Goal: Task Accomplishment & Management: Complete application form

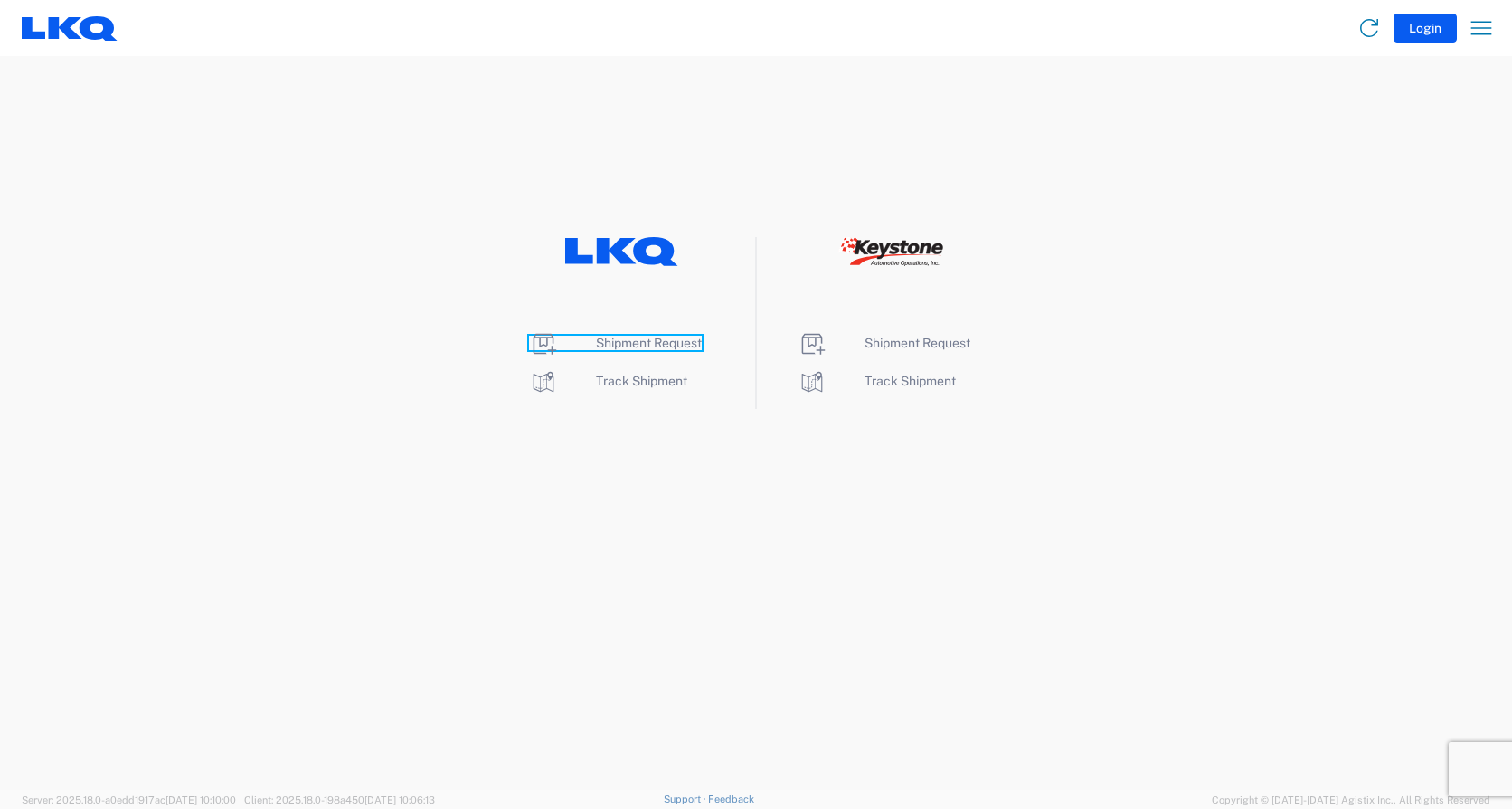
click at [656, 343] on span "Shipment Request" at bounding box center [649, 342] width 105 height 14
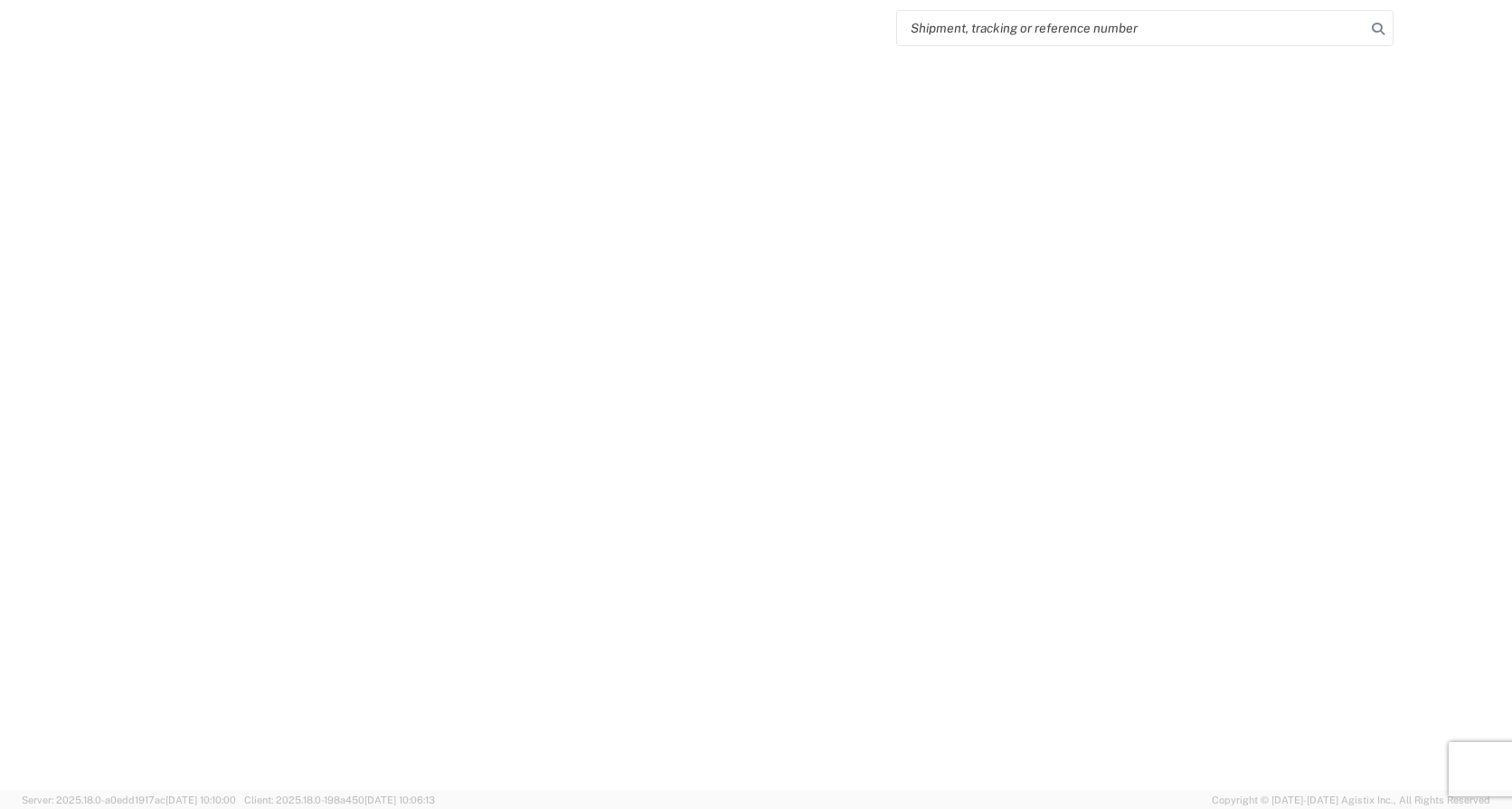
select select "FULL"
select select "LBS"
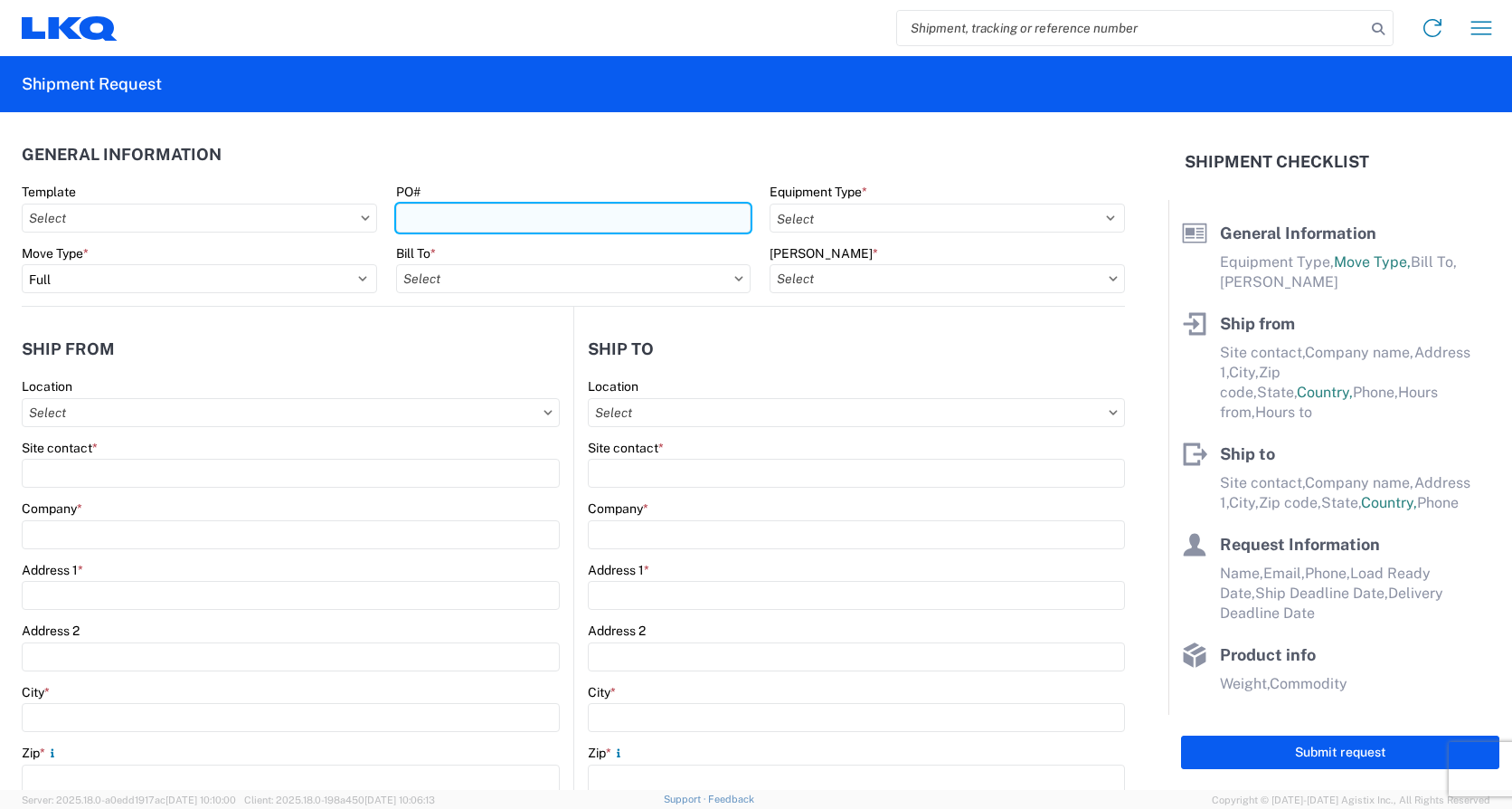
click at [473, 214] on input "PO#" at bounding box center [573, 218] width 355 height 29
type input "l"
type input "LOAD499"
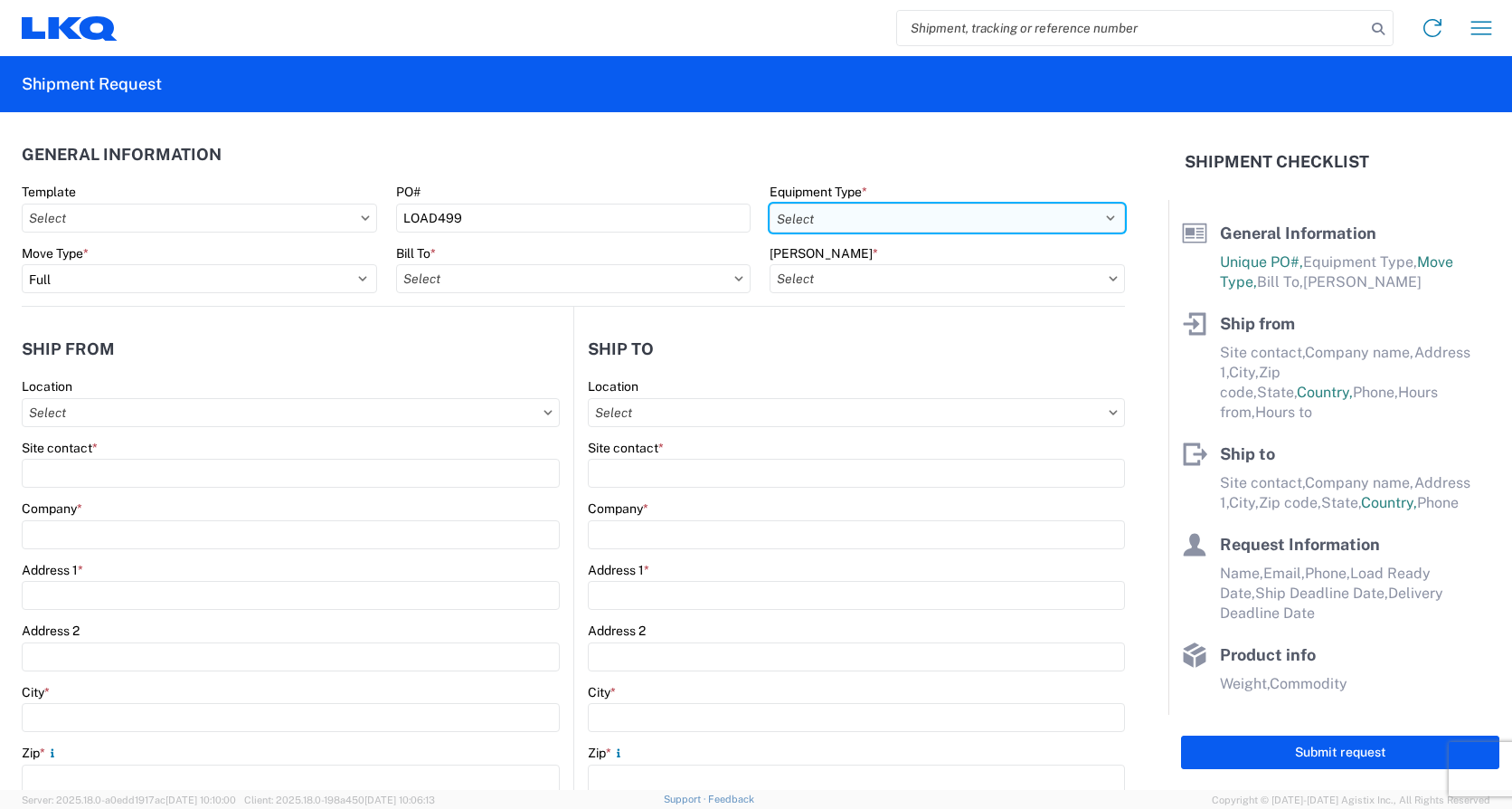
click at [846, 215] on select "Select 53’ Dry Van Flatbed Dropdeck (van) Lowboy (flatbed) Rail" at bounding box center [946, 218] width 355 height 29
select select "STDV"
click at [769, 203] on select "Select 53’ Dry Van Flatbed Dropdeck (van) Lowboy (flatbed) Rail" at bounding box center [946, 218] width 355 height 29
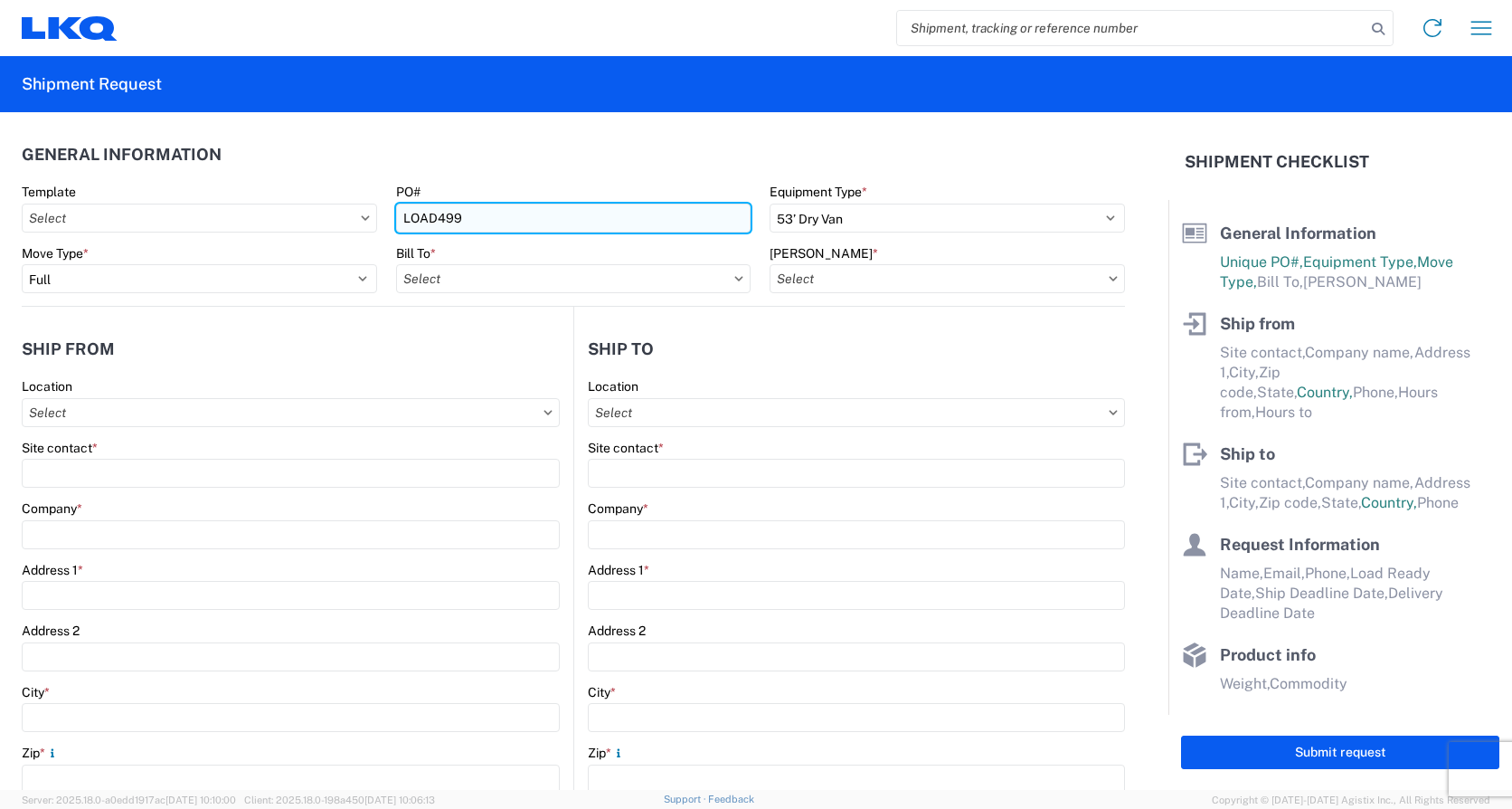
click at [523, 227] on input "LOAD499" at bounding box center [573, 218] width 355 height 29
type input "Load499"
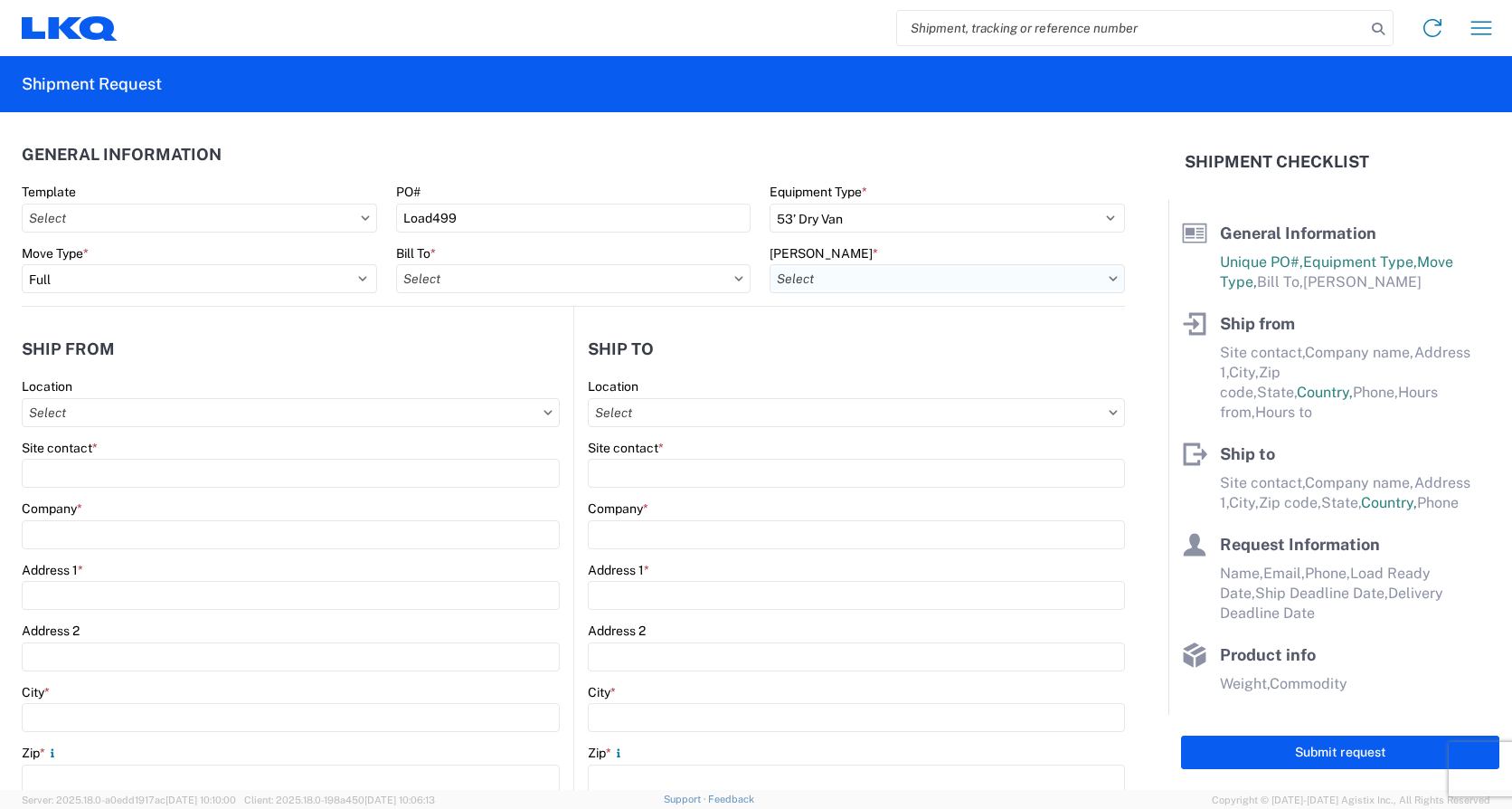
click at [868, 269] on input "Bill Code *" at bounding box center [946, 278] width 355 height 29
click at [855, 330] on input at bounding box center [923, 323] width 295 height 29
click at [493, 284] on input "Bill To *" at bounding box center [573, 278] width 355 height 29
type input "1100"
click at [524, 359] on div "1100 - LKQ Crystal River" at bounding box center [555, 359] width 316 height 29
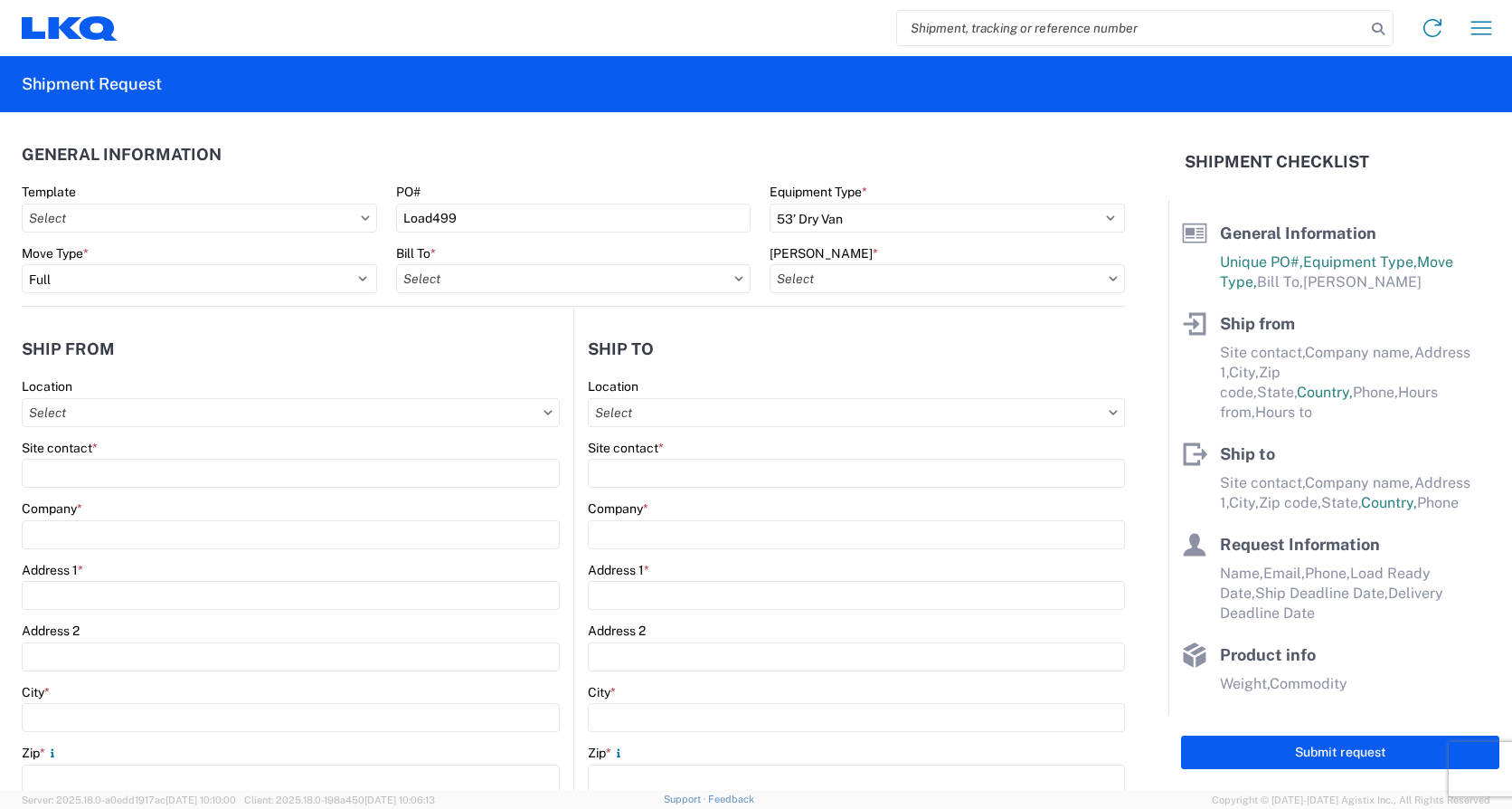
type input "1100 - LKQ Crystal River"
click at [888, 290] on input "Bill Code *" at bounding box center [946, 278] width 355 height 29
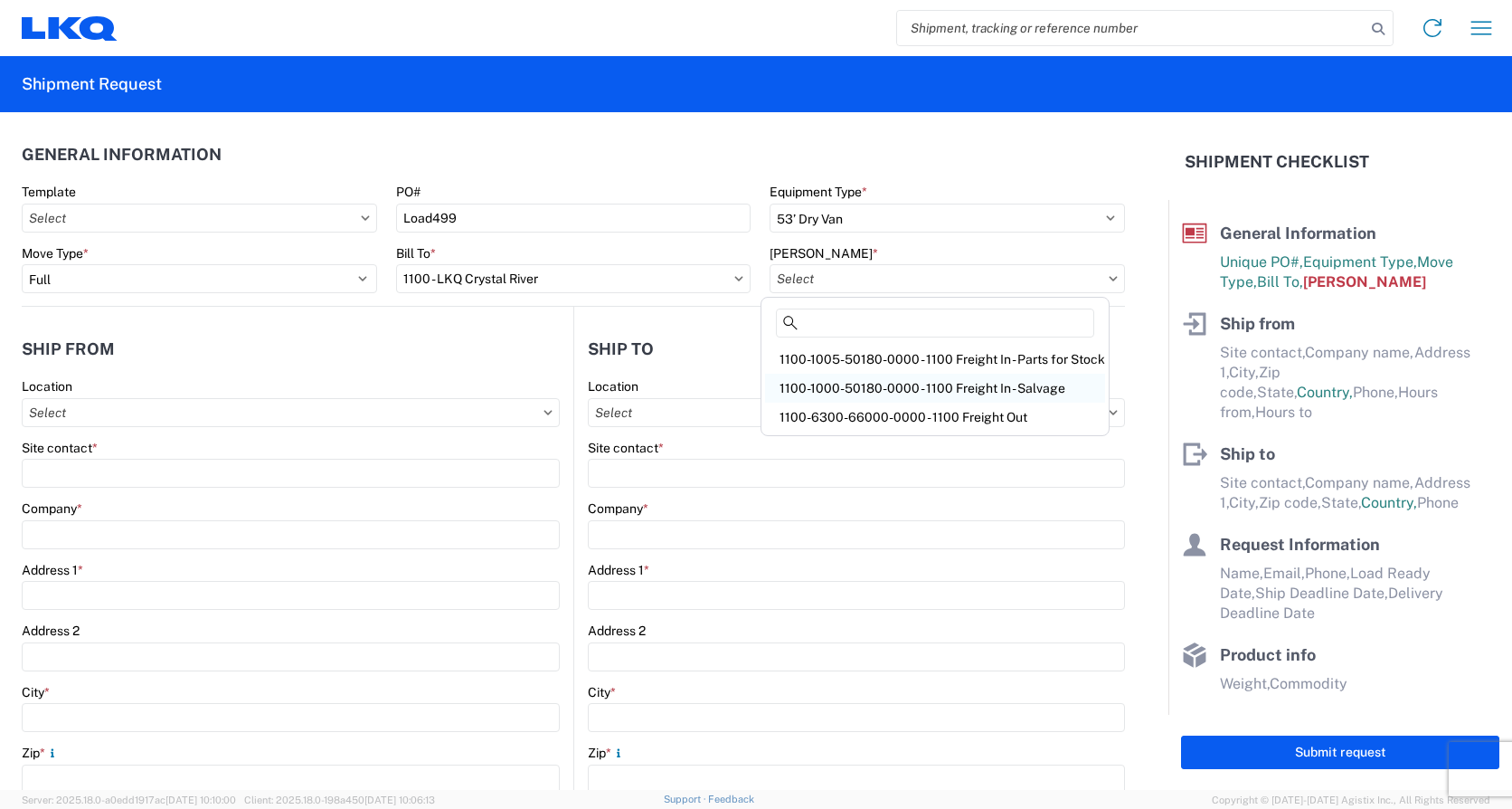
click at [904, 390] on div "1100-1000-50180-0000 - 1100 Freight In - Salvage" at bounding box center [935, 388] width 340 height 29
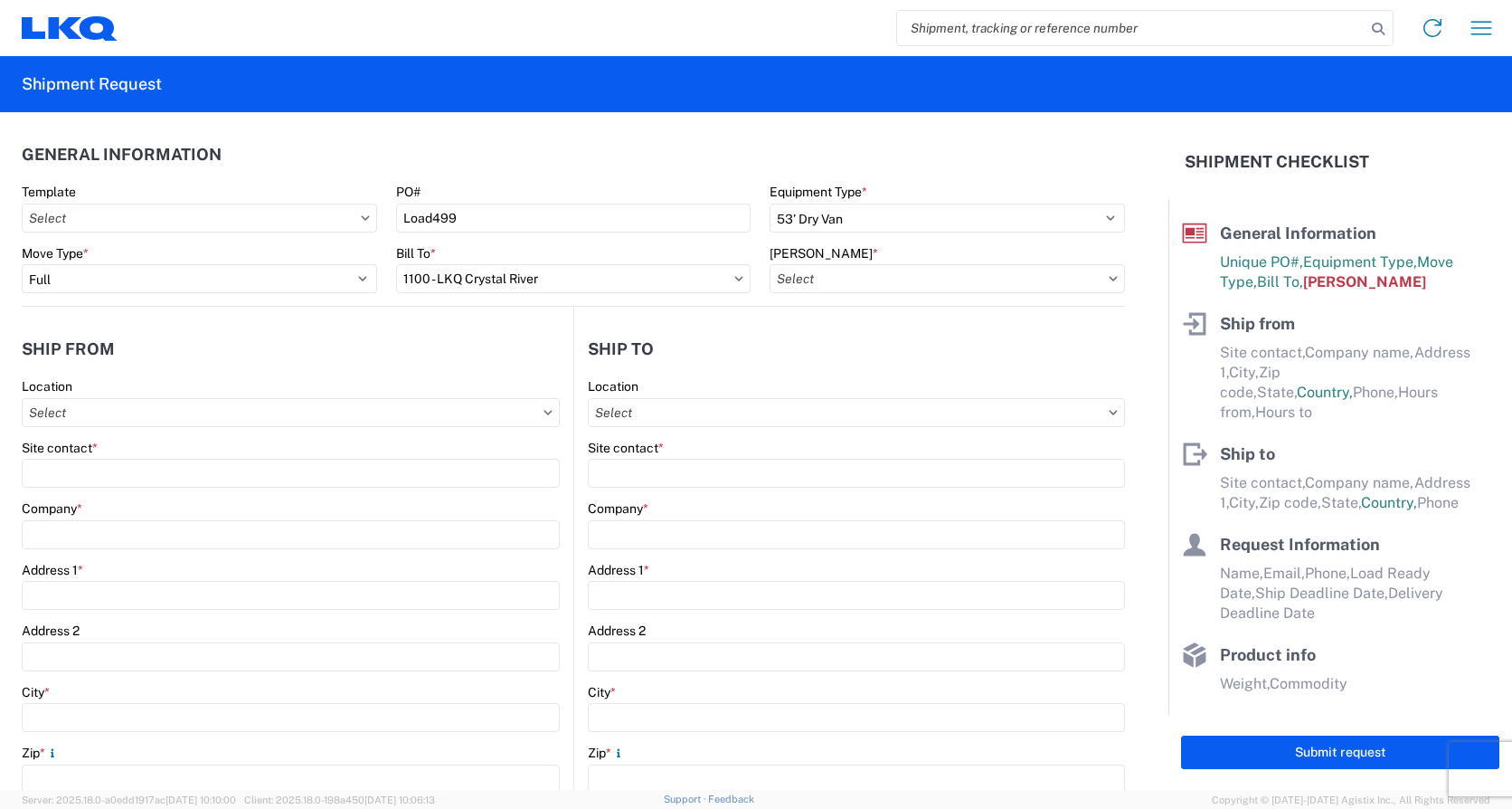
type input "1100-1000-50180-0000 - 1100 Freight In - Salvage, 1100-1000-50180-0000 - testdup"
click at [111, 411] on input "Location" at bounding box center [291, 413] width 539 height 29
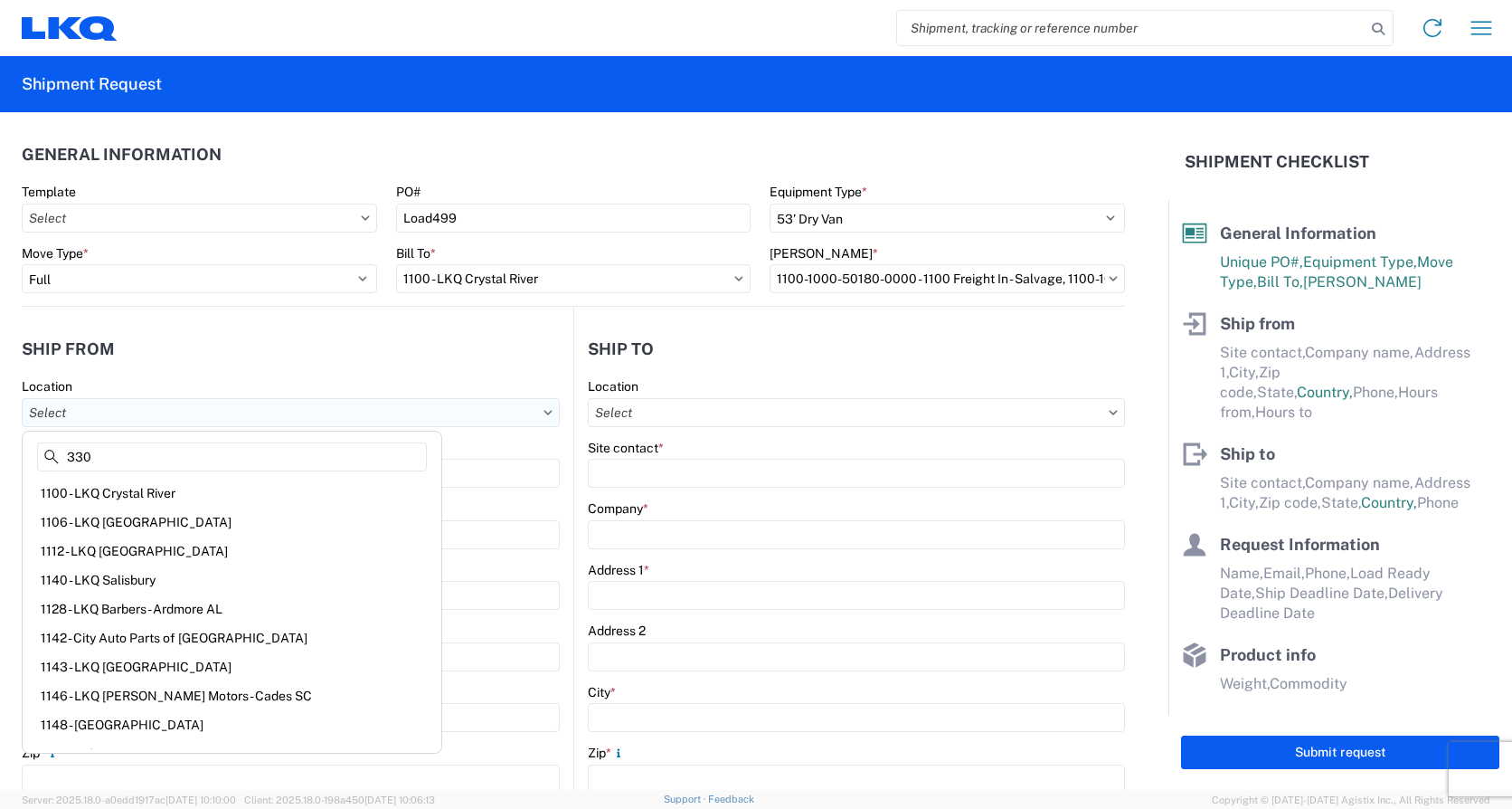
type input "330"
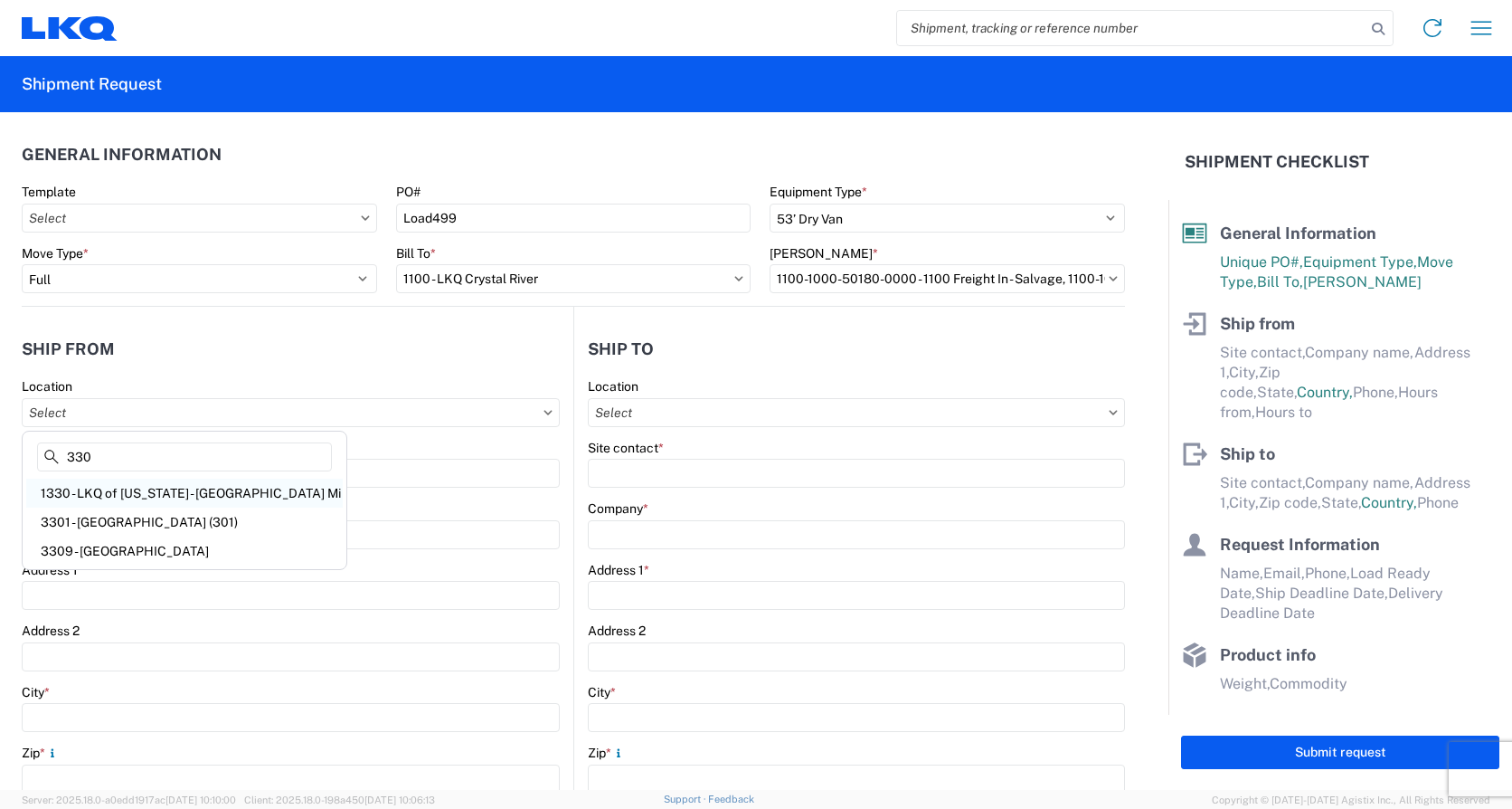
click at [136, 494] on div "1330 - LKQ of Michigan - Belleville Mi" at bounding box center [185, 493] width 316 height 29
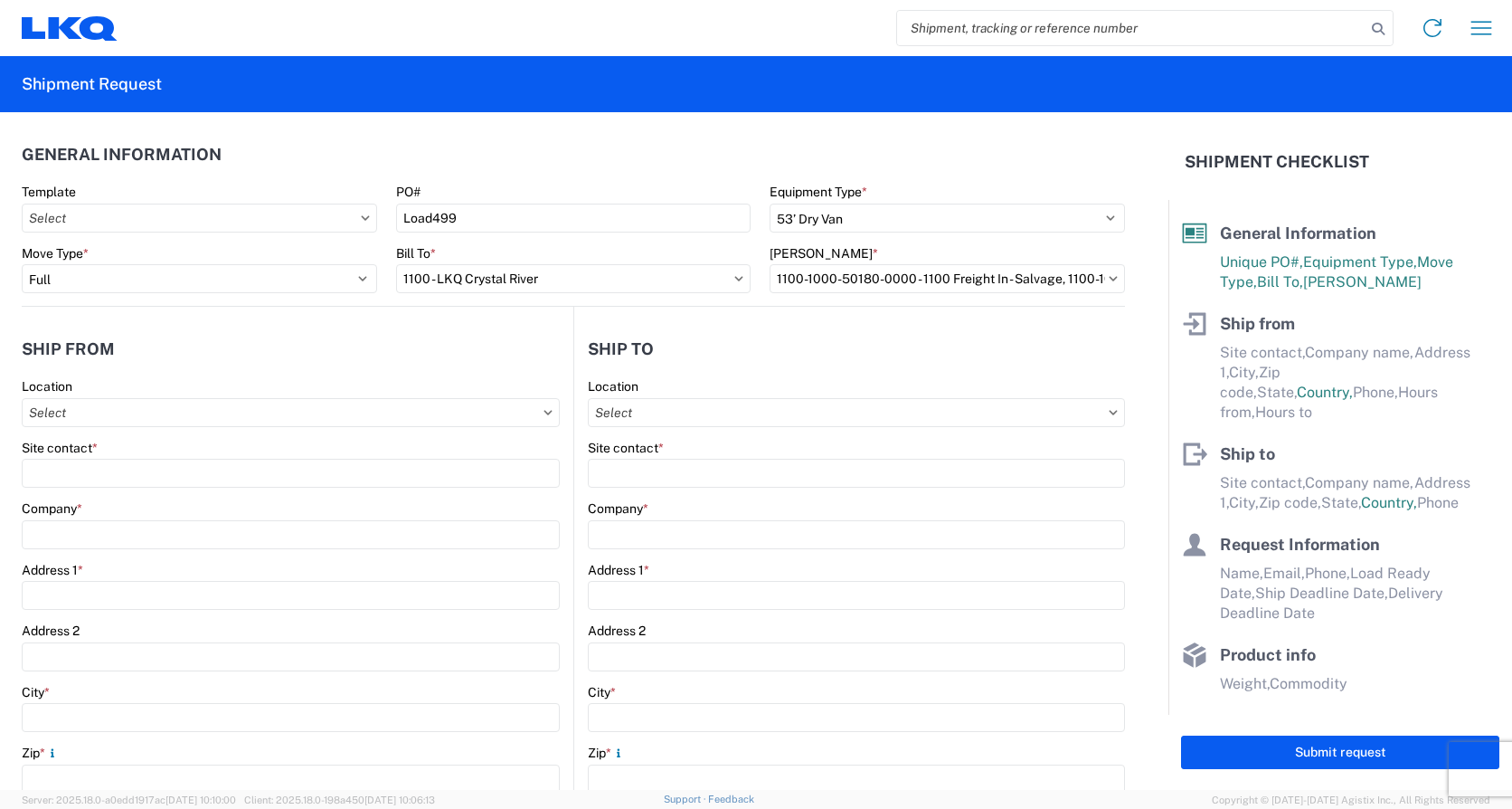
type input "1330 - LKQ of Michigan - Belleville Mi"
type input "LKQ Corporation"
type input "41247 E. Huron River Drive"
type input "Belleville"
type input "48111"
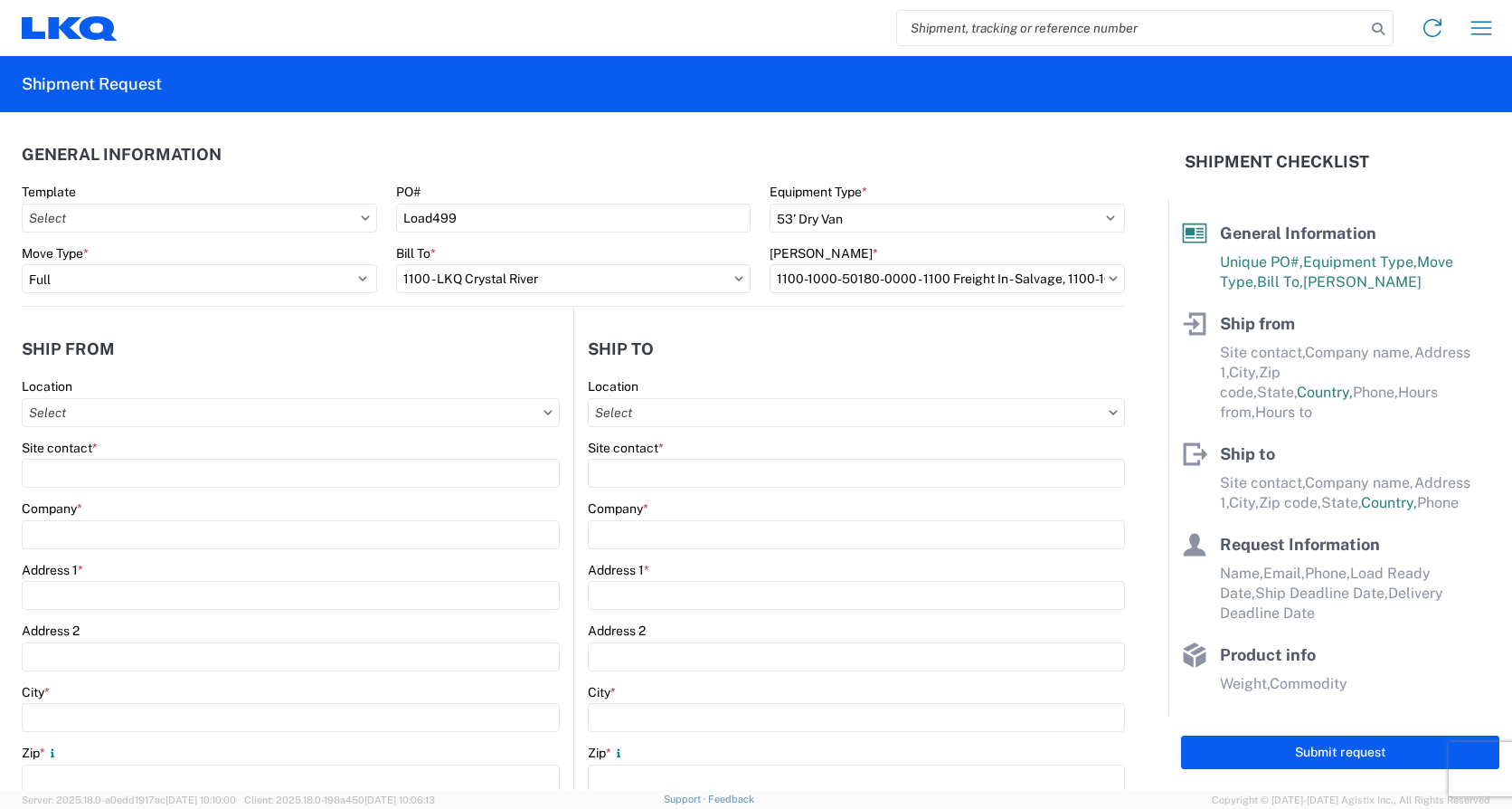
select select "MI"
select select "US"
type input "07:00"
type input "15:00"
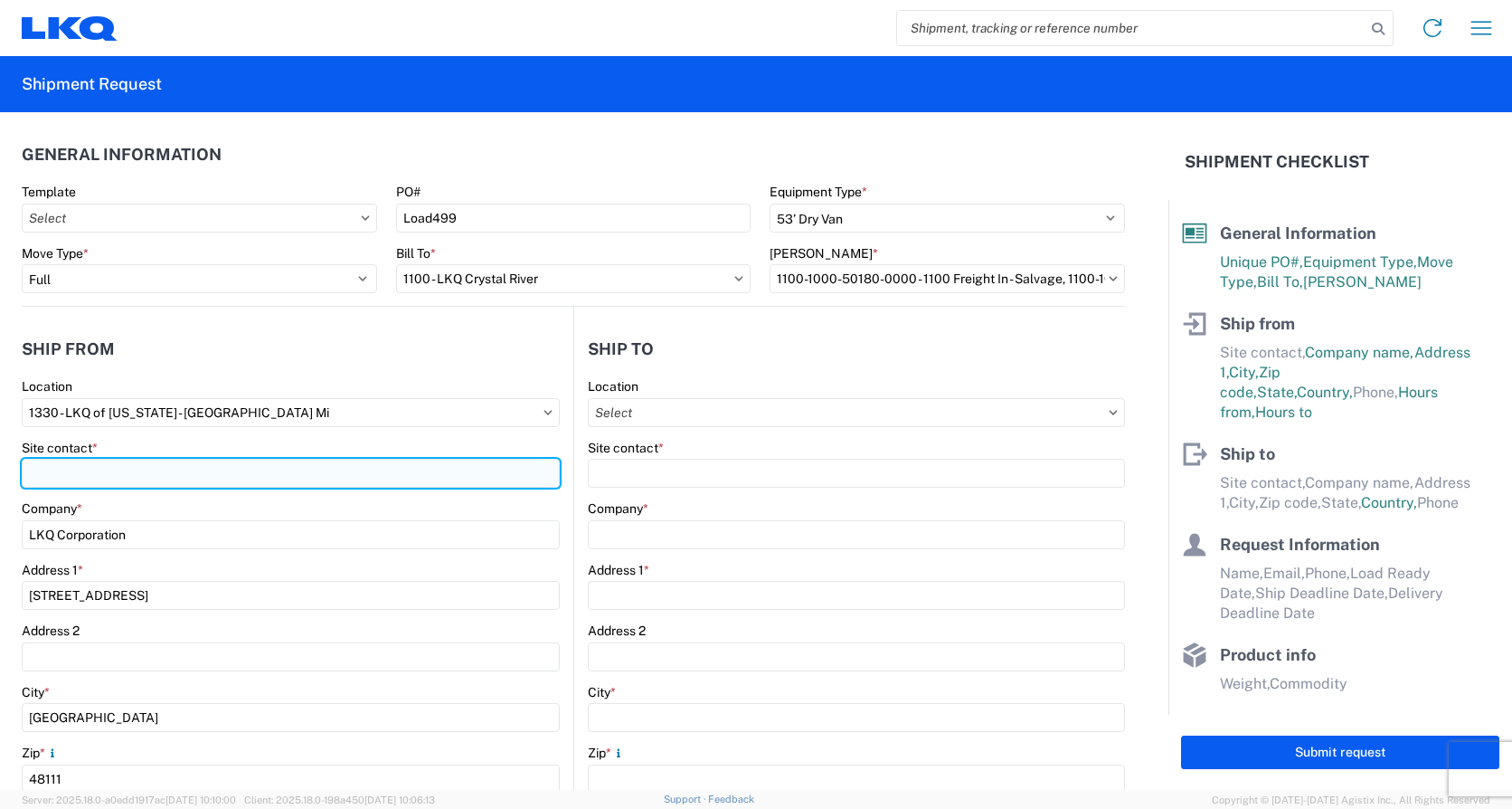
click at [131, 476] on input "Site contact *" at bounding box center [291, 473] width 539 height 29
type input "Michael Tromotola"
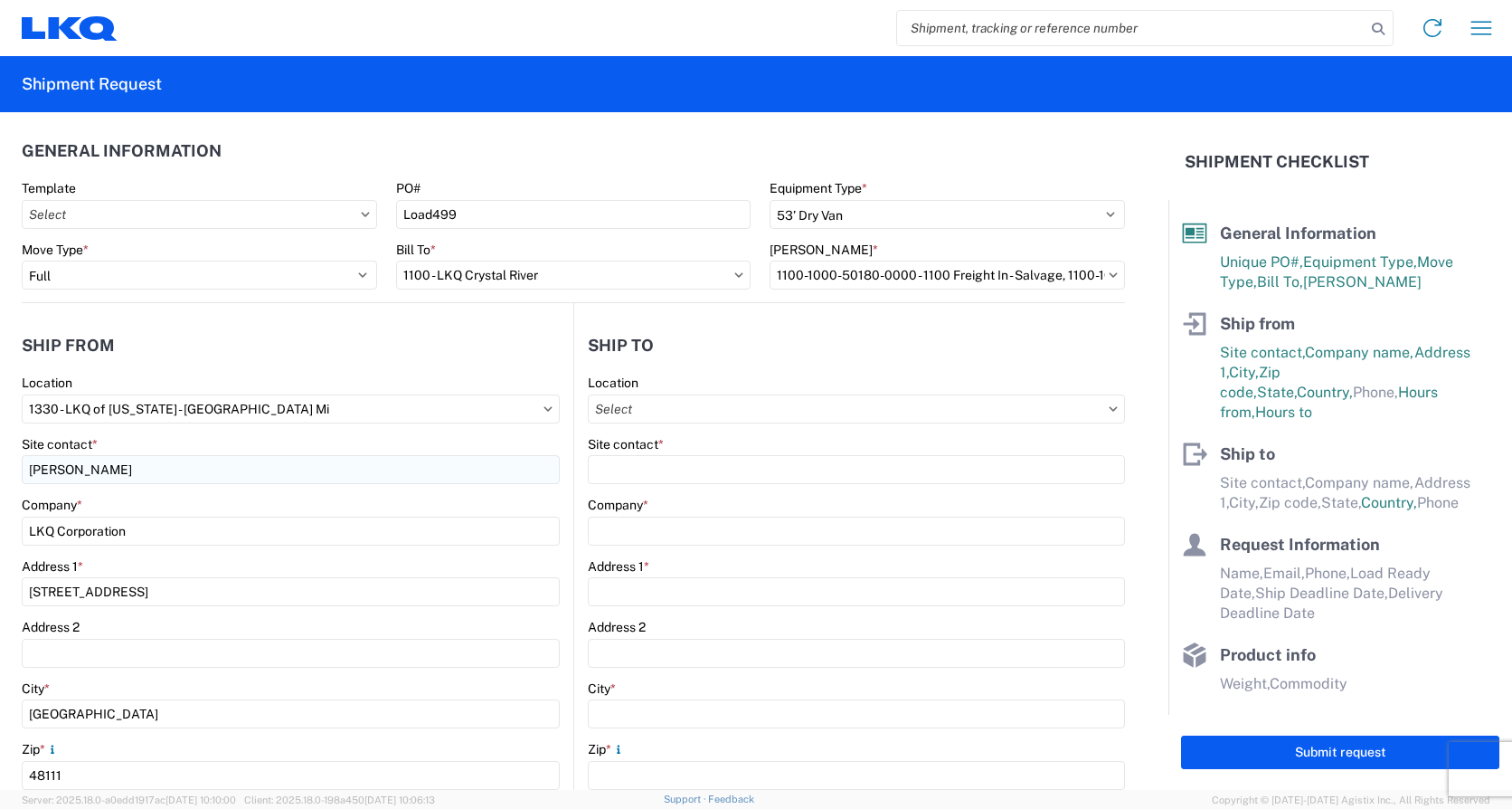
scroll to position [389, 0]
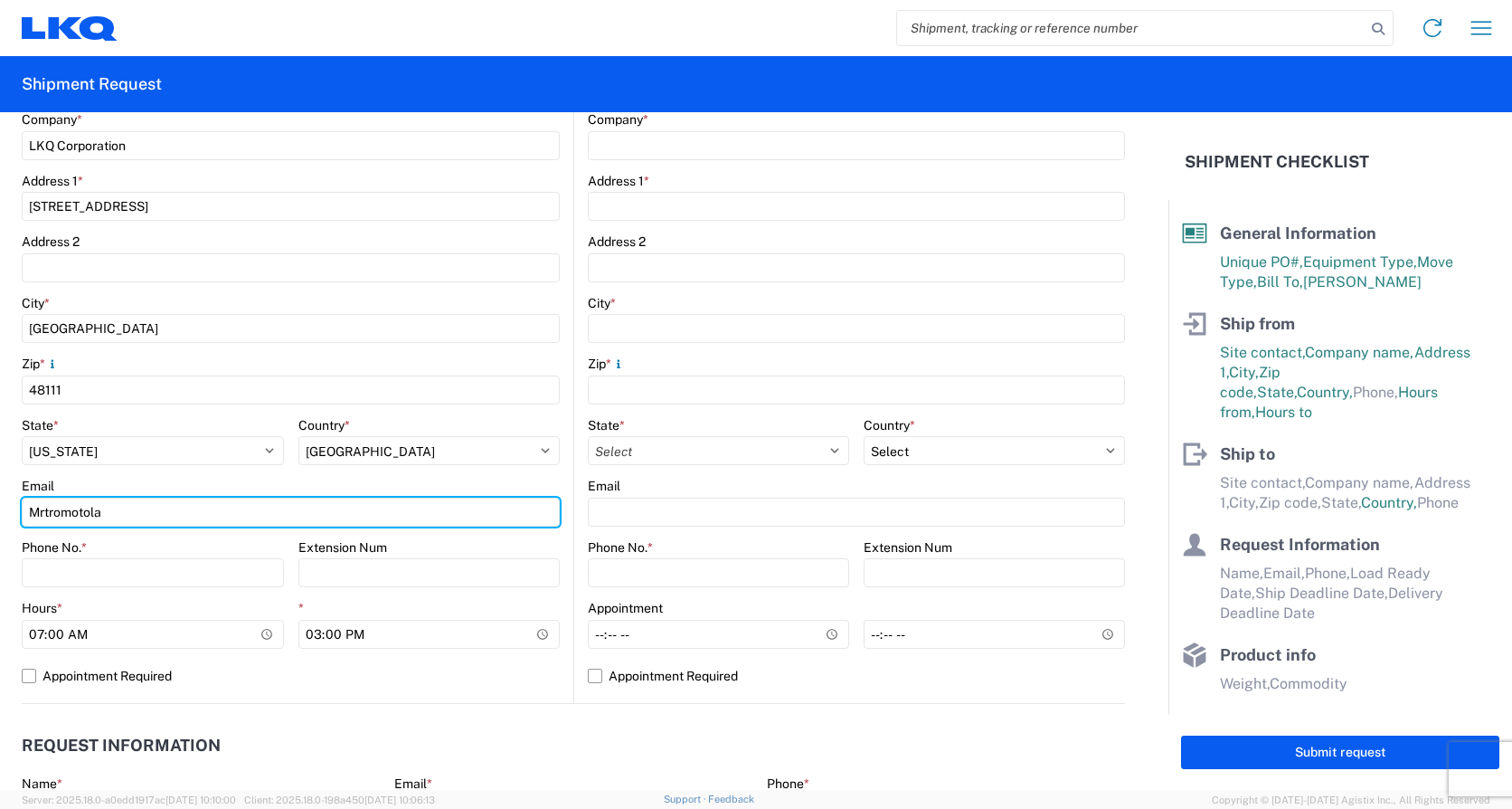
type input "Mrtromotola"
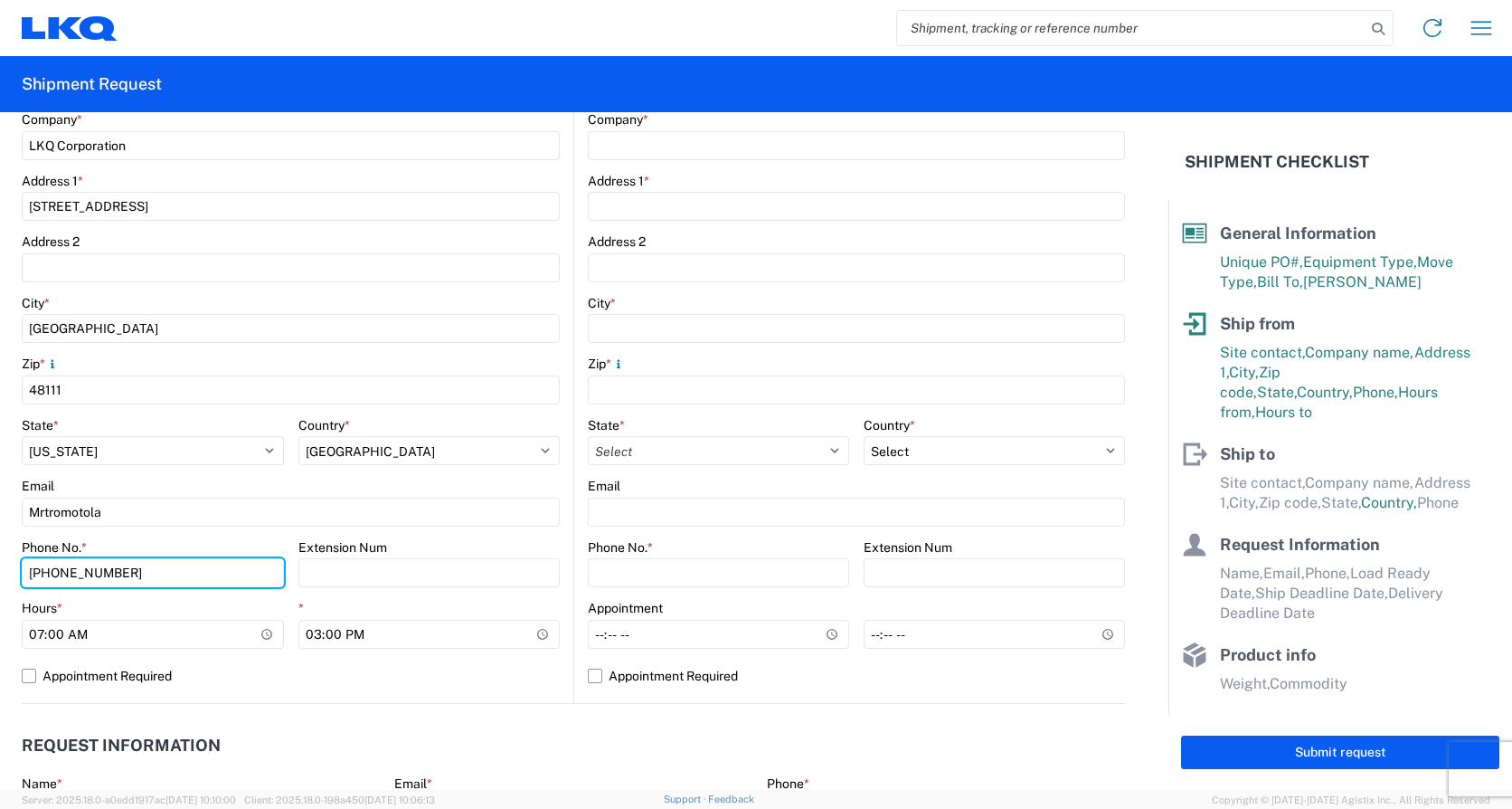
type input "734-699-5557"
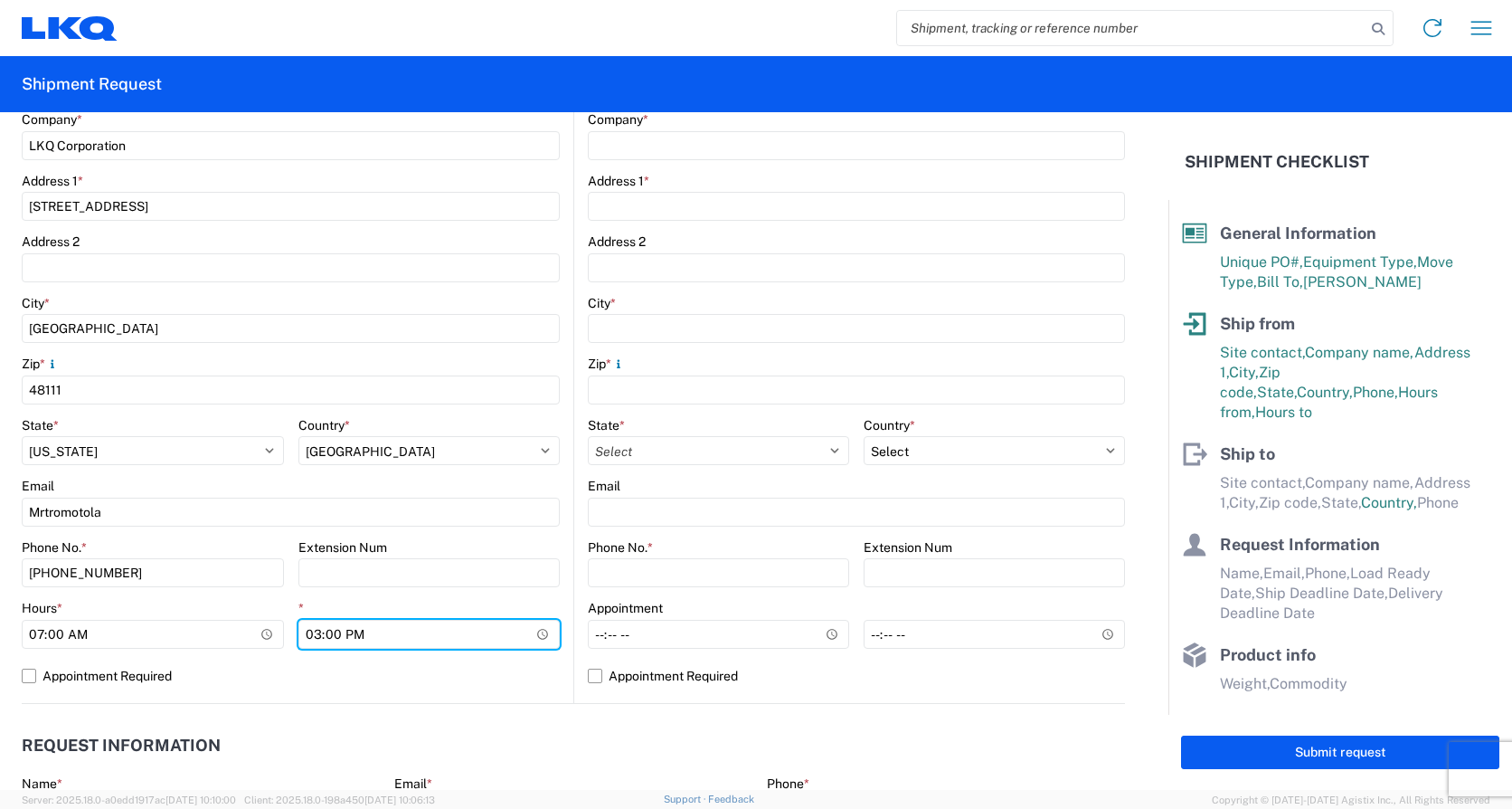
type input "14:00"
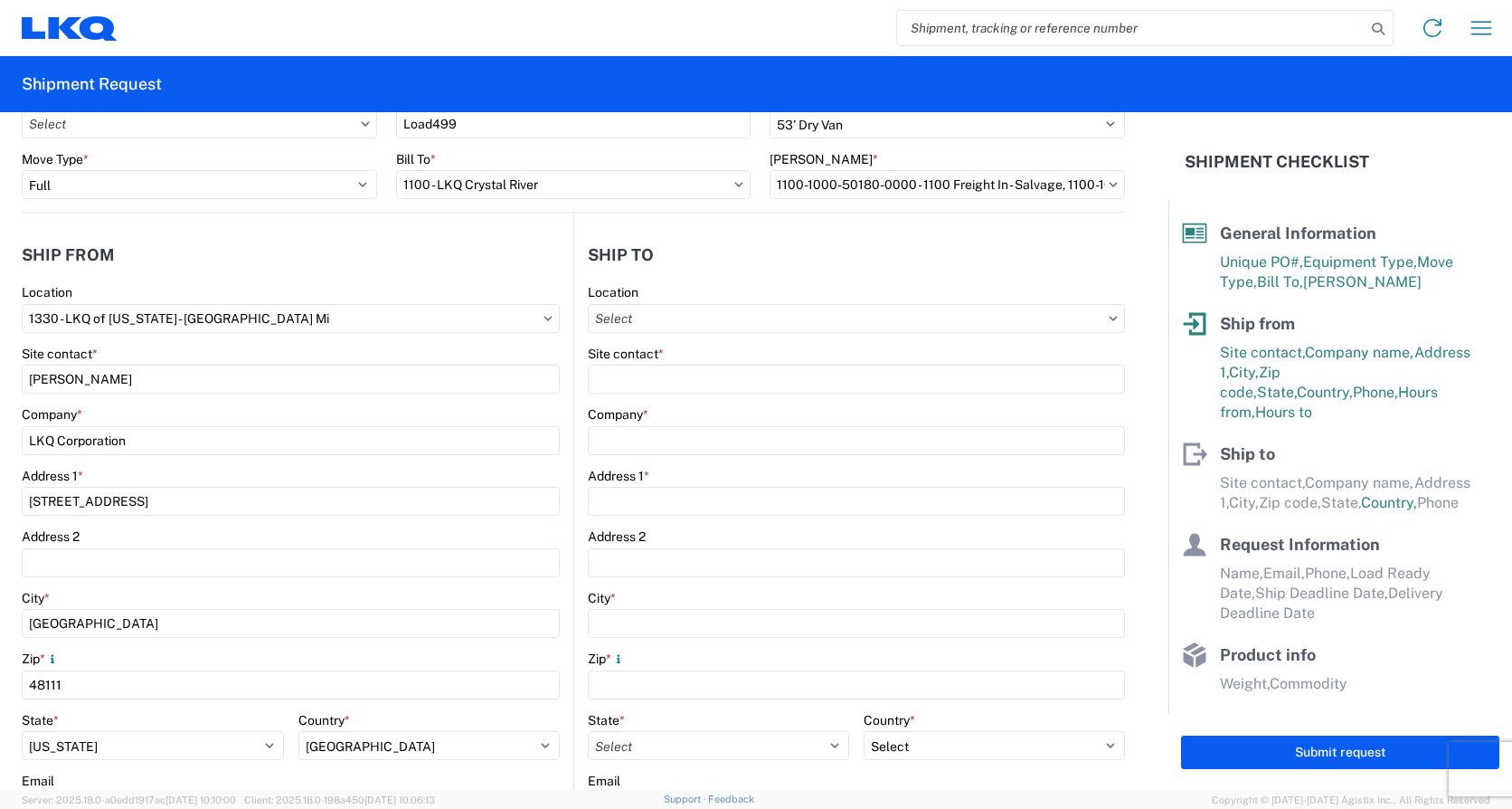
scroll to position [0, 0]
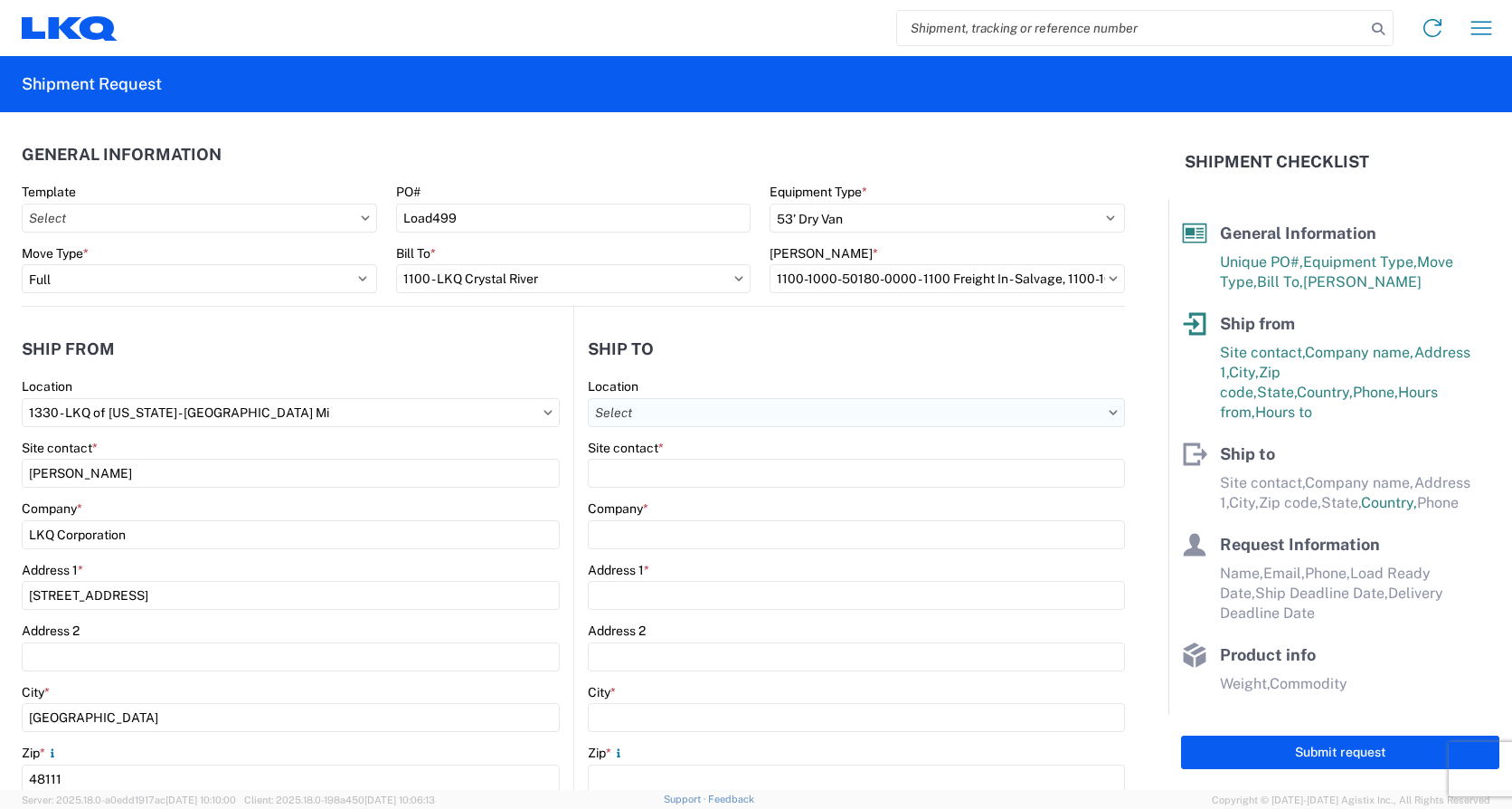
click at [678, 406] on input "Location" at bounding box center [856, 413] width 538 height 29
type input "1100"
click at [693, 498] on div "1100 - LKQ Crystal River" at bounding box center [744, 493] width 316 height 29
type input "1100 - LKQ Crystal River"
type input "LKQ Corporation"
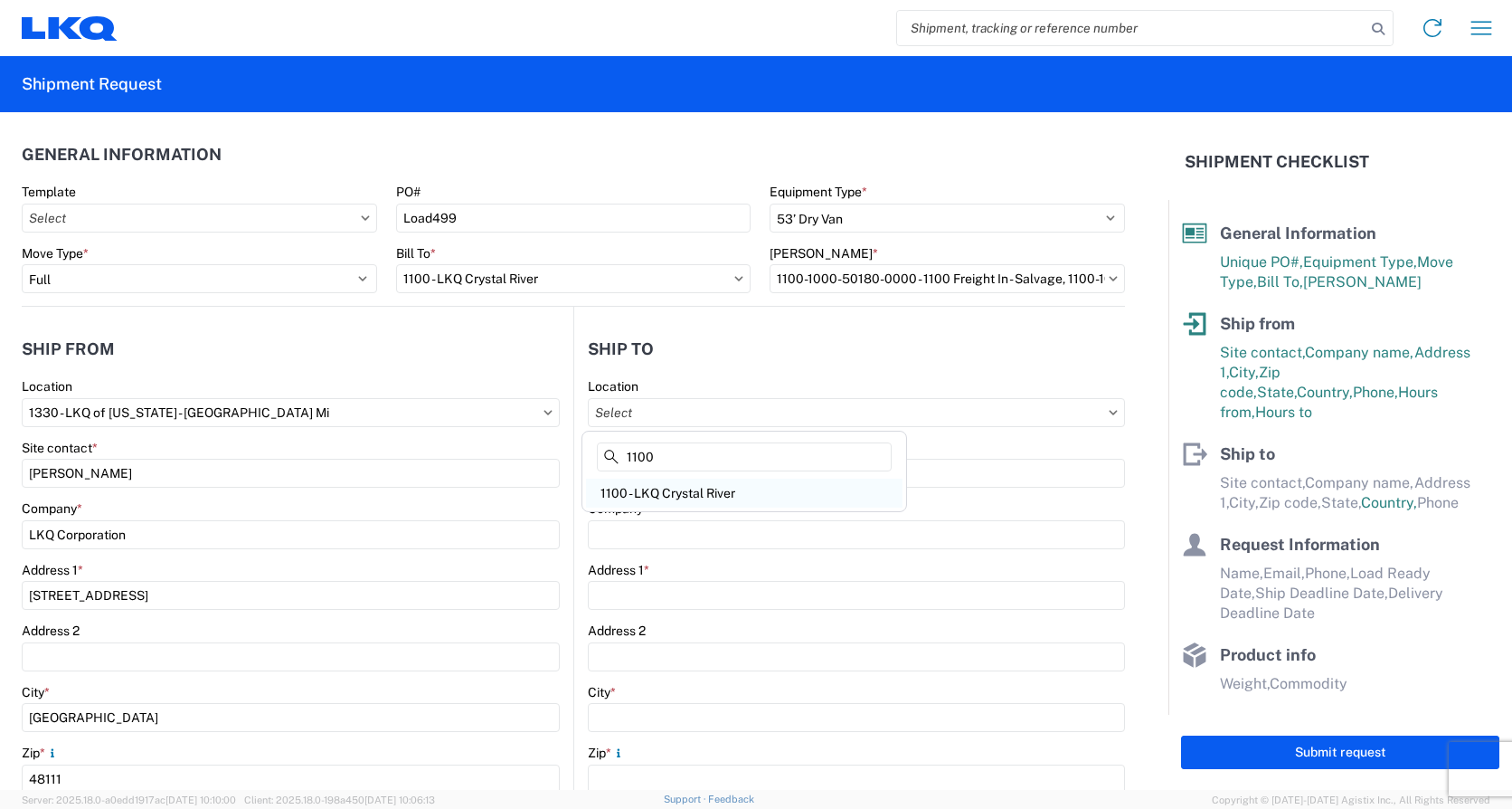
type input "4950 W Norvell Bryant Hwy"
type input "Crystal River"
type input "34429"
select select "US"
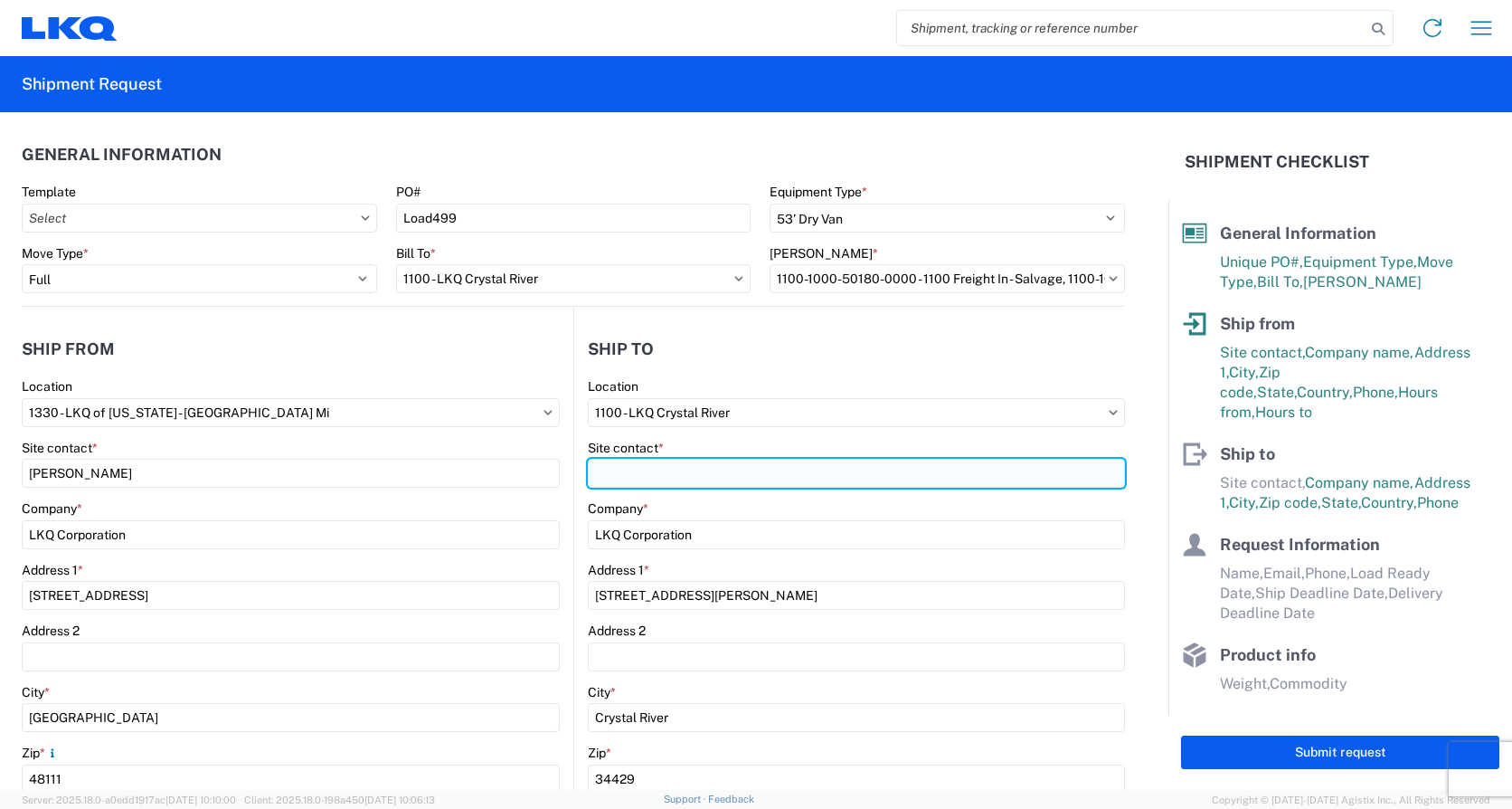
click at [683, 470] on input "Site contact *" at bounding box center [856, 473] width 538 height 29
type input "Michael Brehm"
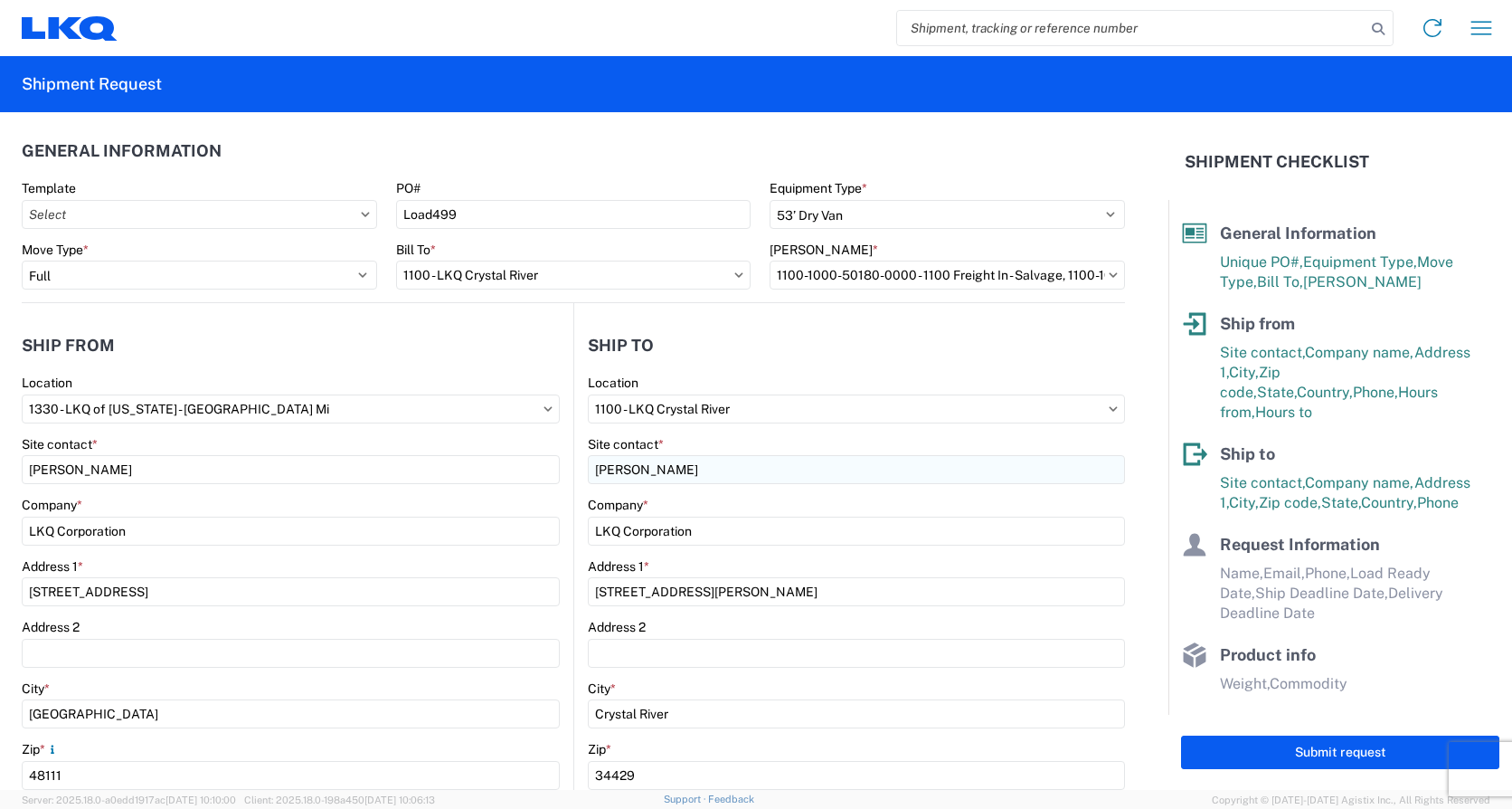
scroll to position [389, 0]
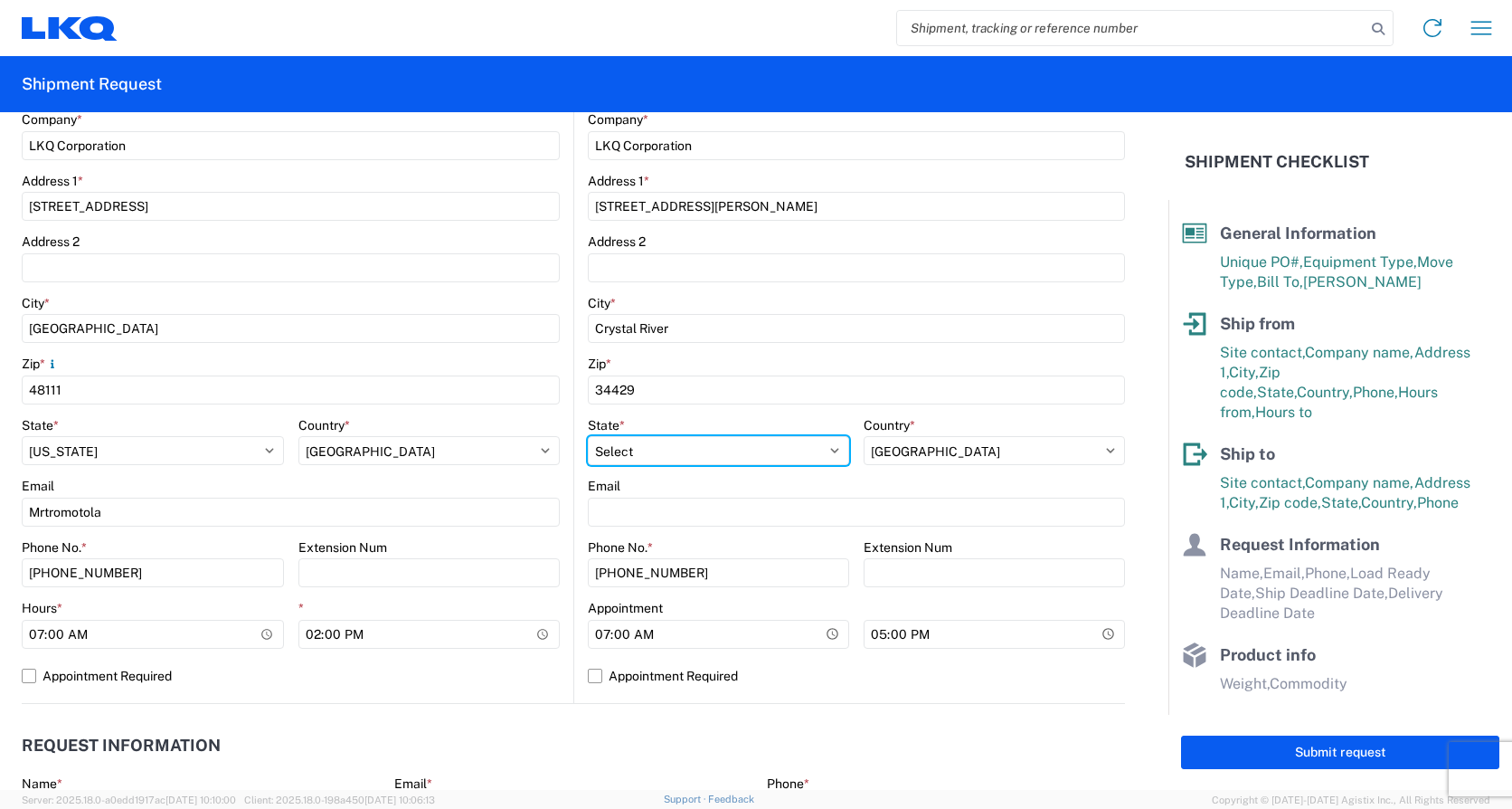
select select "FL"
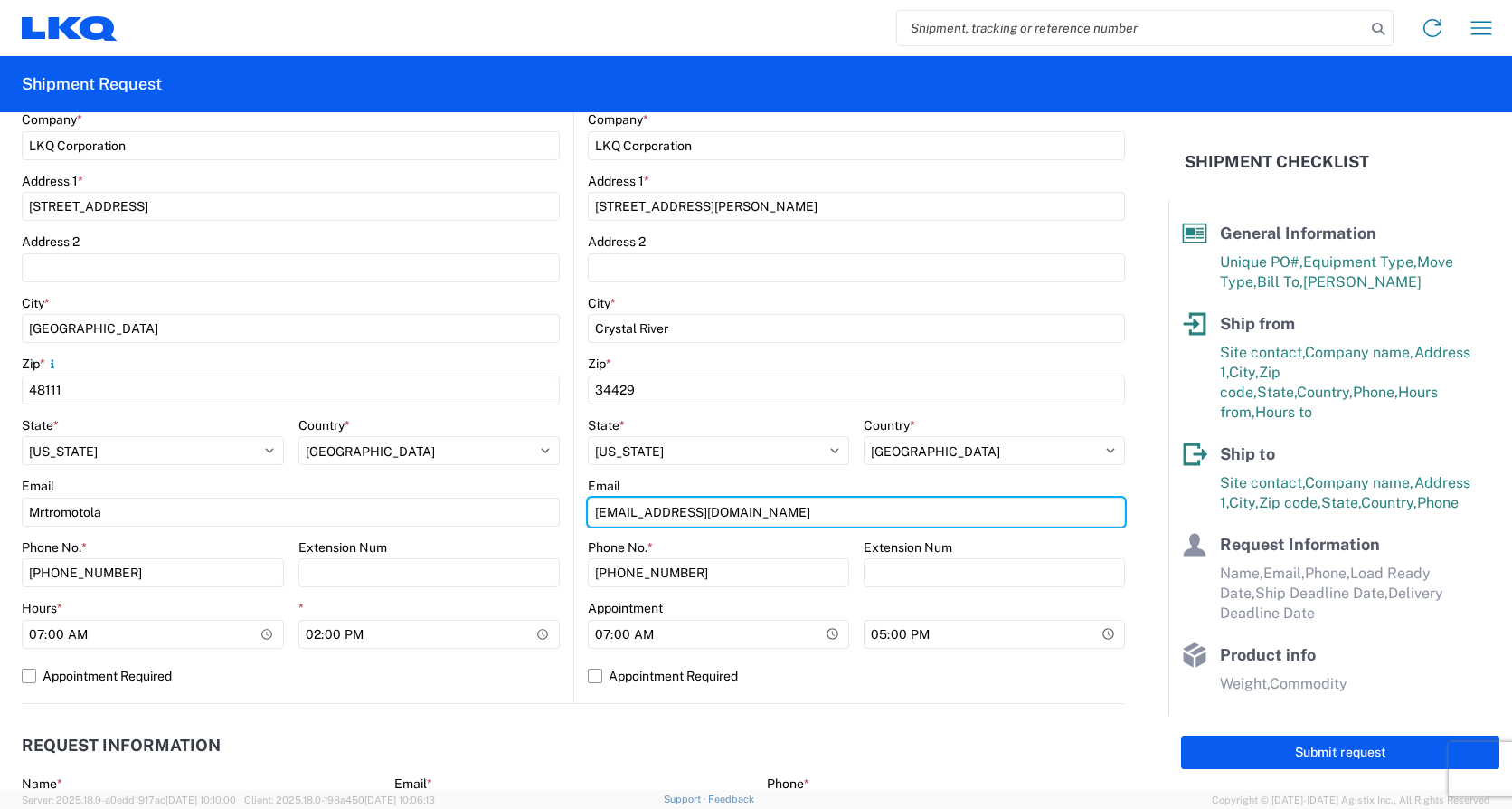
type input "Mabrehm@lkqcorp.com"
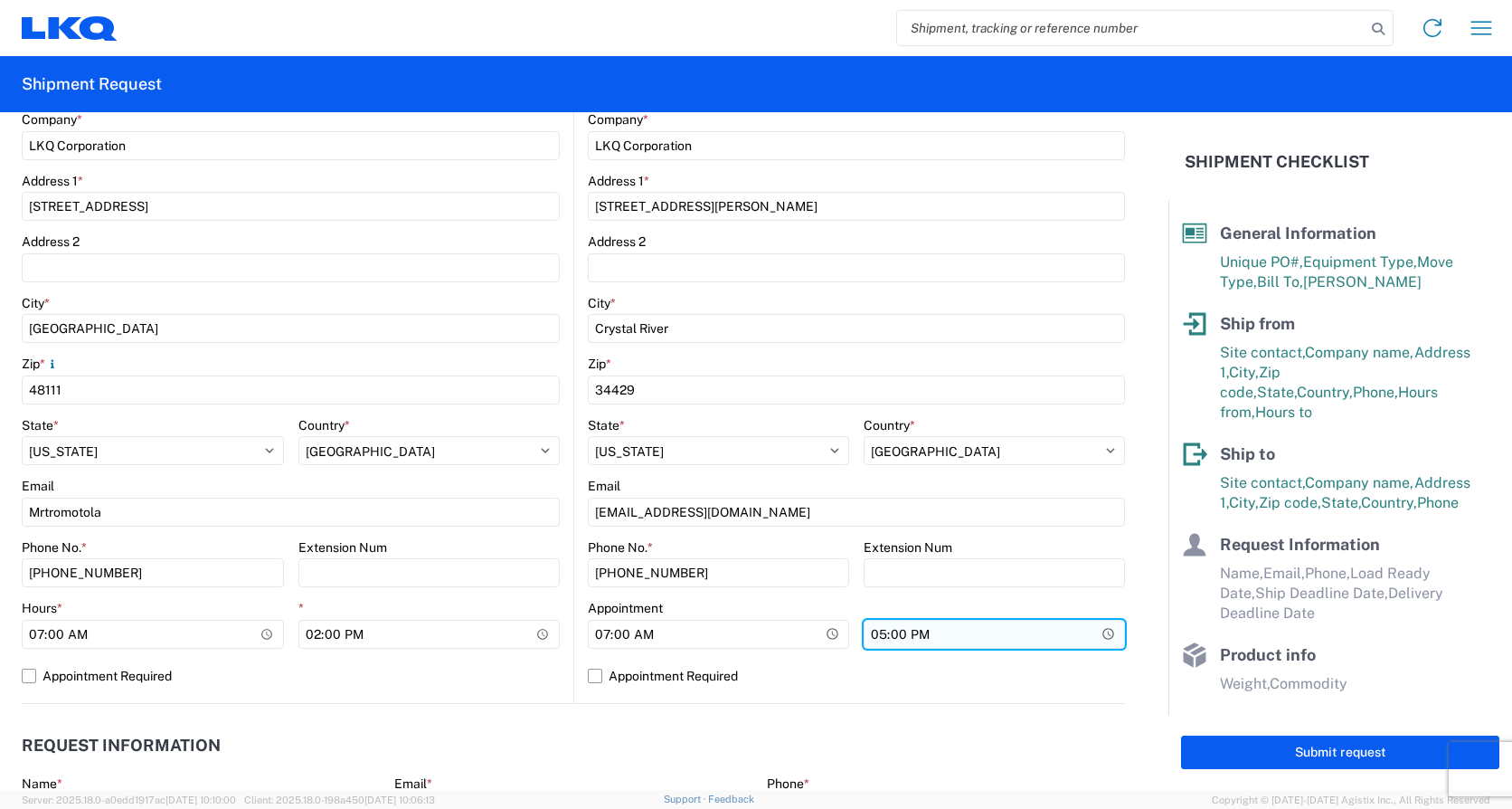
click at [876, 630] on input "17:00" at bounding box center [994, 634] width 262 height 29
type input "16:00"
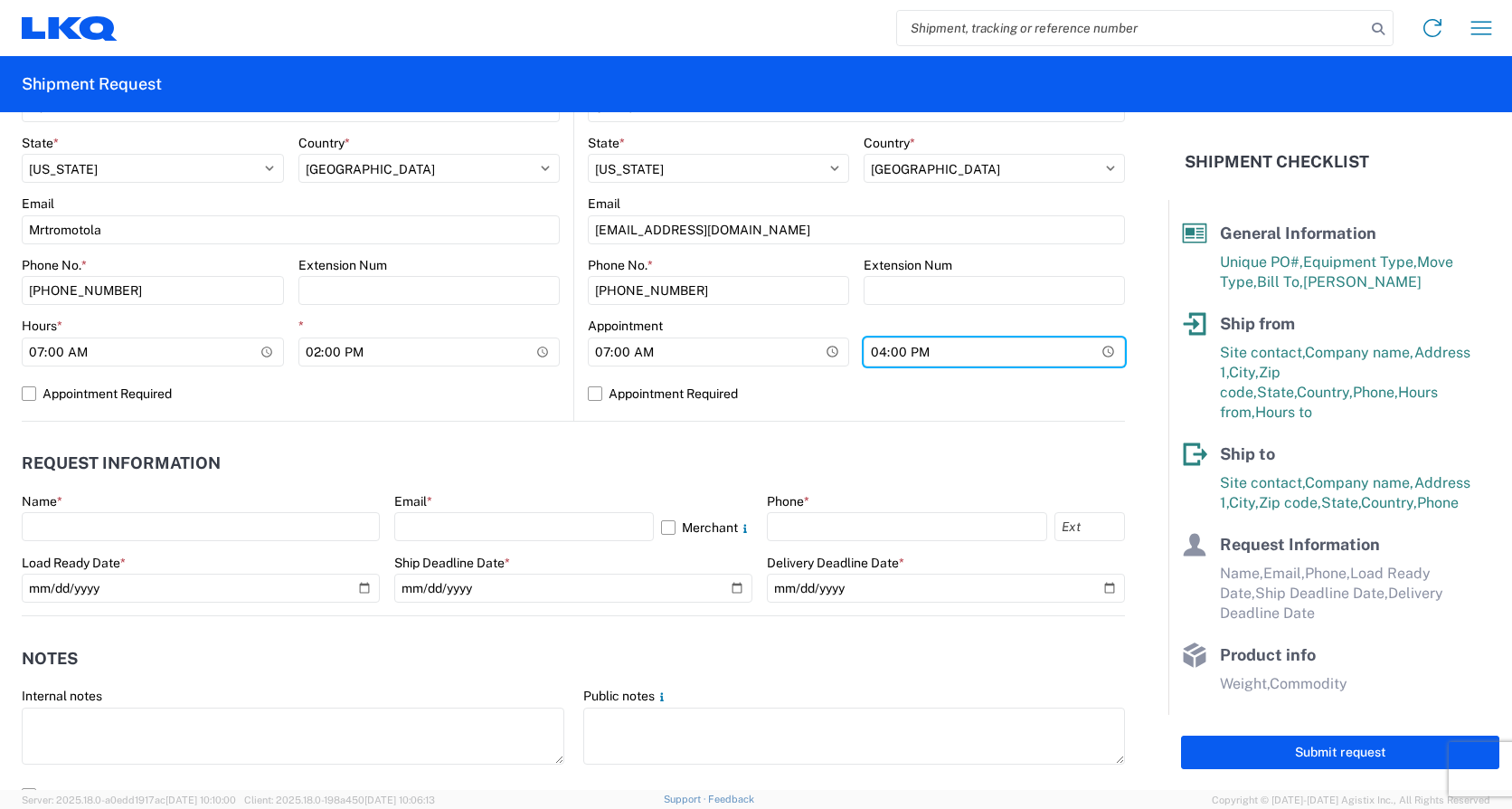
scroll to position [841, 0]
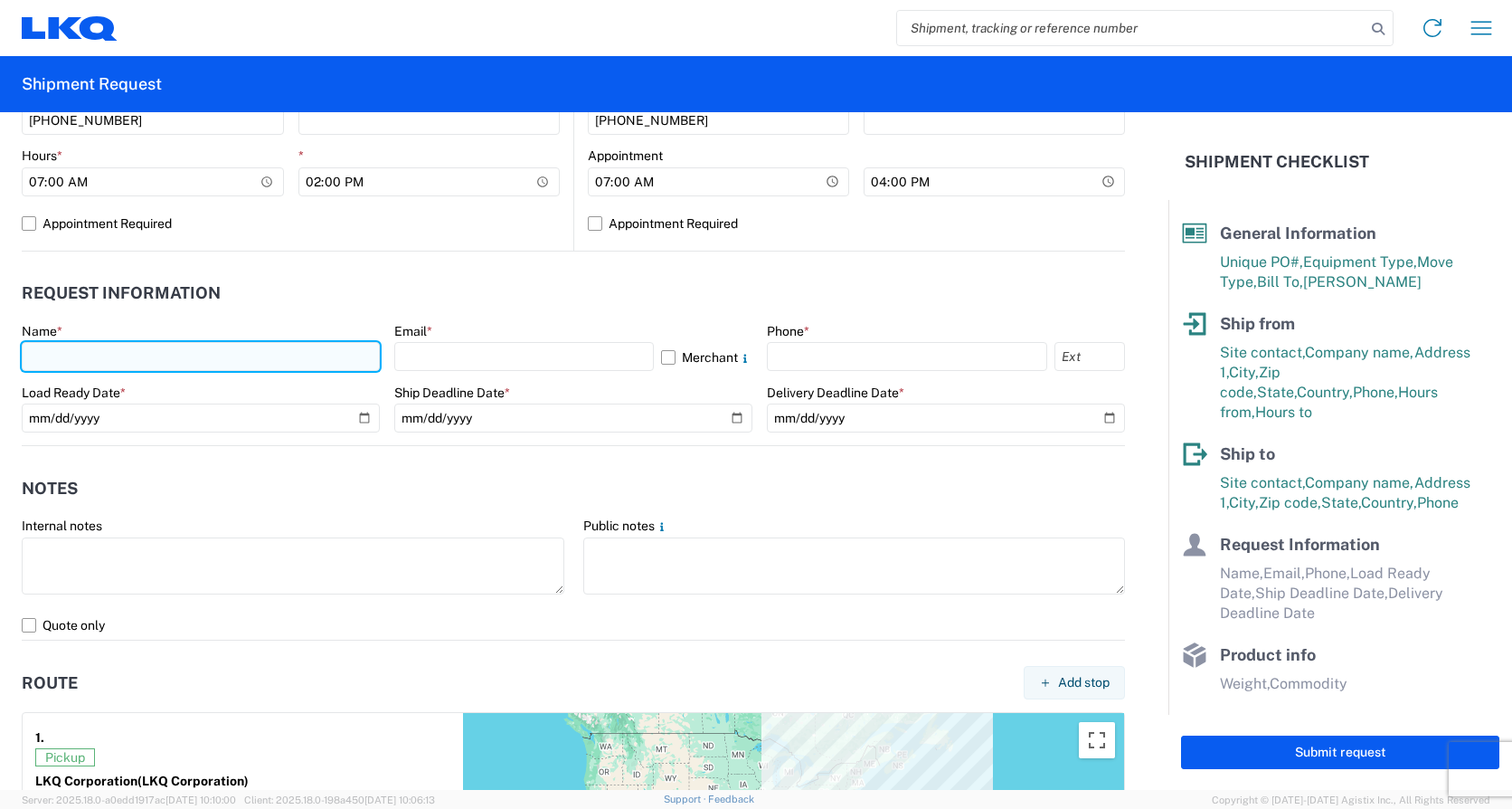
click at [147, 353] on input "text" at bounding box center [201, 356] width 358 height 29
type input "Michael Tromotola"
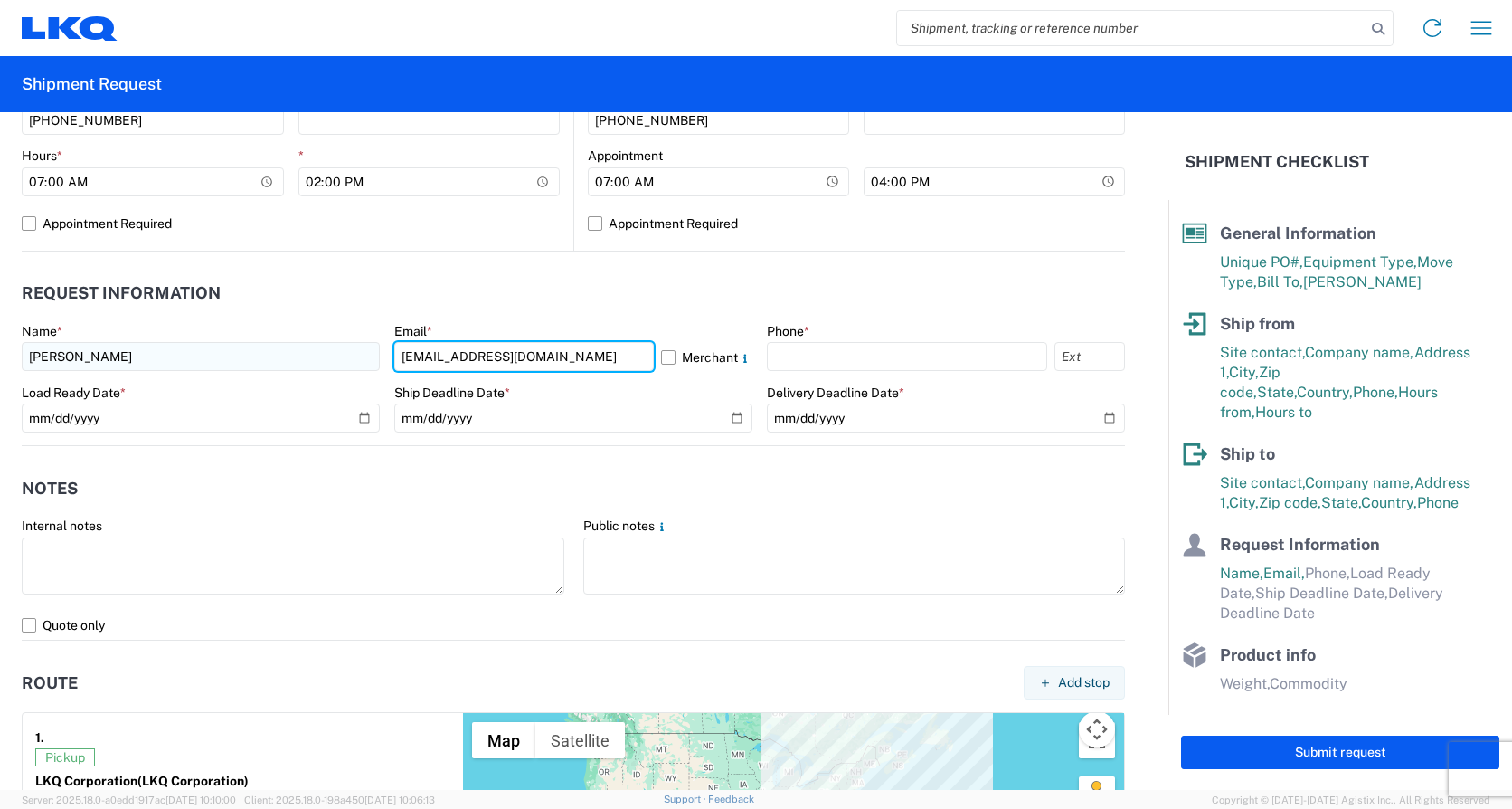
type input "Mrtromotola@lkqcorp.com"
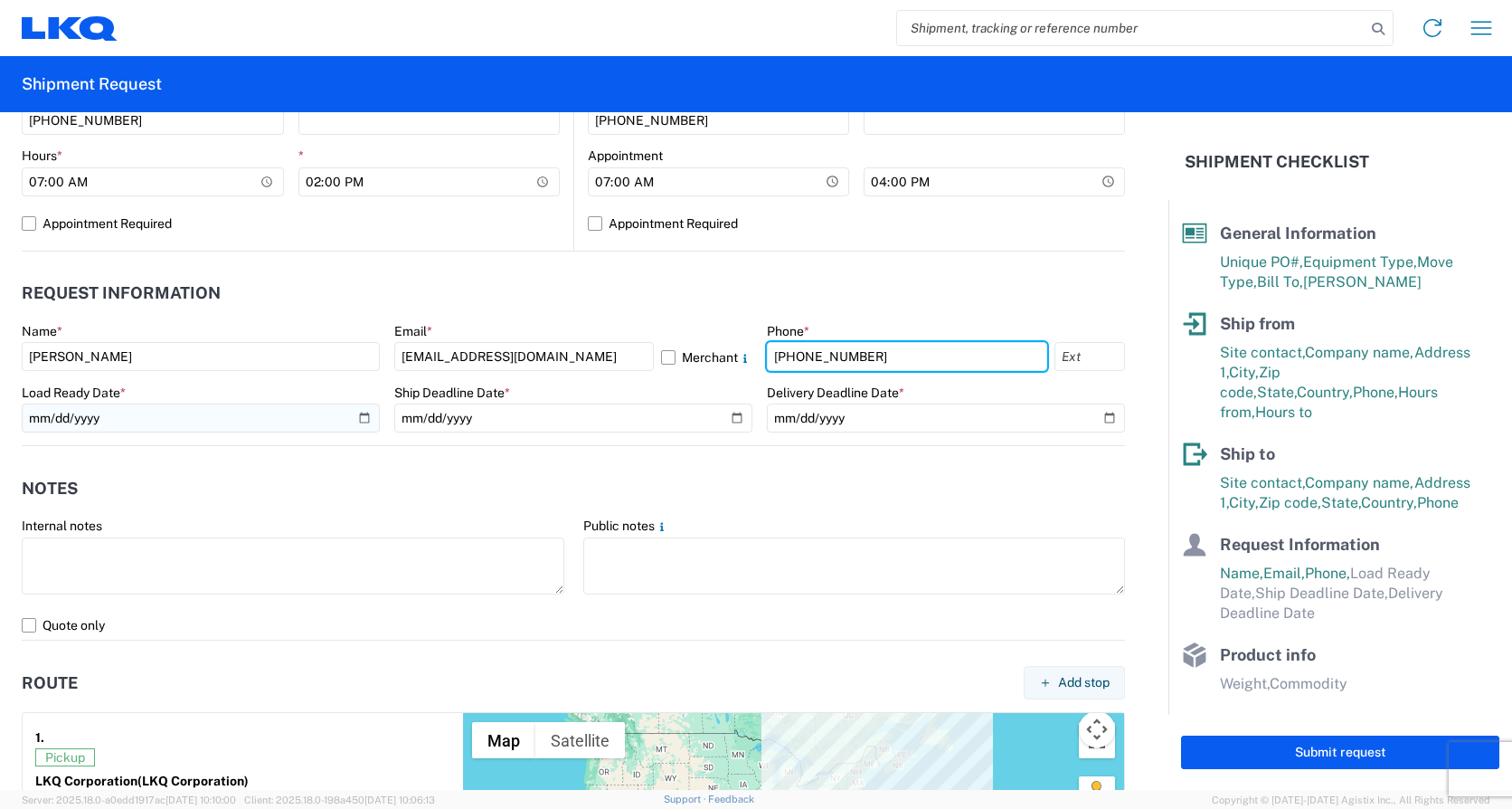
type input "734-699-5557"
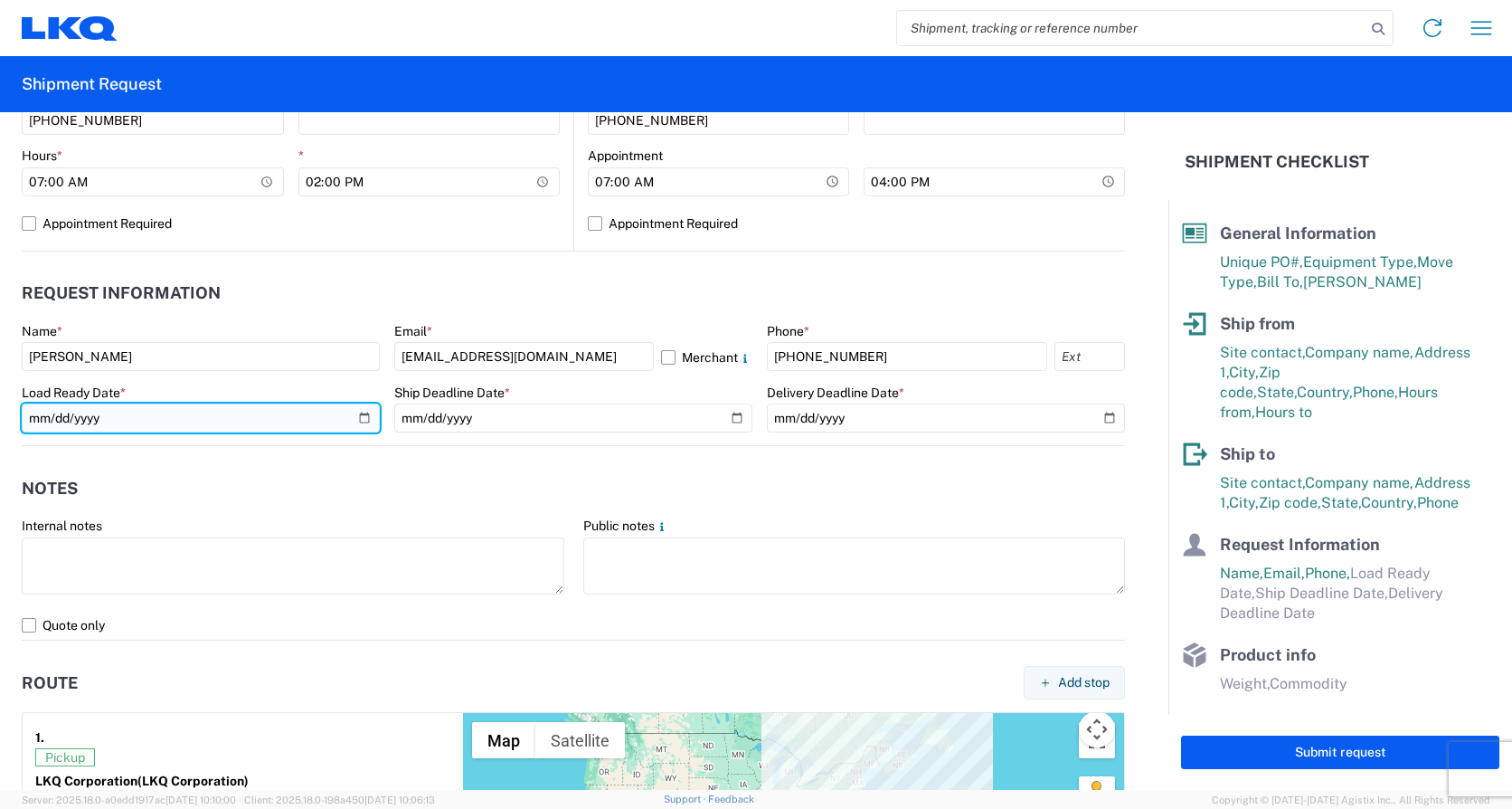
click at [365, 416] on input "date" at bounding box center [201, 417] width 358 height 29
type input "2025-09-09"
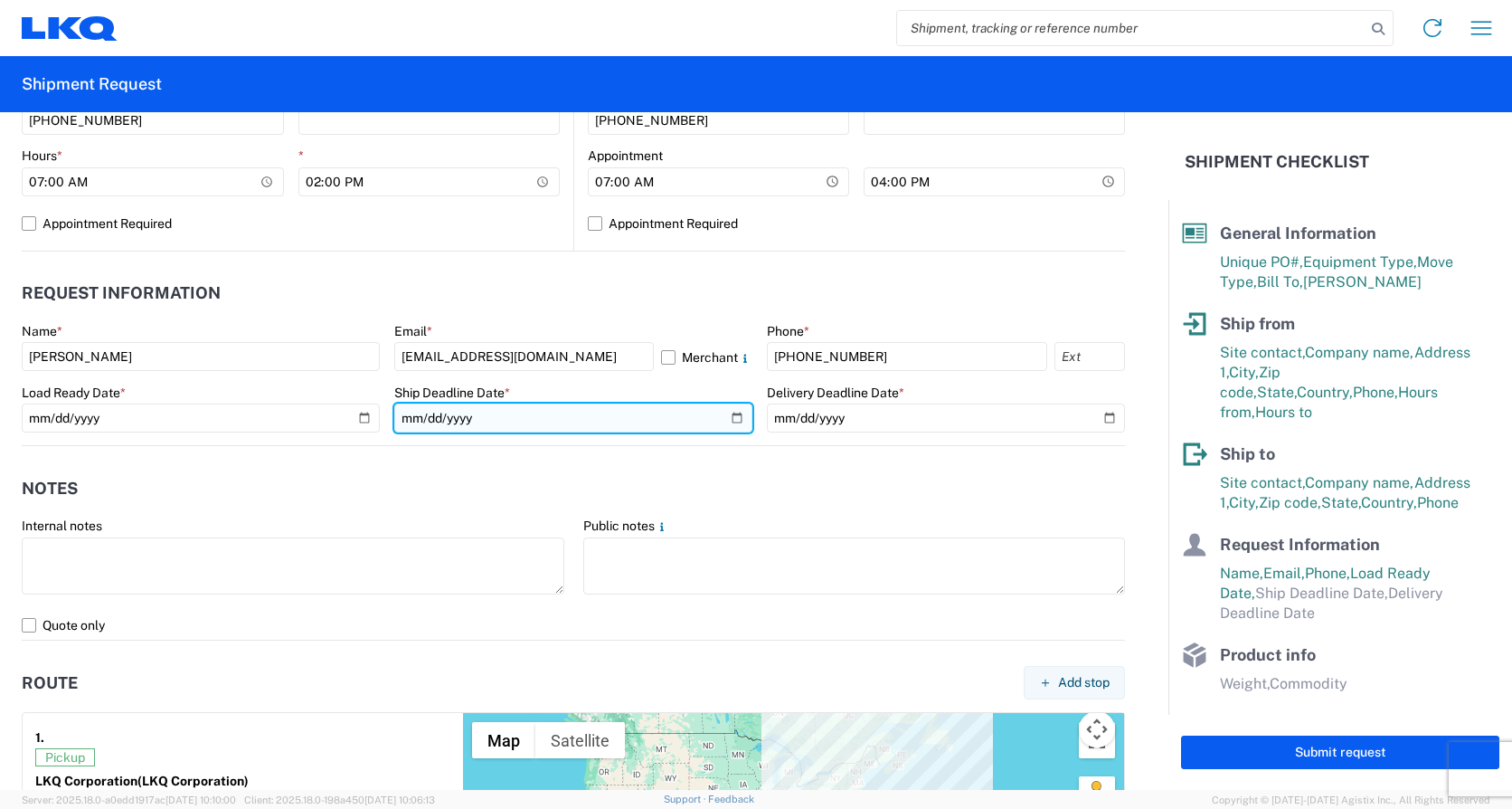
click at [727, 419] on input "date" at bounding box center [573, 417] width 358 height 29
type input "2025-09-09"
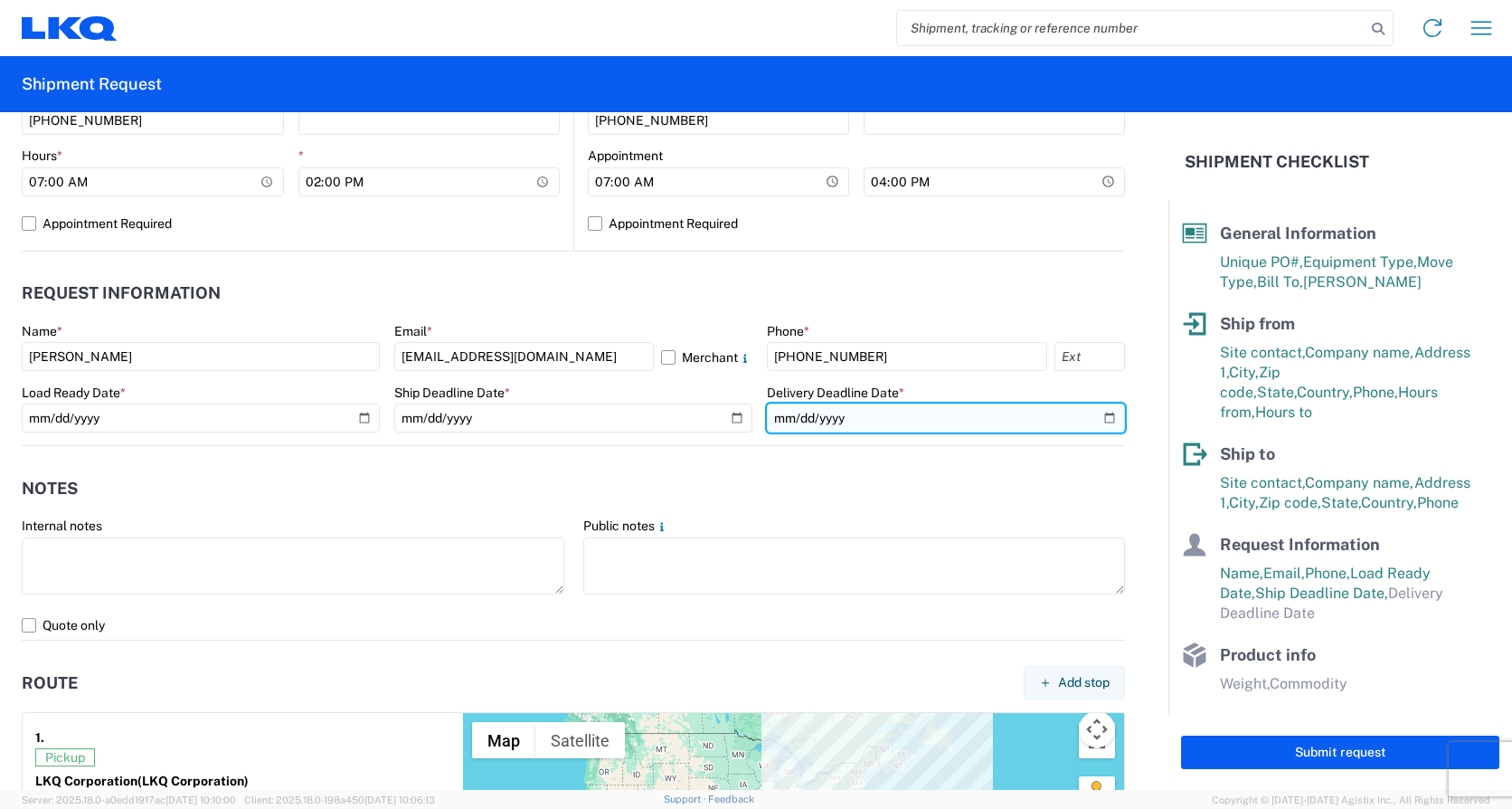
click at [1099, 414] on input "date" at bounding box center [946, 417] width 358 height 29
type input "2025-09-11"
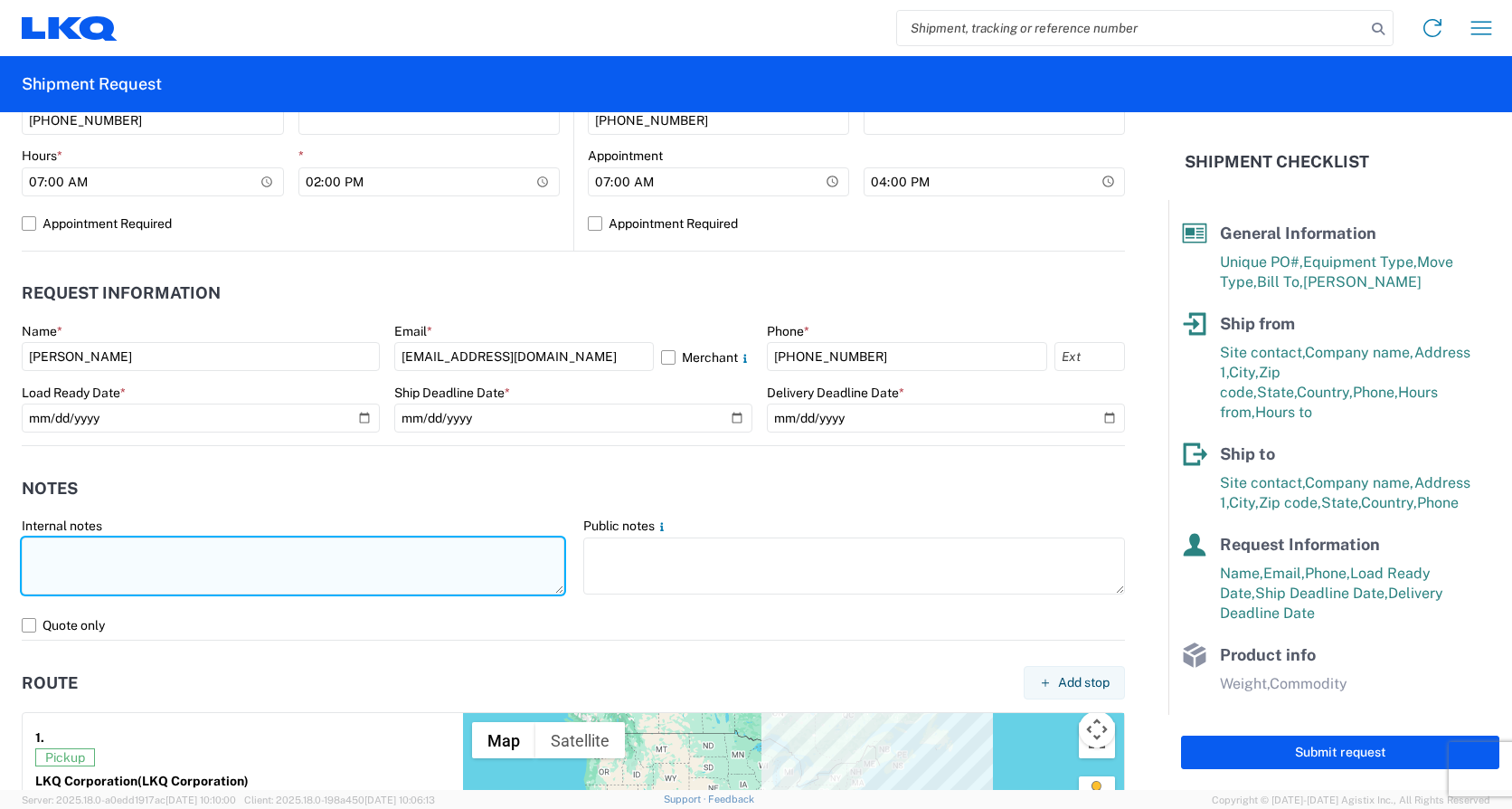
click at [100, 547] on textarea at bounding box center [293, 566] width 542 height 57
paste textarea "*CALL (734)-699-5557 WHEN ON SITE FOR PICKUP* *6+ RATCHET STRAPS* *NO DELIVERIE…"
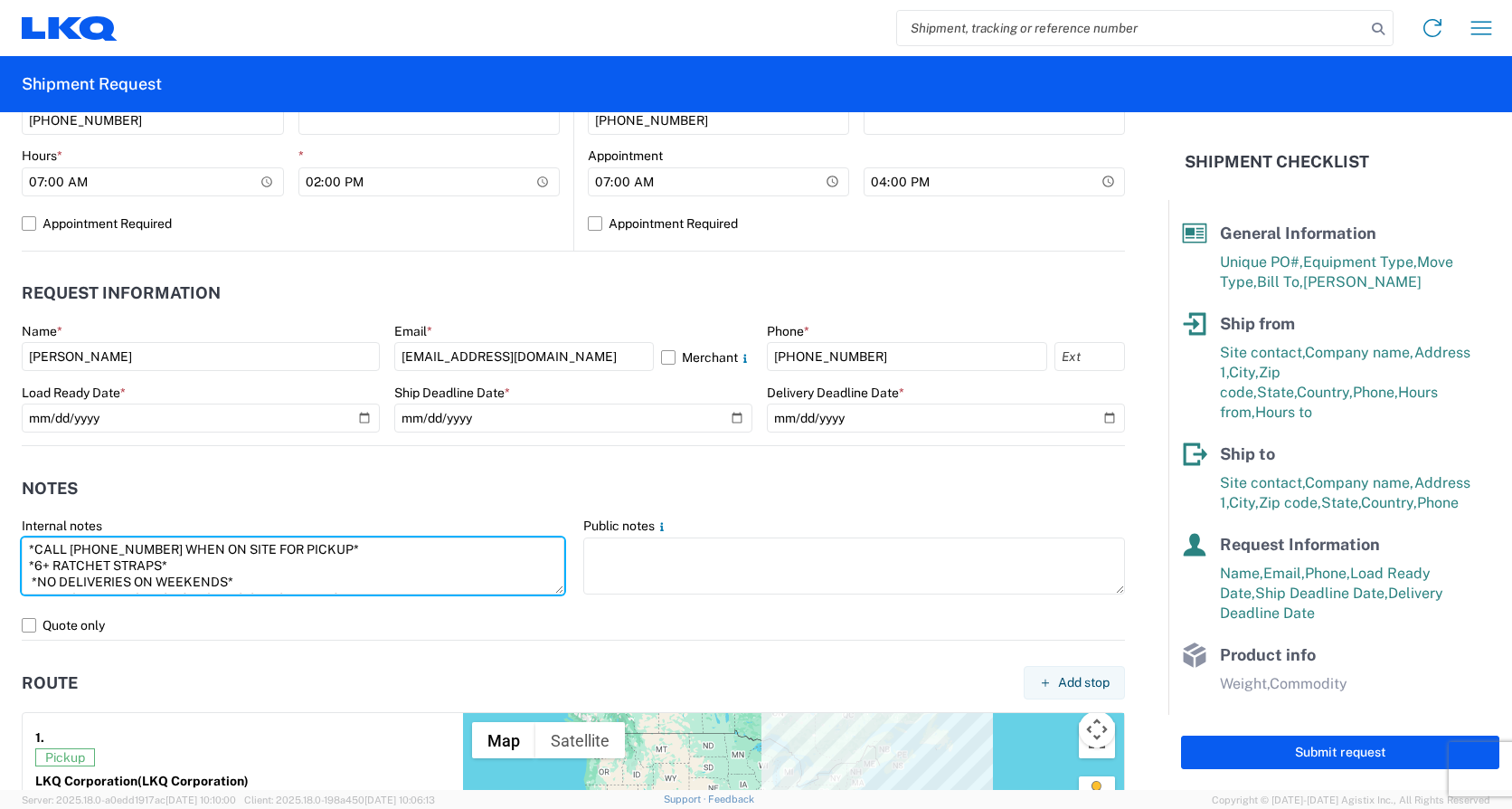
scroll to position [61, 0]
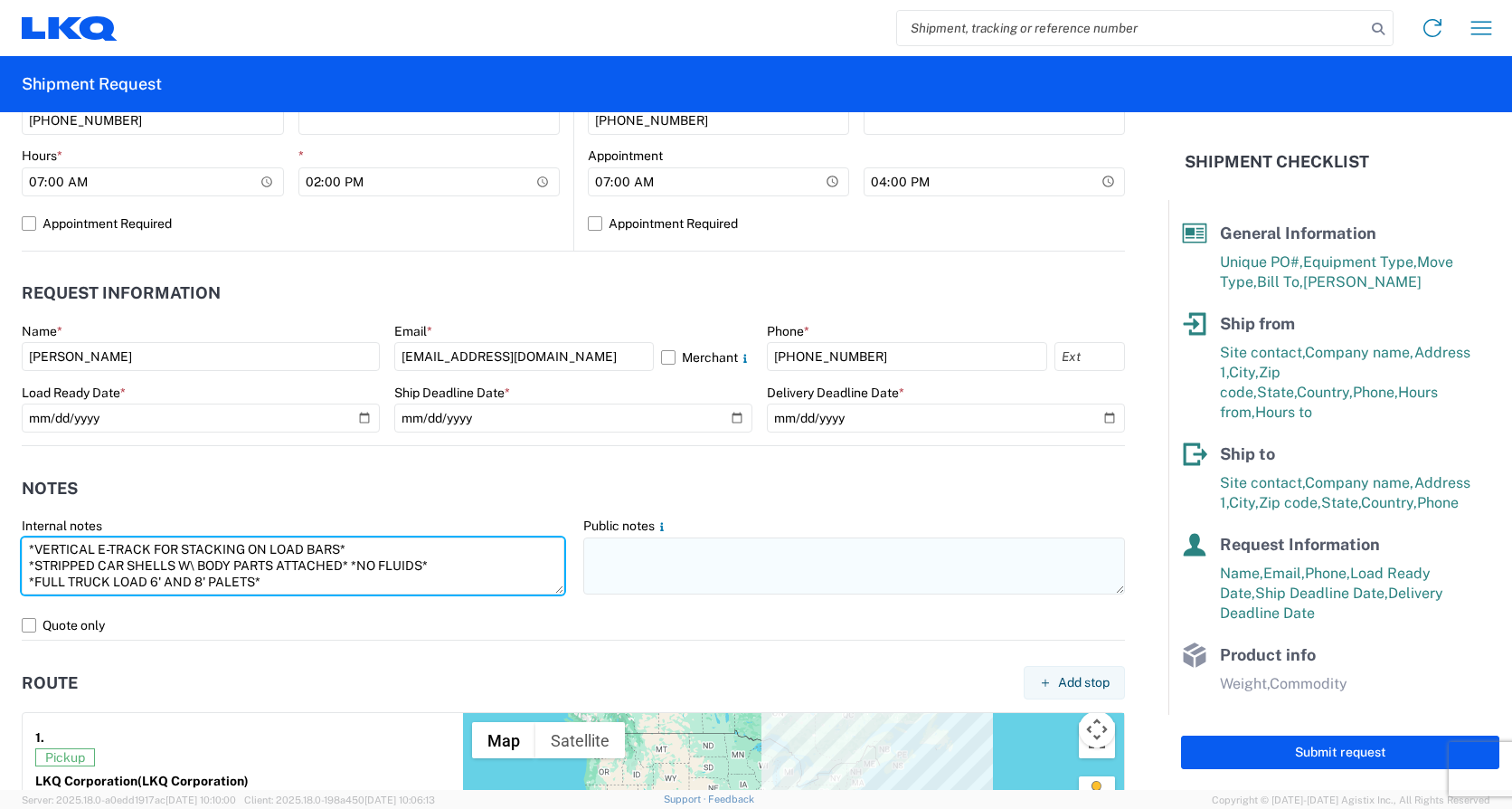
type textarea "*CALL (734)-699-5557 WHEN ON SITE FOR PICKUP* *6+ RATCHET STRAPS* *NO DELIVERIE…"
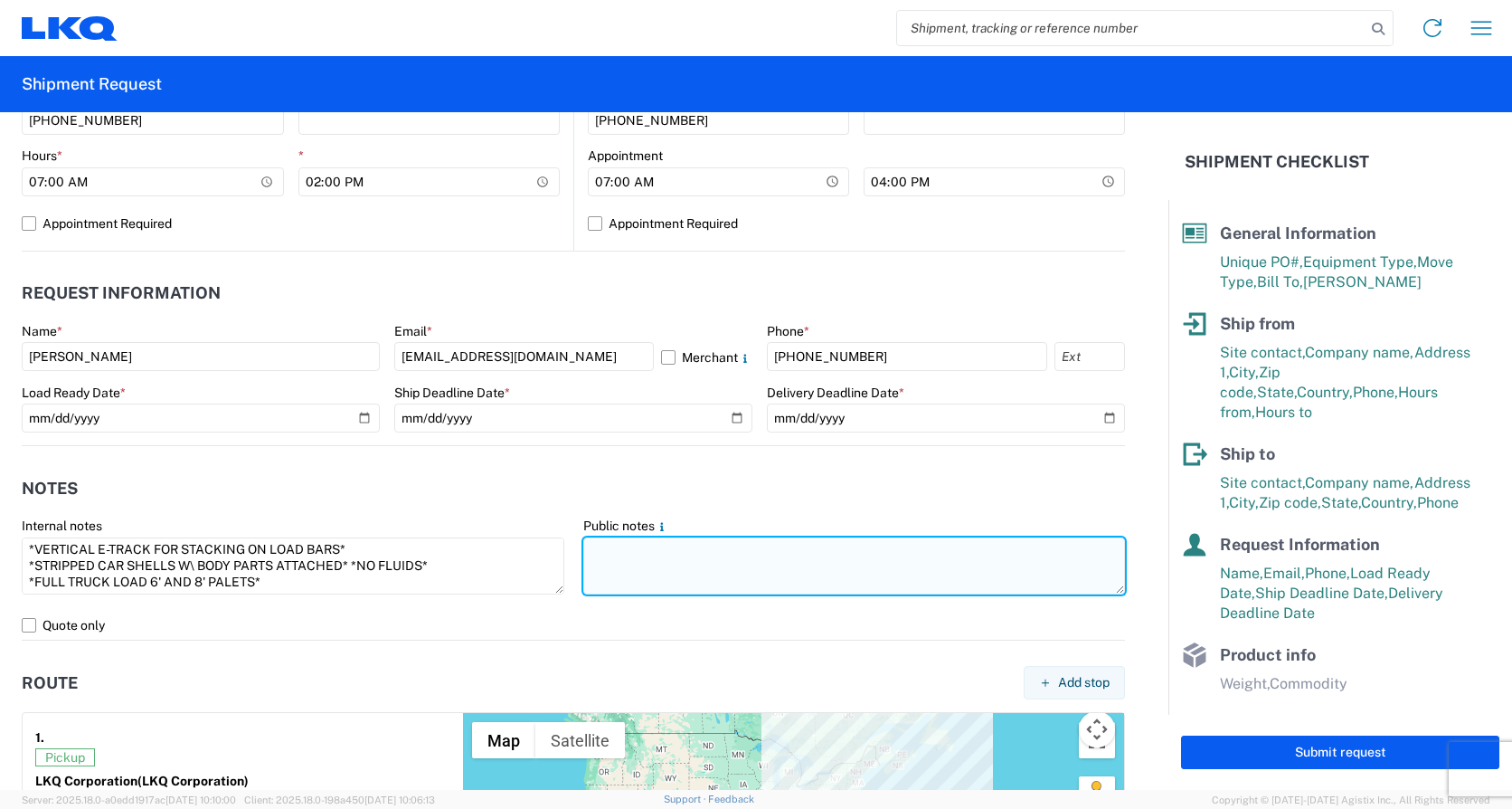
paste textarea "*CALL (734)-699-5557 WHEN ON SITE FOR PICKUP* *6+ RATCHET STRAPS* *NO DELIVERIE…"
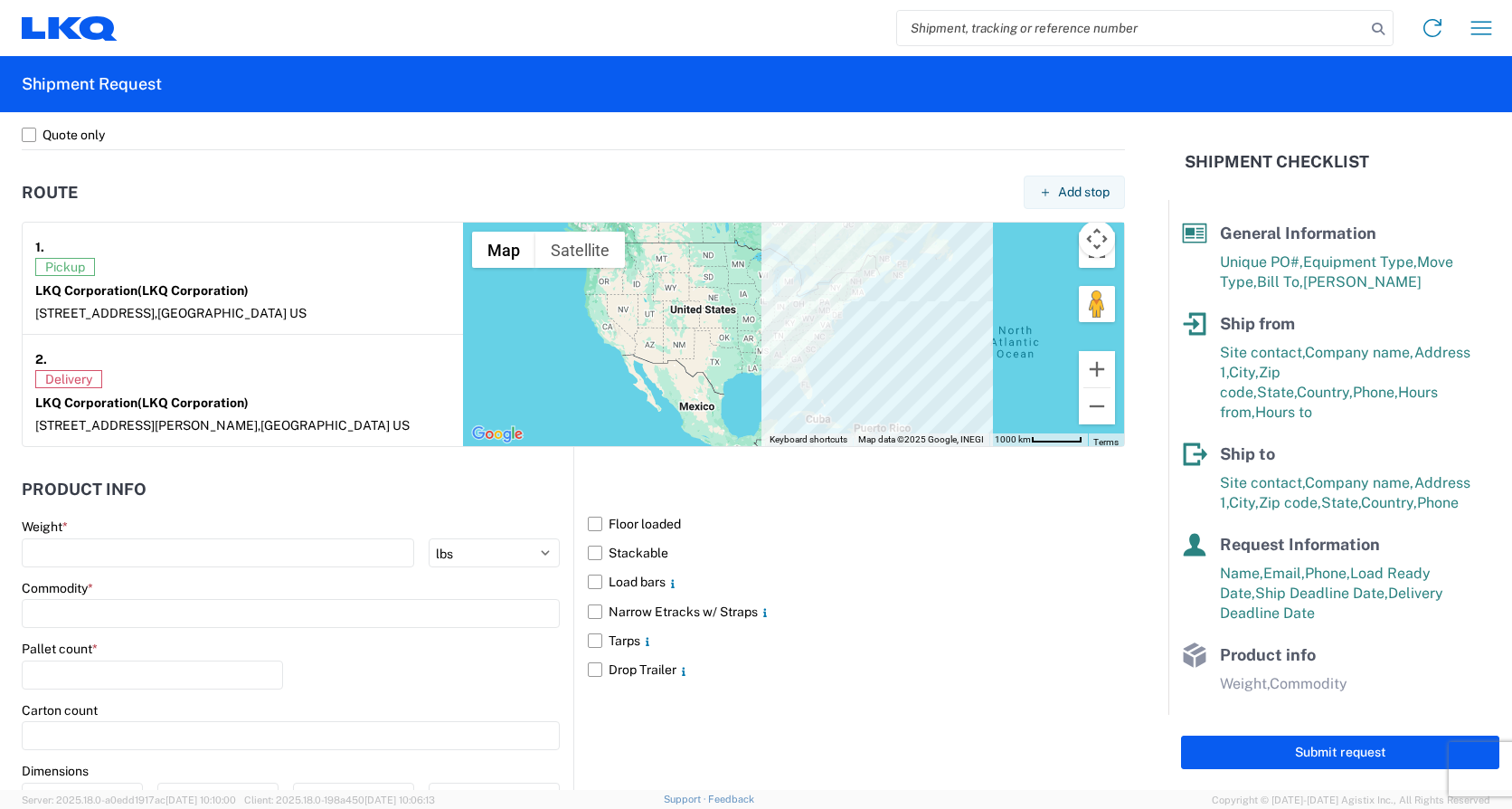
scroll to position [1475, 0]
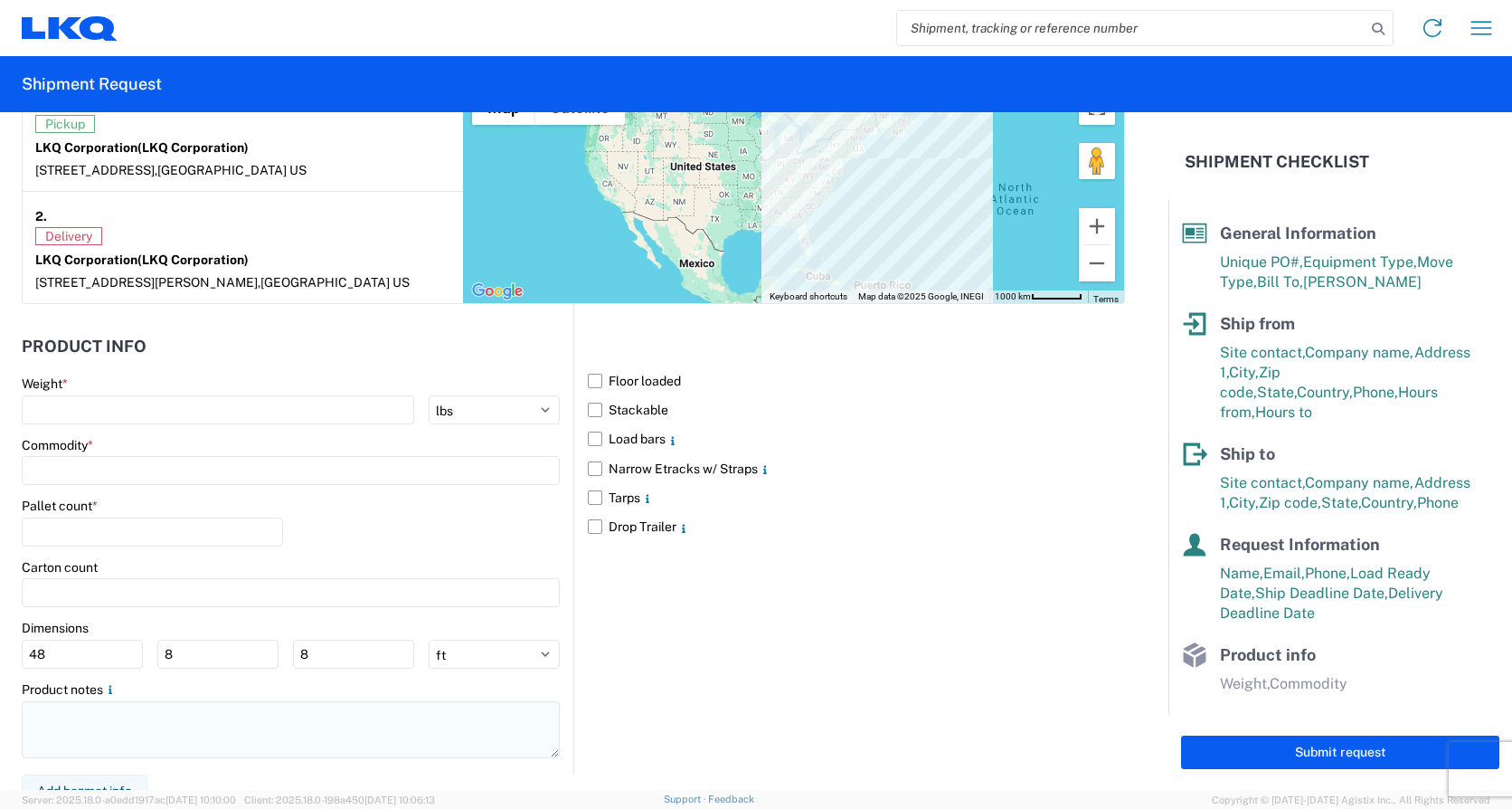
type textarea "*CALL (734)-699-5557 WHEN ON SITE FOR PICKUP* *6+ RATCHET STRAPS* *NO DELIVERIE…"
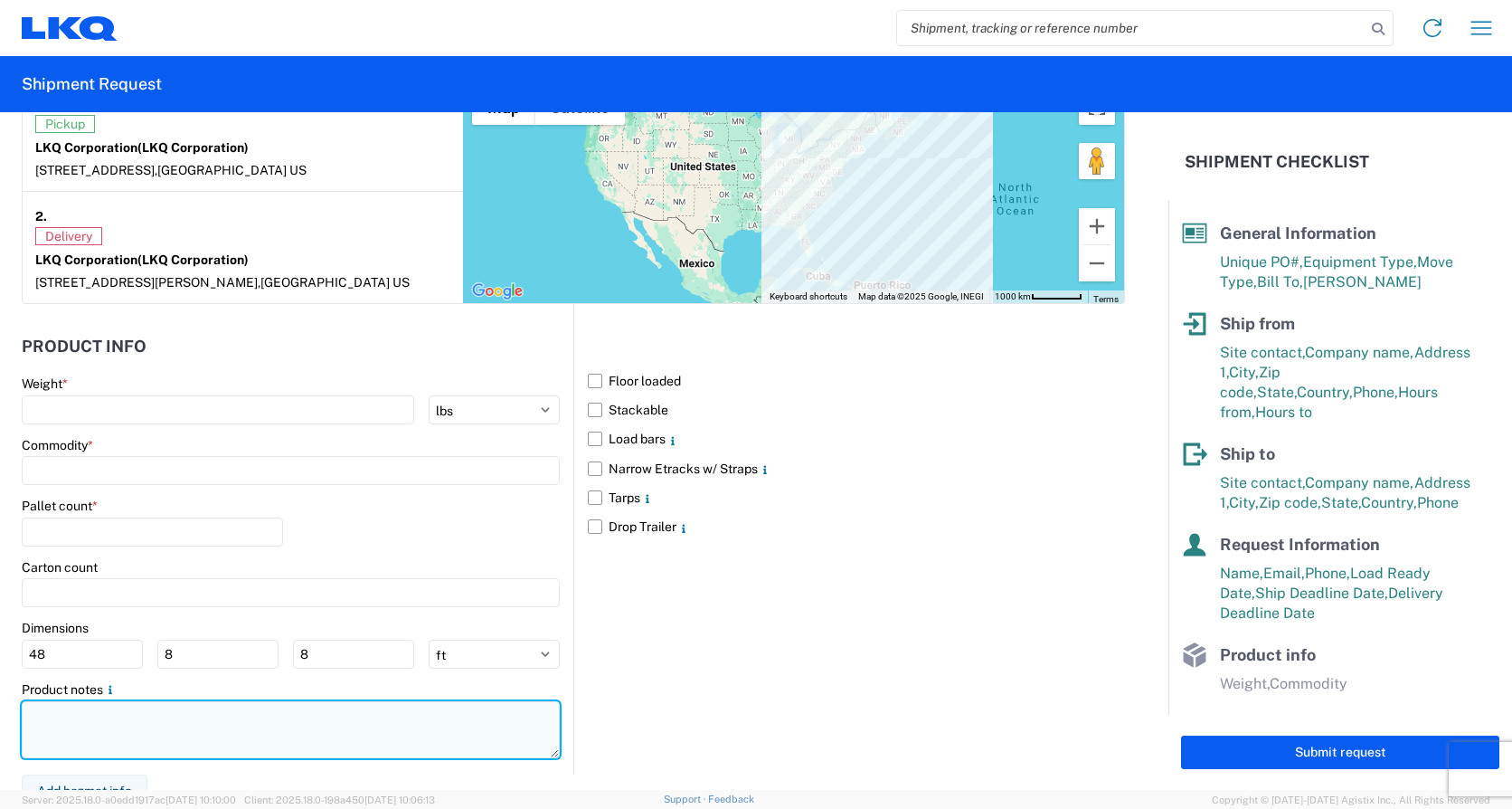
paste textarea "*CALL (734)-699-5557 WHEN ON SITE FOR PICKUP* *6+ RATCHET STRAPS* *NO DELIVERIE…"
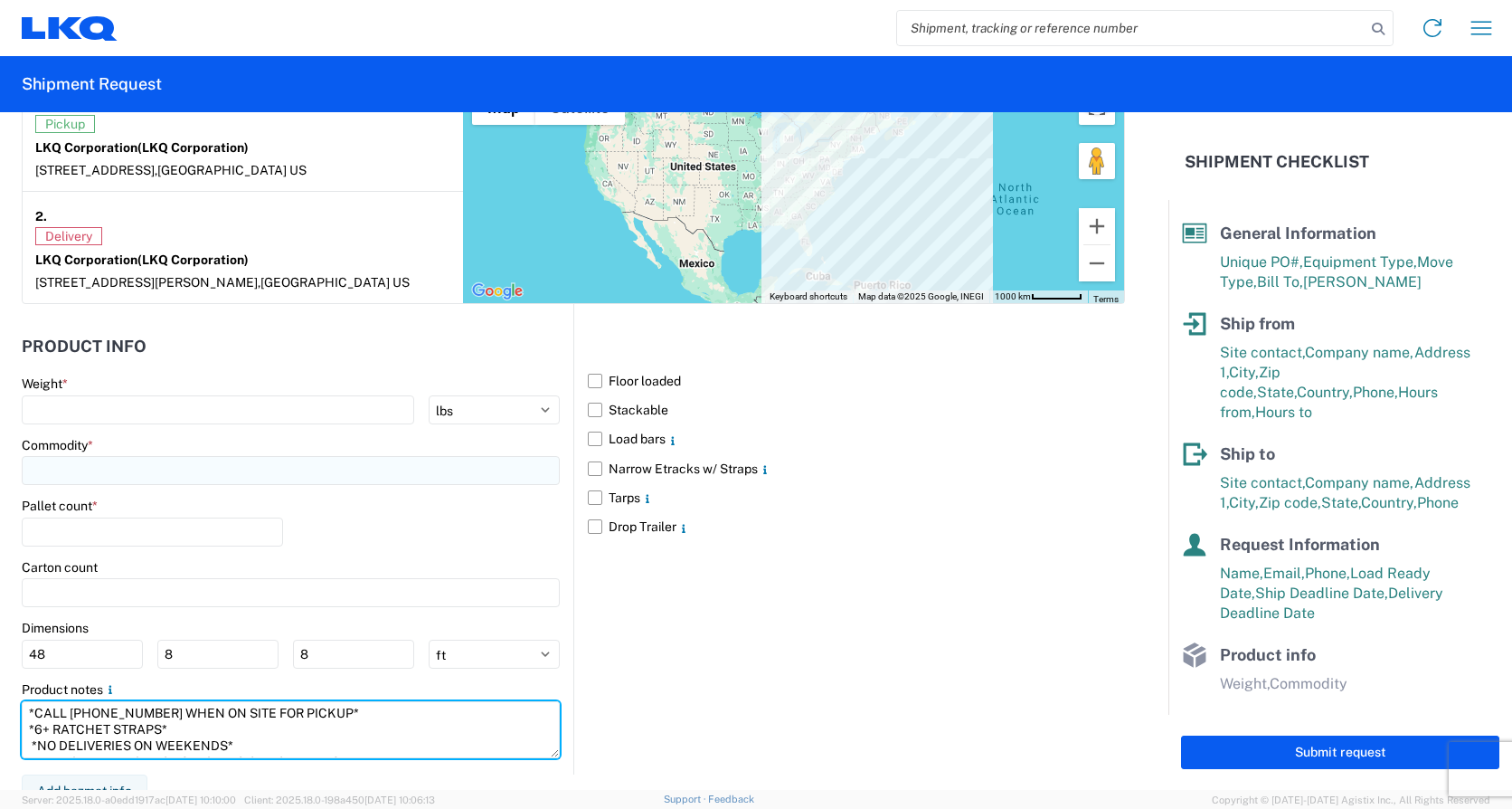
scroll to position [61, 0]
type textarea "*CALL (734)-699-5557 WHEN ON SITE FOR PICKUP* *6+ RATCHET STRAPS* *NO DELIVERIE…"
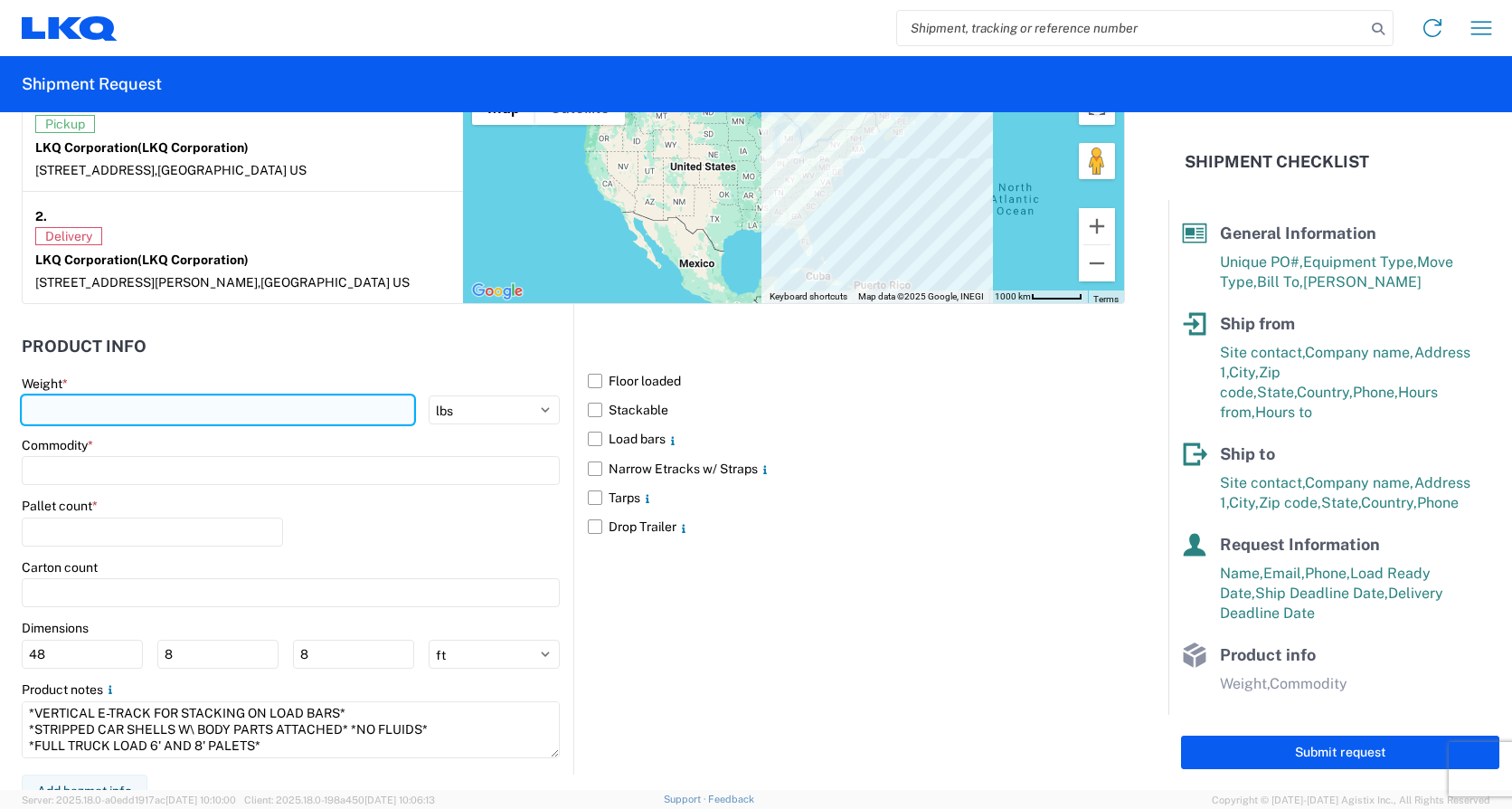
click at [138, 413] on input "number" at bounding box center [217, 410] width 393 height 29
type input "20000"
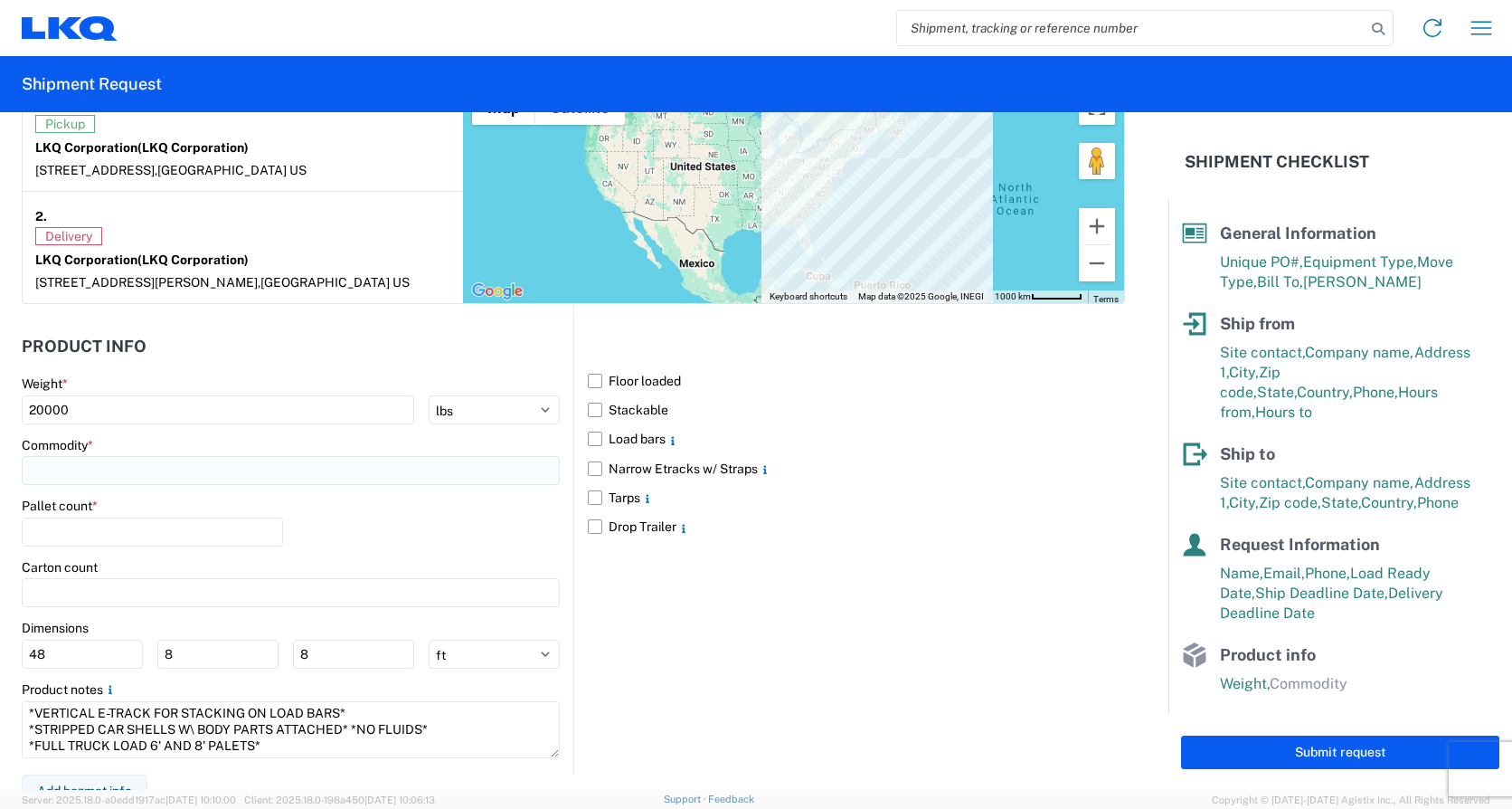
click at [127, 460] on input at bounding box center [291, 470] width 539 height 29
click at [140, 515] on input at bounding box center [184, 514] width 295 height 29
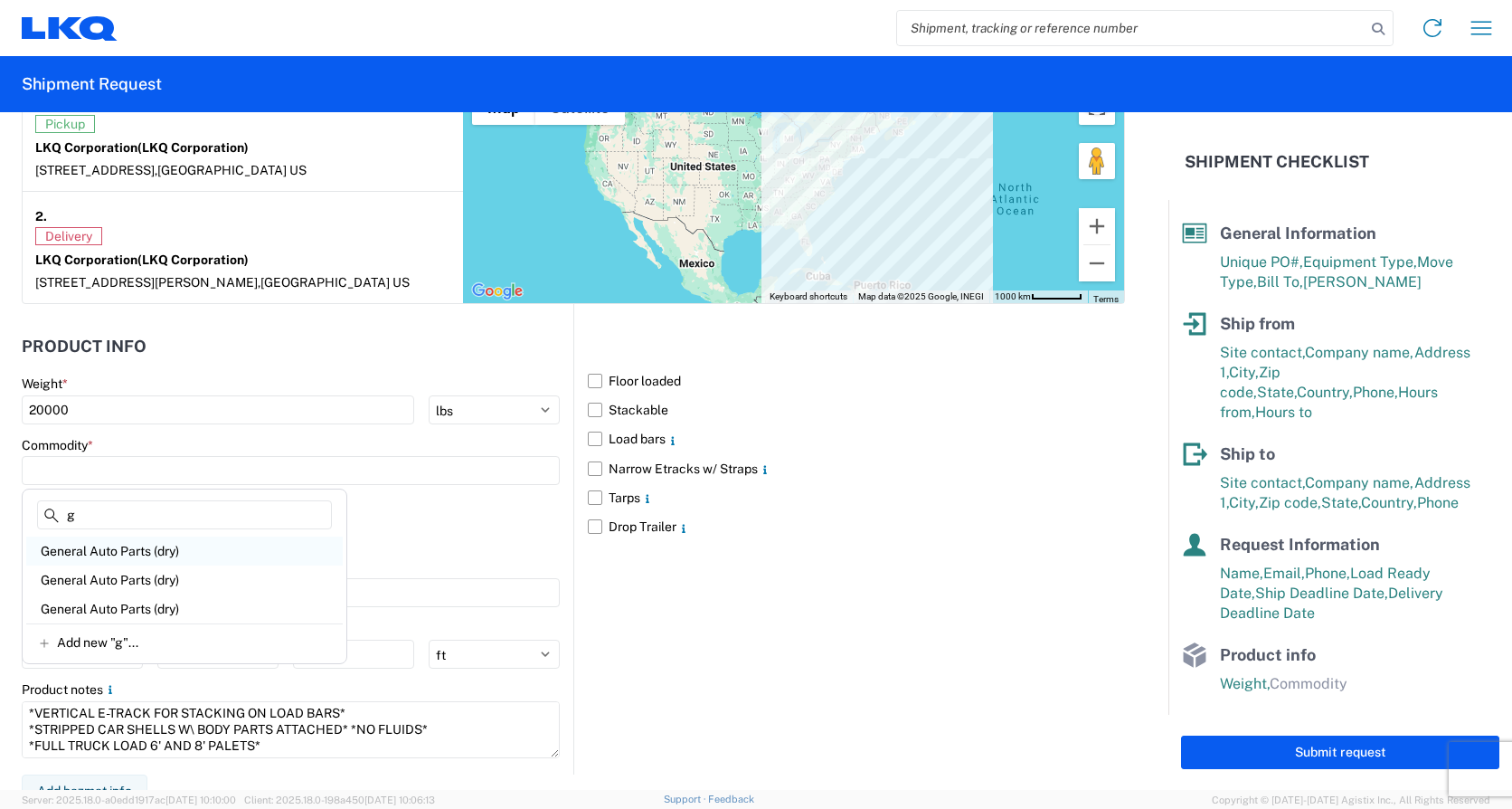
type input "g"
click at [91, 544] on div "General Auto Parts (dry)" at bounding box center [185, 551] width 316 height 29
type input "General Auto Parts (dry)"
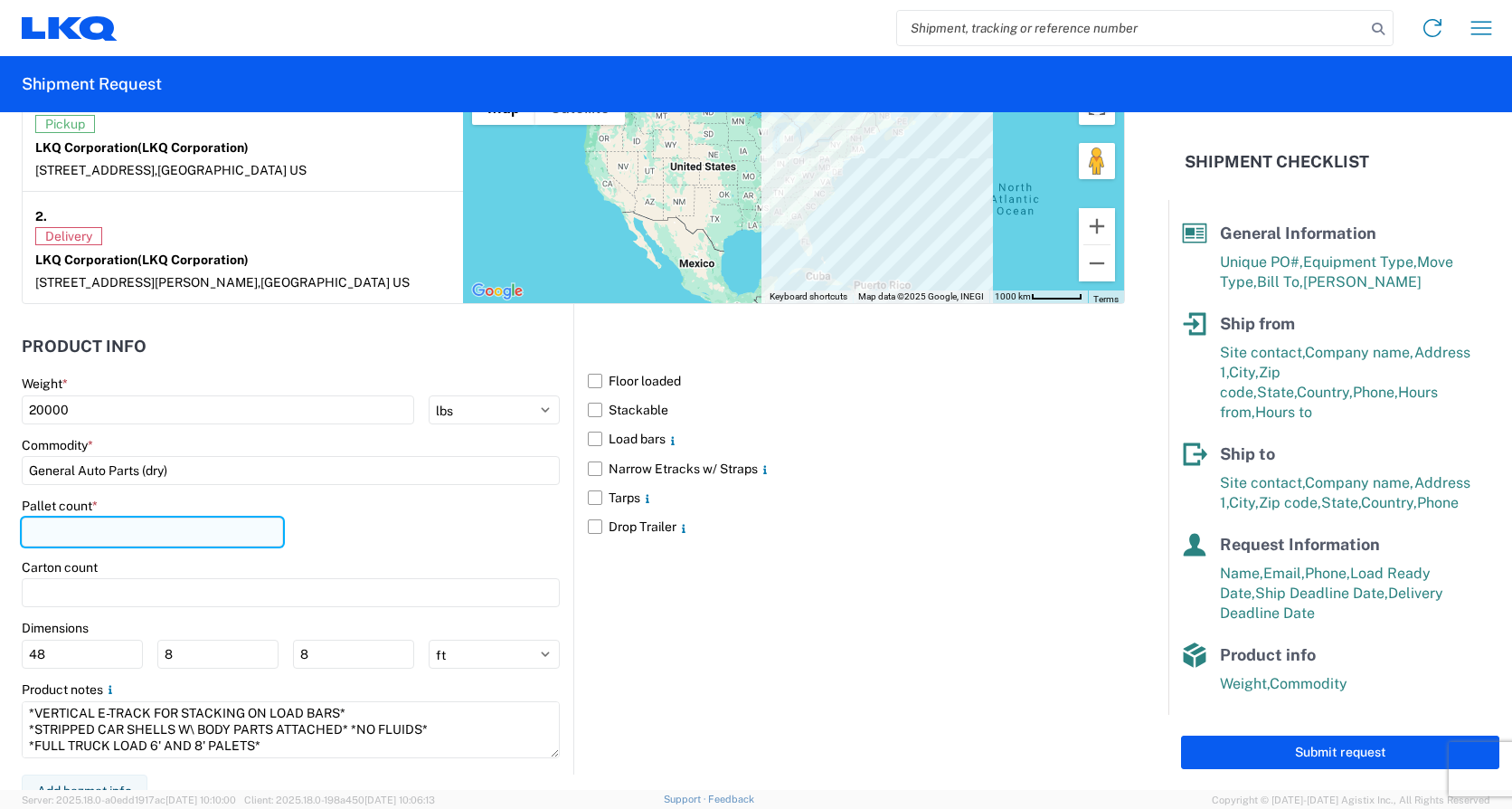
click at [89, 542] on input "number" at bounding box center [153, 531] width 262 height 29
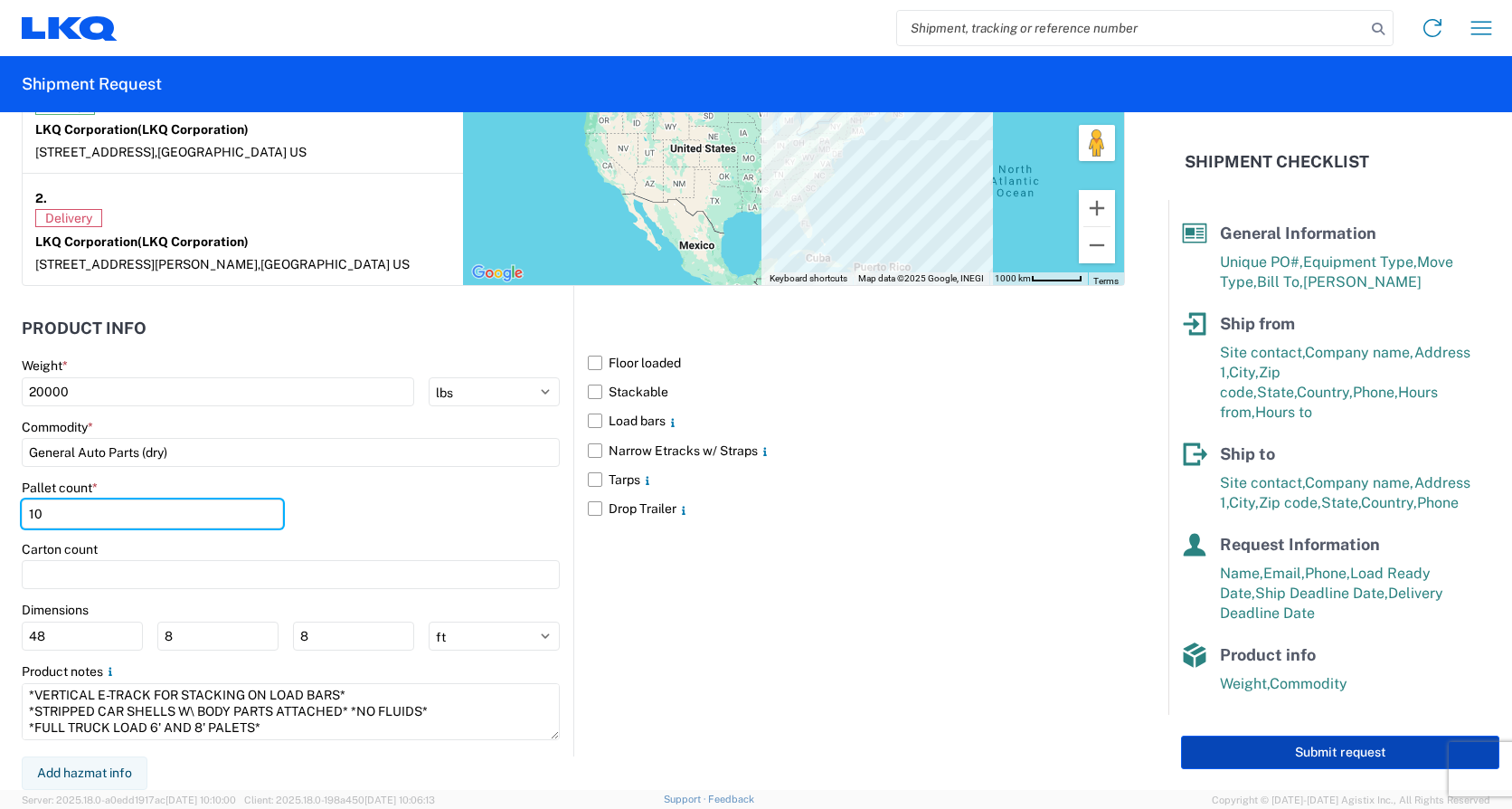
type input "10"
click at [1273, 755] on button "Submit request" at bounding box center [1340, 752] width 318 height 34
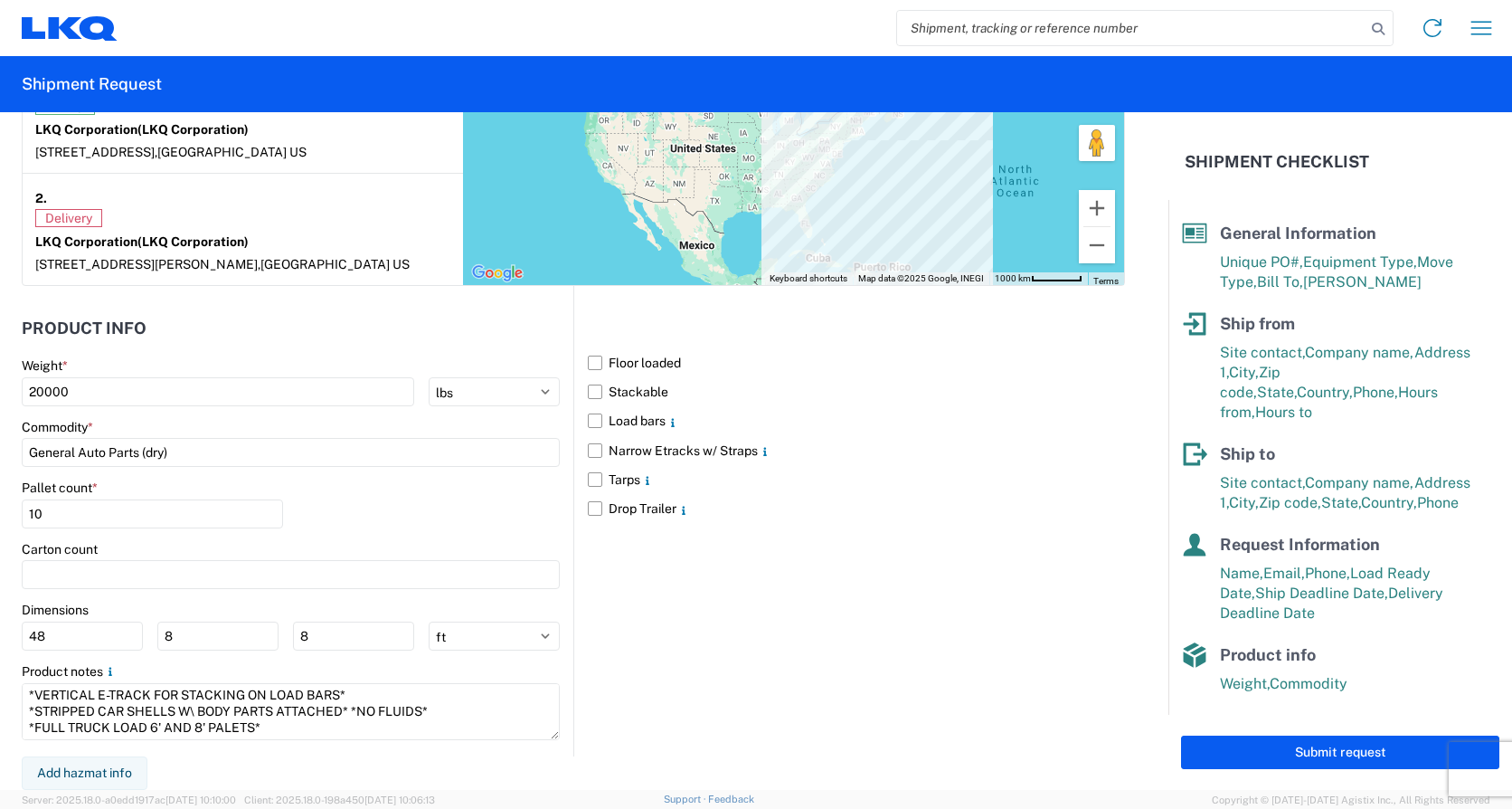
select select "US"
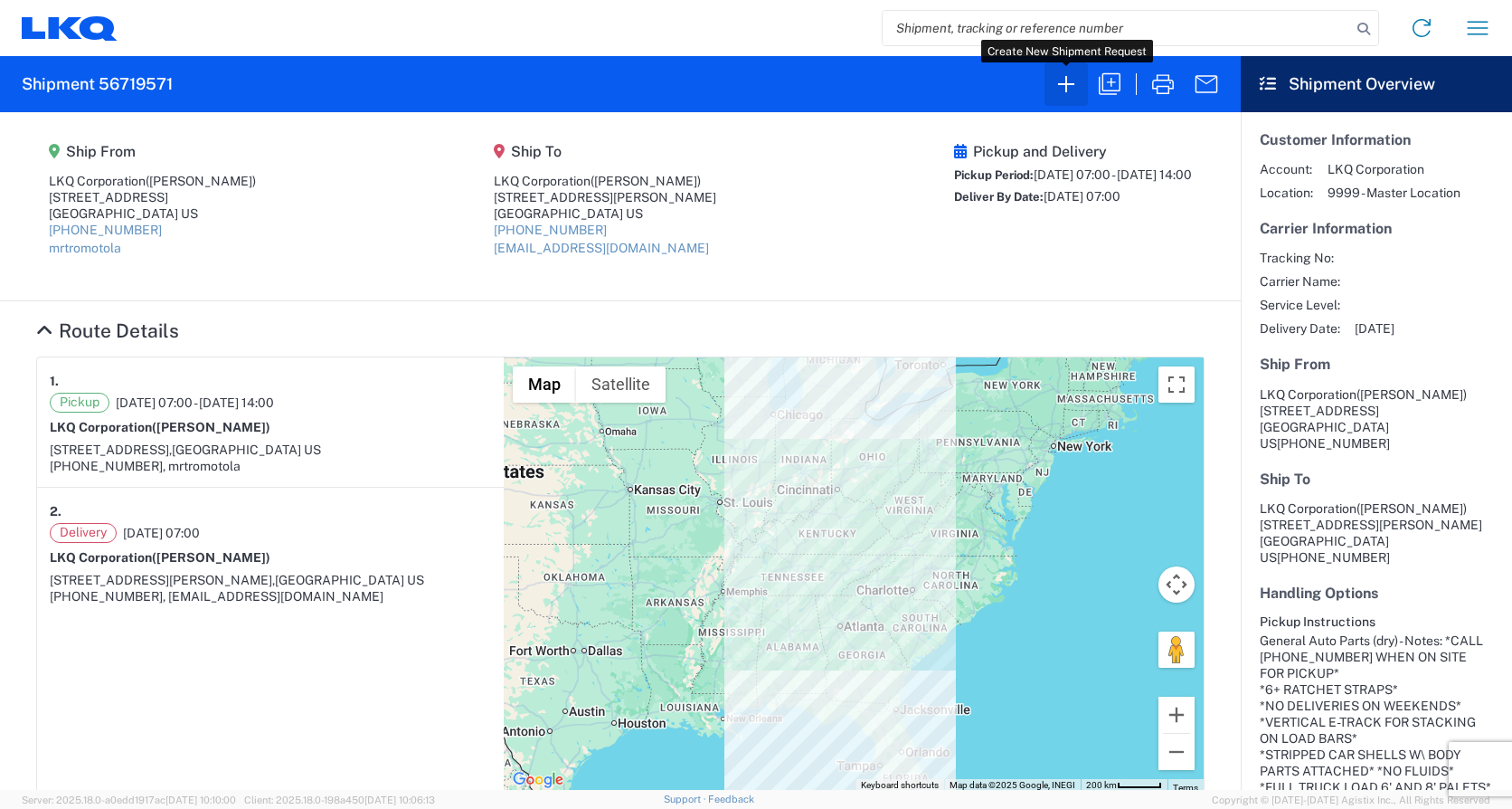
click at [1055, 73] on icon "button" at bounding box center [1066, 84] width 29 height 29
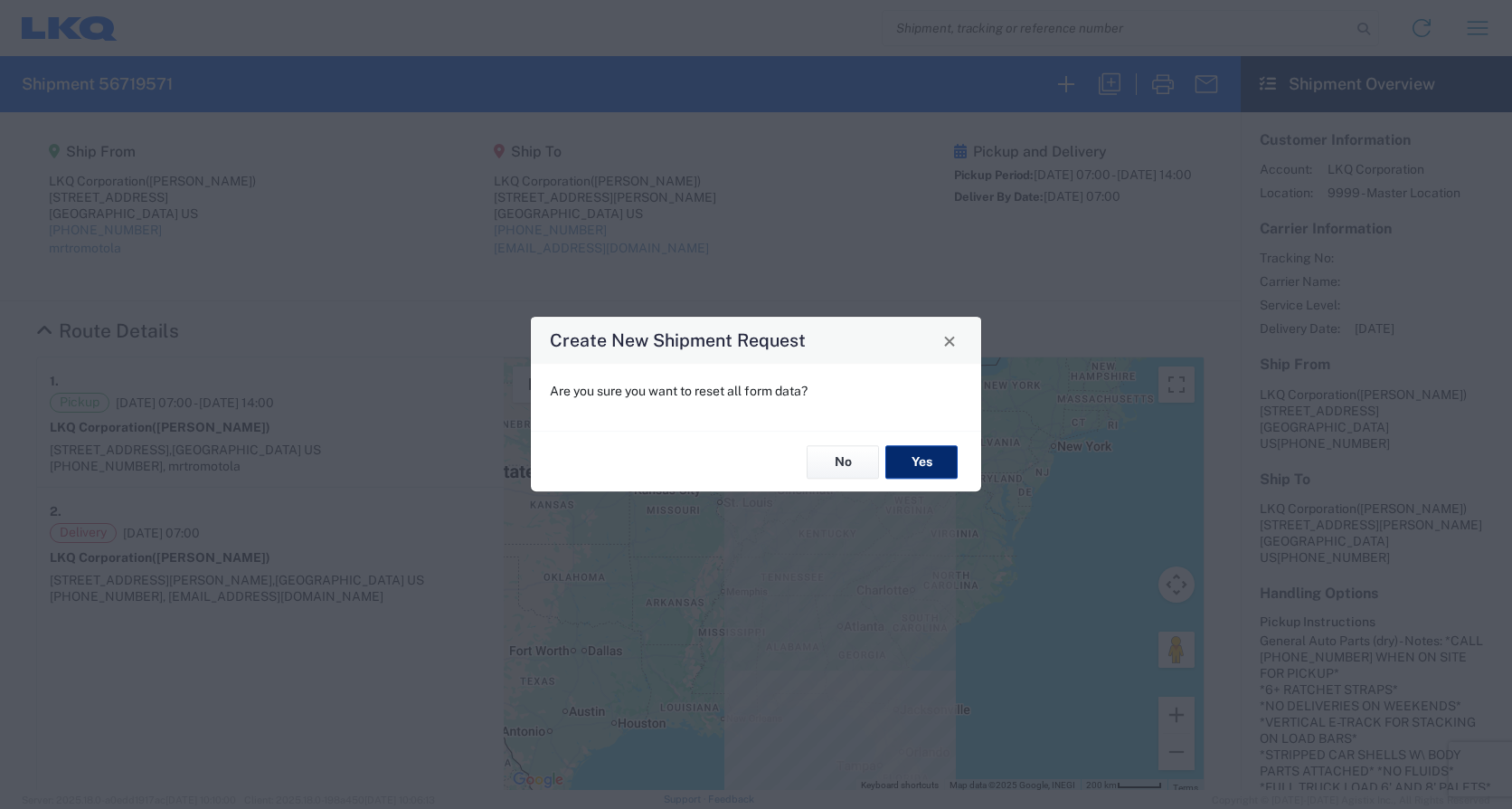
click at [921, 458] on button "Yes" at bounding box center [921, 462] width 72 height 34
select select "FULL"
select select "US"
select select "LBS"
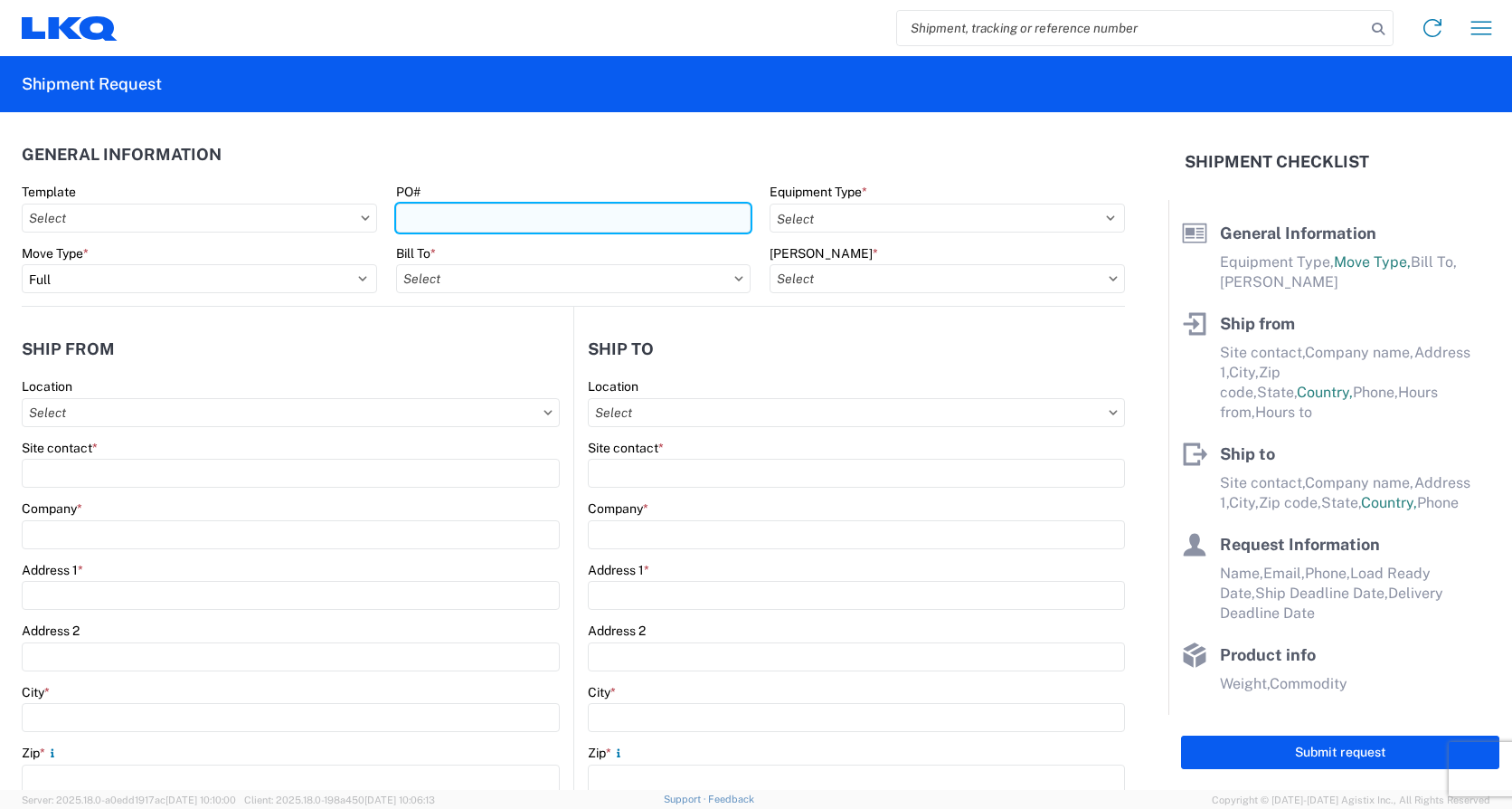
click at [508, 214] on input "PO#" at bounding box center [573, 218] width 355 height 29
type input "Load500"
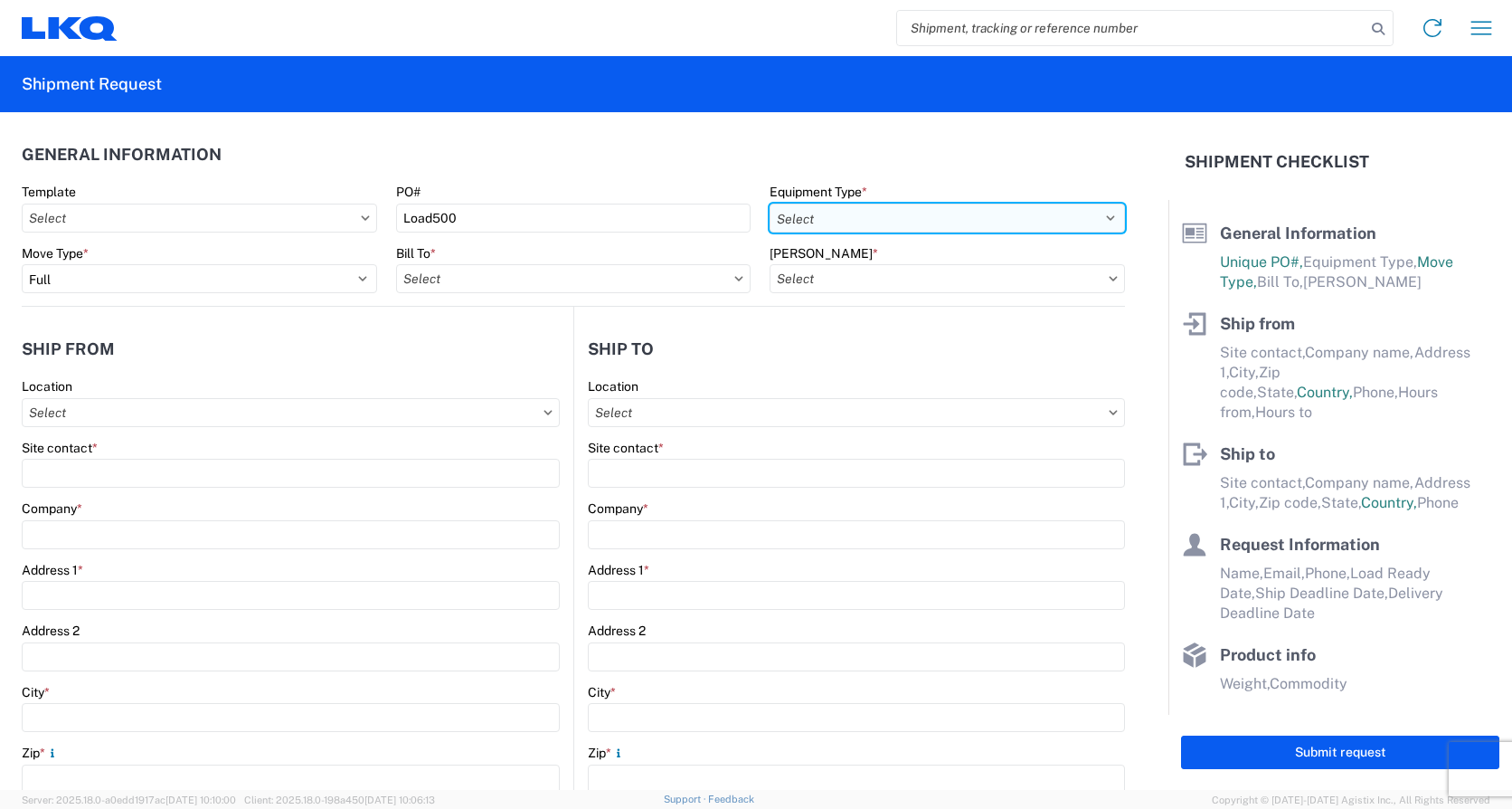
click at [825, 219] on select "Select 53’ Dry Van Flatbed Dropdeck (van) Lowboy (flatbed) Rail" at bounding box center [946, 218] width 355 height 29
select select "STDV"
click at [769, 203] on select "Select 53’ Dry Van Flatbed Dropdeck (van) Lowboy (flatbed) Rail" at bounding box center [946, 218] width 355 height 29
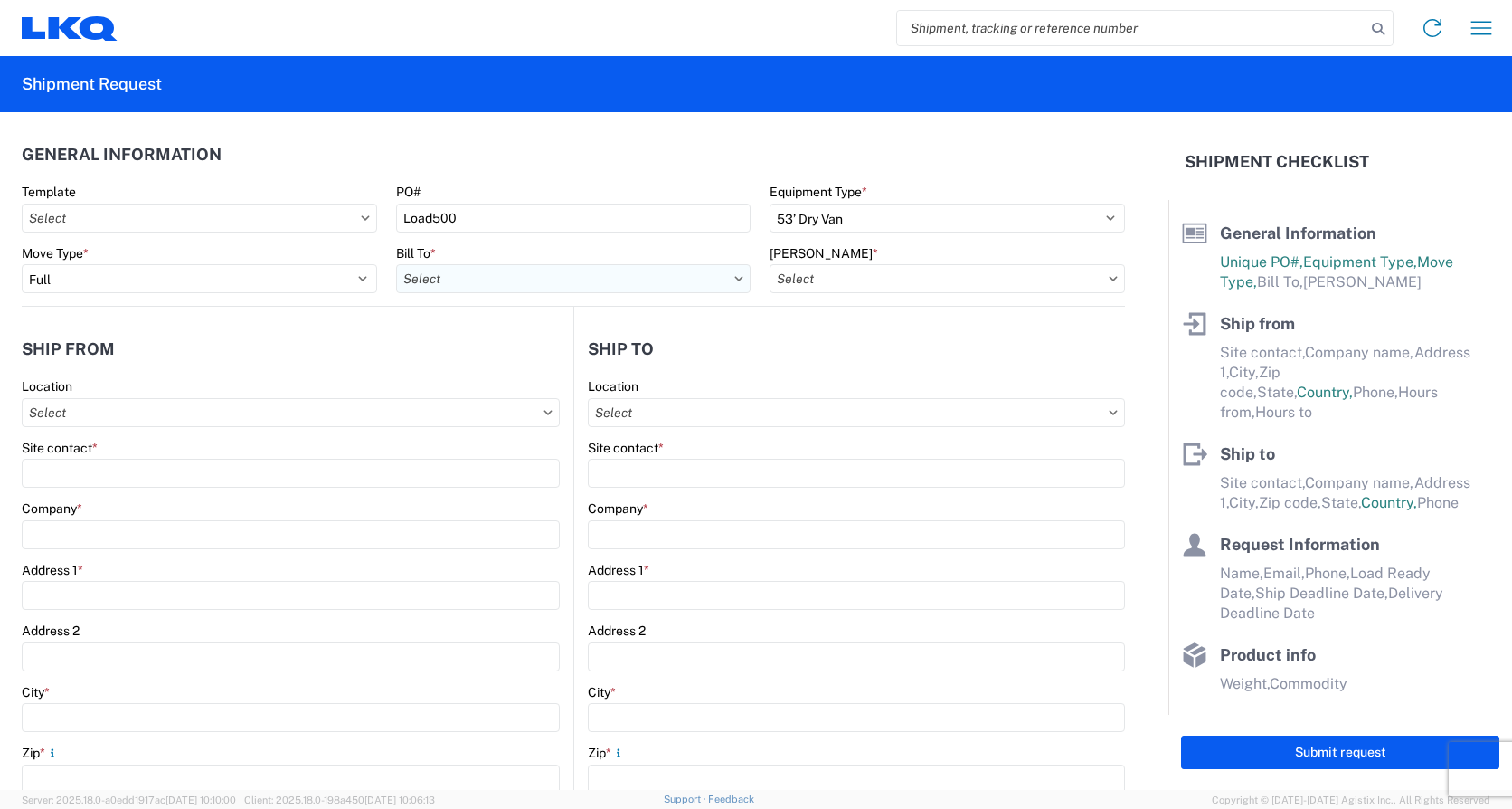
click at [523, 280] on input "Bill To *" at bounding box center [573, 278] width 355 height 29
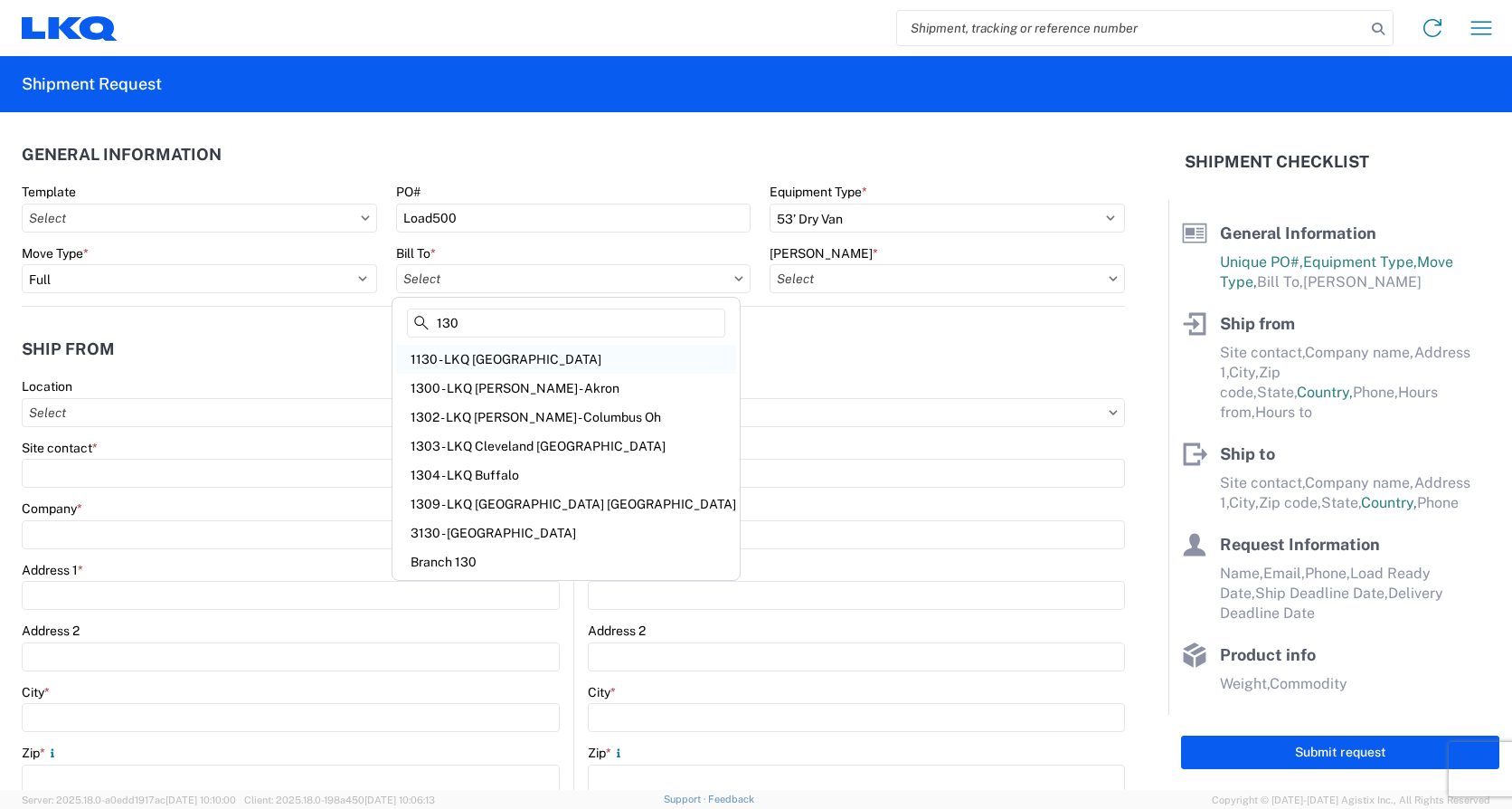
type input "130"
click at [493, 359] on div "1130 - LKQ Birmingham" at bounding box center [566, 359] width 340 height 29
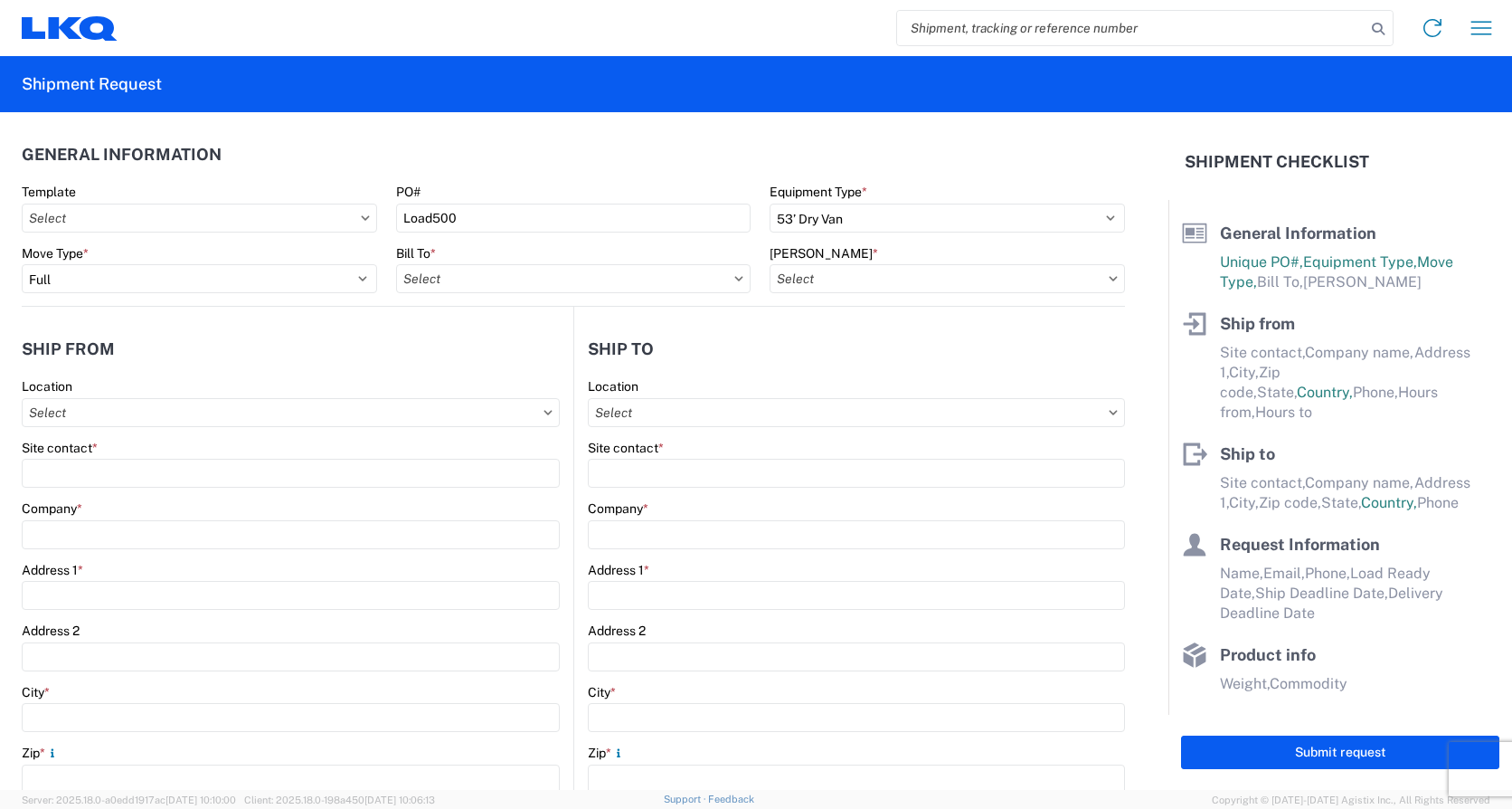
type input "1130 - LKQ Birmingham"
click at [879, 270] on input "Bill Code *" at bounding box center [946, 278] width 355 height 29
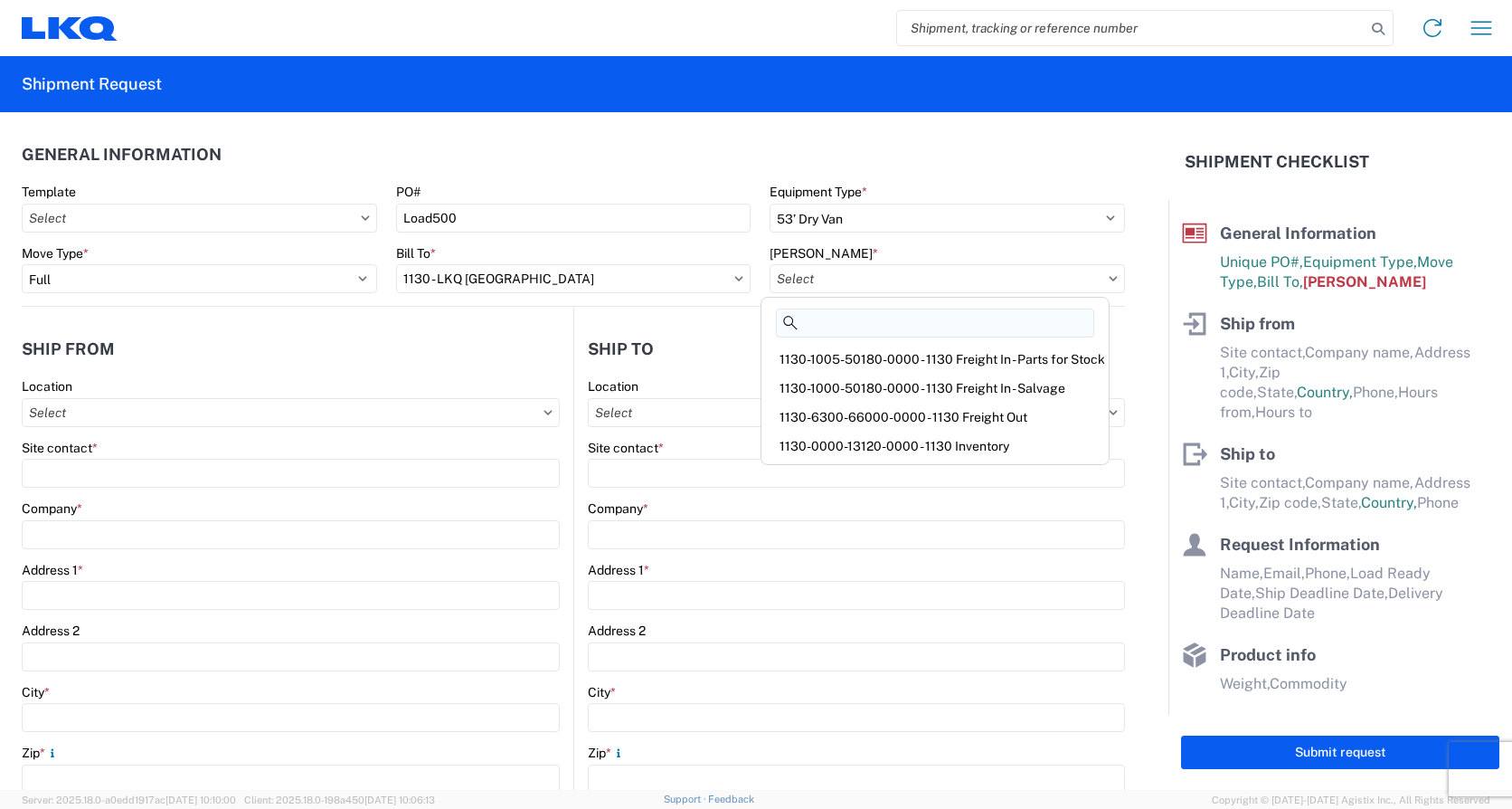
click at [875, 321] on input at bounding box center [935, 323] width 318 height 29
click at [900, 382] on div "1130-1000-50180-0000 - 1130 Freight In - Salvage" at bounding box center [935, 388] width 340 height 29
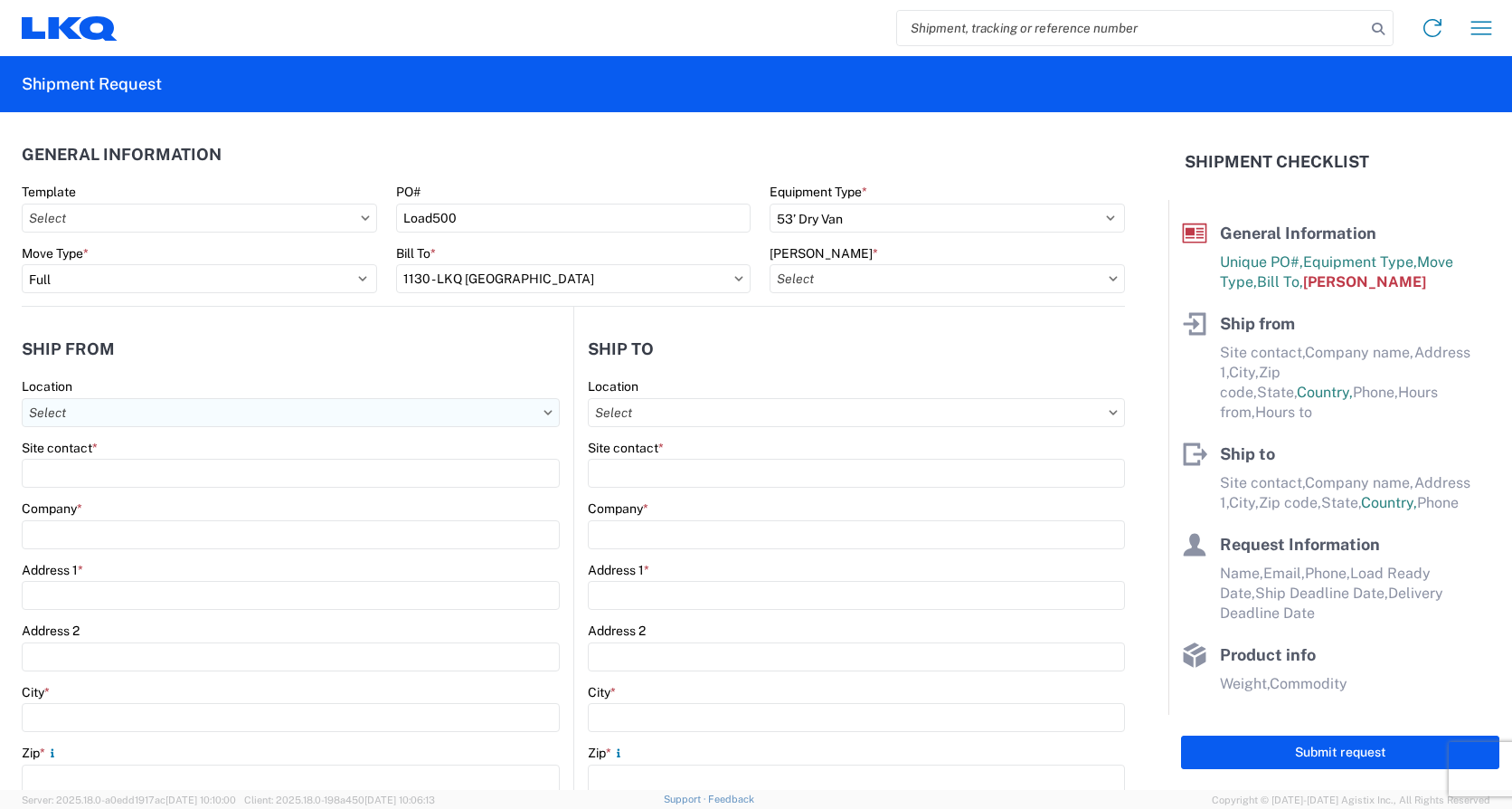
type input "1130-1000-50180-0000 - 1130 Freight In - Salvage"
click at [124, 429] on agx-form-control-wrapper-v2 "Location" at bounding box center [291, 408] width 539 height 61
click at [126, 412] on input "Location" at bounding box center [291, 413] width 539 height 29
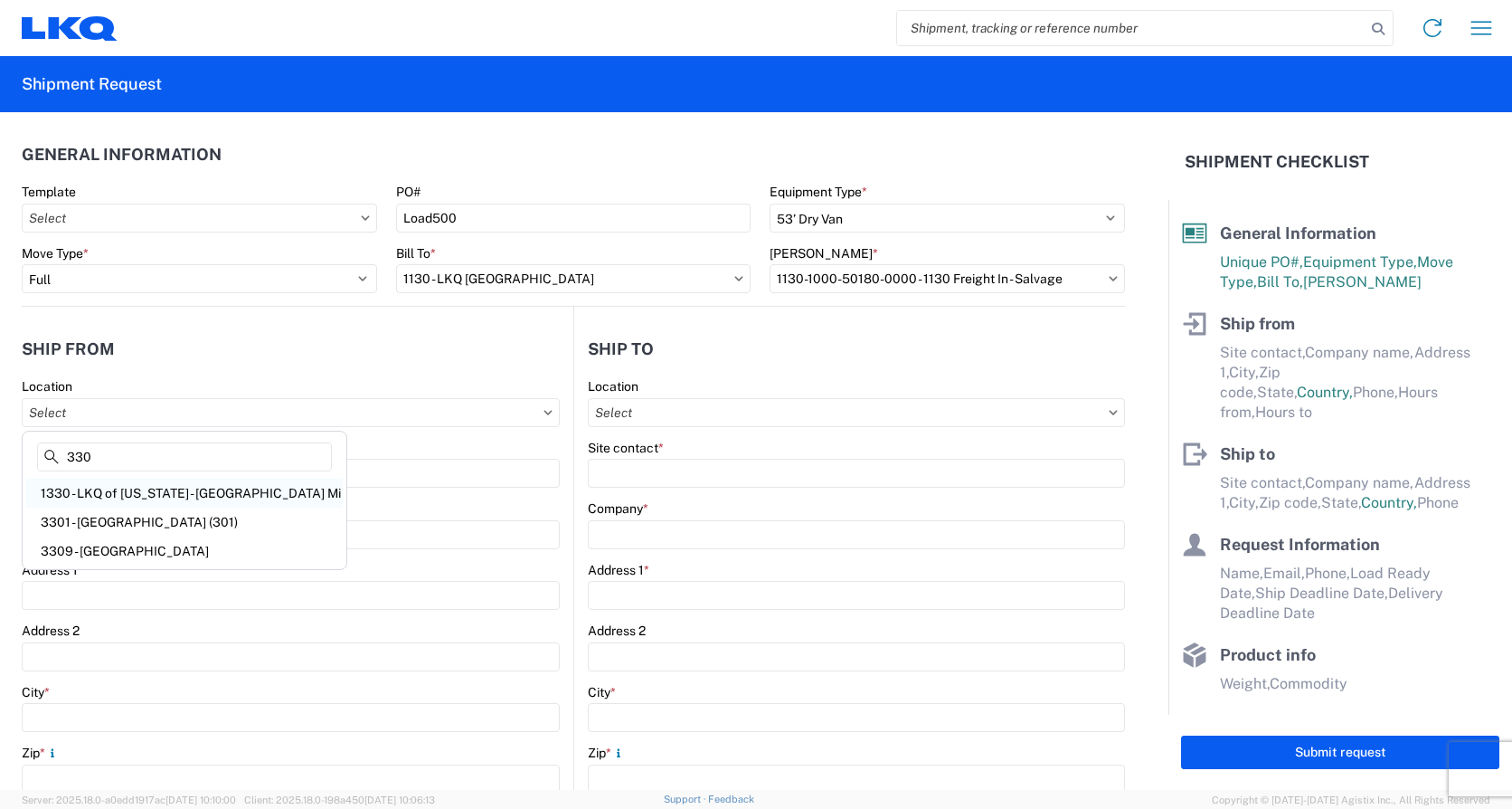
type input "330"
click at [137, 493] on div "1330 - LKQ of Michigan - Belleville Mi" at bounding box center [185, 493] width 316 height 29
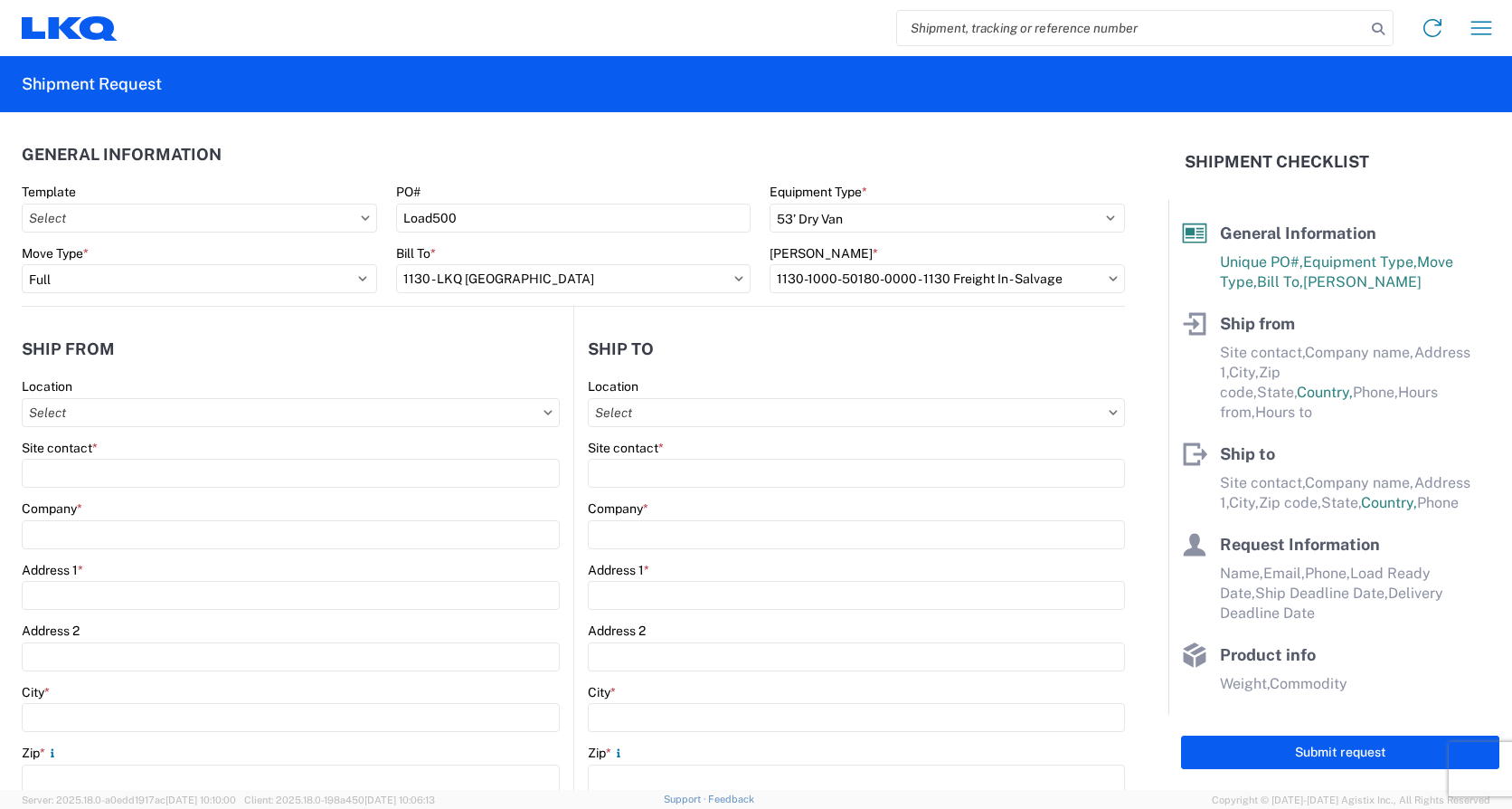
type input "1330 - LKQ of Michigan - Belleville Mi"
type input "LKQ Corporation"
type input "41247 E. Huron River Drive"
type input "Belleville"
type input "48111"
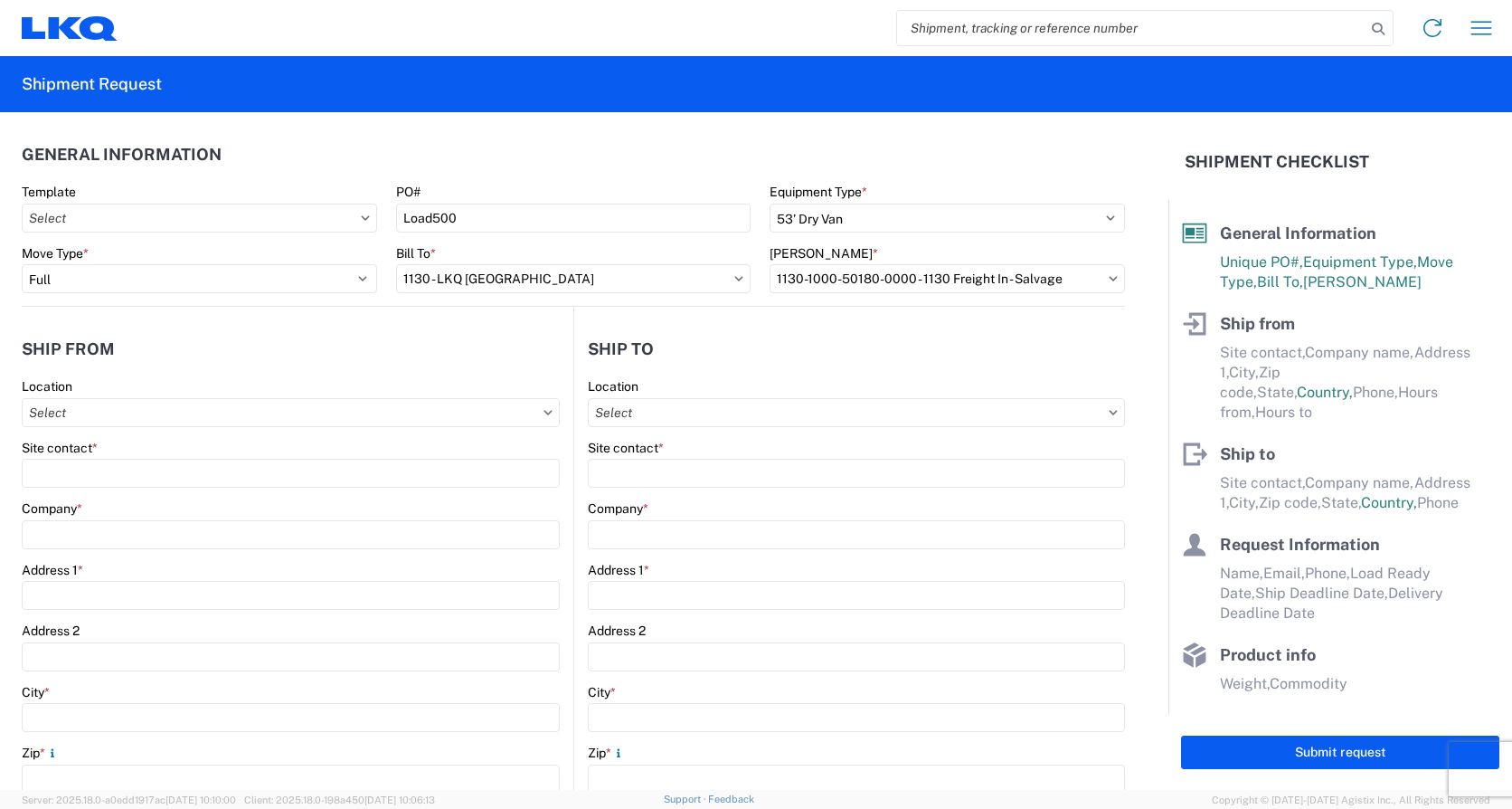
select select "MI"
type input "07:00"
type input "15:00"
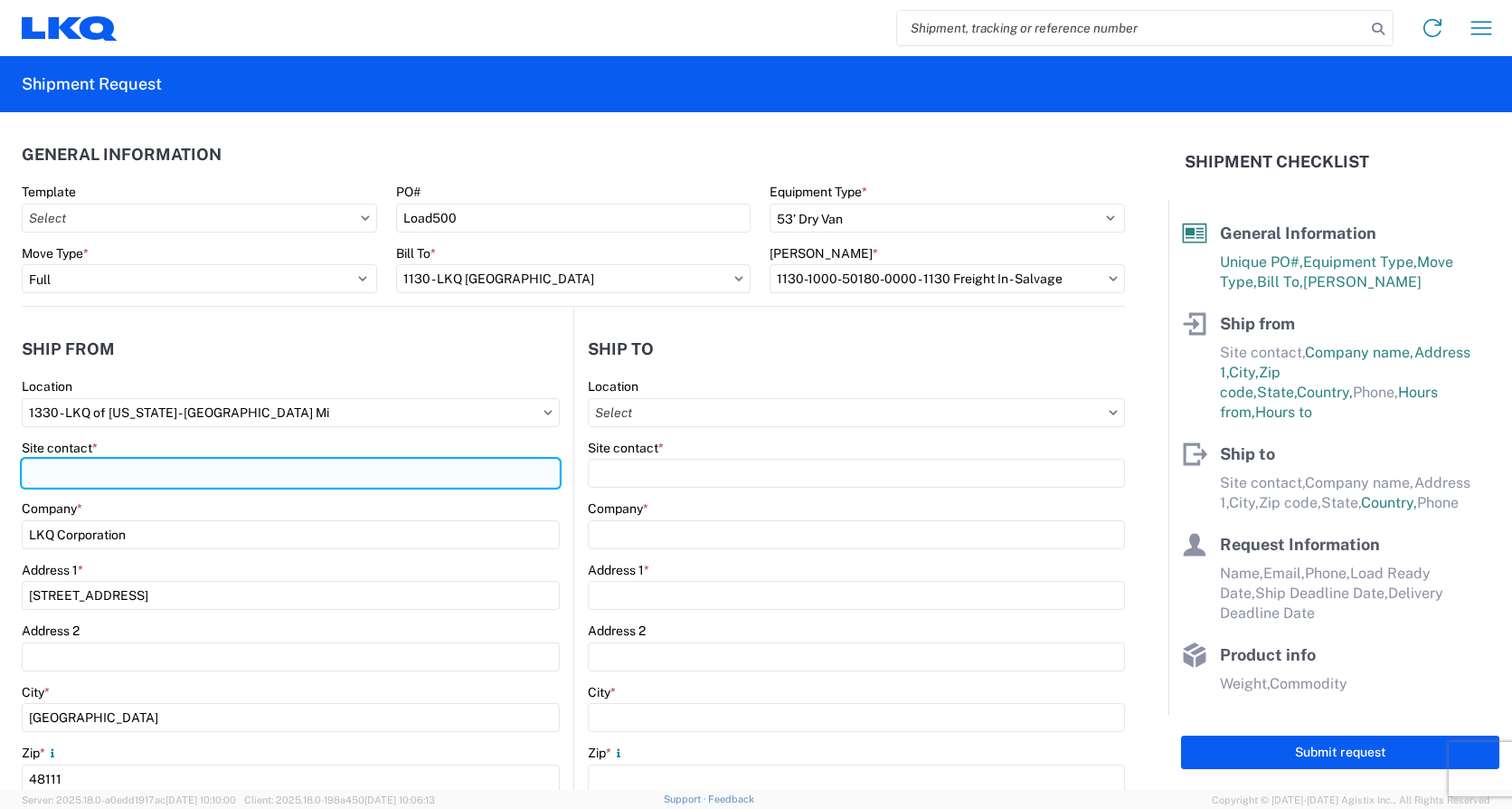
click at [132, 477] on input "Site contact *" at bounding box center [291, 473] width 539 height 29
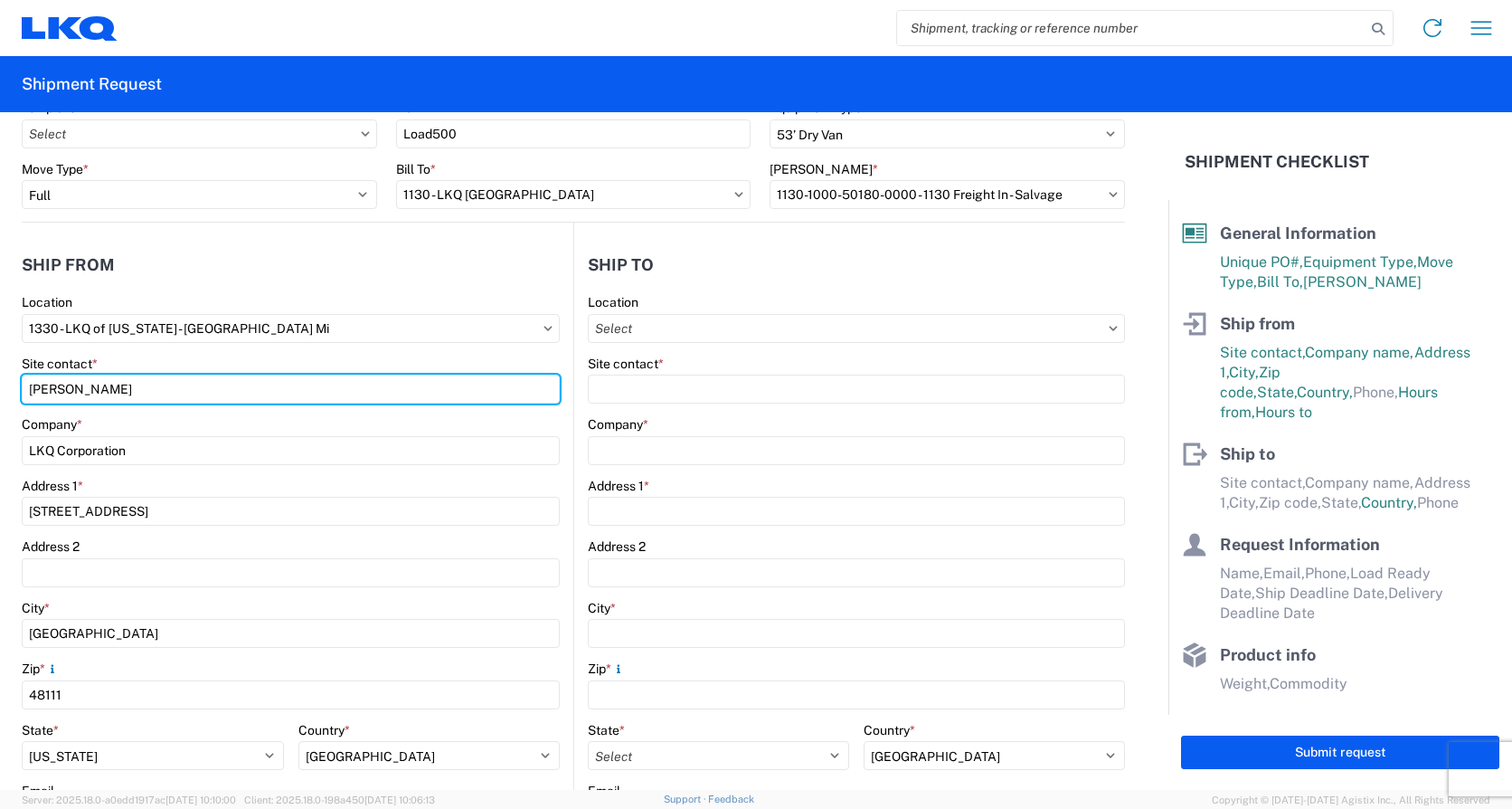
scroll to position [181, 0]
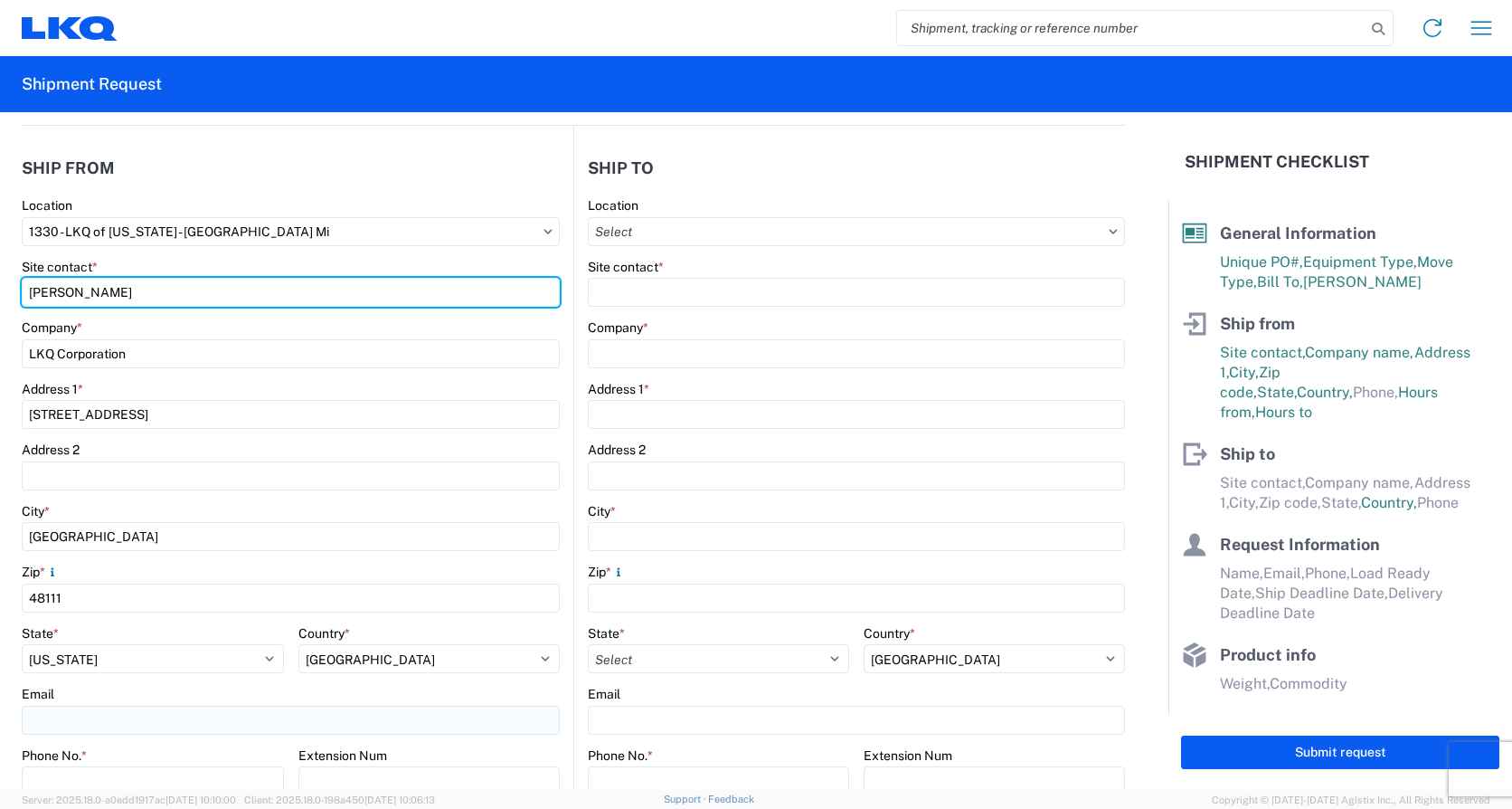
type input "Michael Tromotola"
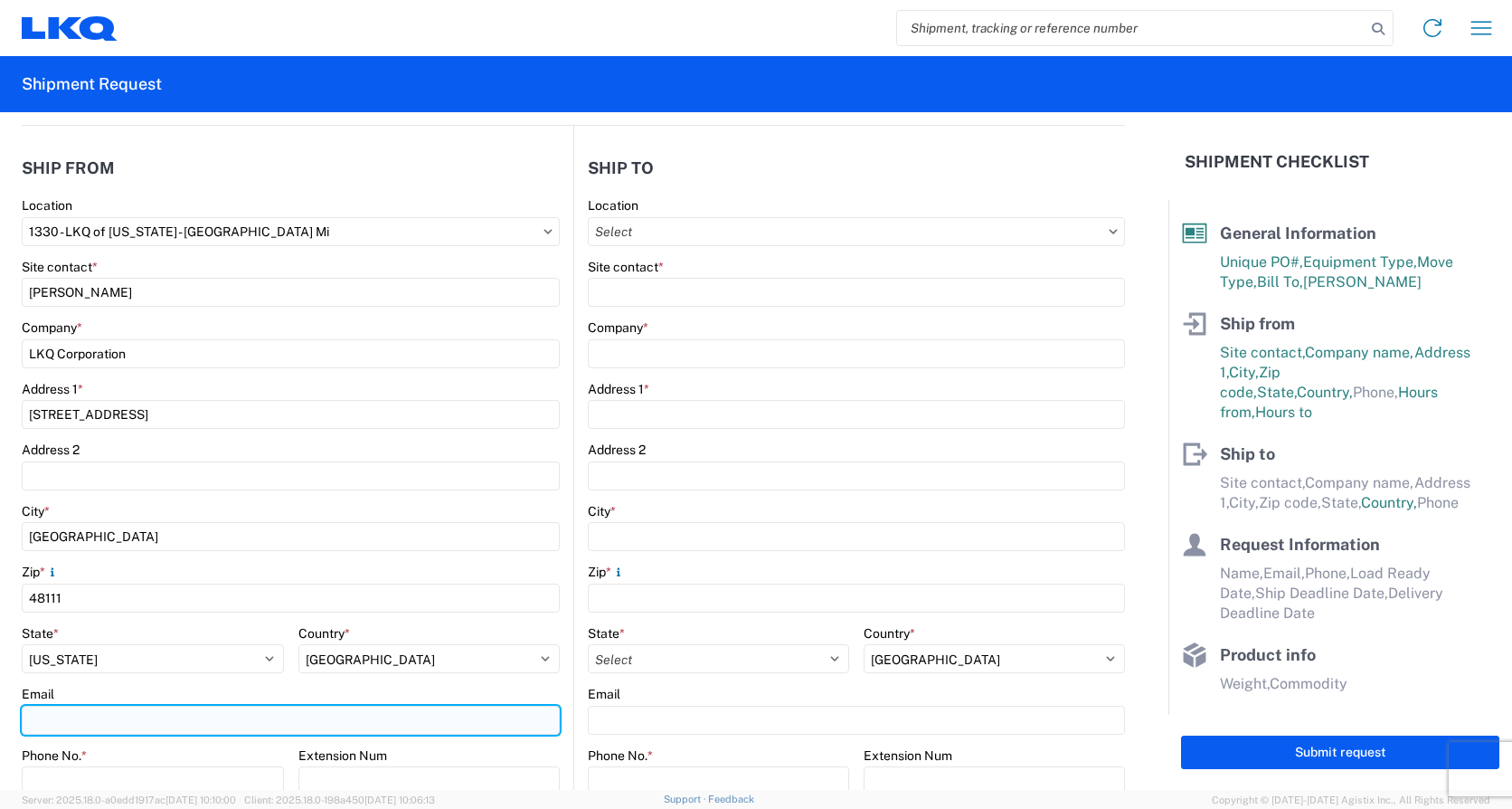
click at [90, 717] on input "Email" at bounding box center [291, 720] width 539 height 29
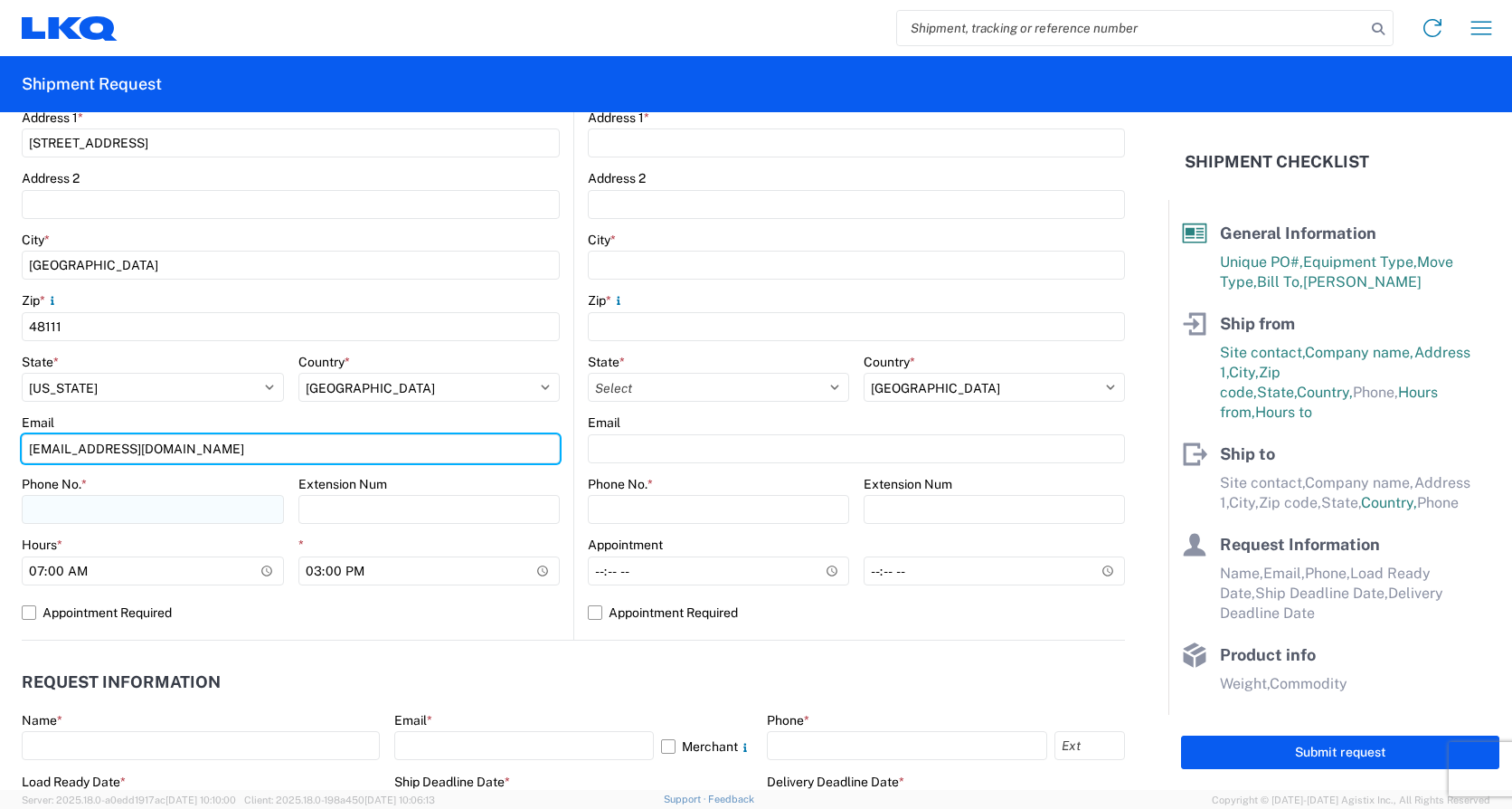
type input "Mrtromotola@lkqcorp.com"
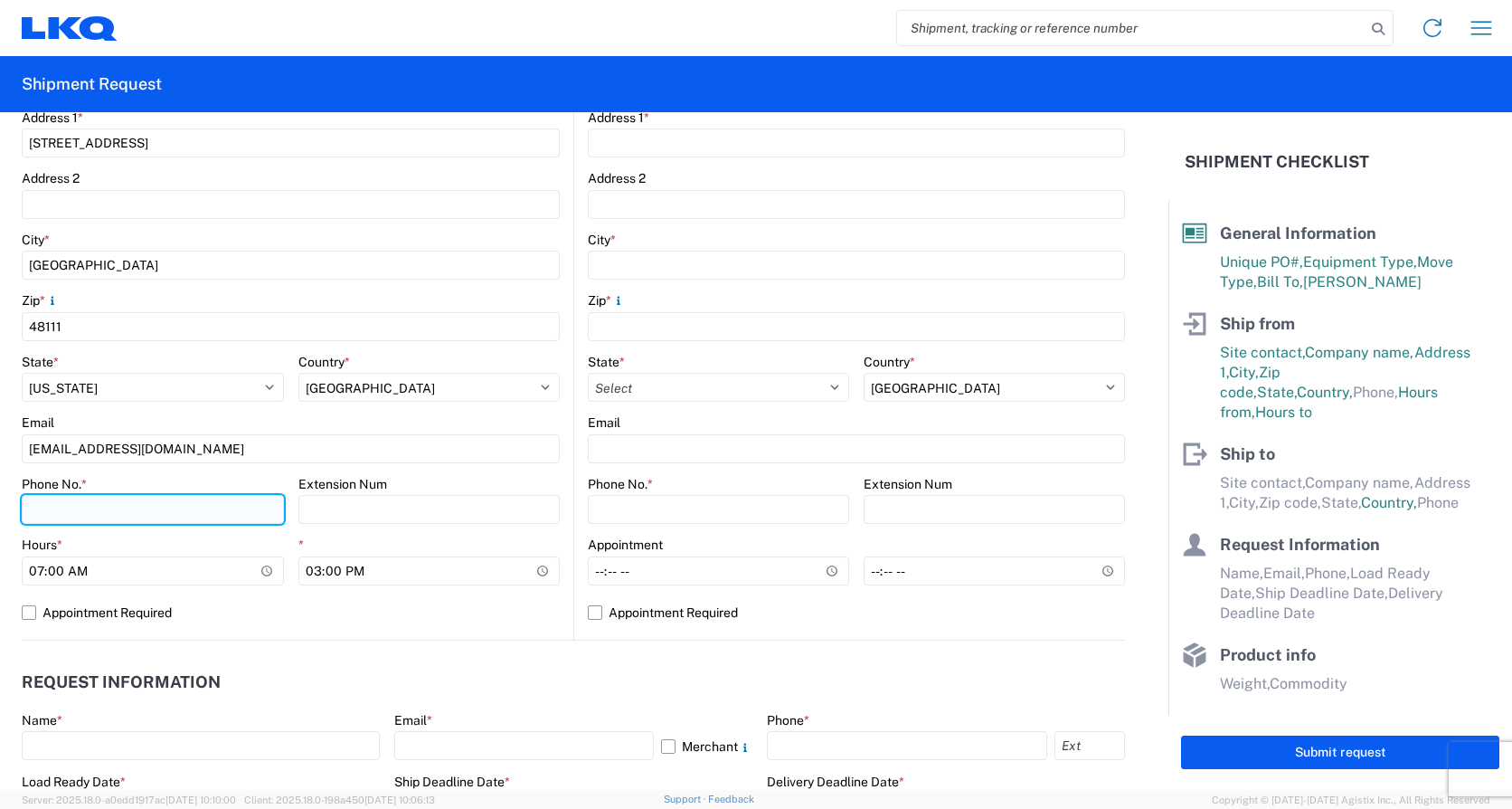
click at [125, 512] on input "Phone No. *" at bounding box center [153, 509] width 263 height 29
type input "734-699-5557"
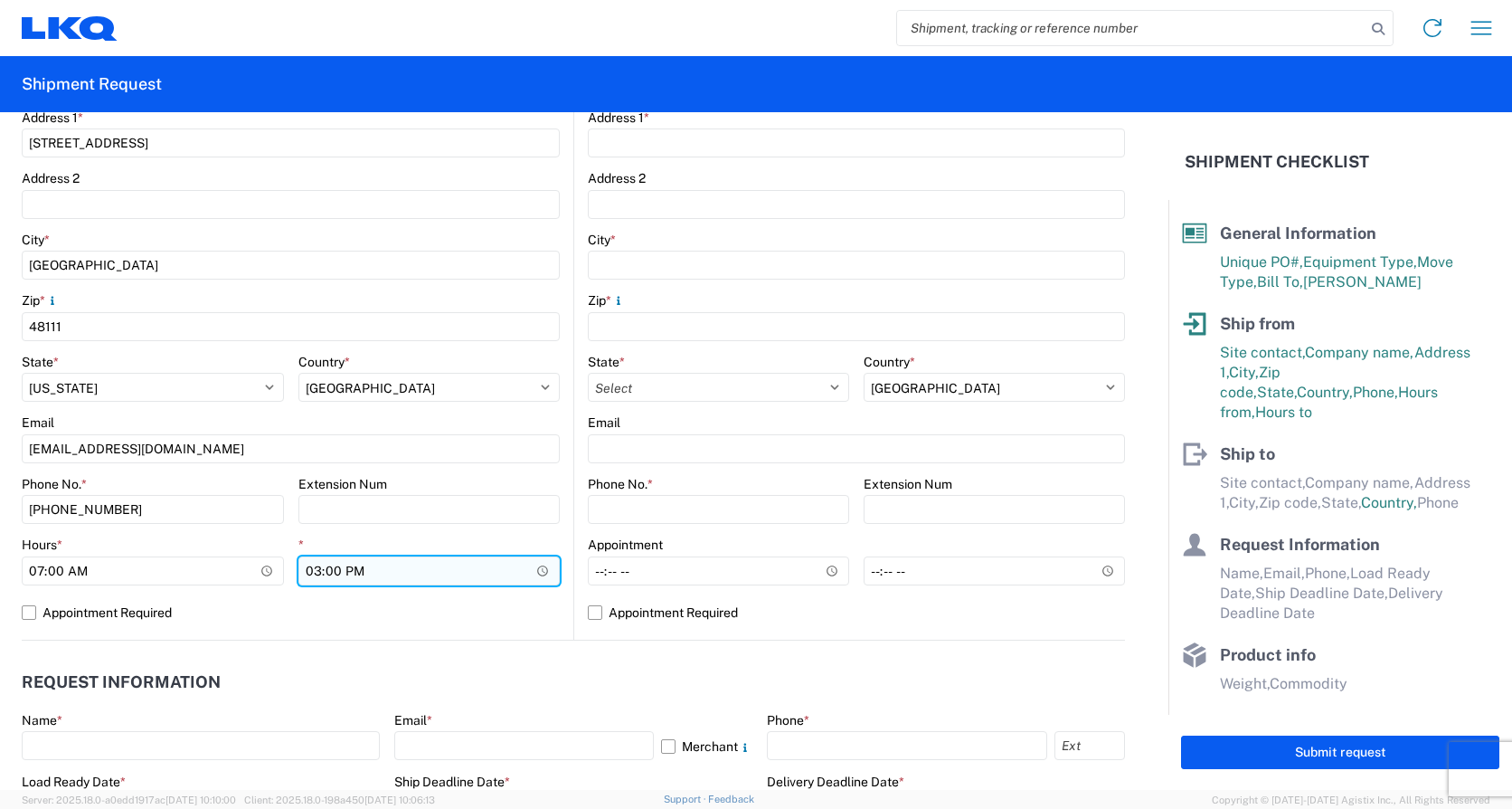
click at [313, 566] on input "15:00" at bounding box center [429, 571] width 263 height 29
type input "14:00"
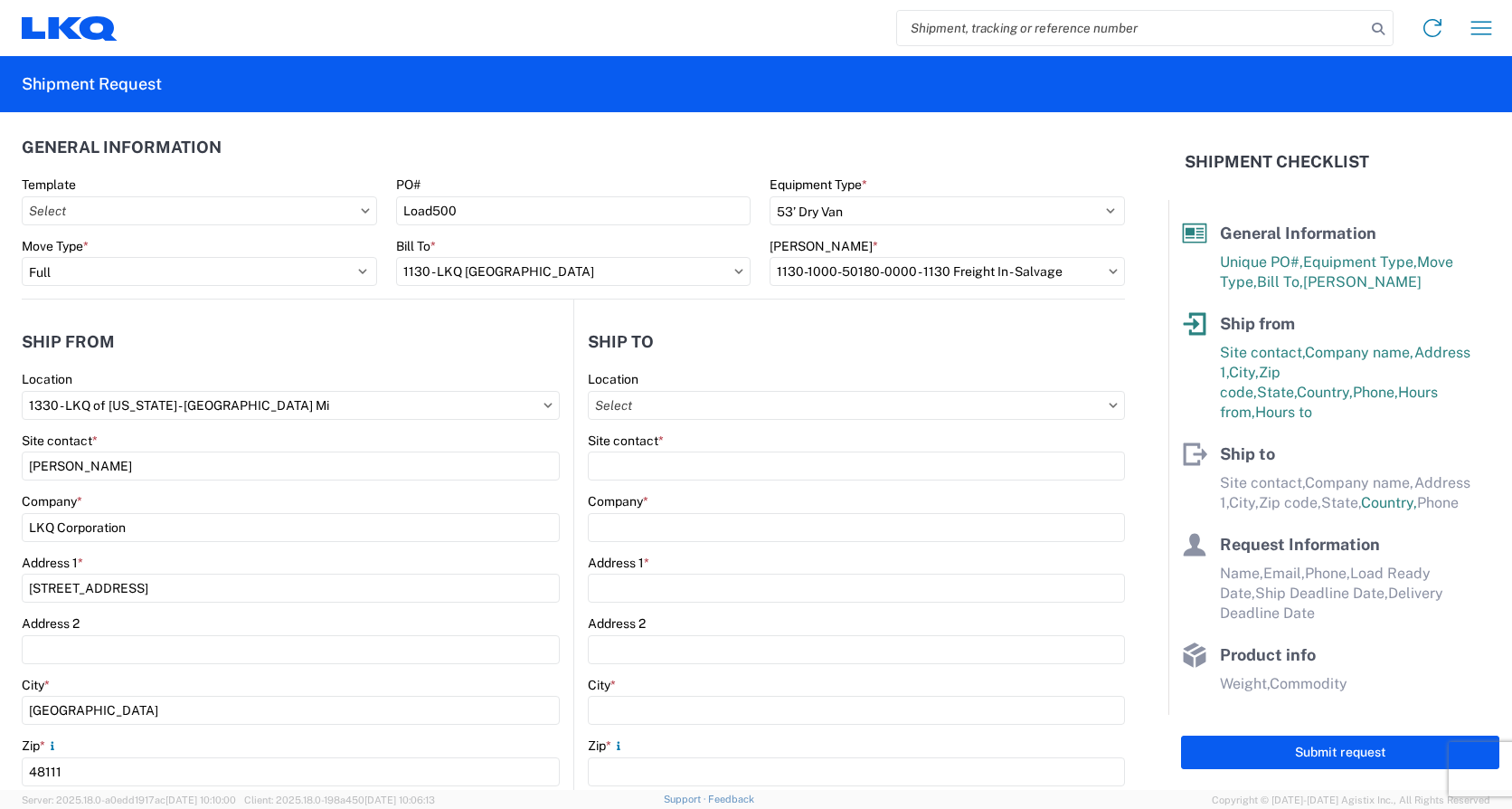
scroll to position [0, 0]
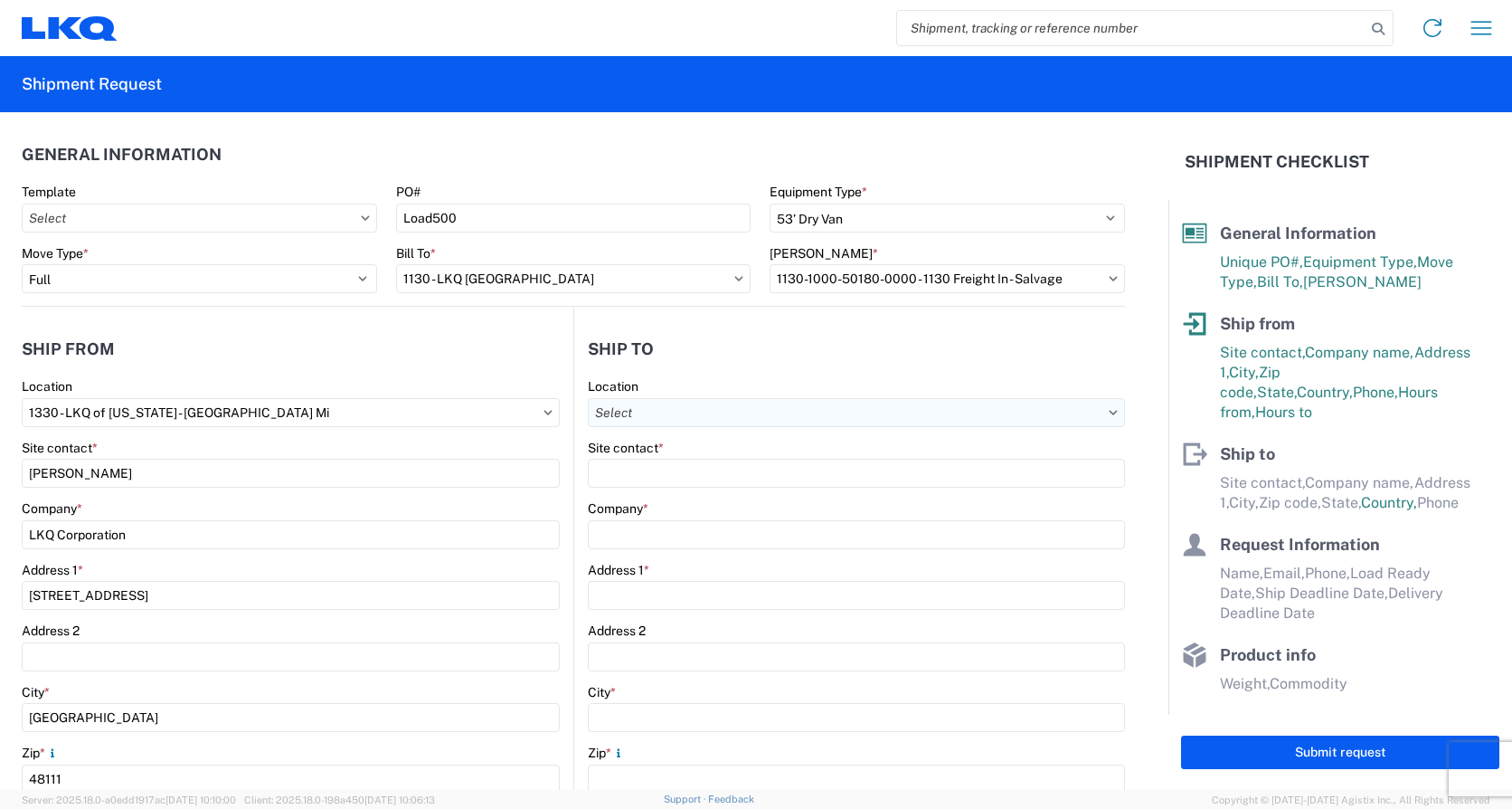
click at [669, 401] on input "Location" at bounding box center [856, 413] width 538 height 29
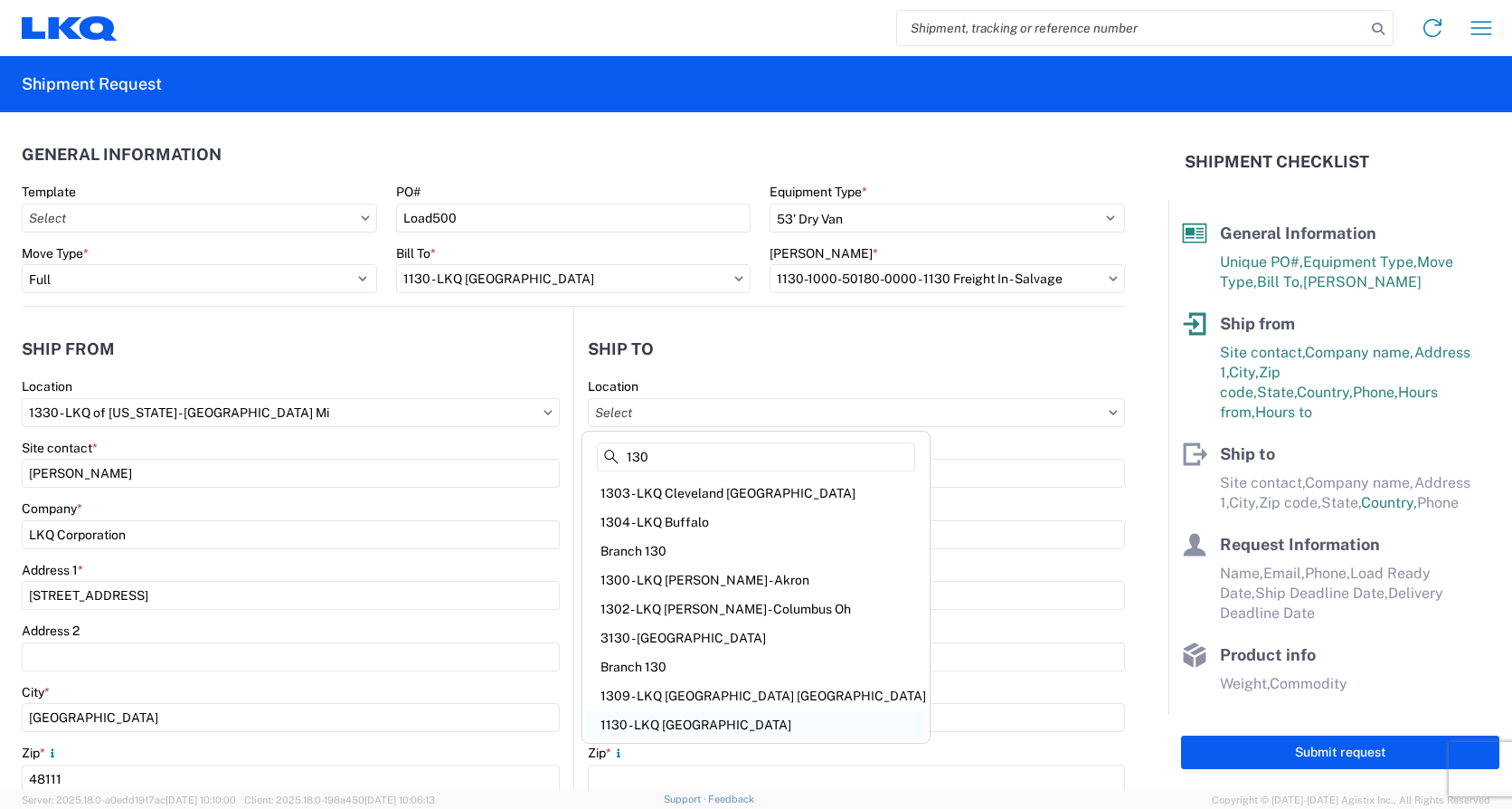
type input "130"
click at [672, 720] on div "1130 - LKQ Birmingham" at bounding box center [755, 724] width 340 height 29
type input "1130 - LKQ Birmingham"
type input "LKQ Corporation"
type input "24559 Highway 79 North"
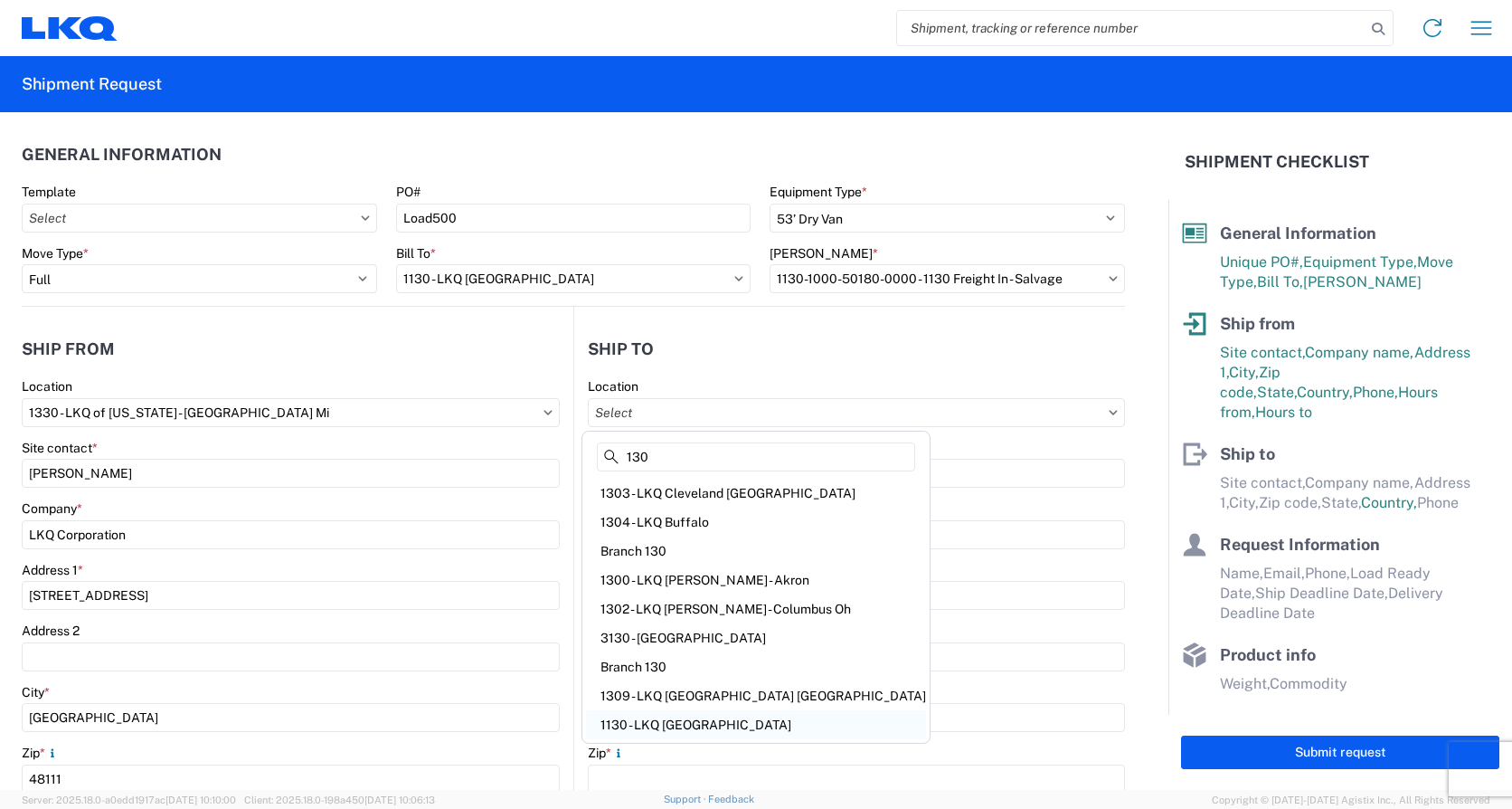
type input "Trafford"
type input "35172"
select select "US"
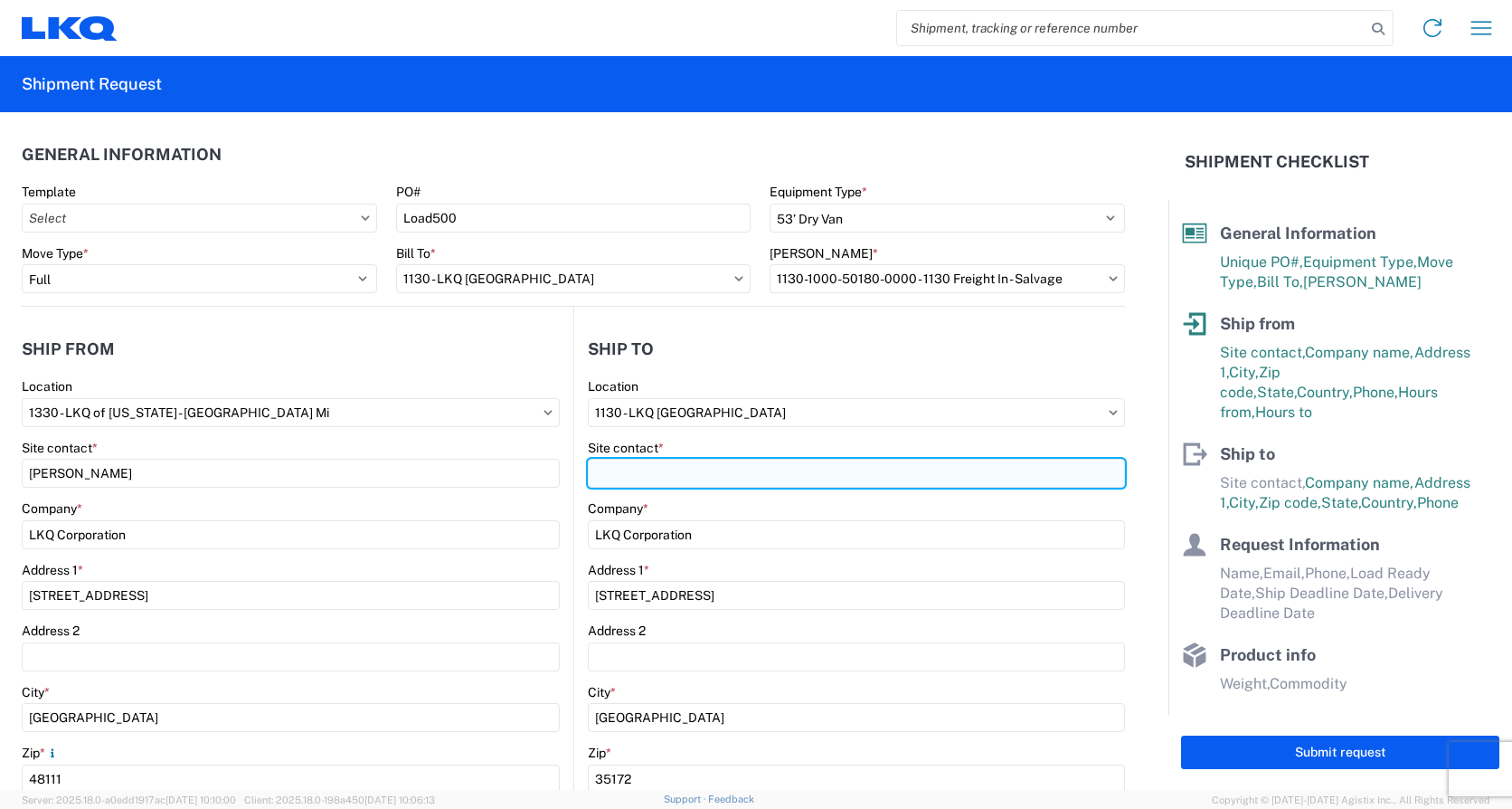
click at [669, 467] on input "Site contact *" at bounding box center [856, 473] width 538 height 29
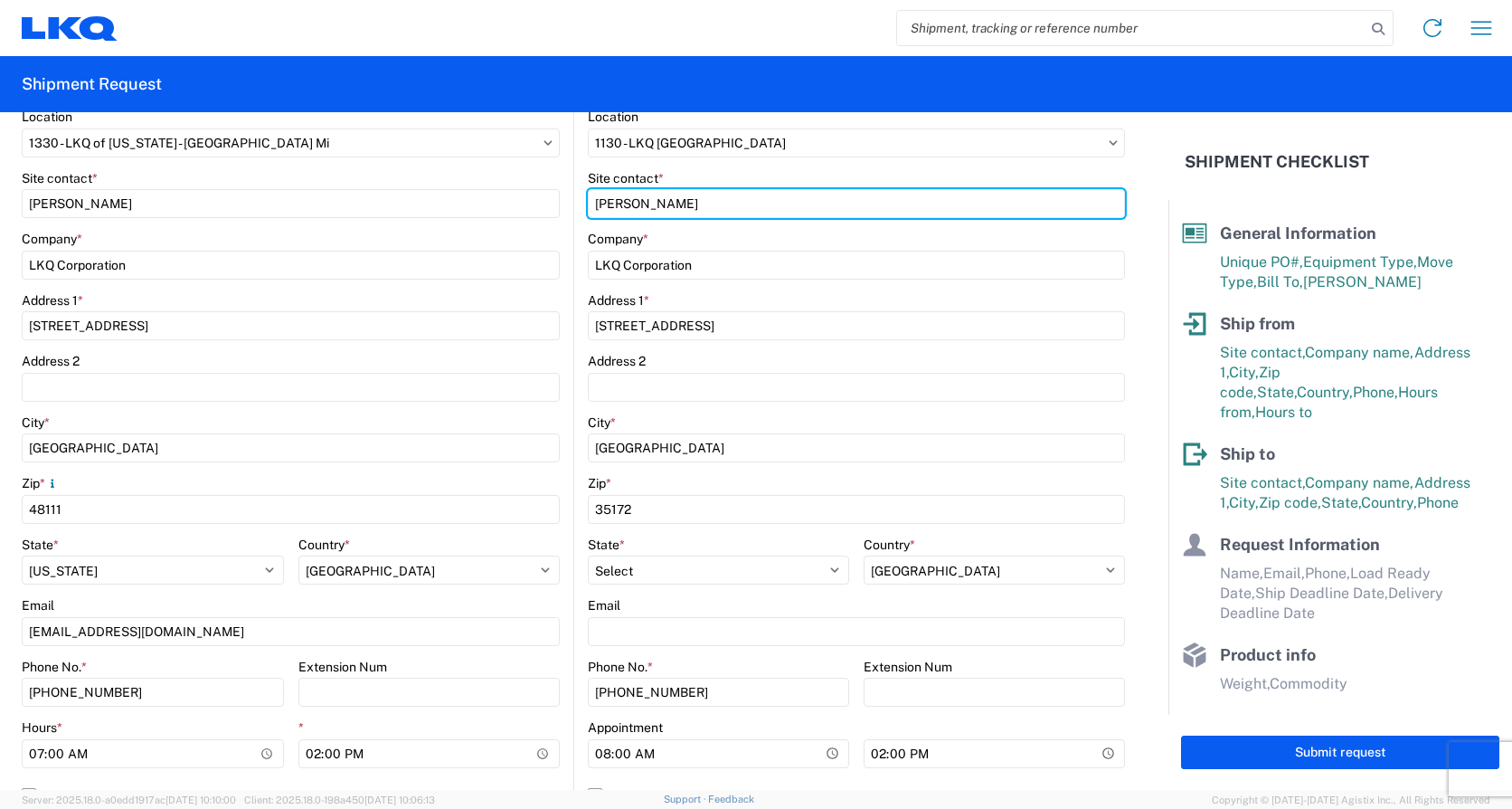
scroll to position [271, 0]
type input "Dennis Antikowiak"
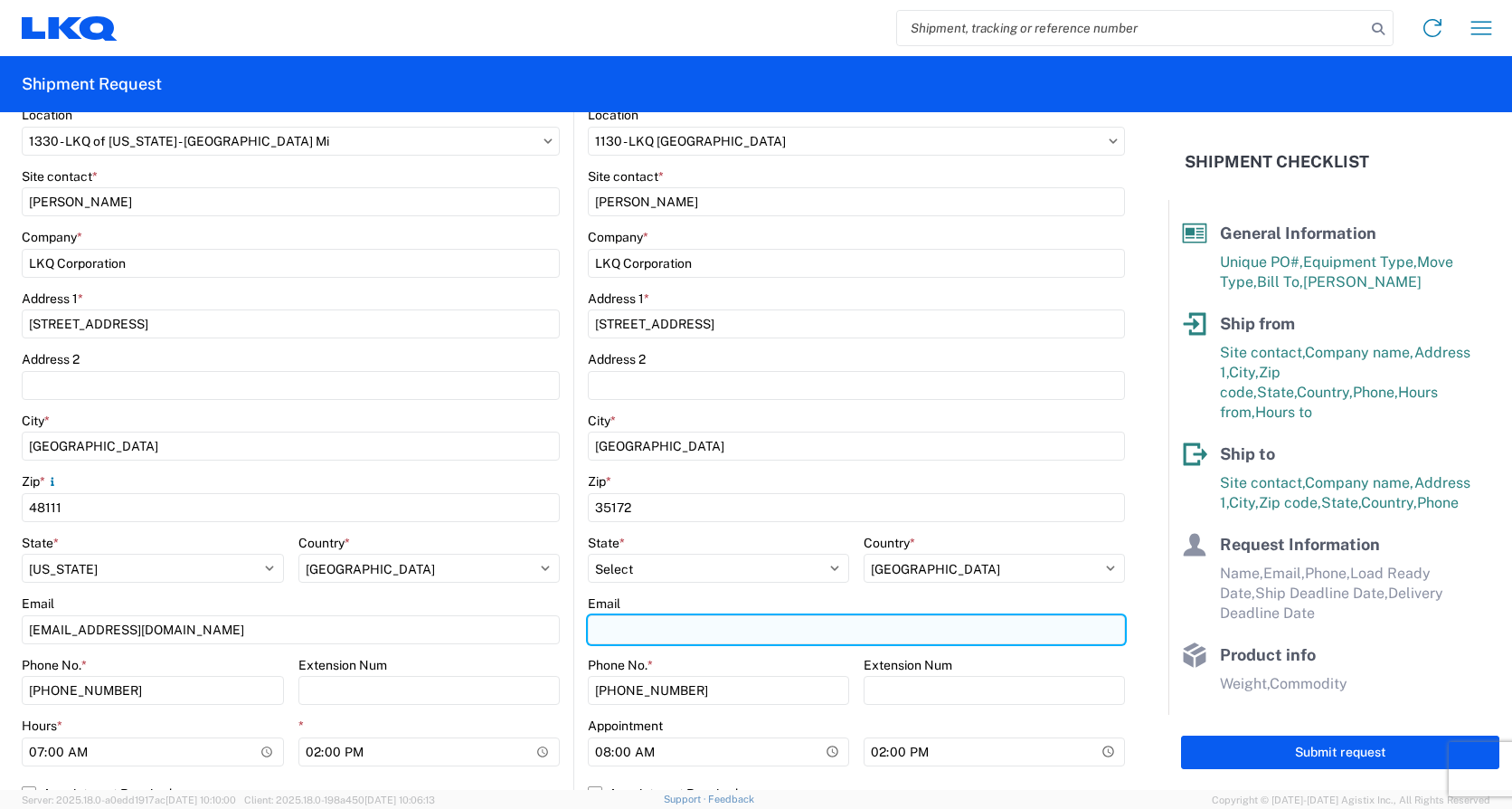
click at [669, 624] on input "Email" at bounding box center [856, 629] width 538 height 29
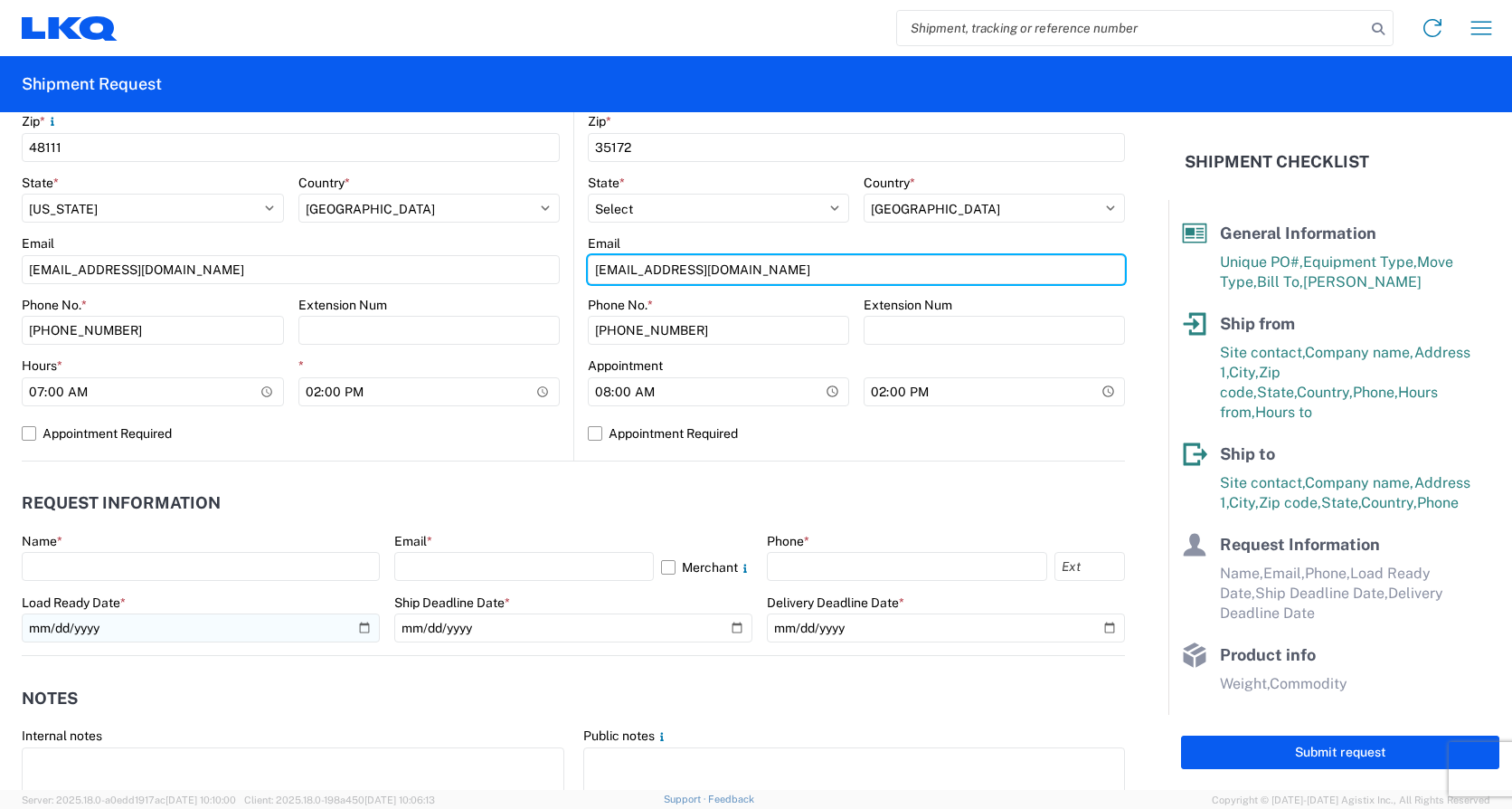
scroll to position [633, 0]
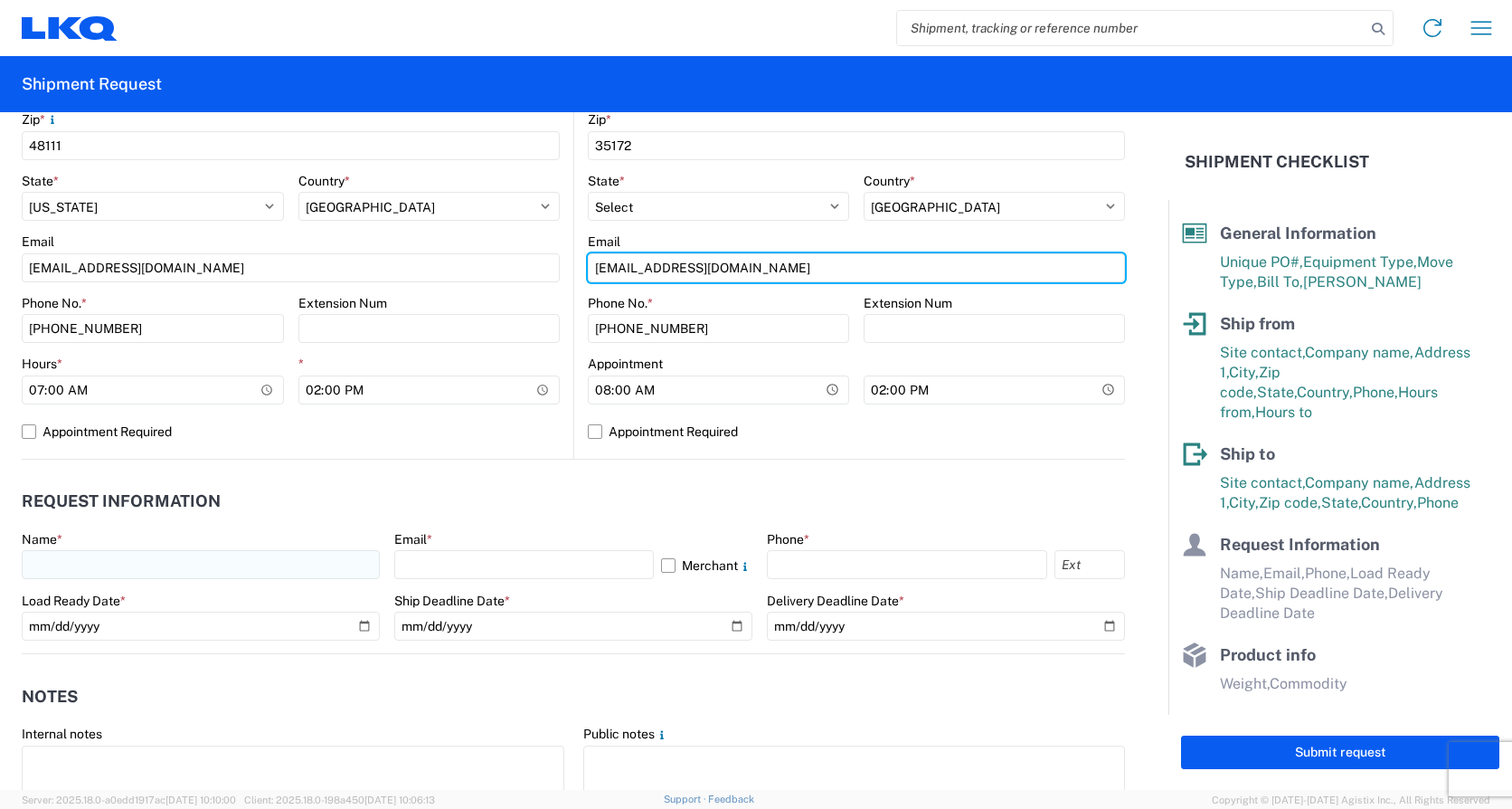
type input "Dmantikowiak@lkqcorp.com"
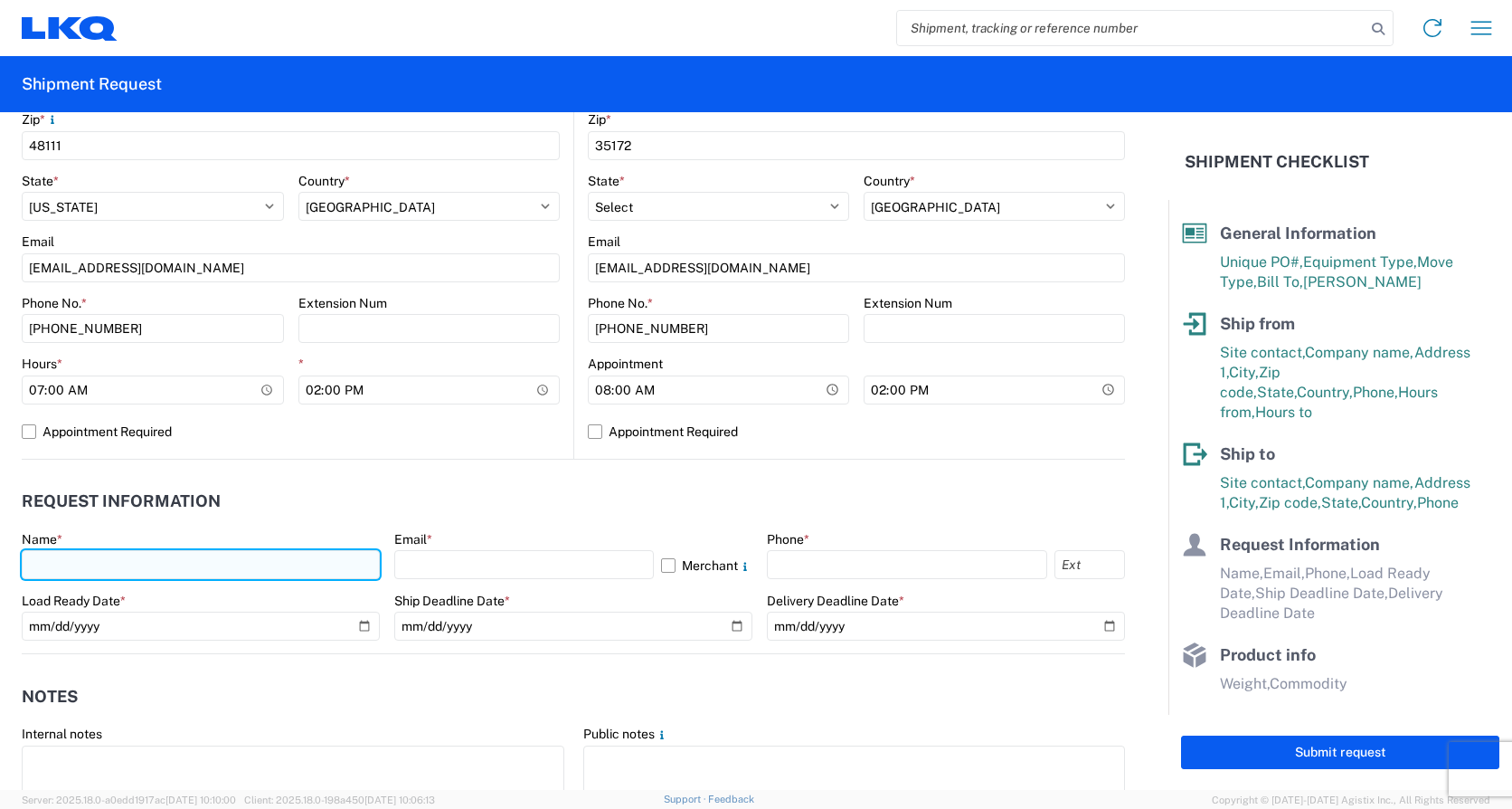
click at [63, 565] on input "text" at bounding box center [201, 564] width 358 height 29
type input "Michael Tromotola"
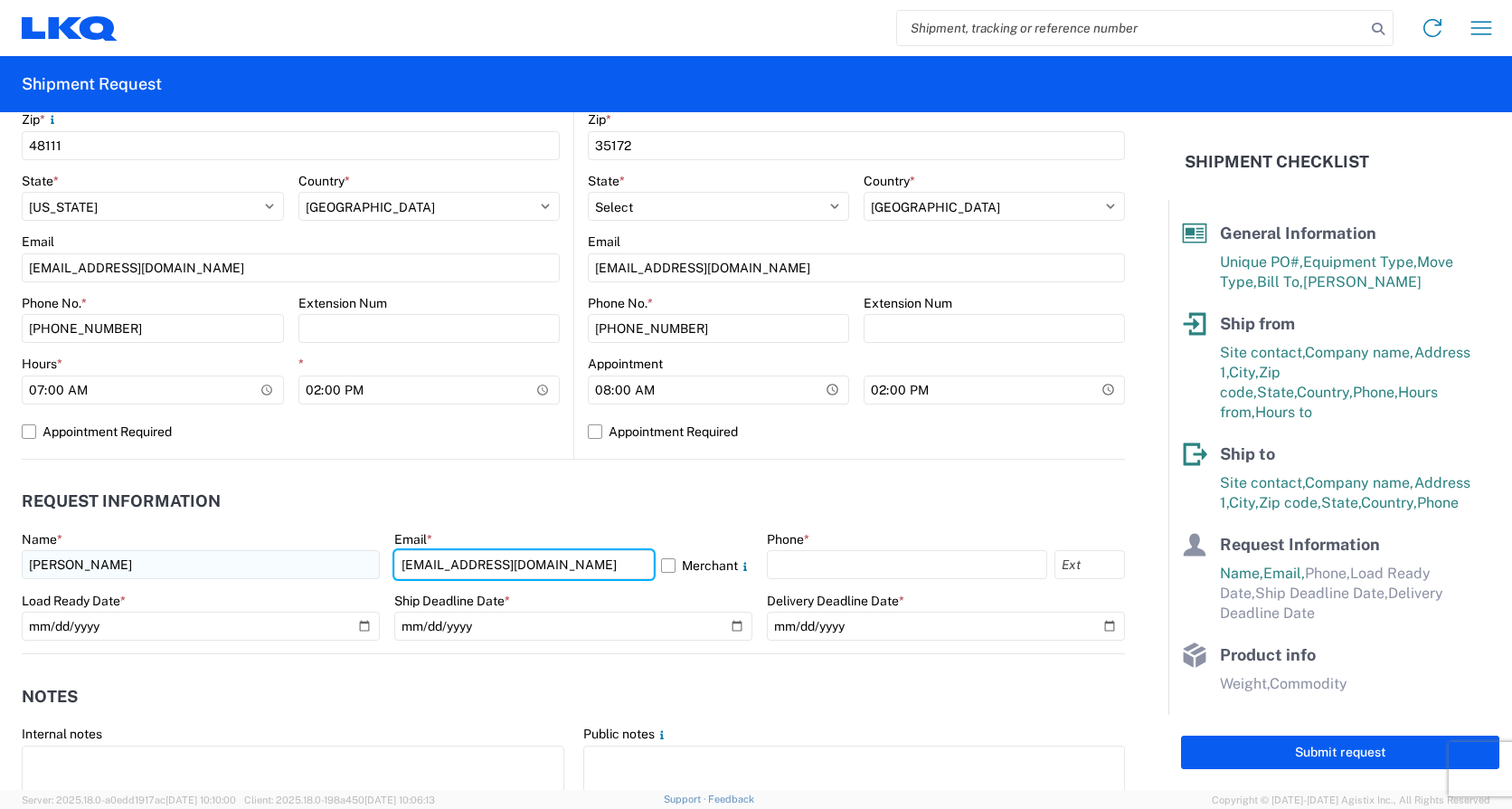
type input "Mrtromotola@lkqcorp.com"
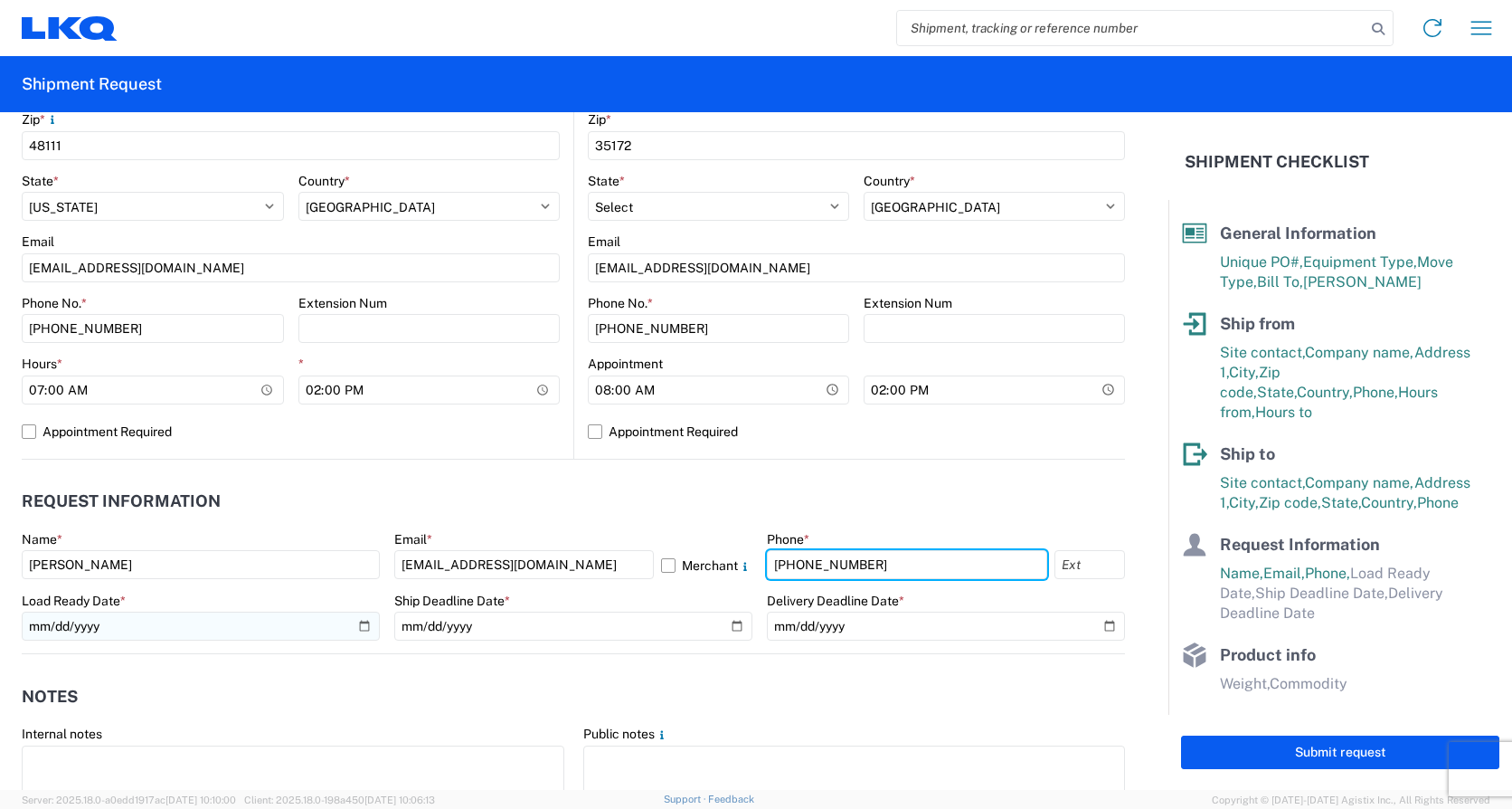
type input "734-699-5557"
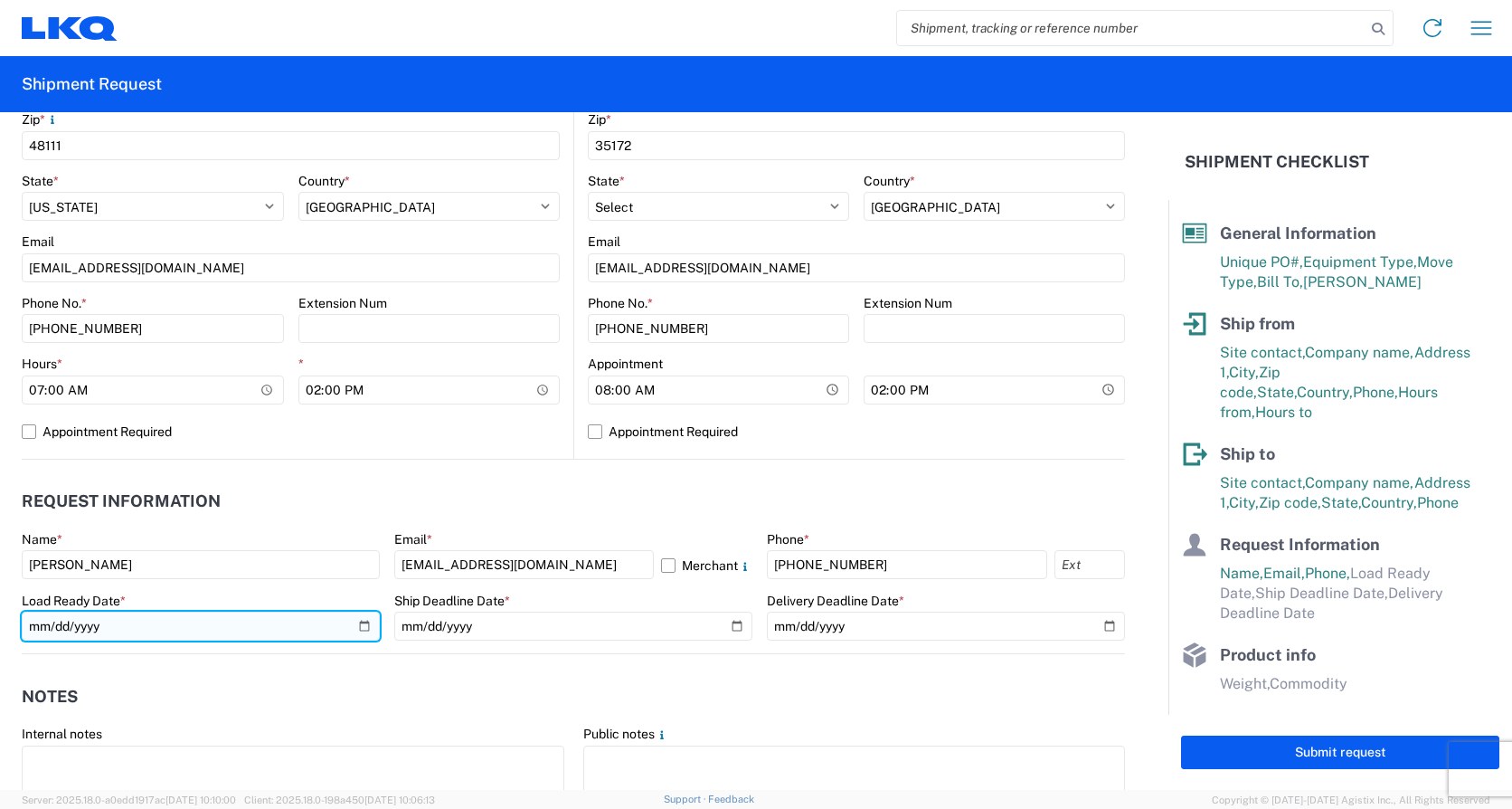
click at [357, 630] on input "date" at bounding box center [201, 625] width 358 height 29
type input "2025-09-10"
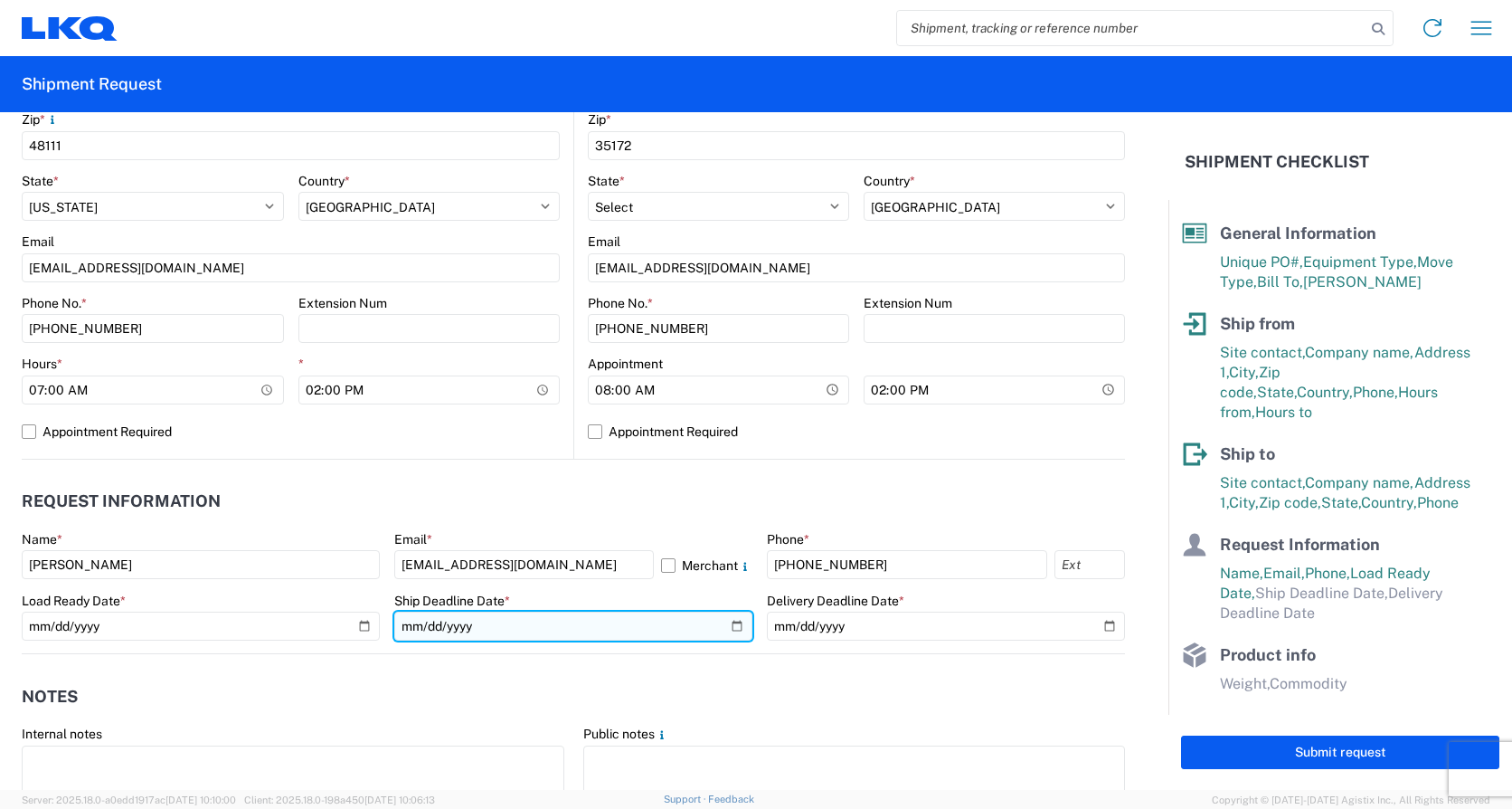
click at [728, 628] on input "date" at bounding box center [573, 625] width 358 height 29
type input "2025-09-10"
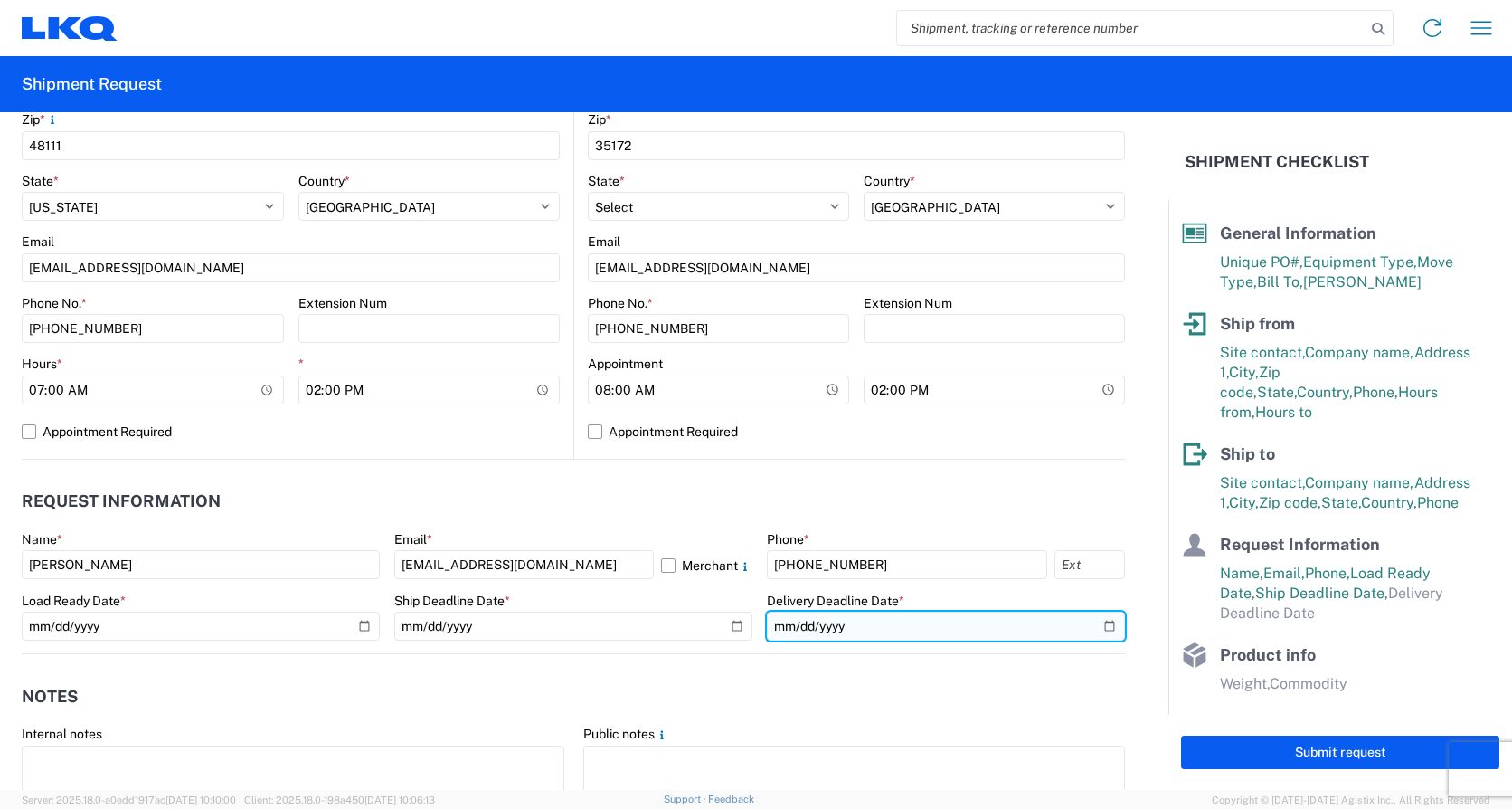
click at [1096, 623] on input "date" at bounding box center [946, 625] width 358 height 29
type input "2025-09-12"
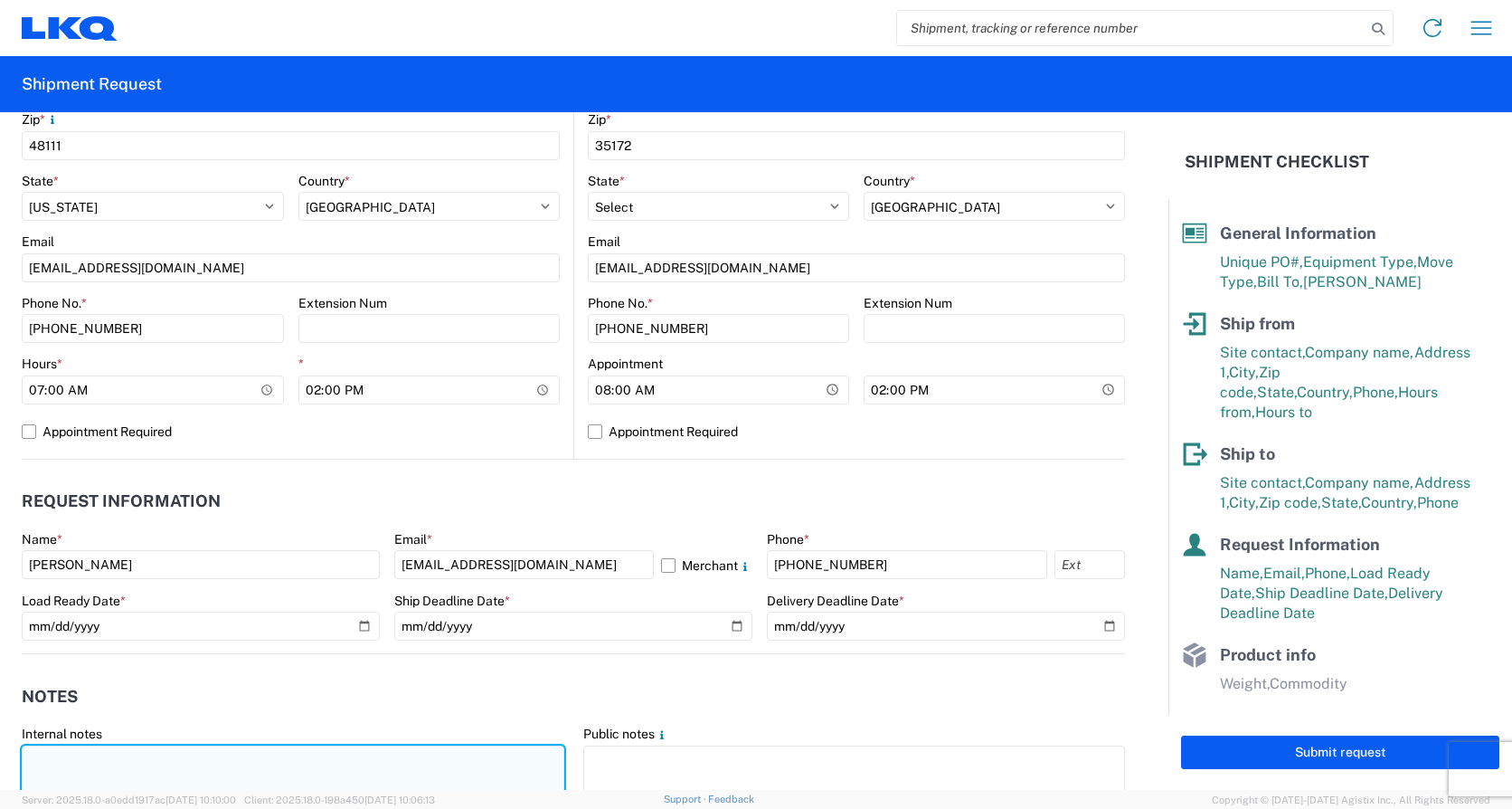
paste textarea "*CALL (734)-699-5557 WHEN ON SITE FOR PICKUP* *6+ RATCHET STRAPS* *NO DELIVERIE…"
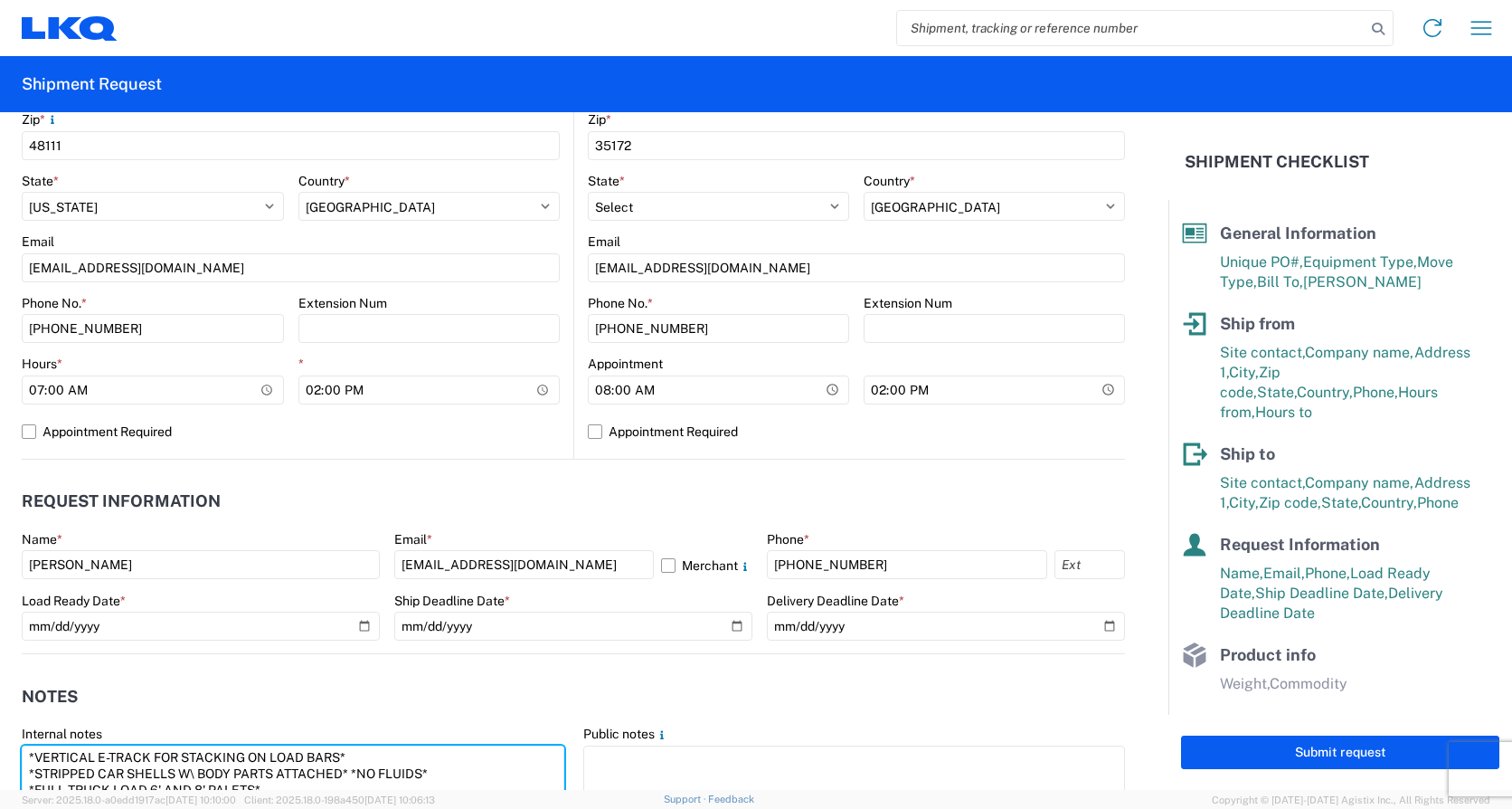
scroll to position [645, 0]
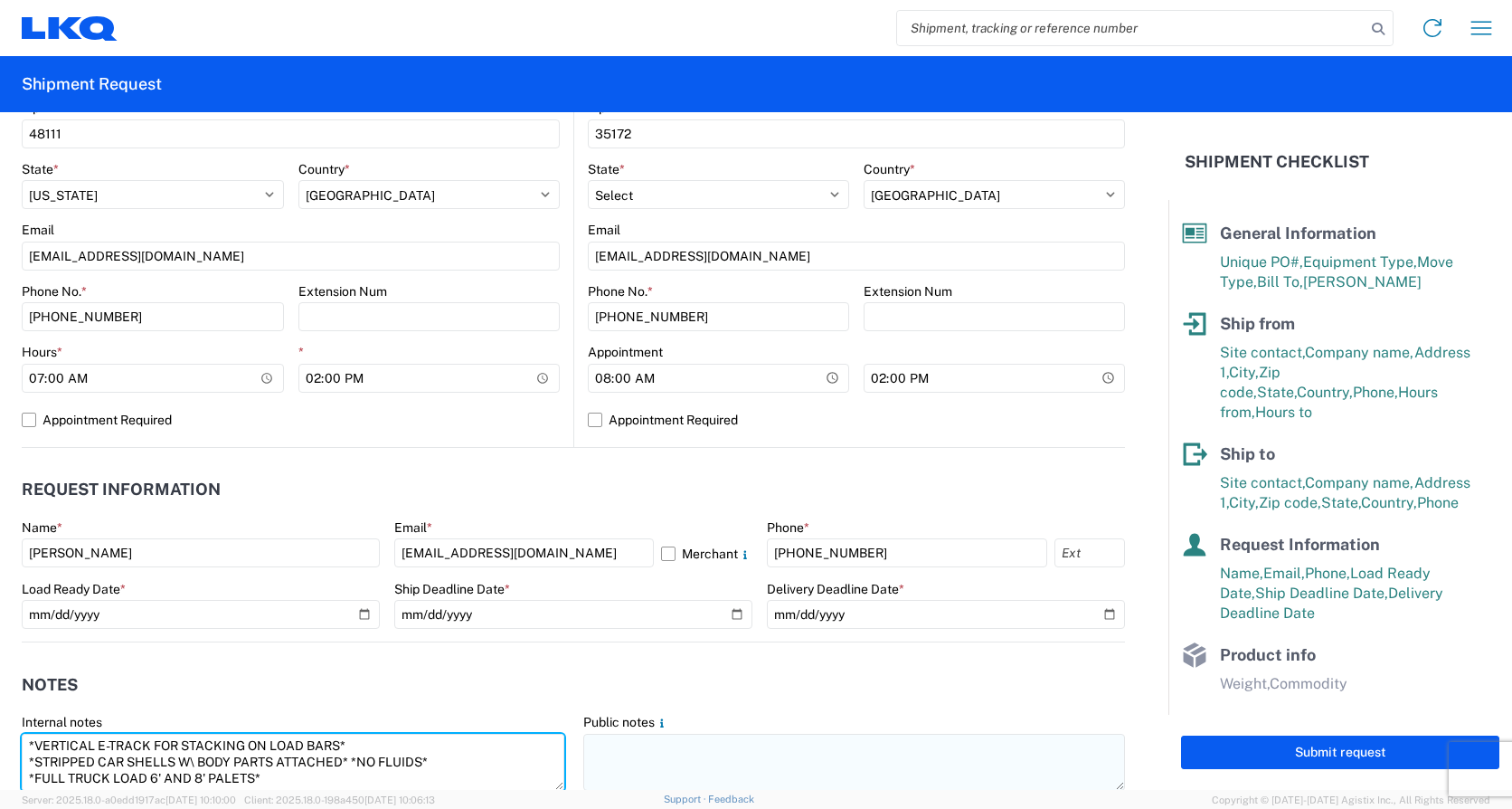
type textarea "*CALL (734)-699-5557 WHEN ON SITE FOR PICKUP* *6+ RATCHET STRAPS* *NO DELIVERIE…"
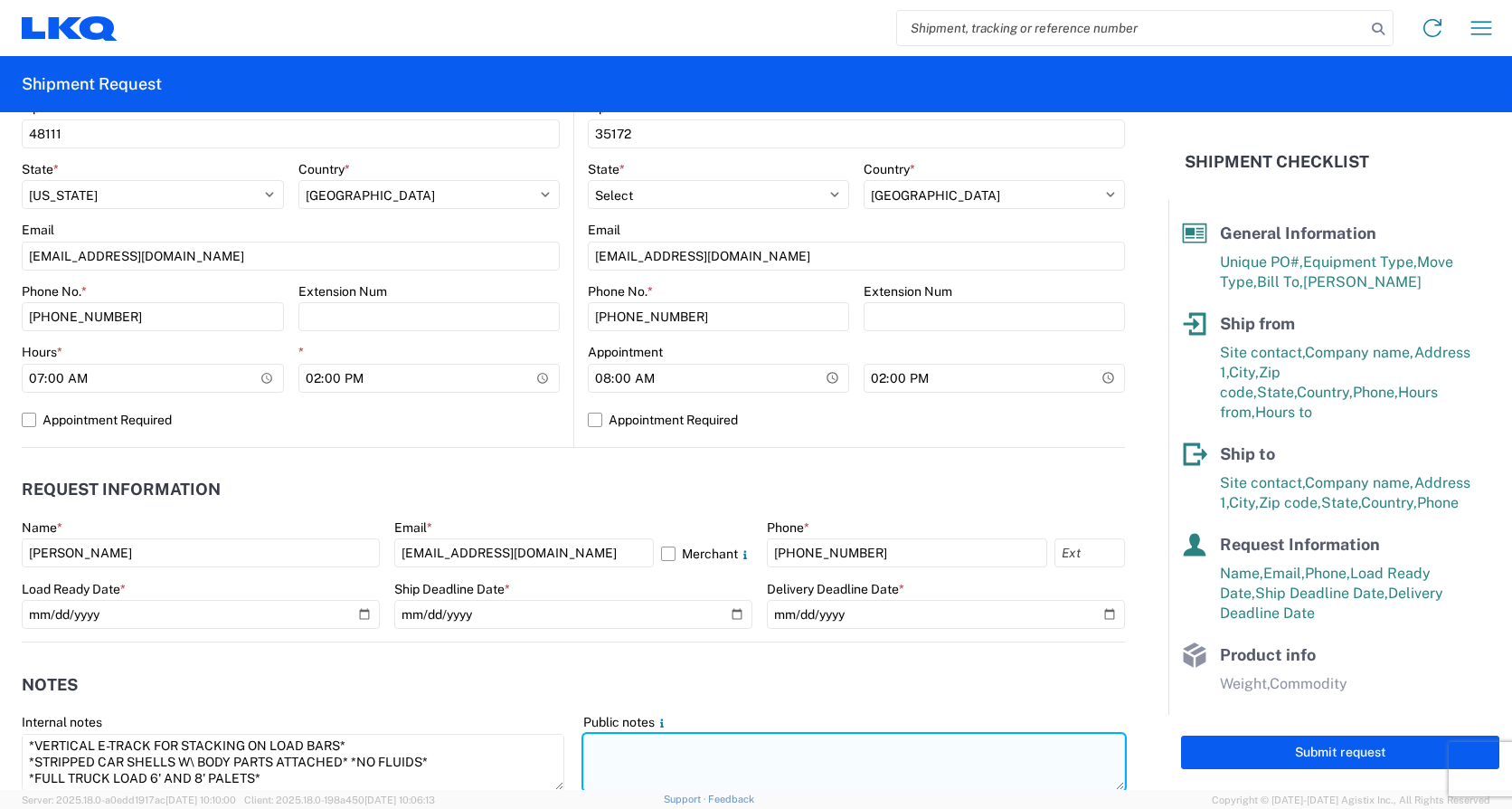
paste textarea "*CALL (734)-699-5557 WHEN ON SITE FOR PICKUP* *6+ RATCHET STRAPS* *NO DELIVERIE…"
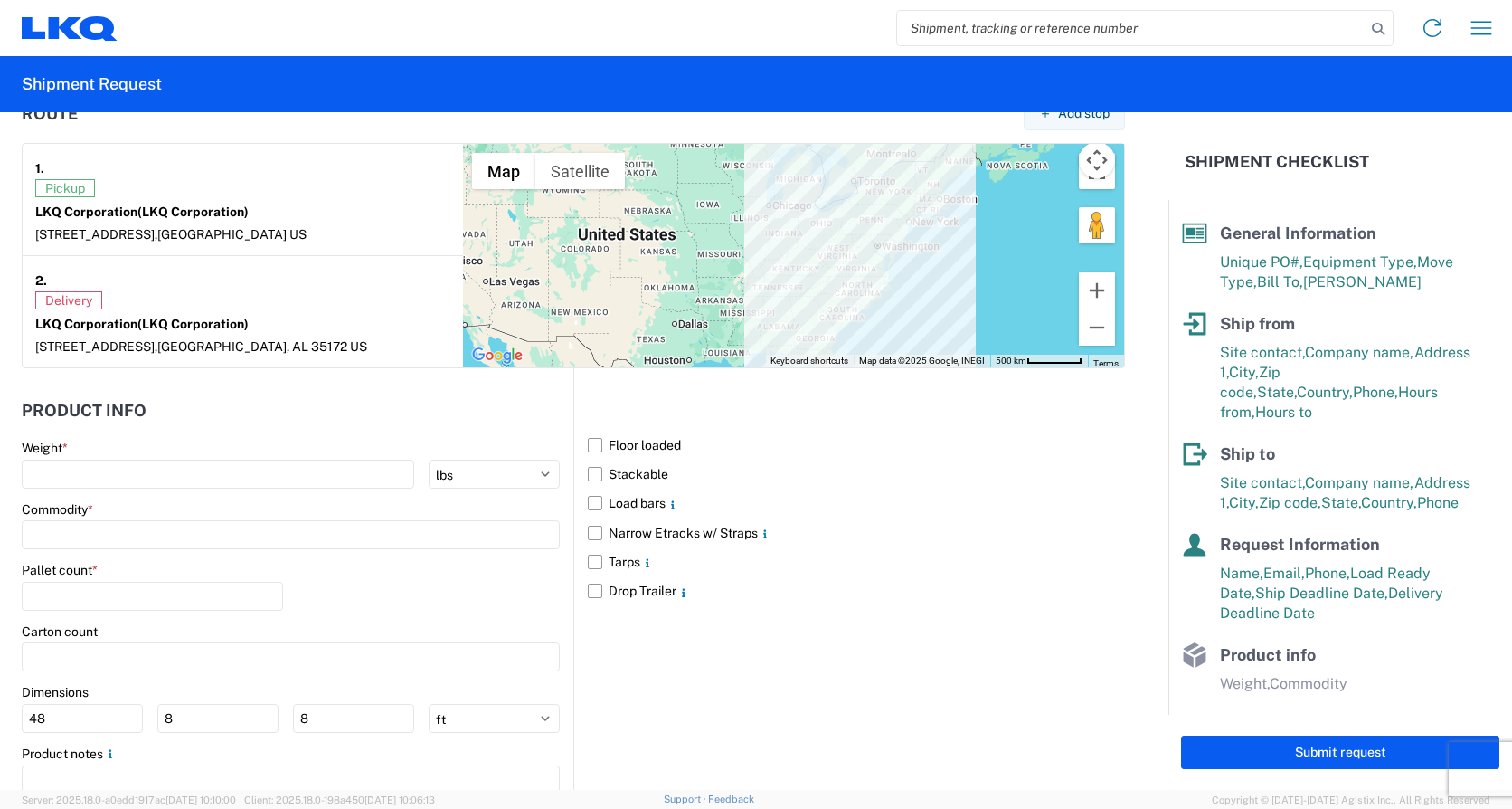
scroll to position [1493, 0]
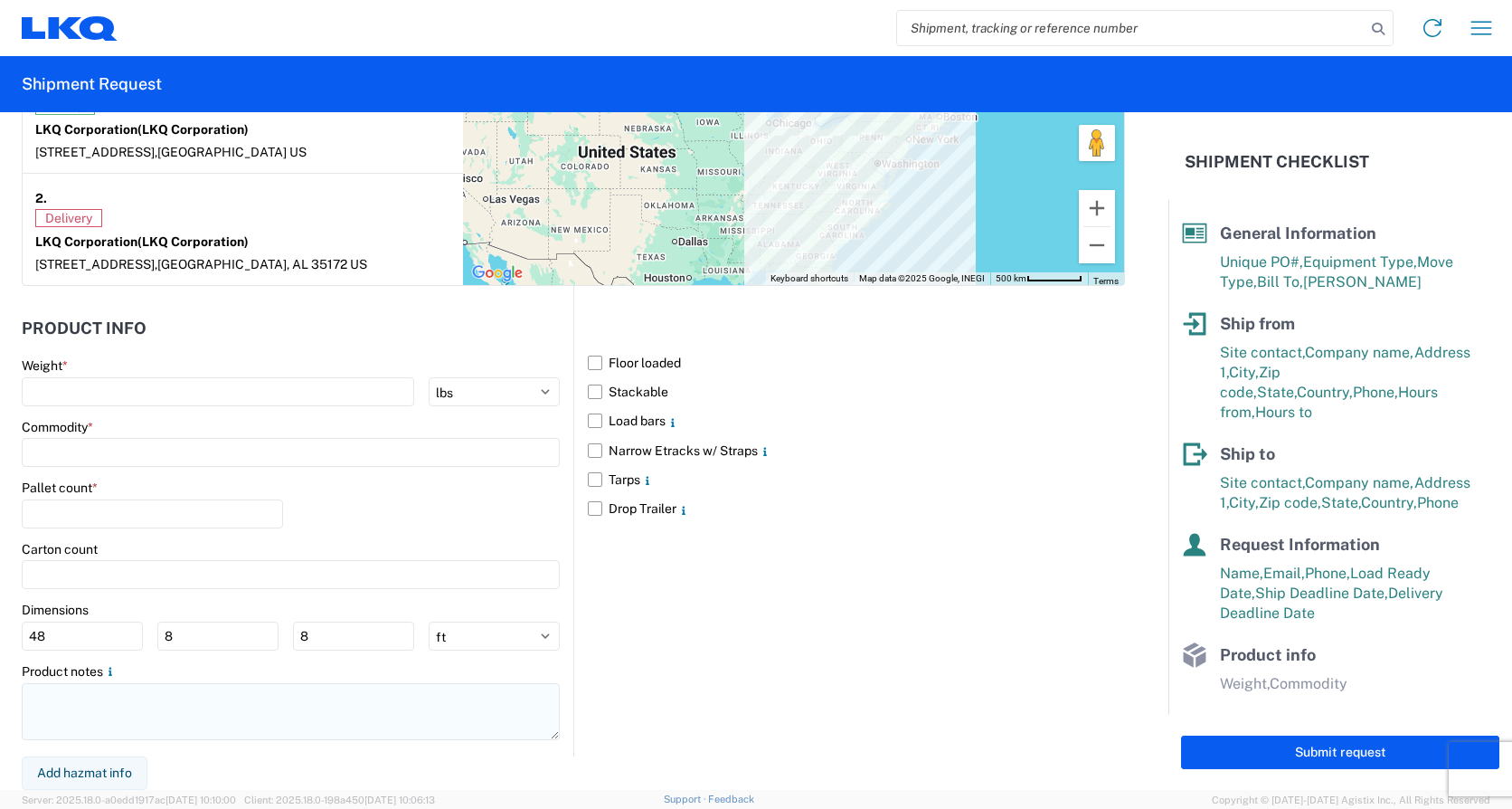
type textarea "*CALL (734)-699-5557 WHEN ON SITE FOR PICKUP* *6+ RATCHET STRAPS* *NO DELIVERIE…"
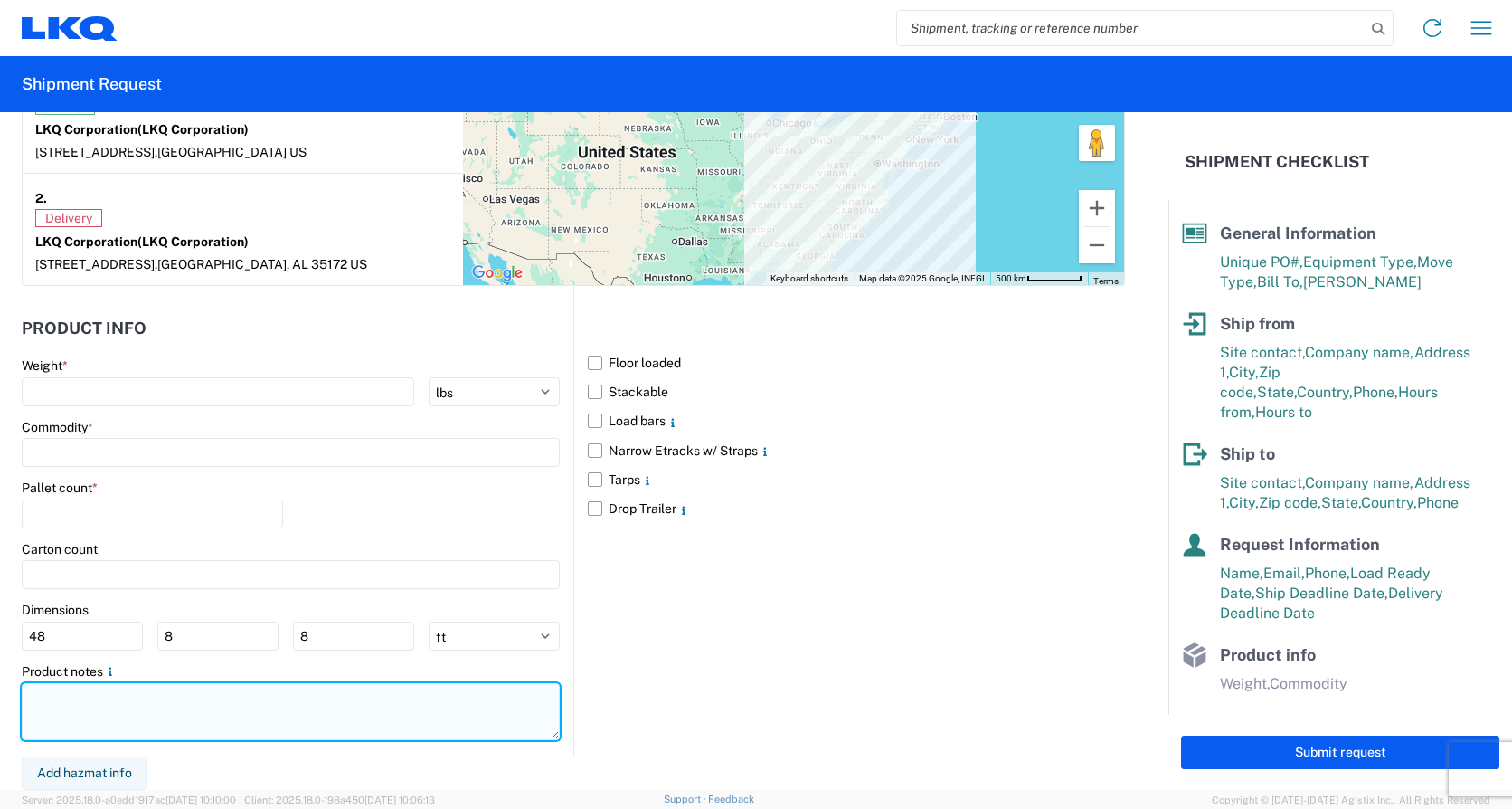
paste textarea "*CALL (734)-699-5557 WHEN ON SITE FOR PICKUP* *6+ RATCHET STRAPS* *NO DELIVERIE…"
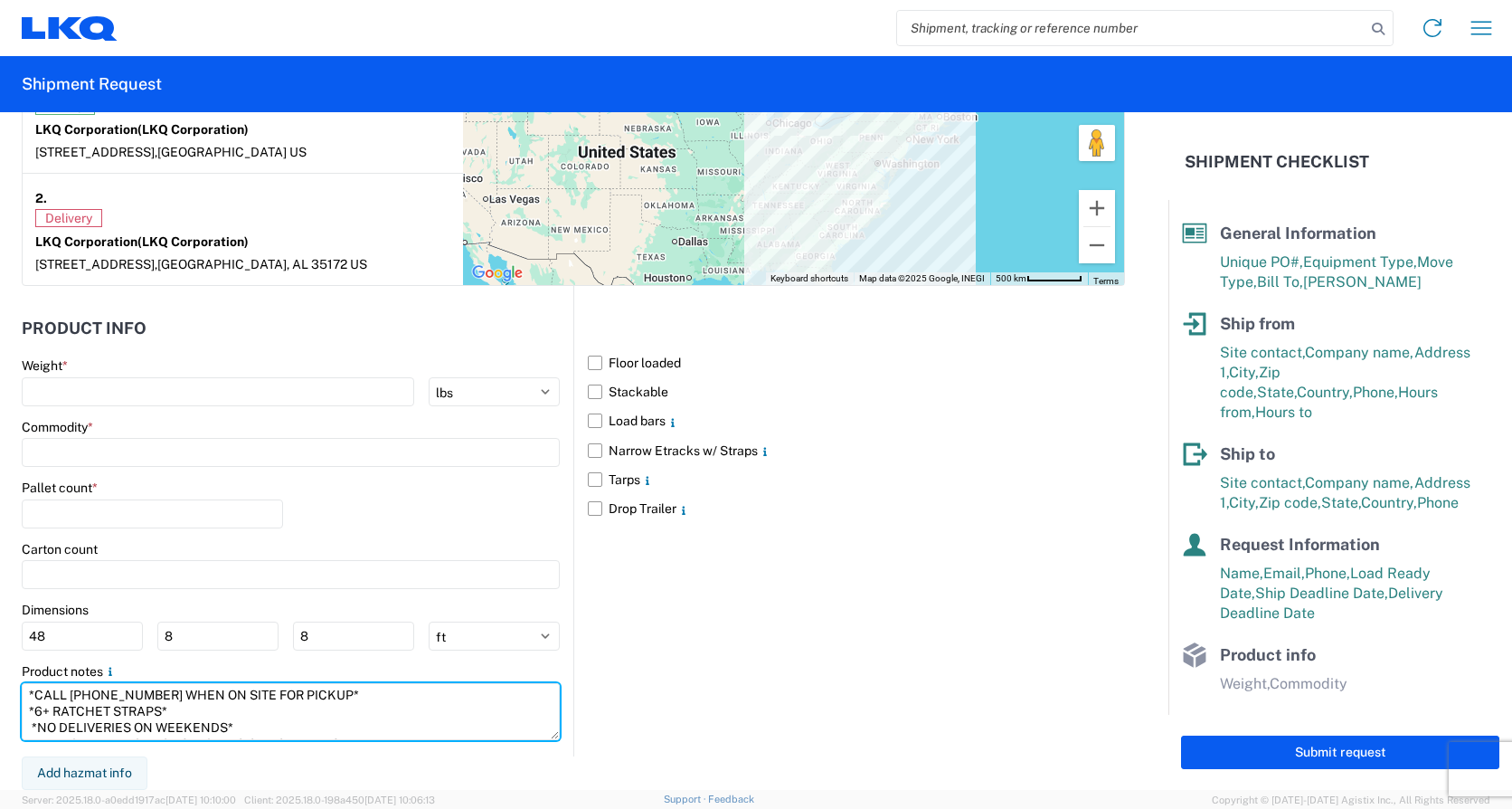
scroll to position [61, 0]
type textarea "*CALL (734)-699-5557 WHEN ON SITE FOR PICKUP* *6+ RATCHET STRAPS* *NO DELIVERIE…"
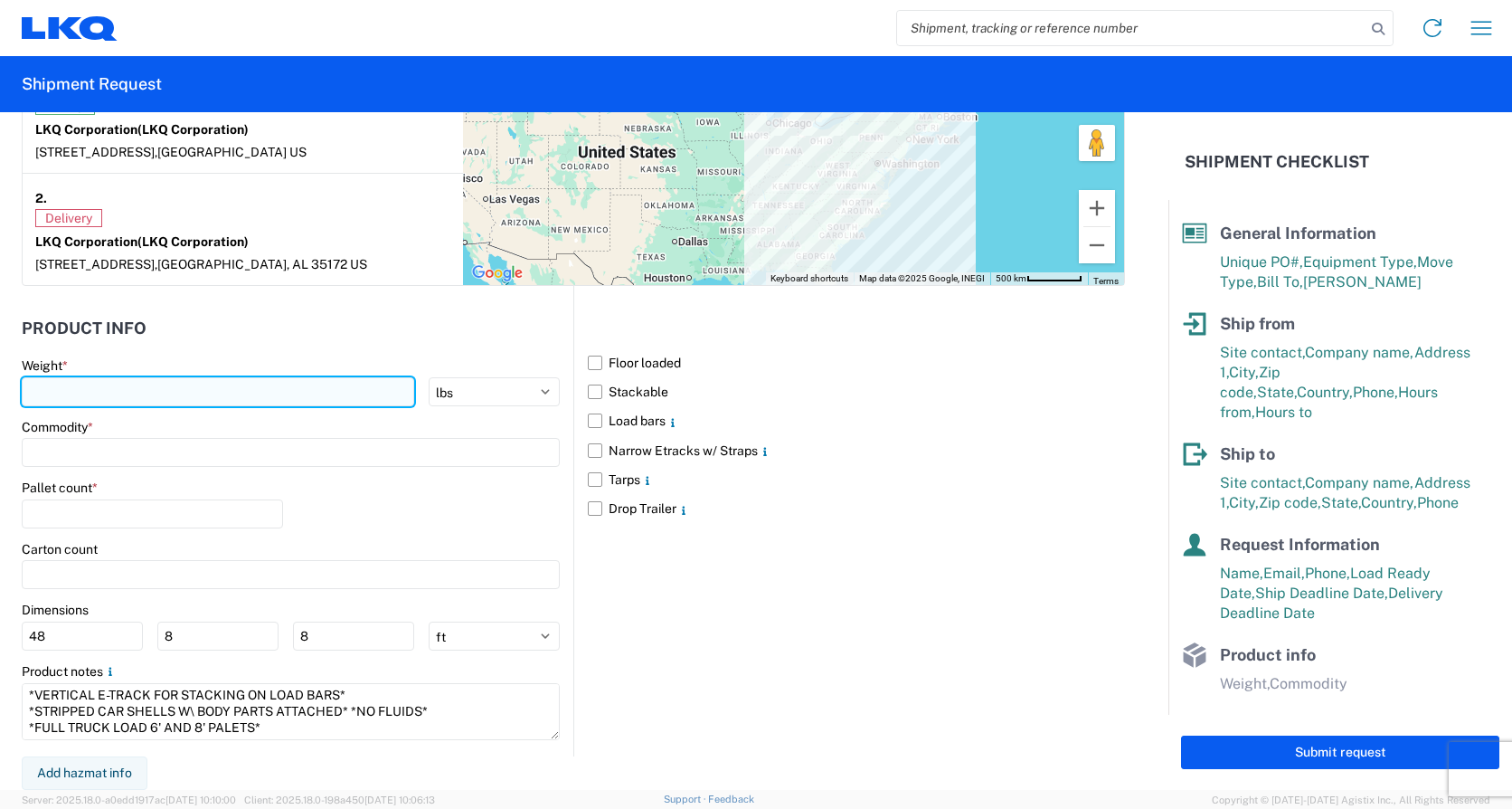
click at [129, 385] on input "number" at bounding box center [217, 392] width 393 height 29
type input "20000"
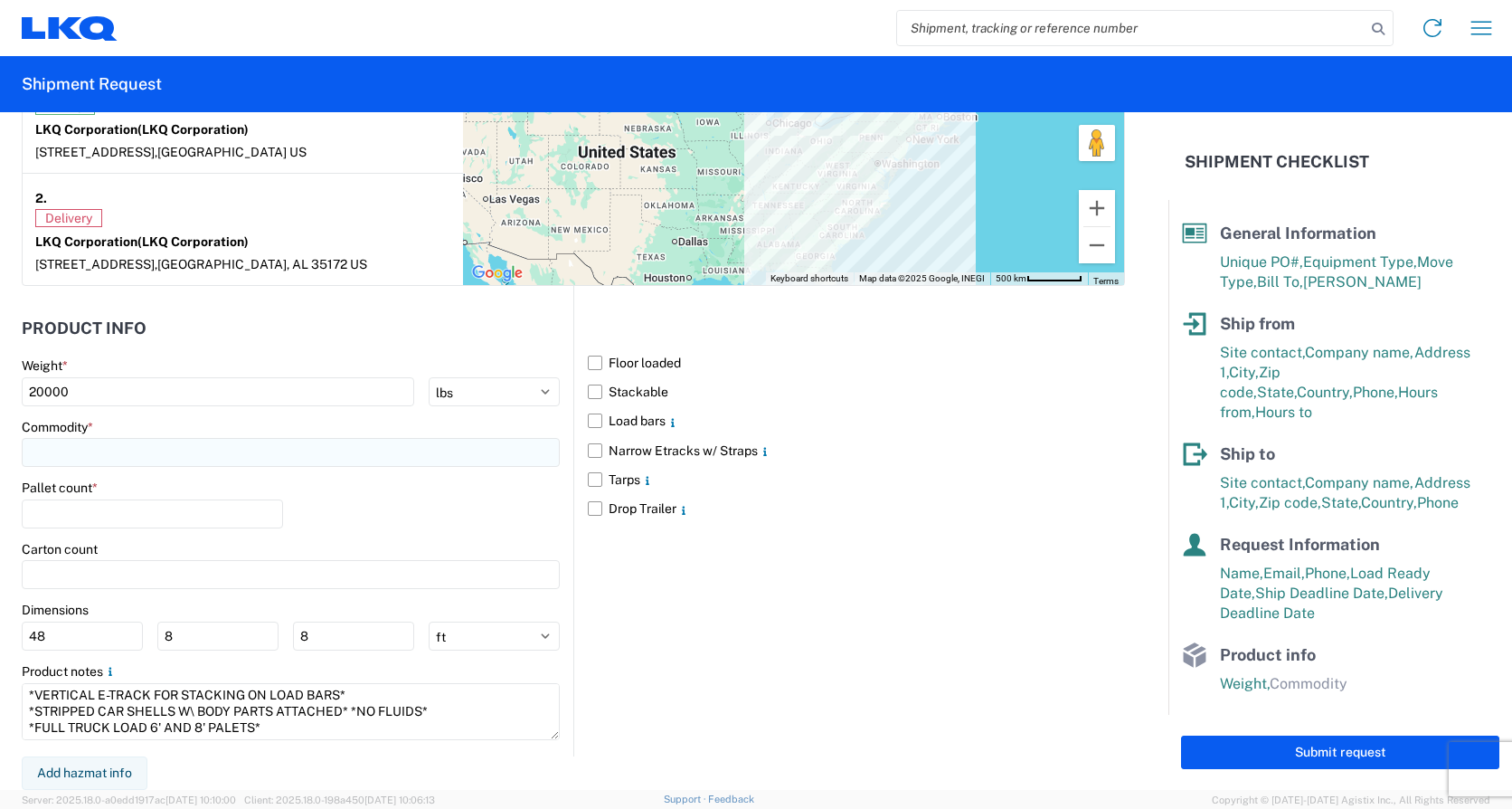
click at [138, 445] on input at bounding box center [291, 452] width 539 height 29
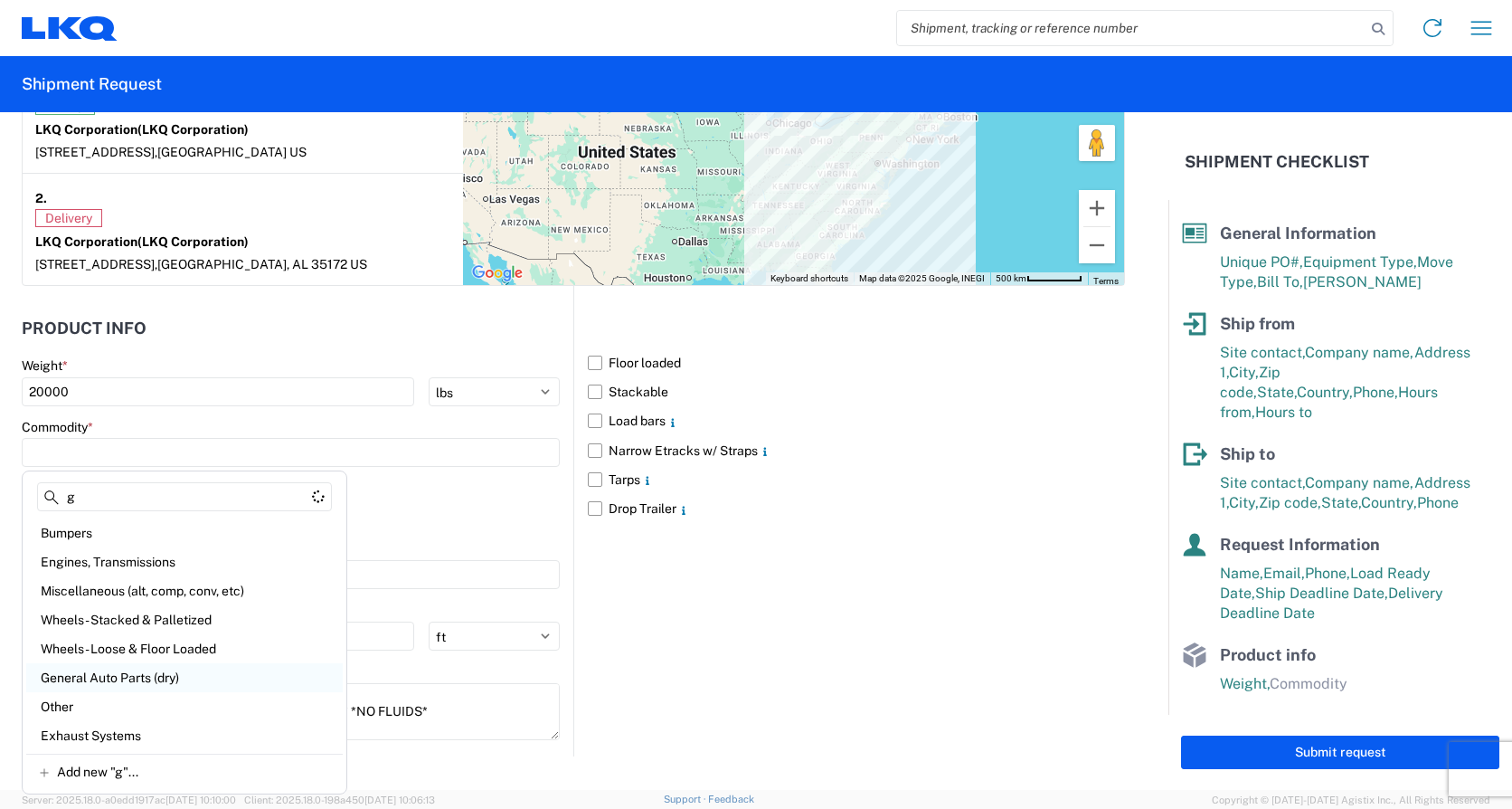
type input "g"
click at [98, 675] on div "General Auto Parts (dry)" at bounding box center [185, 677] width 316 height 29
type input "General Auto Parts (dry)"
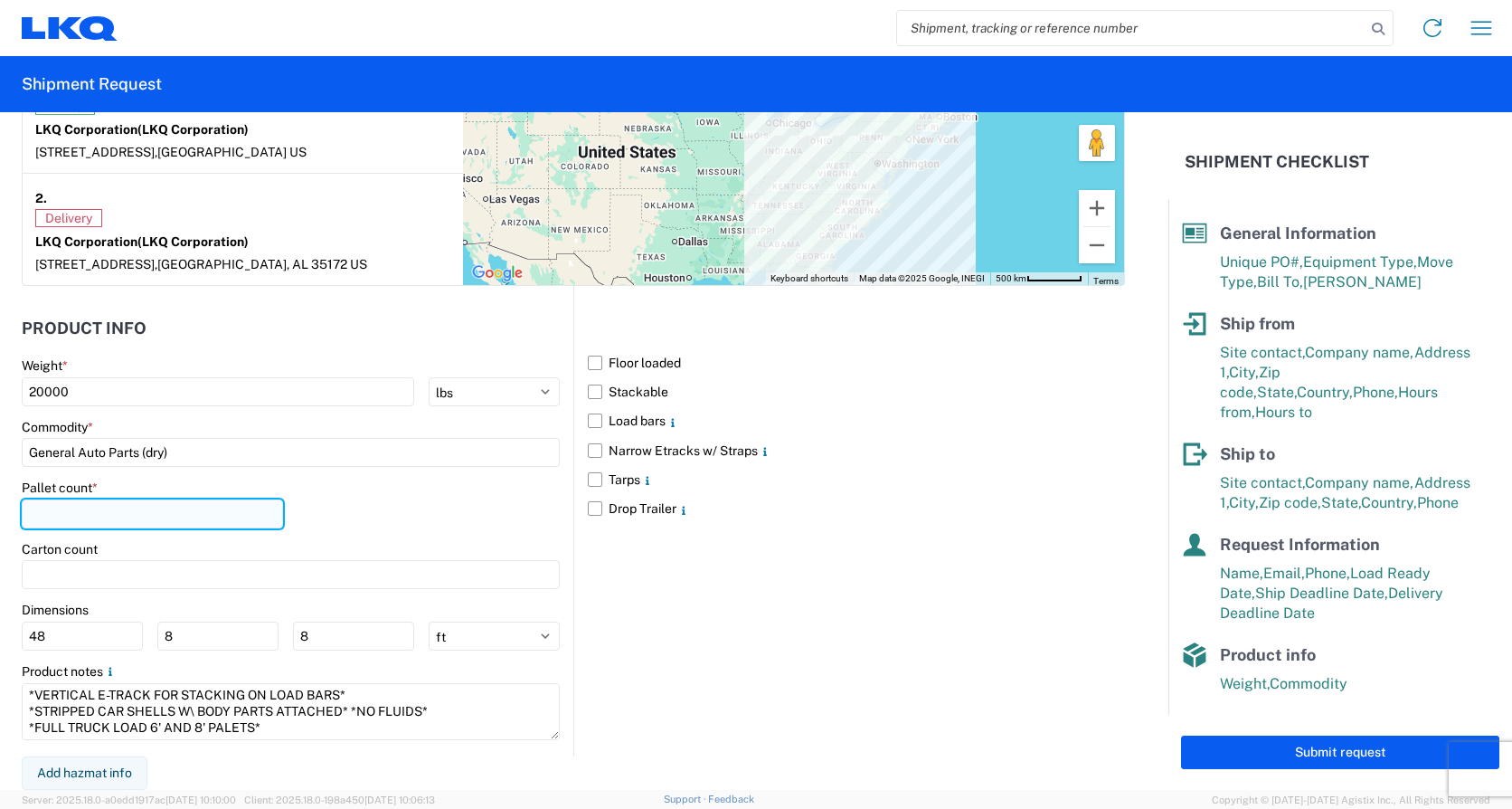
click at [91, 509] on input "number" at bounding box center [153, 513] width 262 height 29
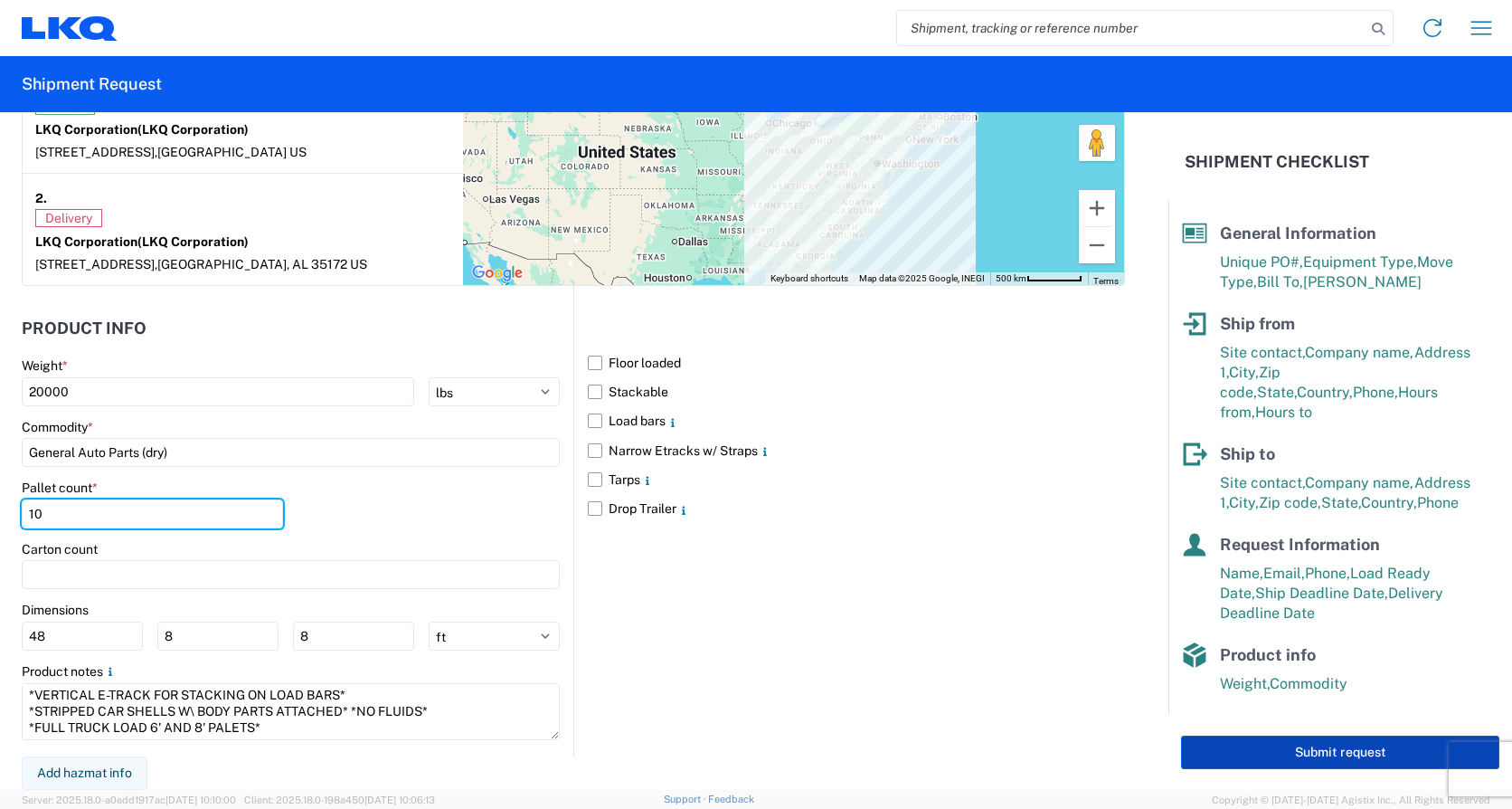
type input "10"
click at [1337, 744] on button "Submit request" at bounding box center [1340, 752] width 318 height 34
select select "US"
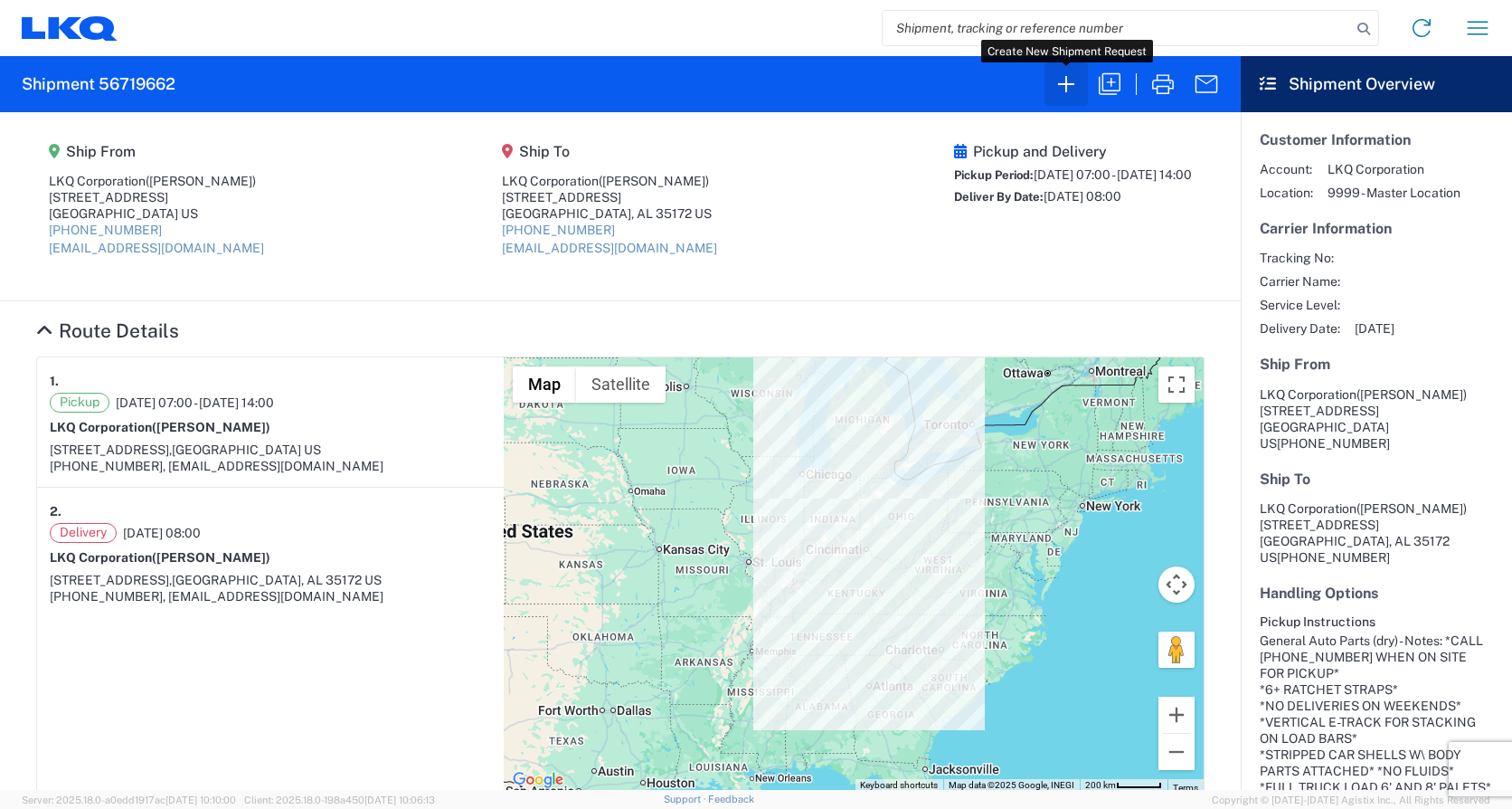
click at [1073, 86] on icon "button" at bounding box center [1066, 84] width 29 height 29
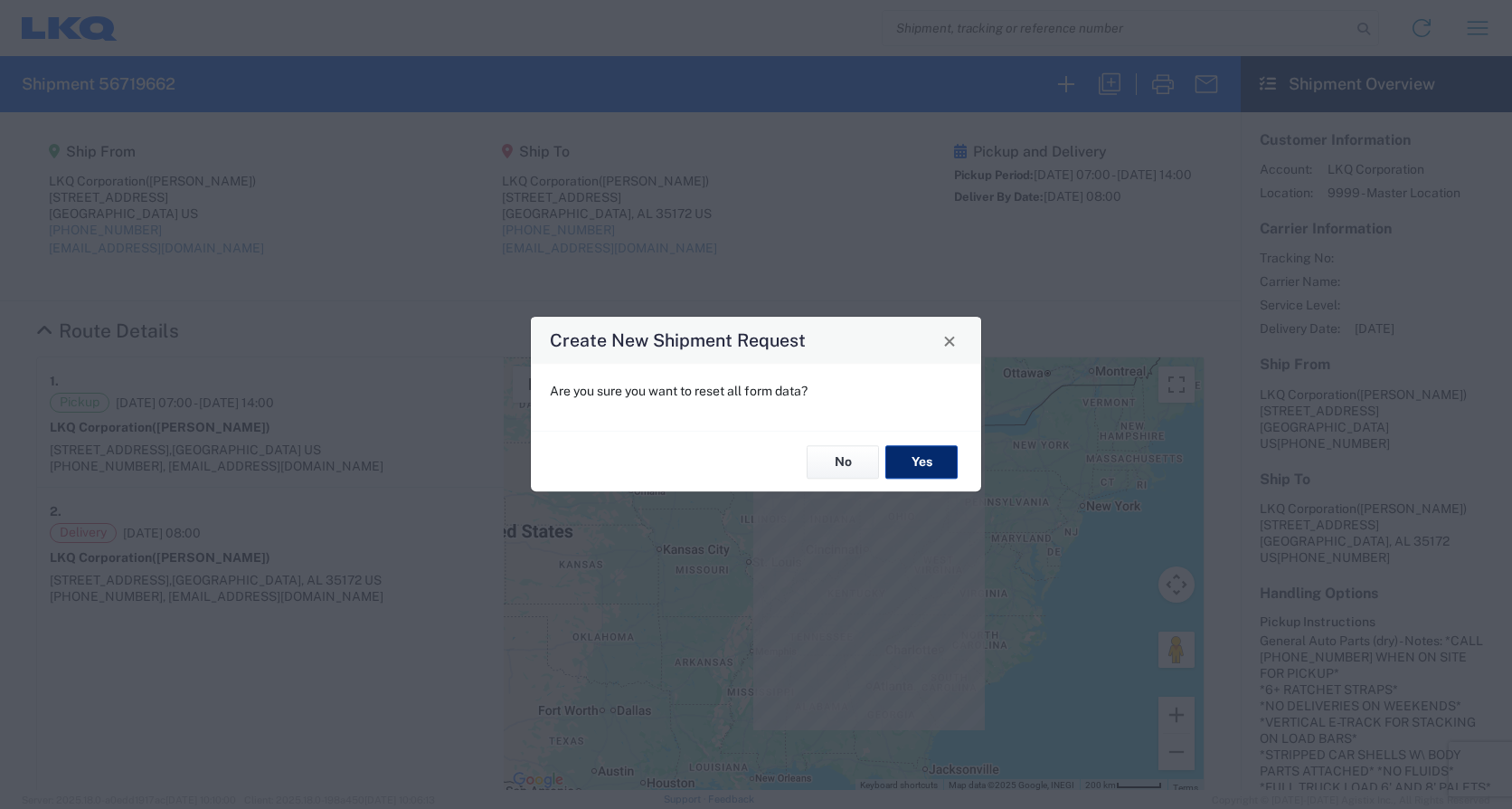
click at [929, 458] on button "Yes" at bounding box center [921, 462] width 72 height 34
select select "FULL"
select select "US"
select select "LBS"
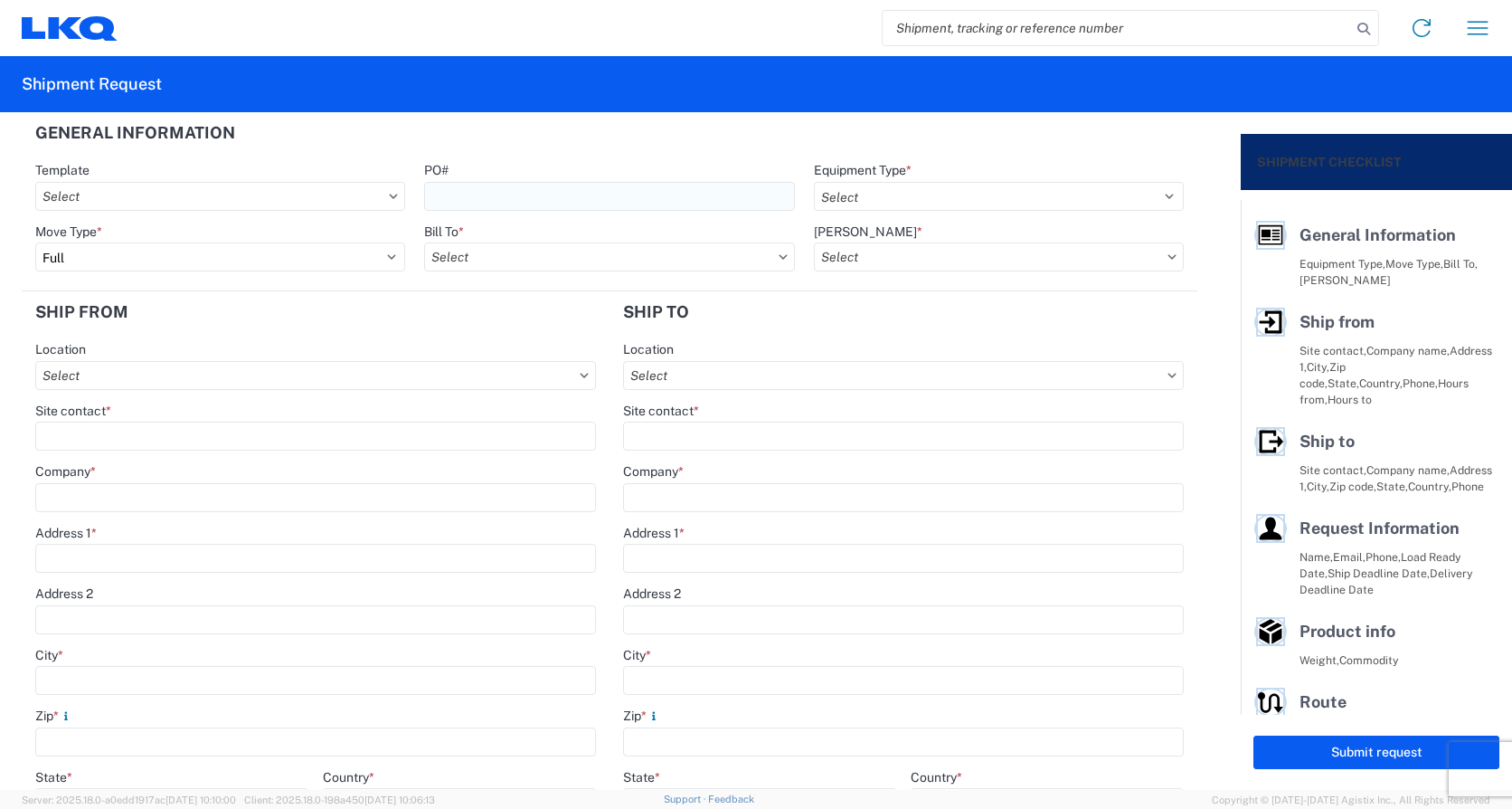
click at [448, 187] on input "PO#" at bounding box center [608, 196] width 370 height 29
type input "Load501"
click at [923, 186] on select "Select 53’ Dry Van Flatbed Dropdeck (van) Lowboy (flatbed) Rail" at bounding box center [998, 196] width 370 height 29
select select "STDV"
click at [813, 182] on select "Select 53’ Dry Van Flatbed Dropdeck (van) Lowboy (flatbed) Rail" at bounding box center [998, 196] width 370 height 29
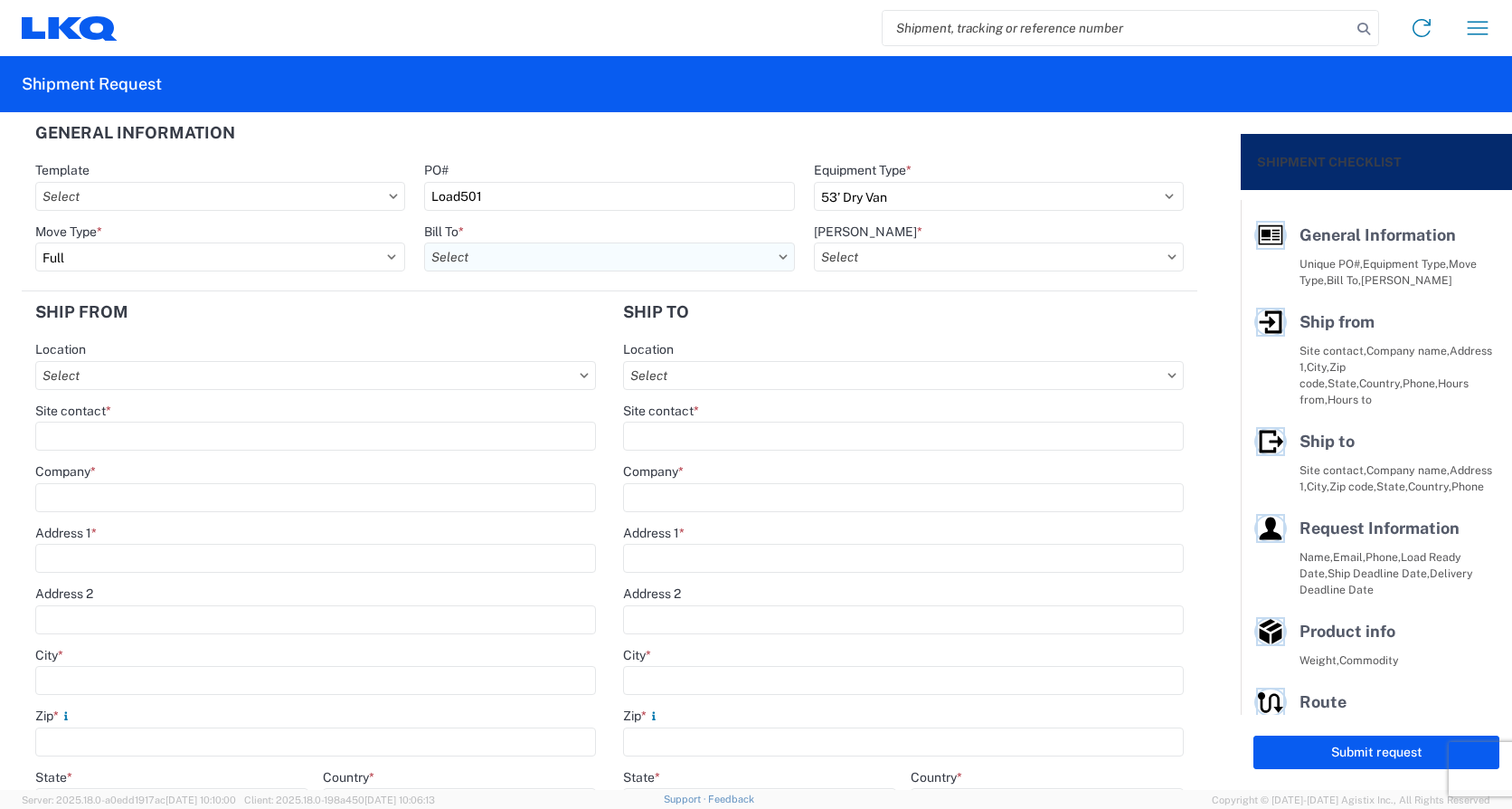
click at [544, 259] on input "Bill To *" at bounding box center [608, 256] width 370 height 29
type input "1732"
click at [540, 332] on div "1732- LKQ Casa Grande" at bounding box center [582, 337] width 316 height 29
type input "1732- LKQ Casa Grande"
click at [934, 252] on input "Bill Code *" at bounding box center [998, 256] width 370 height 29
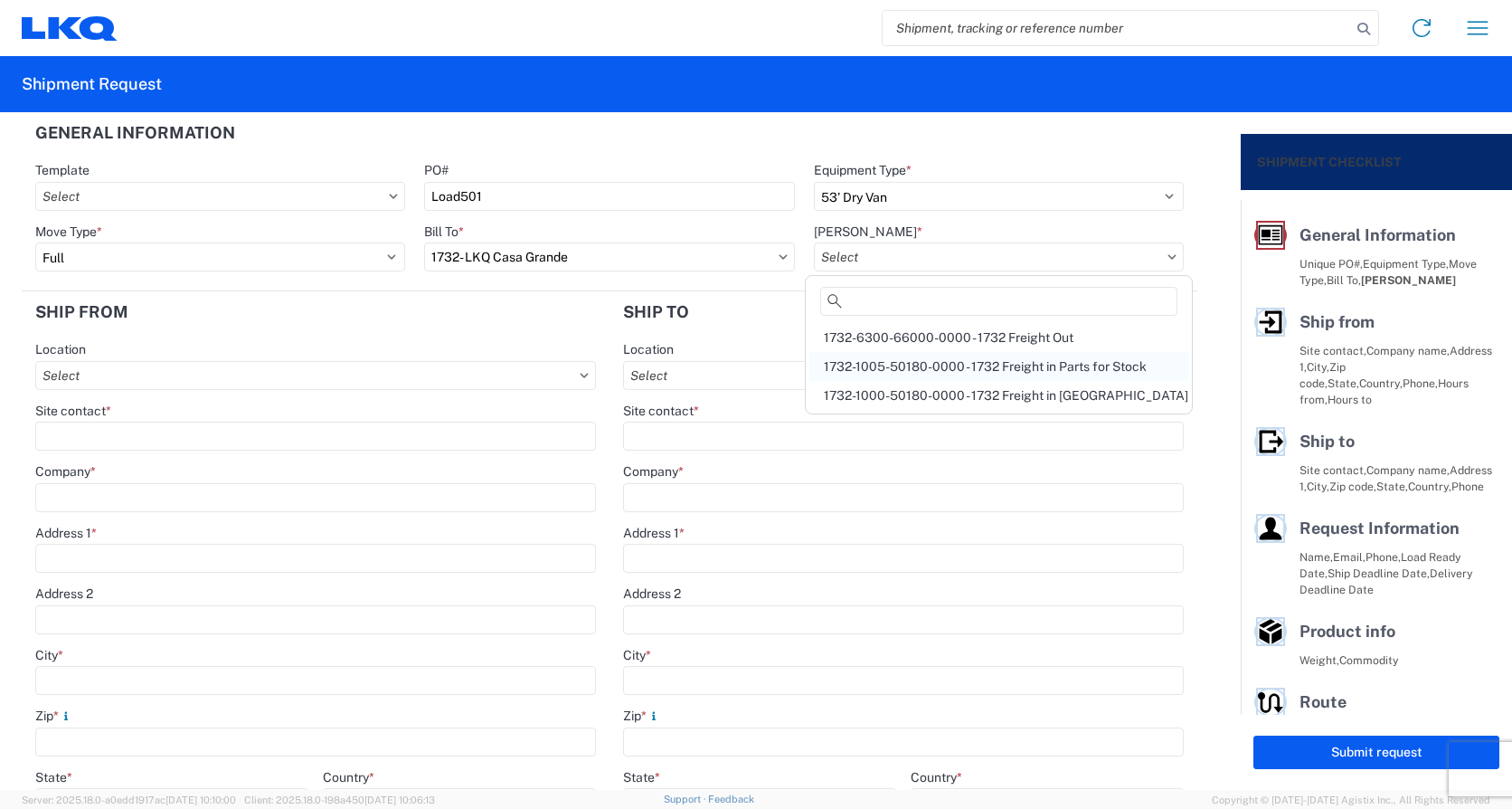
click at [1122, 366] on div "1732-1005-50180-0000 - 1732 Freight in Parts for Stock" at bounding box center [999, 366] width 378 height 29
type input "1732-1005-50180-0000 - 1732 Freight in Parts for Stock"
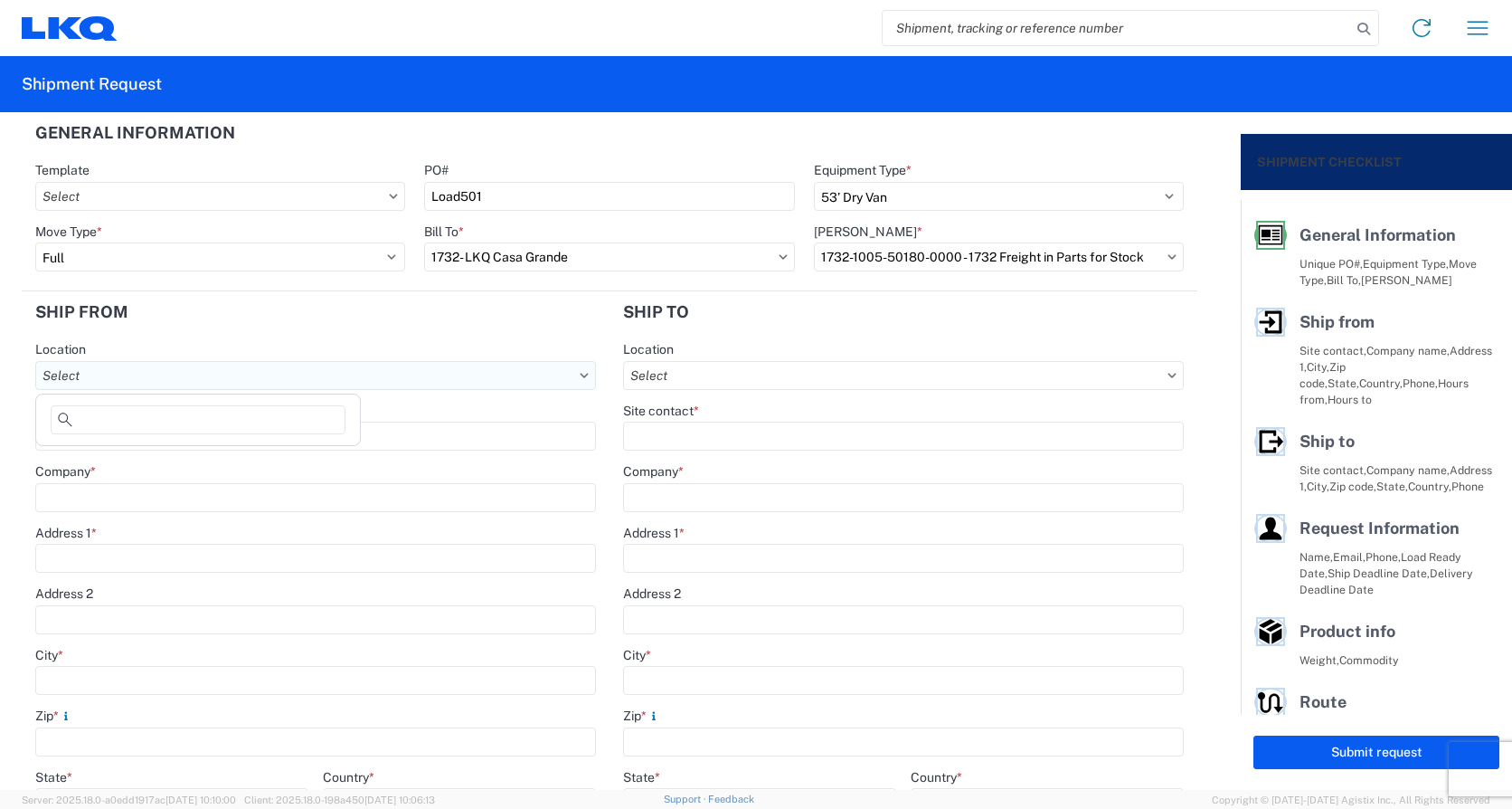
click at [133, 372] on input "Location" at bounding box center [315, 375] width 561 height 29
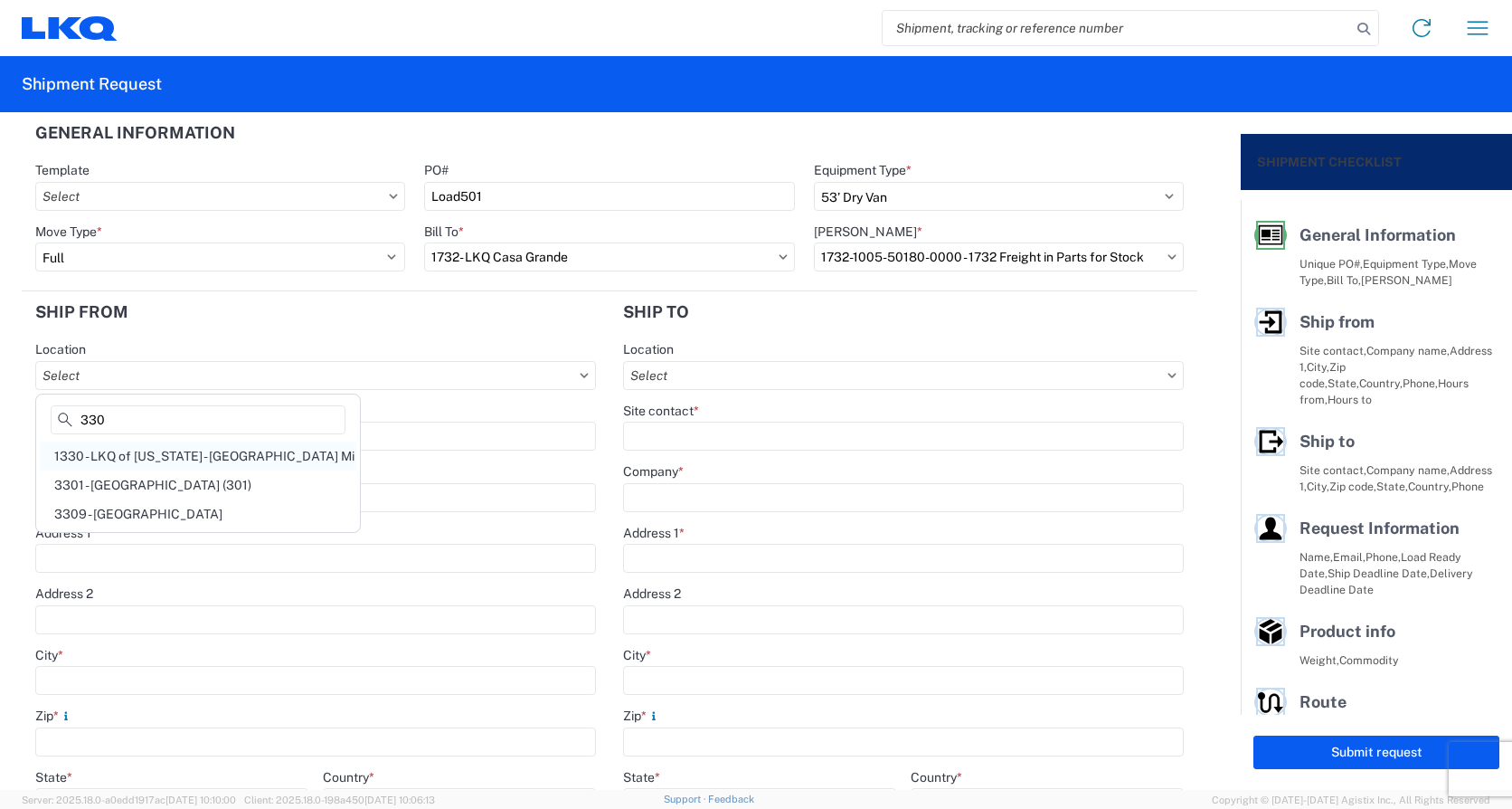
type input "330"
click at [172, 451] on div "1330 - LKQ of Michigan - Belleville Mi" at bounding box center [198, 456] width 316 height 29
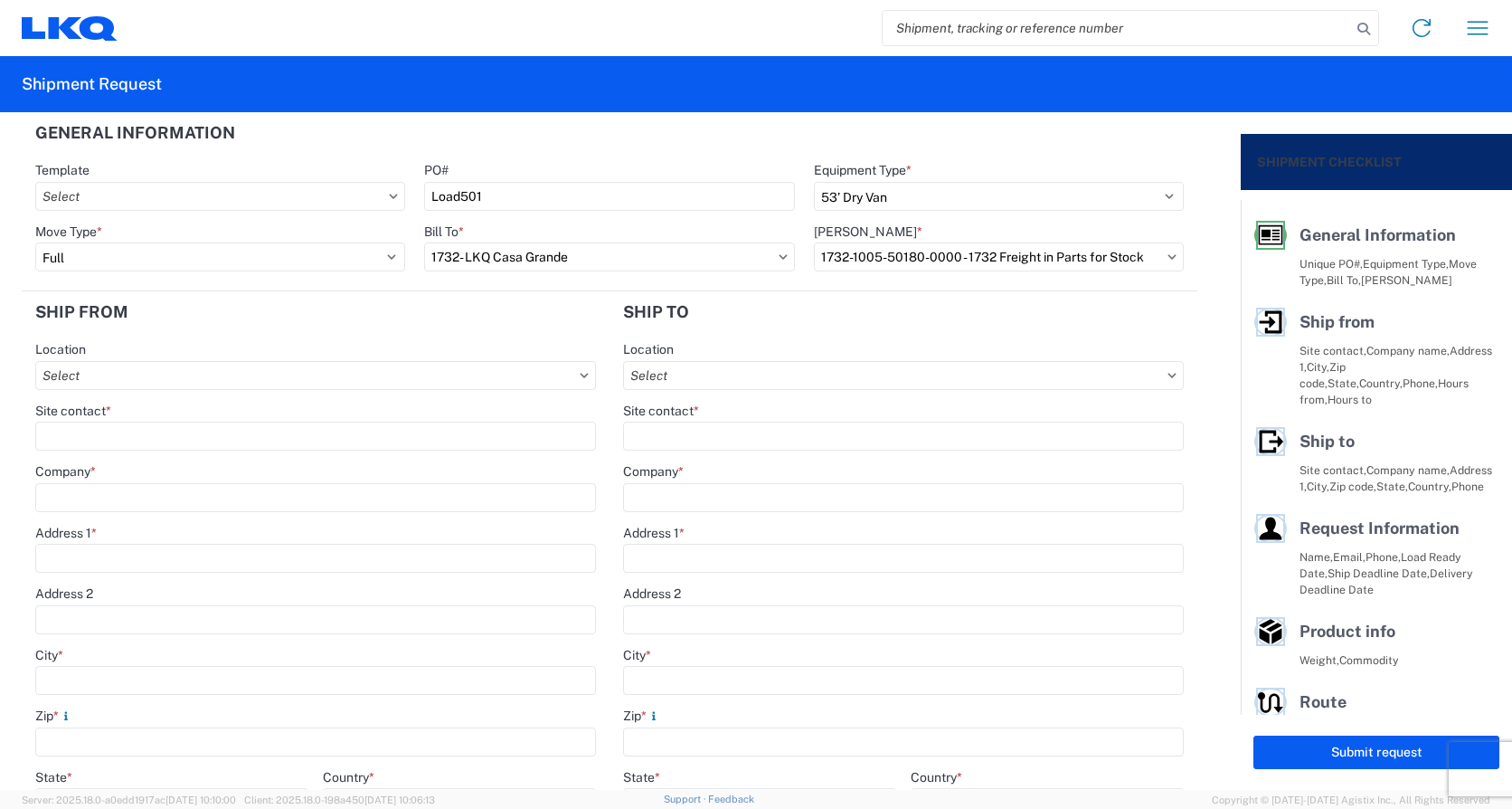
type input "1330 - LKQ of Michigan - Belleville Mi"
type input "LKQ Corporation"
type input "41247 E. Huron River Drive"
type input "Belleville"
type input "48111"
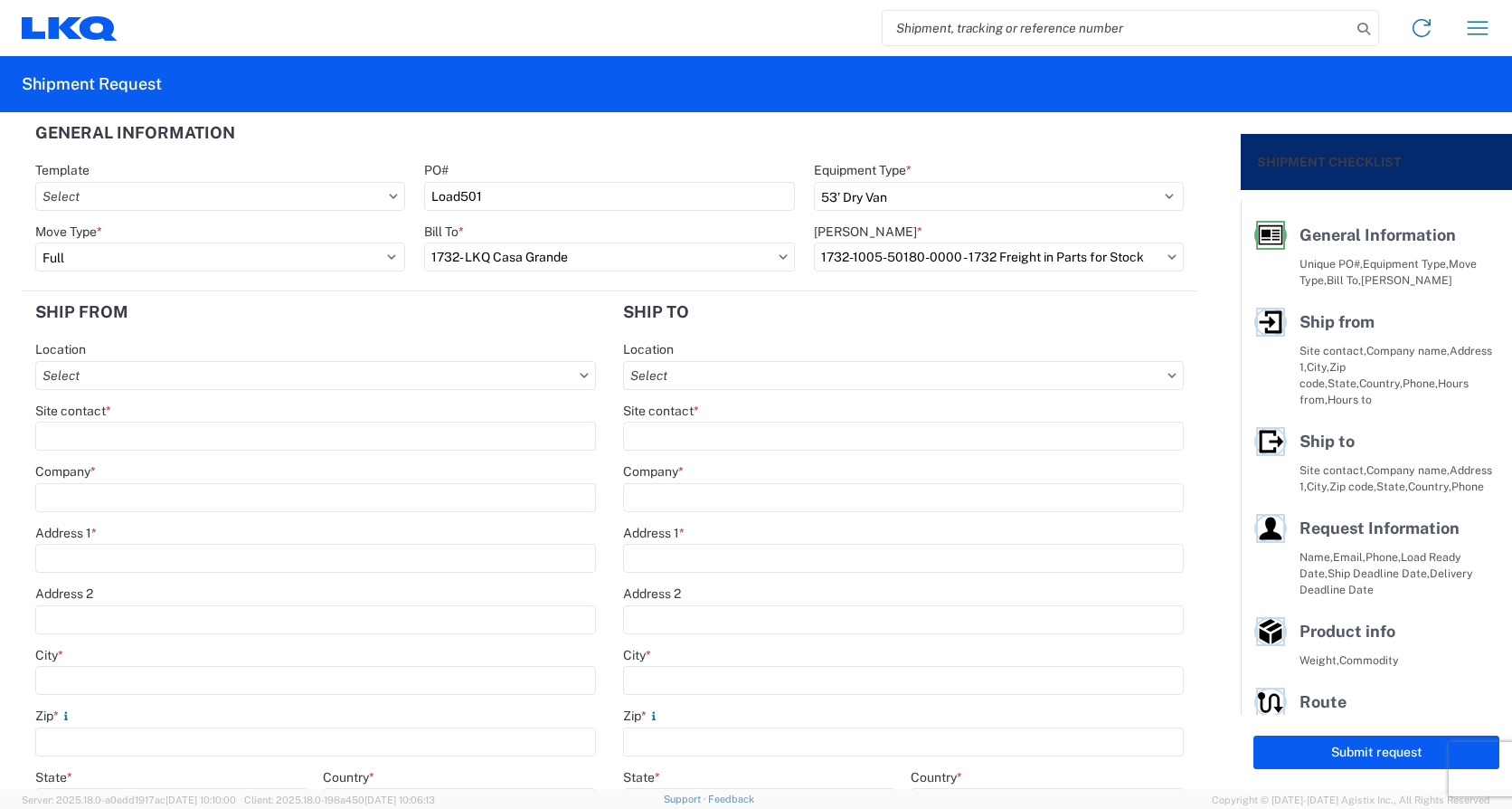
select select "MI"
type input "07:00"
type input "15:00"
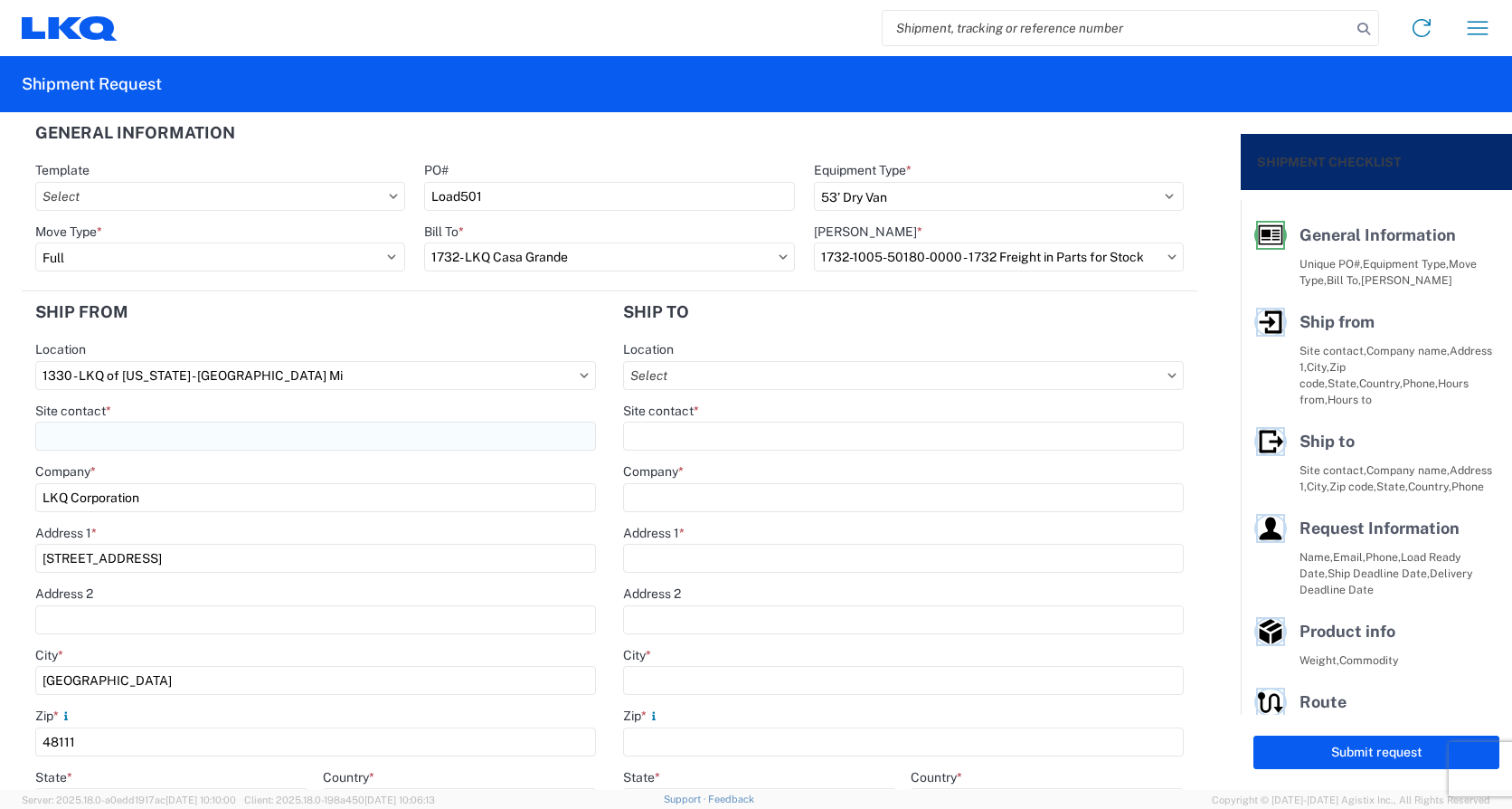
click at [149, 429] on input "Site contact *" at bounding box center [315, 436] width 561 height 29
type input "Michael Tromotola"
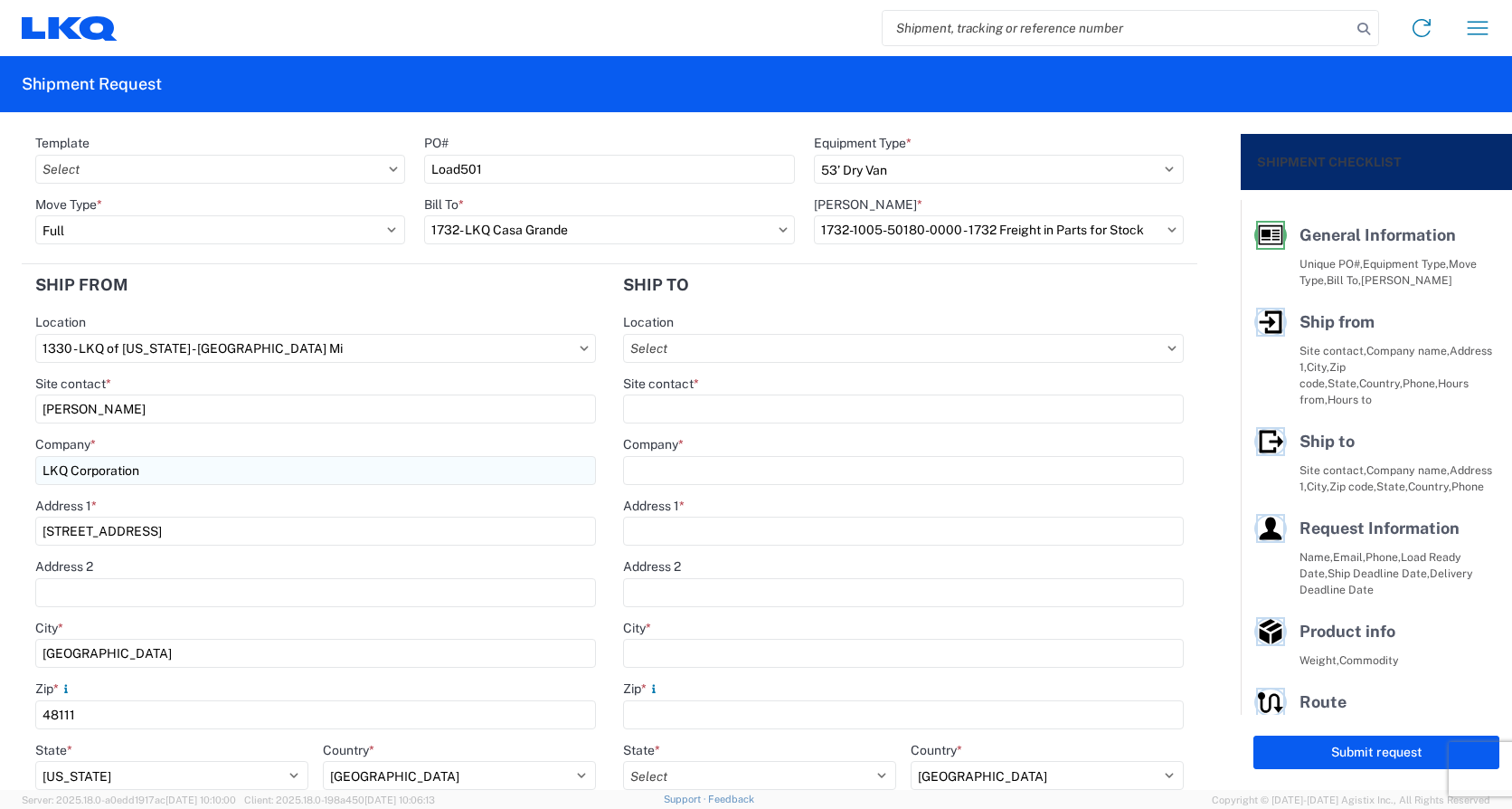
scroll to position [413, 0]
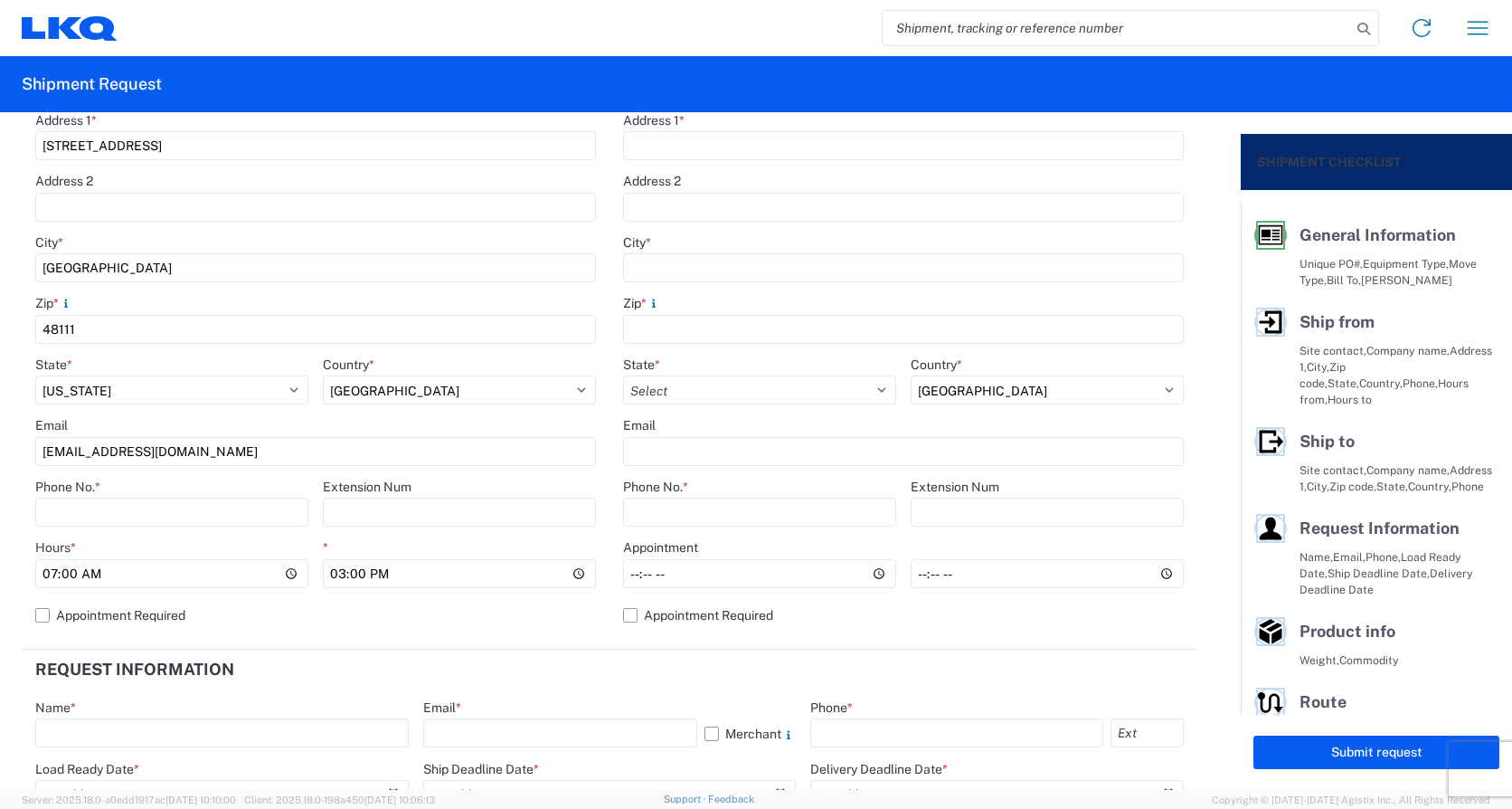
type input "Mrtromotola@lkqcorp.com"
type input "734-699-5557"
click at [335, 574] on input "15:00" at bounding box center [459, 574] width 273 height 29
type input "14:00"
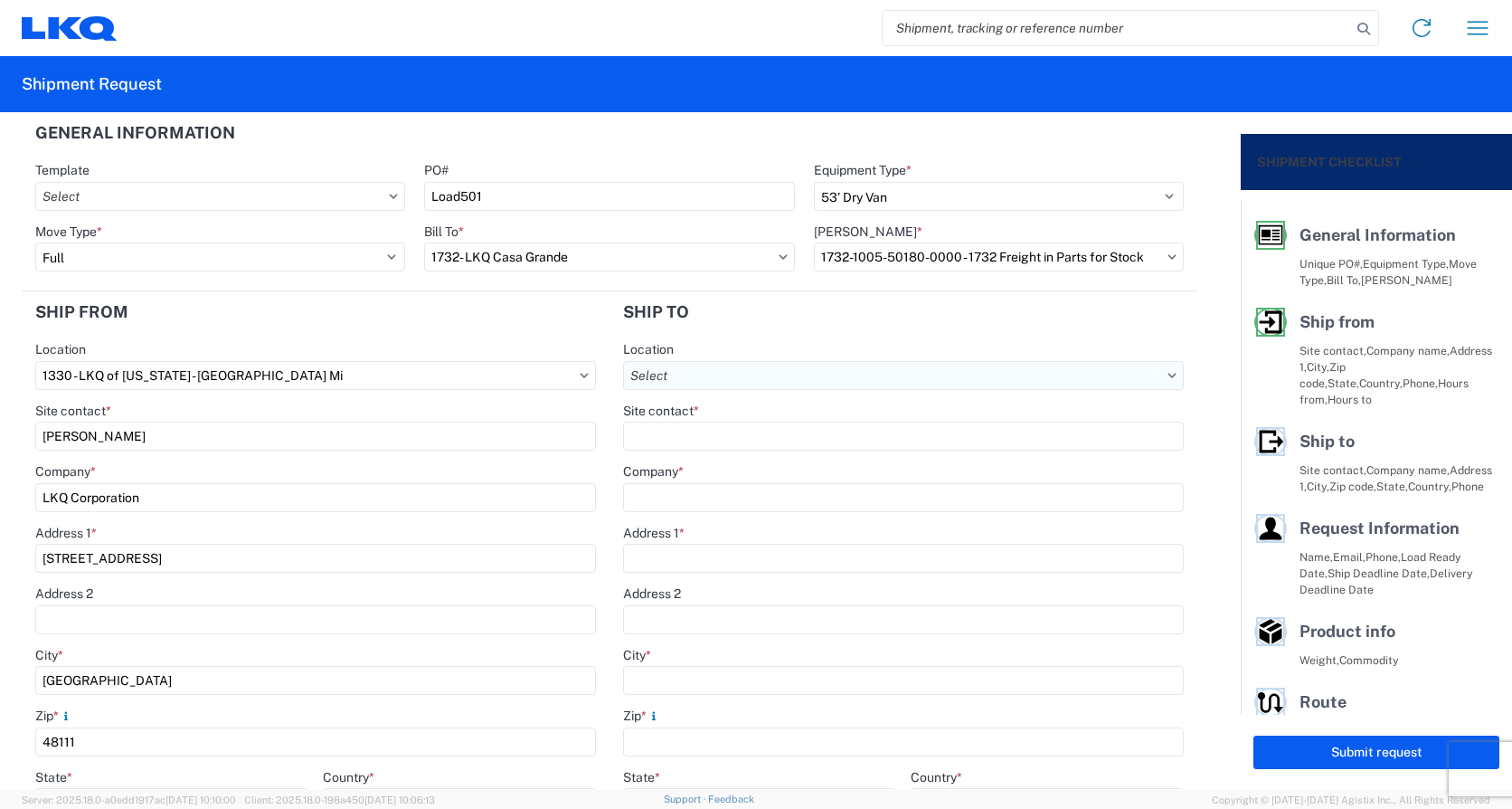
click at [729, 386] on input "Location" at bounding box center [904, 375] width 561 height 29
type input "1732"
click at [744, 451] on div "1732- LKQ Casa Grande" at bounding box center [780, 456] width 316 height 29
type input "1732- LKQ Casa Grande"
type input "LKQ Corporation"
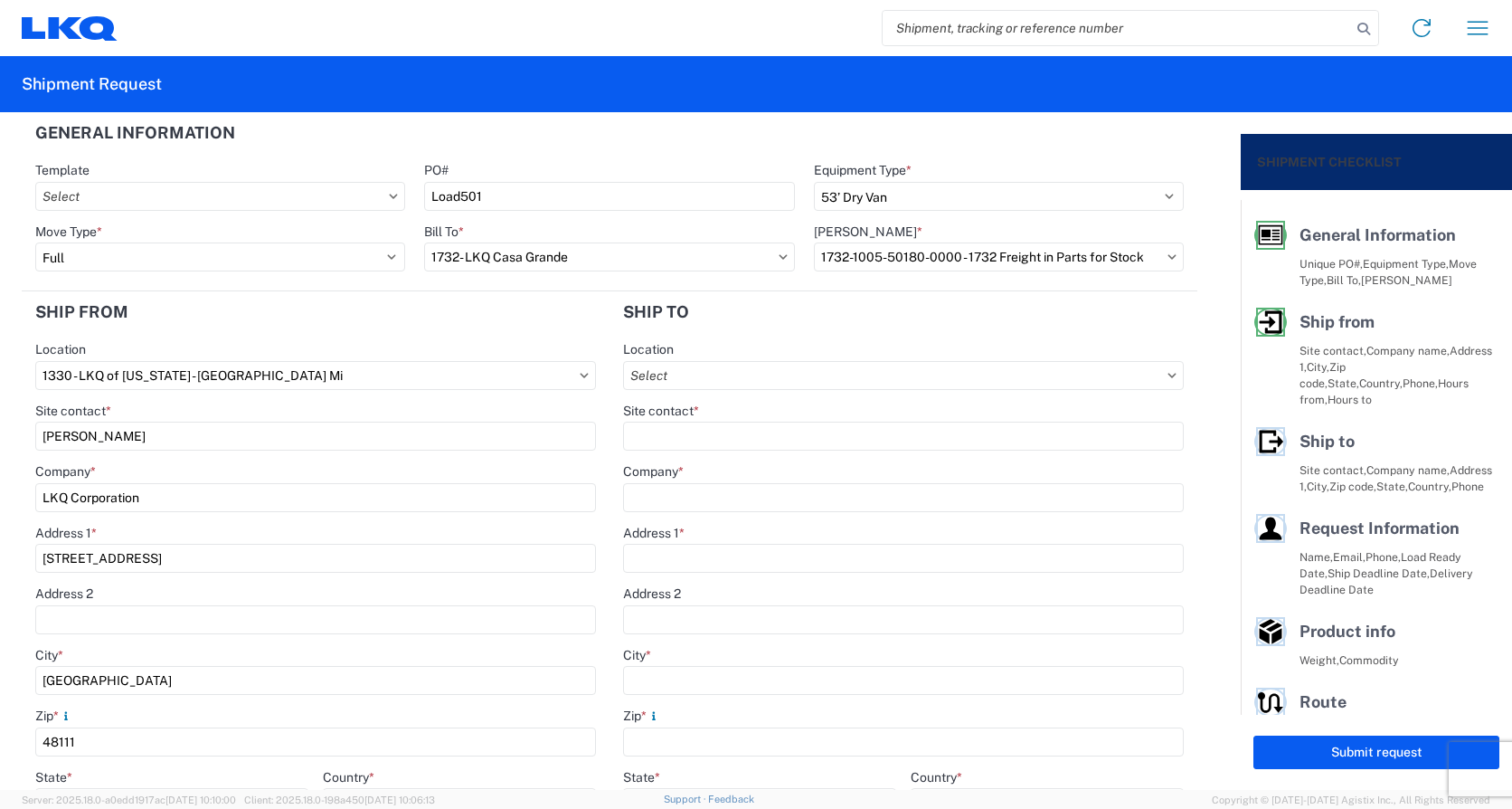
type input "37 S. Thornton Rd."
type input "Casa Grande"
type input "85193"
select select "US"
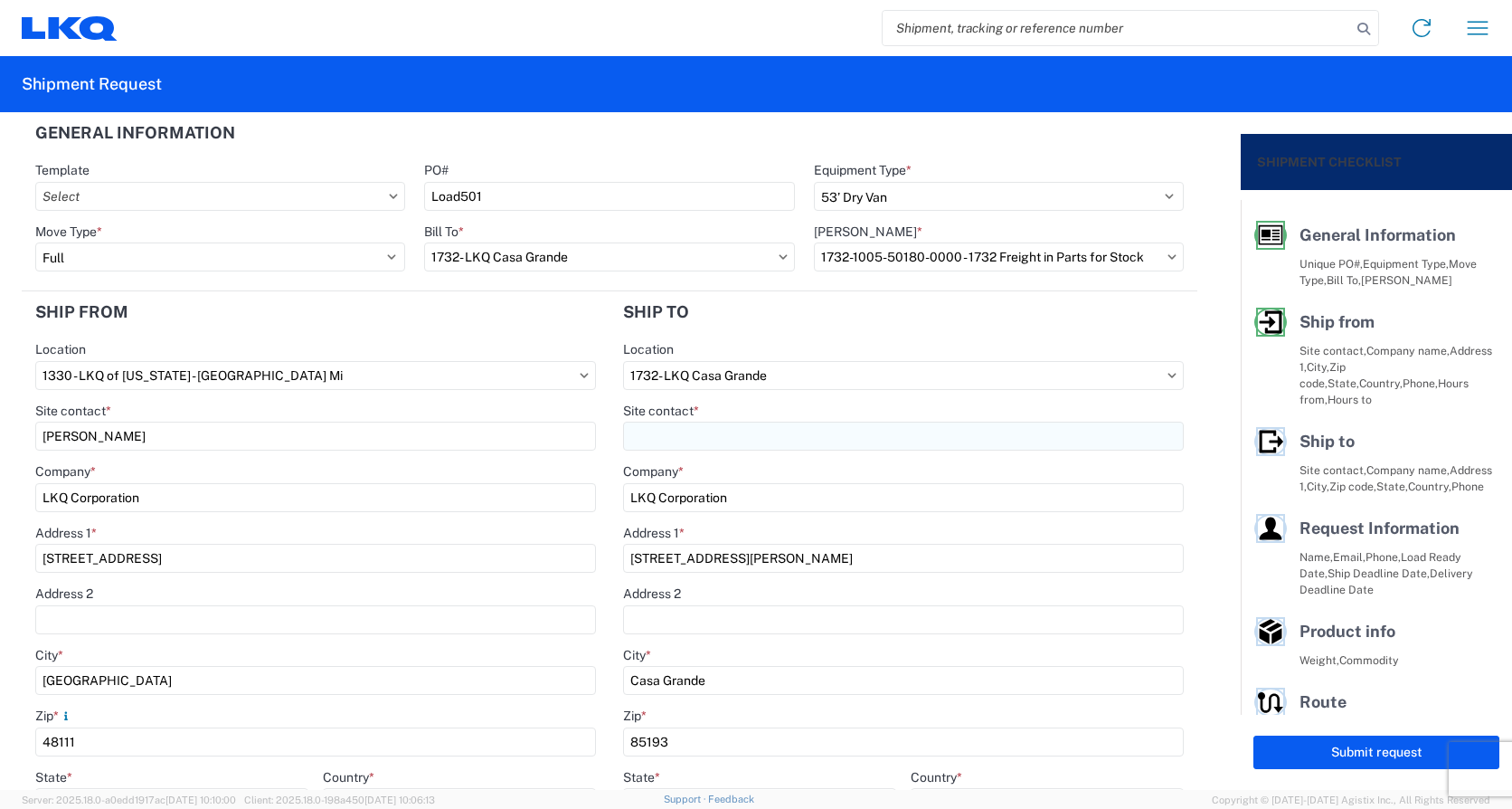
click at [726, 446] on input "Site contact *" at bounding box center [904, 436] width 561 height 29
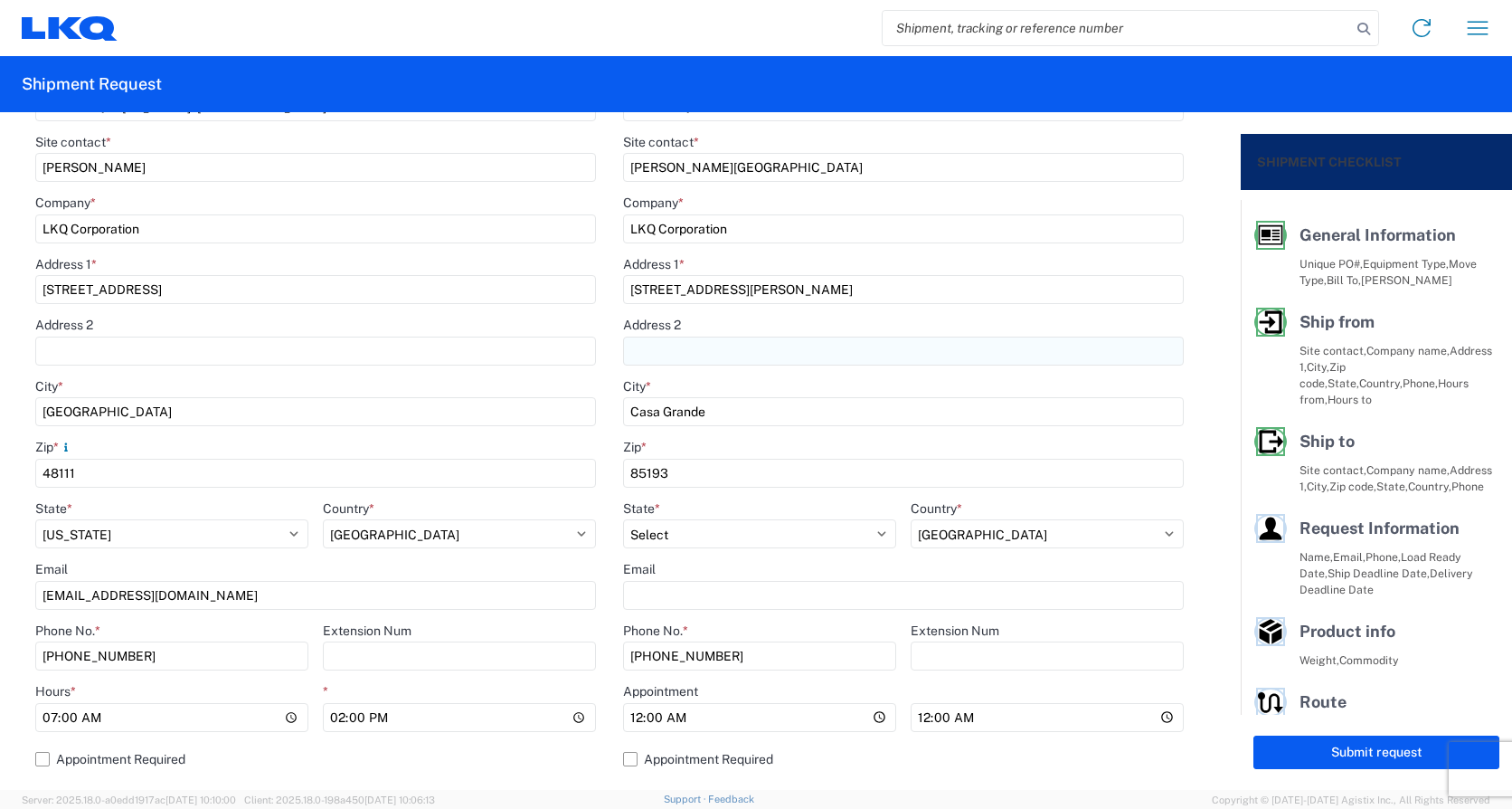
scroll to position [271, 0]
type input "Cody w. Oreilly"
click at [679, 596] on input "Email" at bounding box center [904, 592] width 561 height 29
type input "Cworeilly@lkqcorp.com"
type input "08:00"
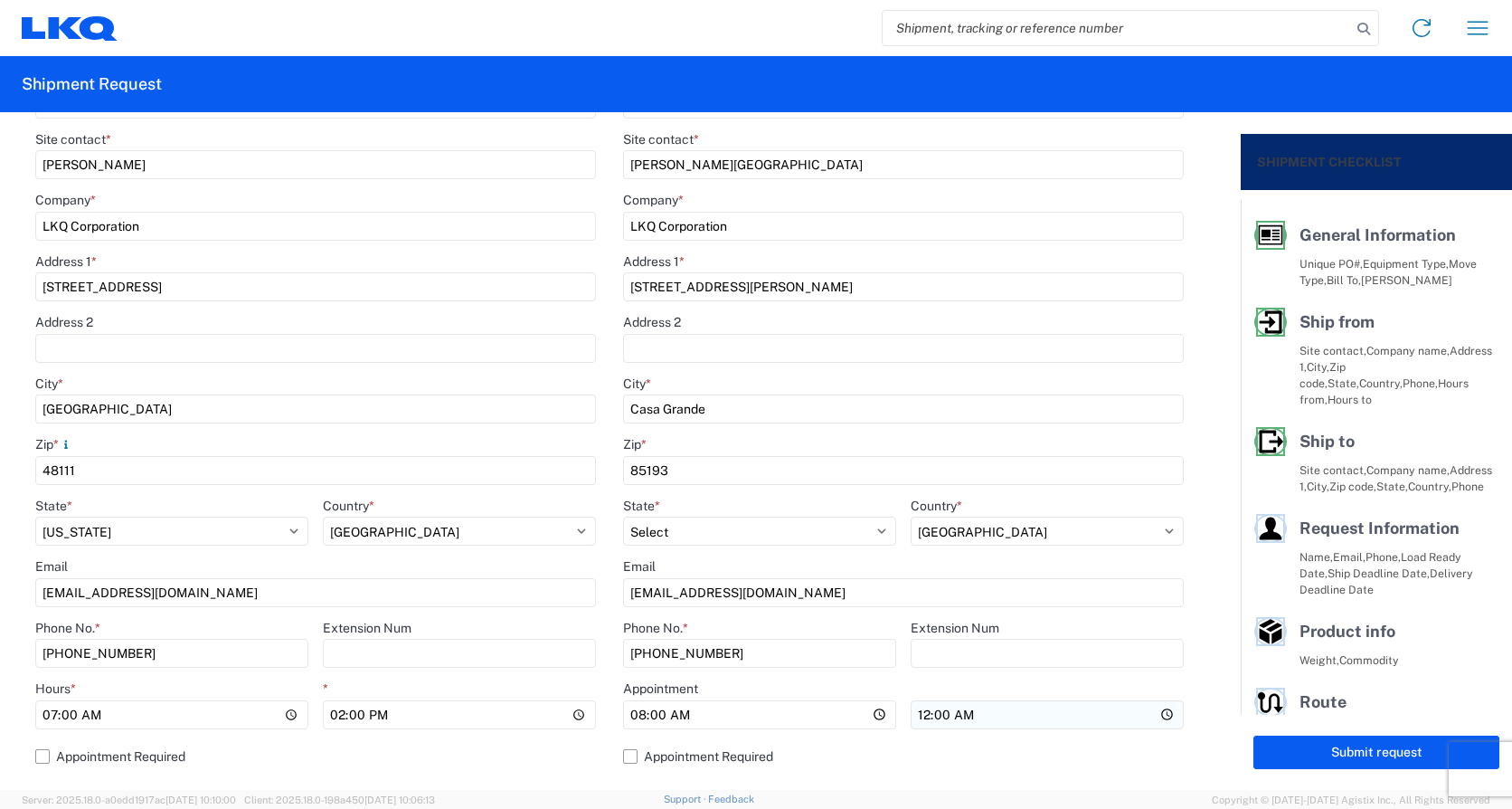
click at [912, 718] on input "00:00" at bounding box center [1047, 714] width 273 height 29
type input "04:00"
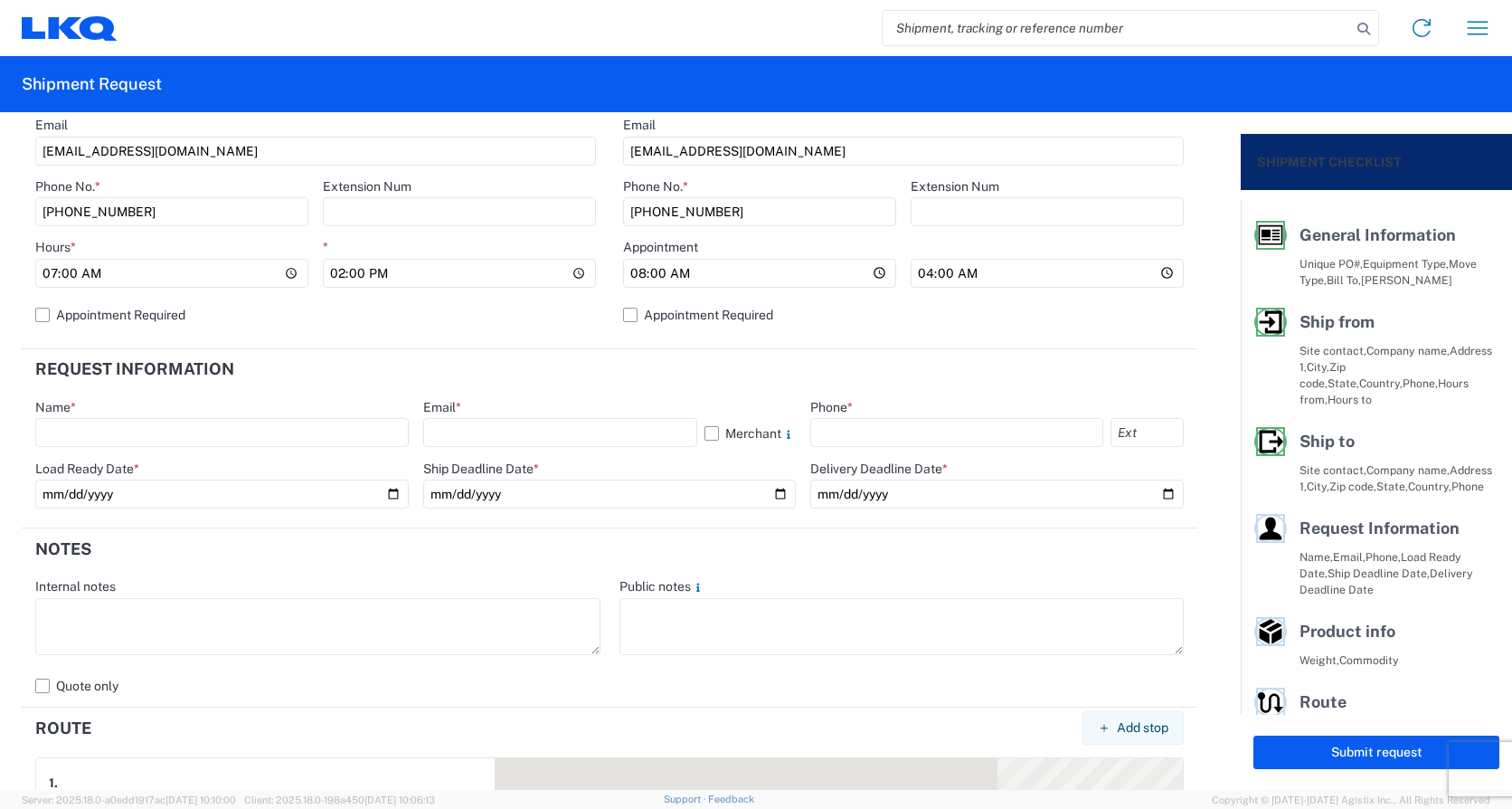
scroll to position [814, 0]
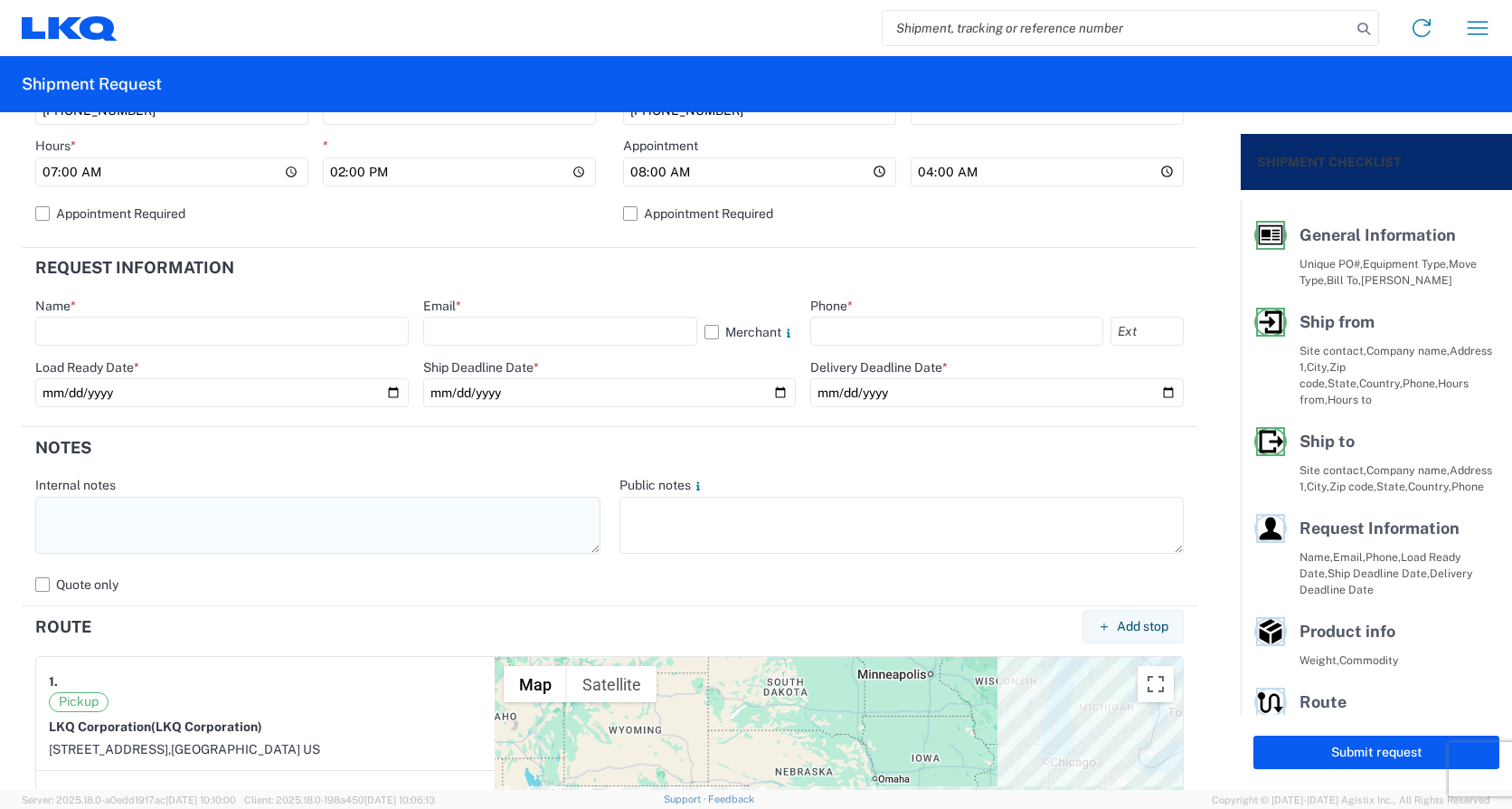
paste textarea "*CALL (734)-699-5557 WHEN ON SITE FOR PICKUP* *6+ RATCHET STRAPS* *NO DELIVERIE…"
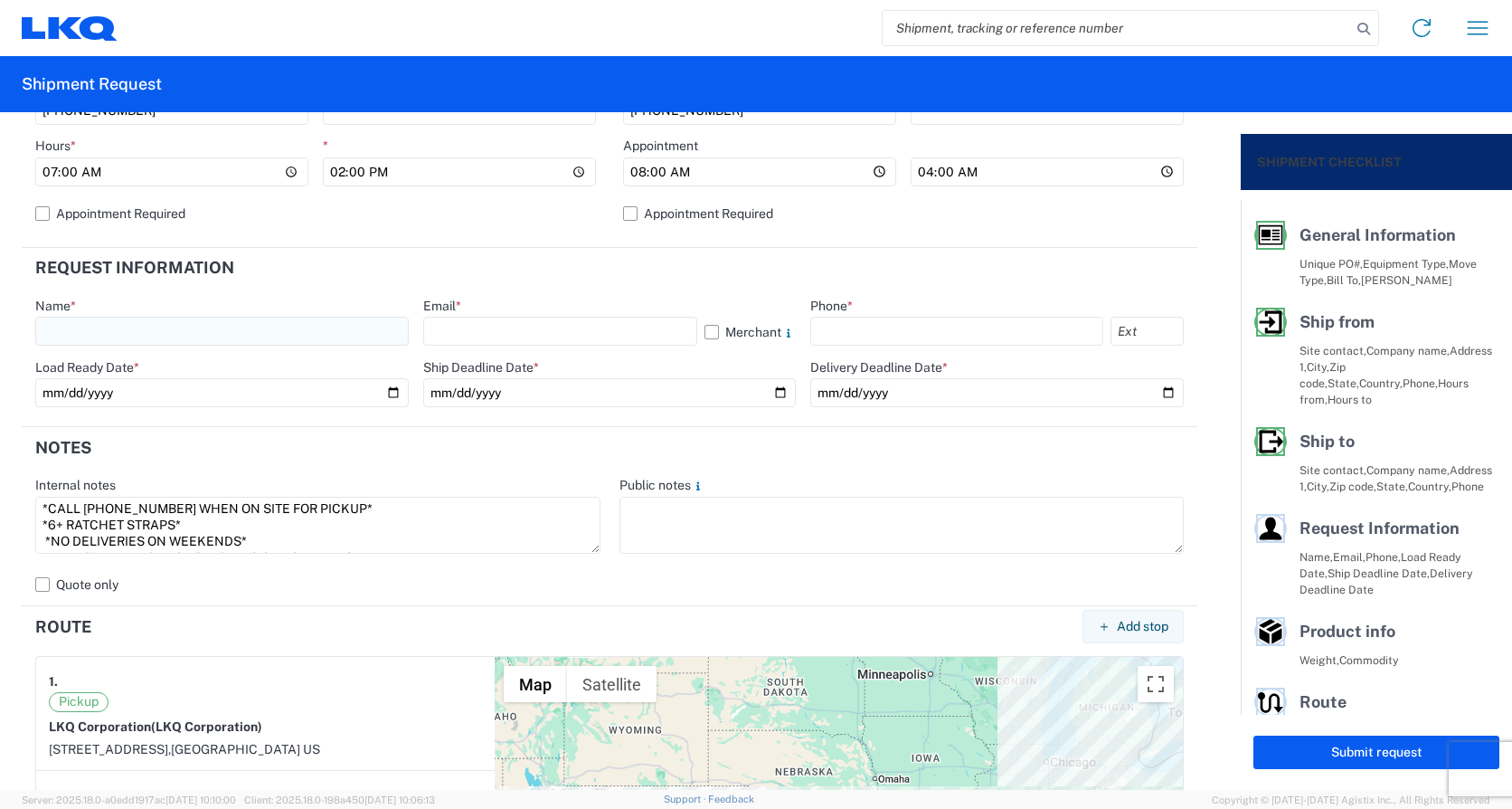
scroll to position [61, 0]
type textarea "*CALL (734)-699-5557 WHEN ON SITE FOR PICKUP* *6+ RATCHET STRAPS* *NO DELIVERIE…"
click at [128, 320] on input "text" at bounding box center [221, 331] width 374 height 29
type input "Michael Tromotola"
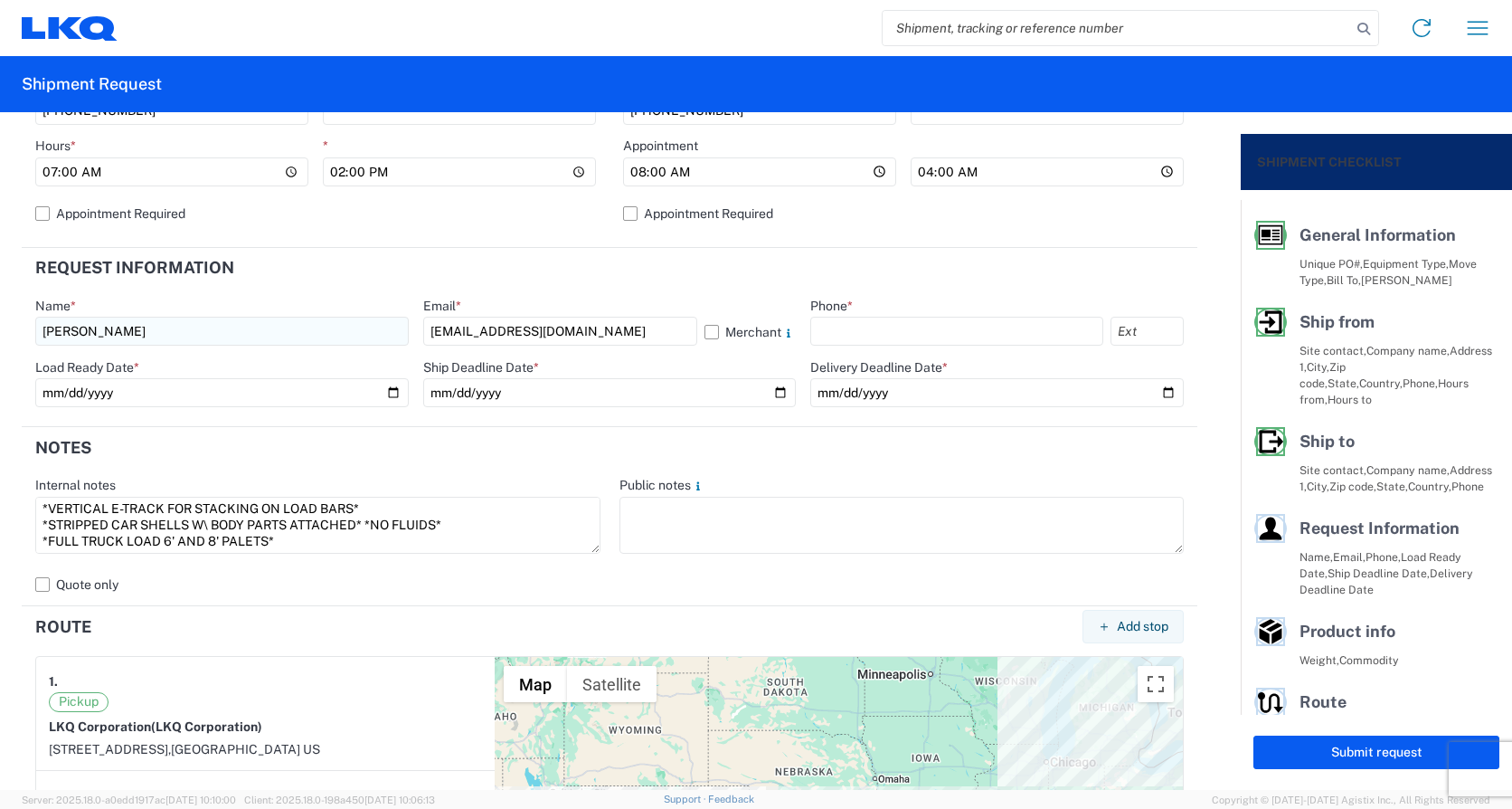
type input "Mrtromotola@lkqcorp.com"
type input "734-699-5557"
click at [393, 392] on input "date" at bounding box center [221, 392] width 374 height 29
type input "2025-09-12"
click at [767, 396] on input "date" at bounding box center [610, 392] width 374 height 29
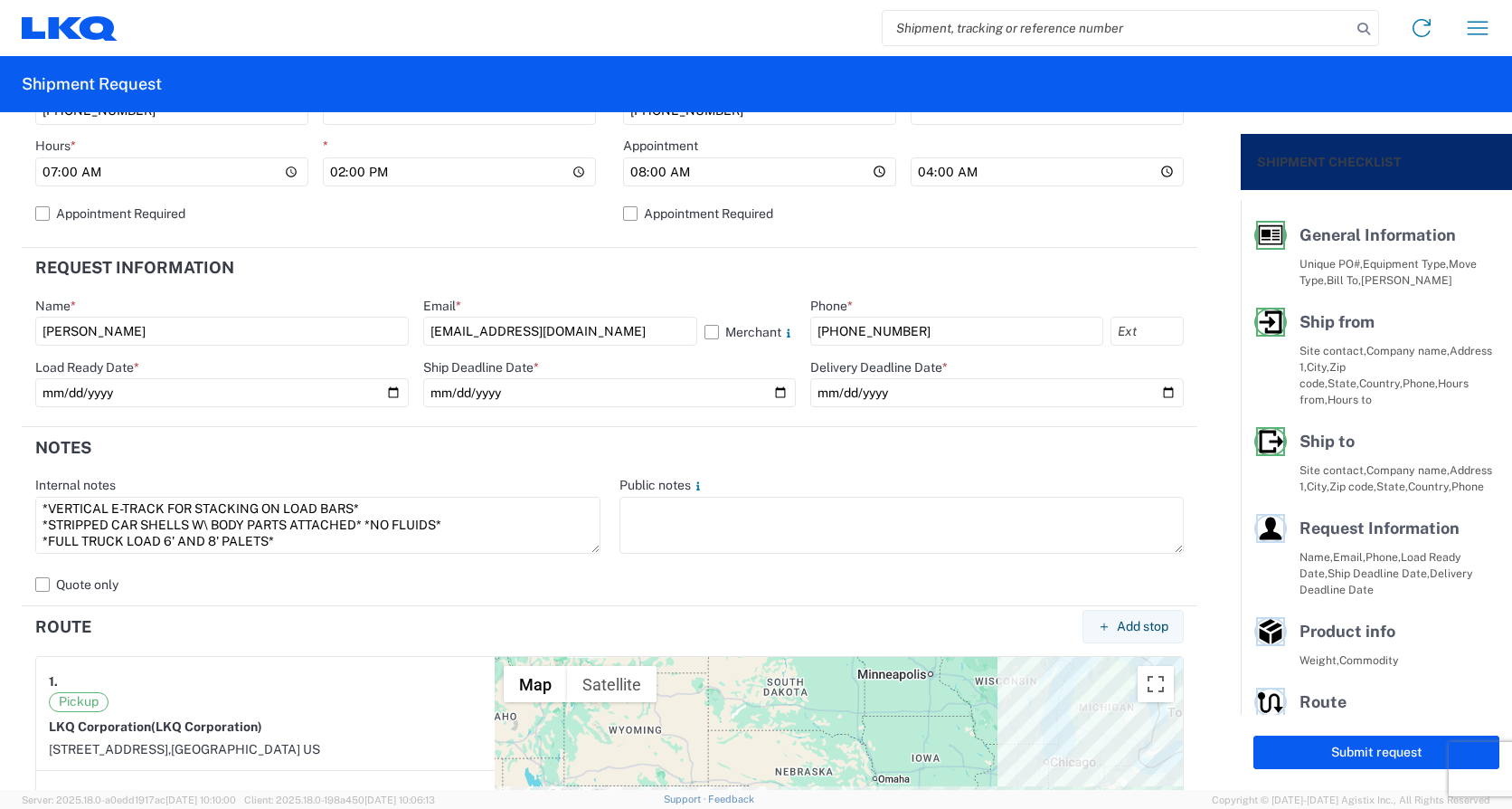
type input "2025-09-12"
click at [1153, 388] on input "date" at bounding box center [997, 392] width 374 height 29
type input "2025-09-16"
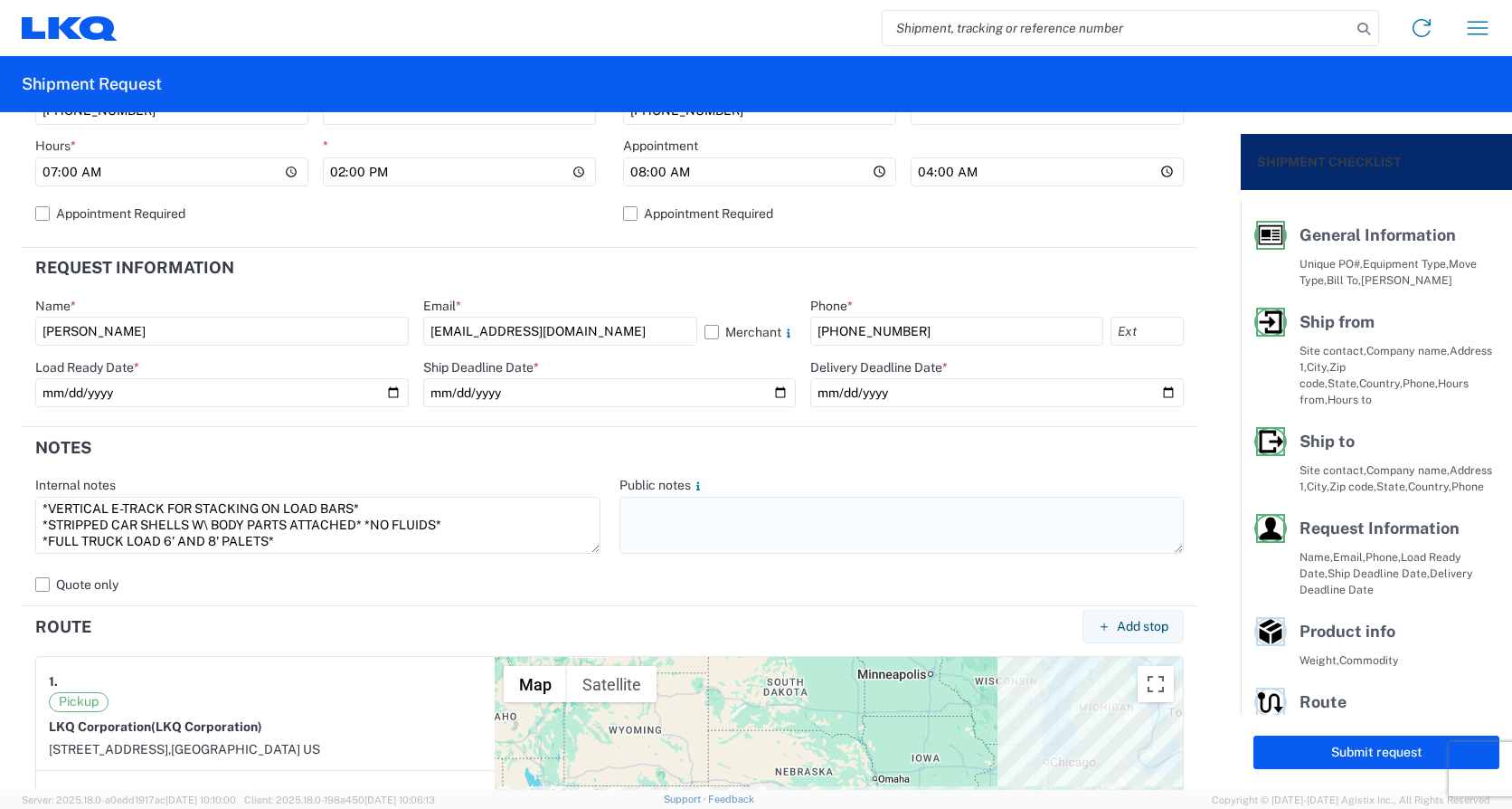
paste textarea "*CALL (734)-699-5557 WHEN ON SITE FOR PICKUP* *6+ RATCHET STRAPS* *NO DELIVERIE…"
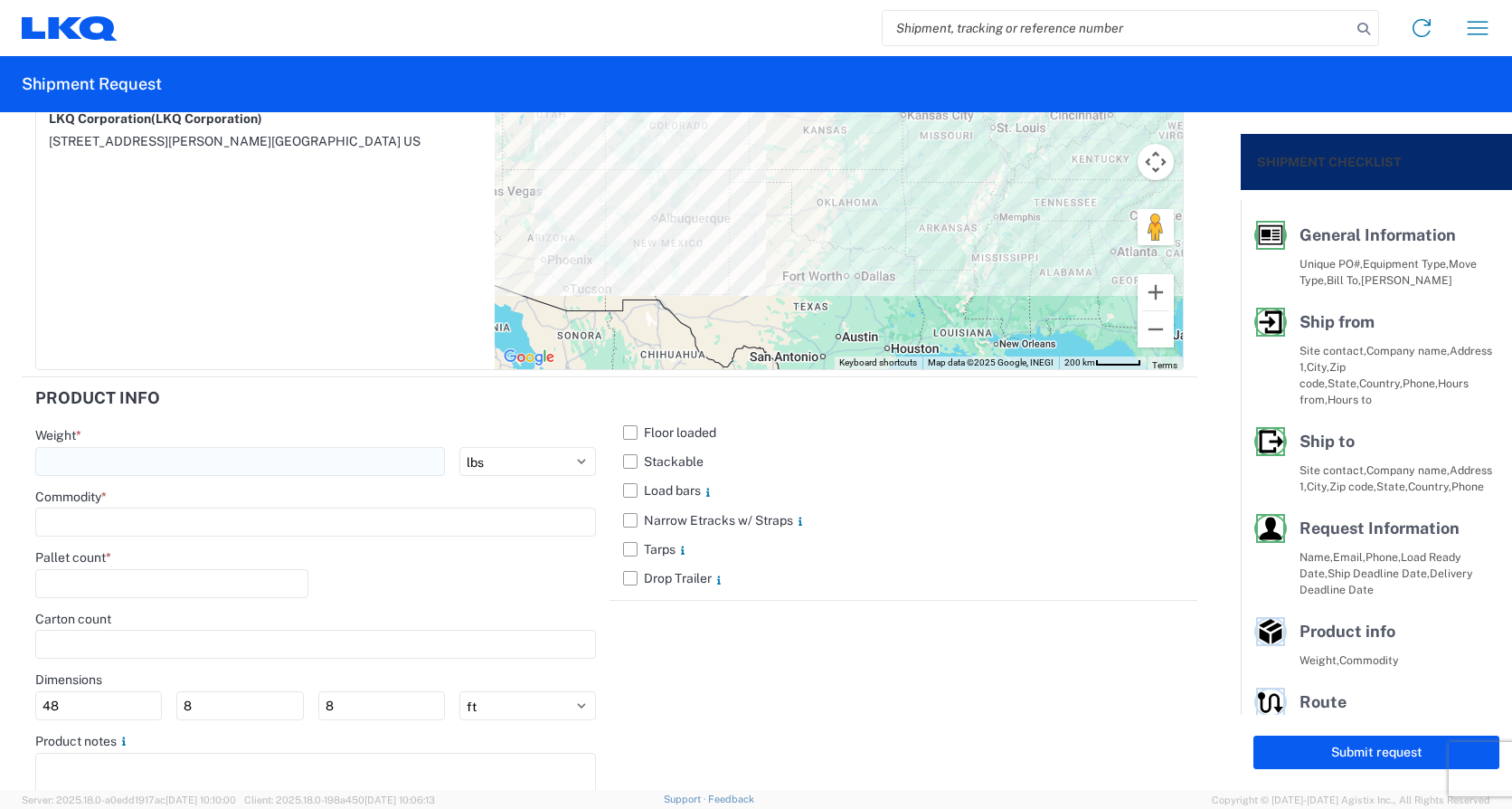
scroll to position [1613, 0]
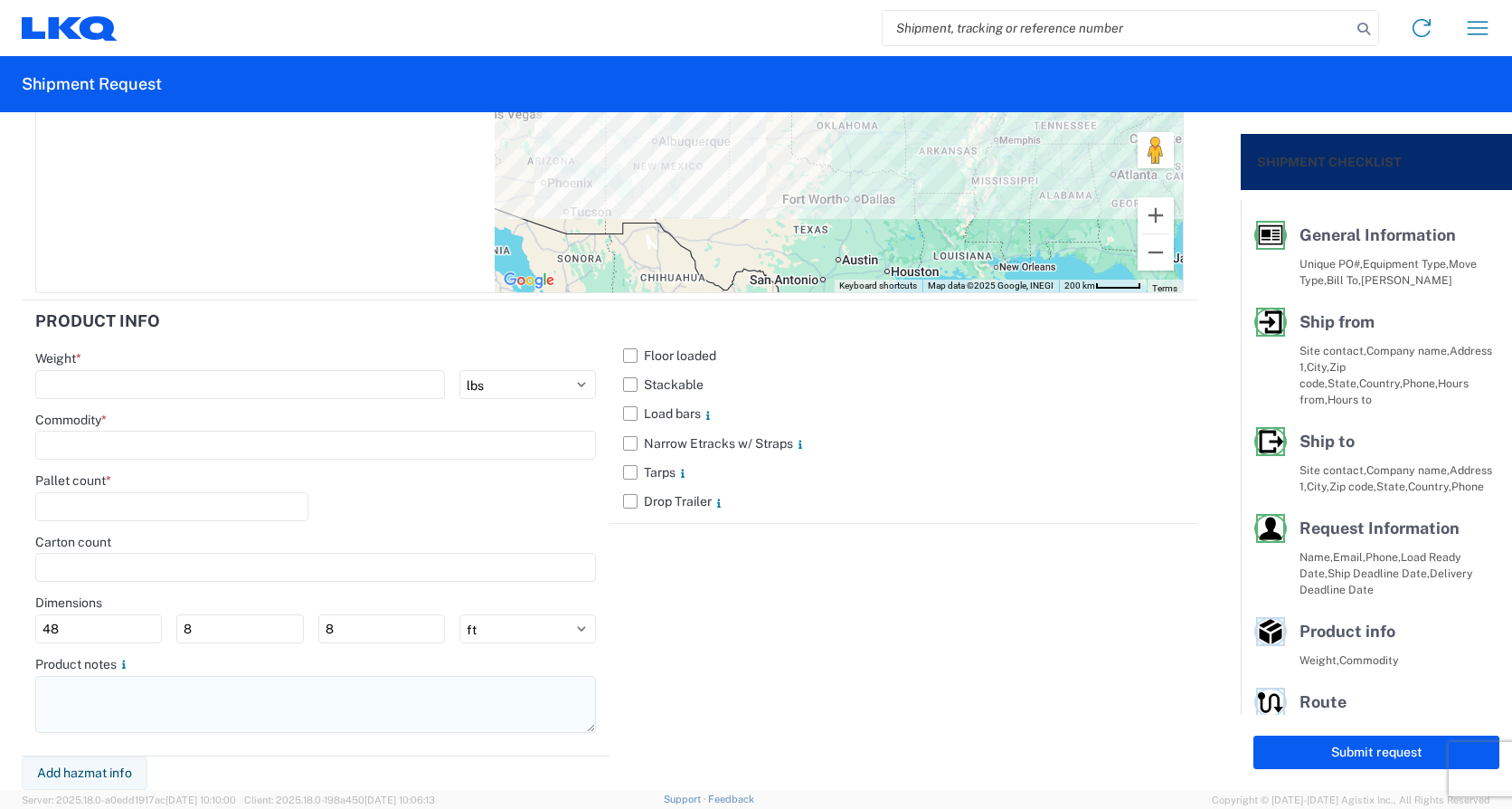
type textarea "*CALL (734)-699-5557 WHEN ON SITE FOR PICKUP* *6+ RATCHET STRAPS* *NO DELIVERIE…"
paste textarea "*CALL (734)-699-5557 WHEN ON SITE FOR PICKUP* *6+ RATCHET STRAPS* *NO DELIVERIE…"
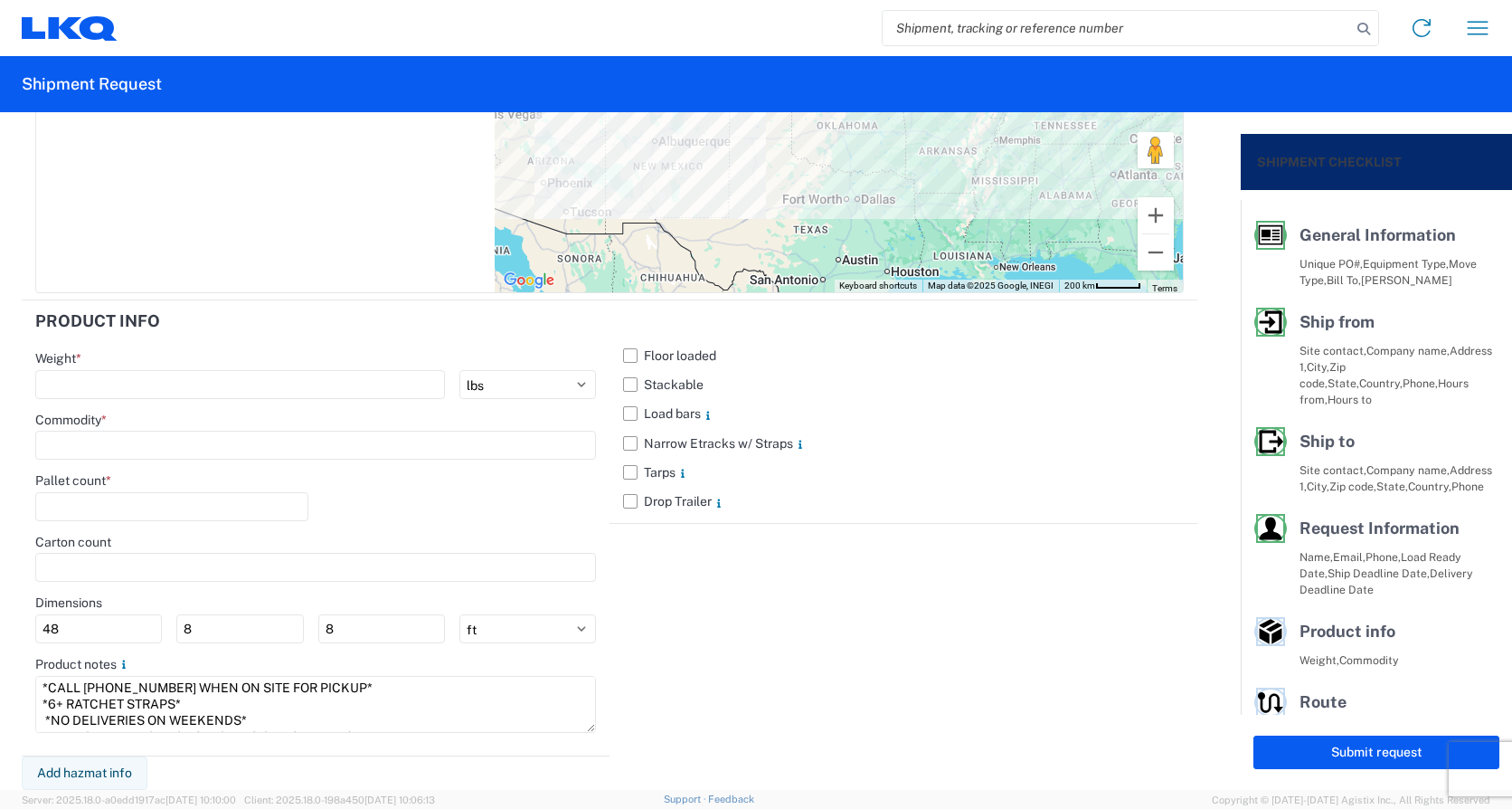
scroll to position [61, 0]
type textarea "*CALL (734)-699-5557 WHEN ON SITE FOR PICKUP* *6+ RATCHET STRAPS* *NO DELIVERIE…"
click at [89, 385] on input "number" at bounding box center [239, 384] width 410 height 29
type input "20000"
click at [99, 444] on input at bounding box center [315, 445] width 561 height 29
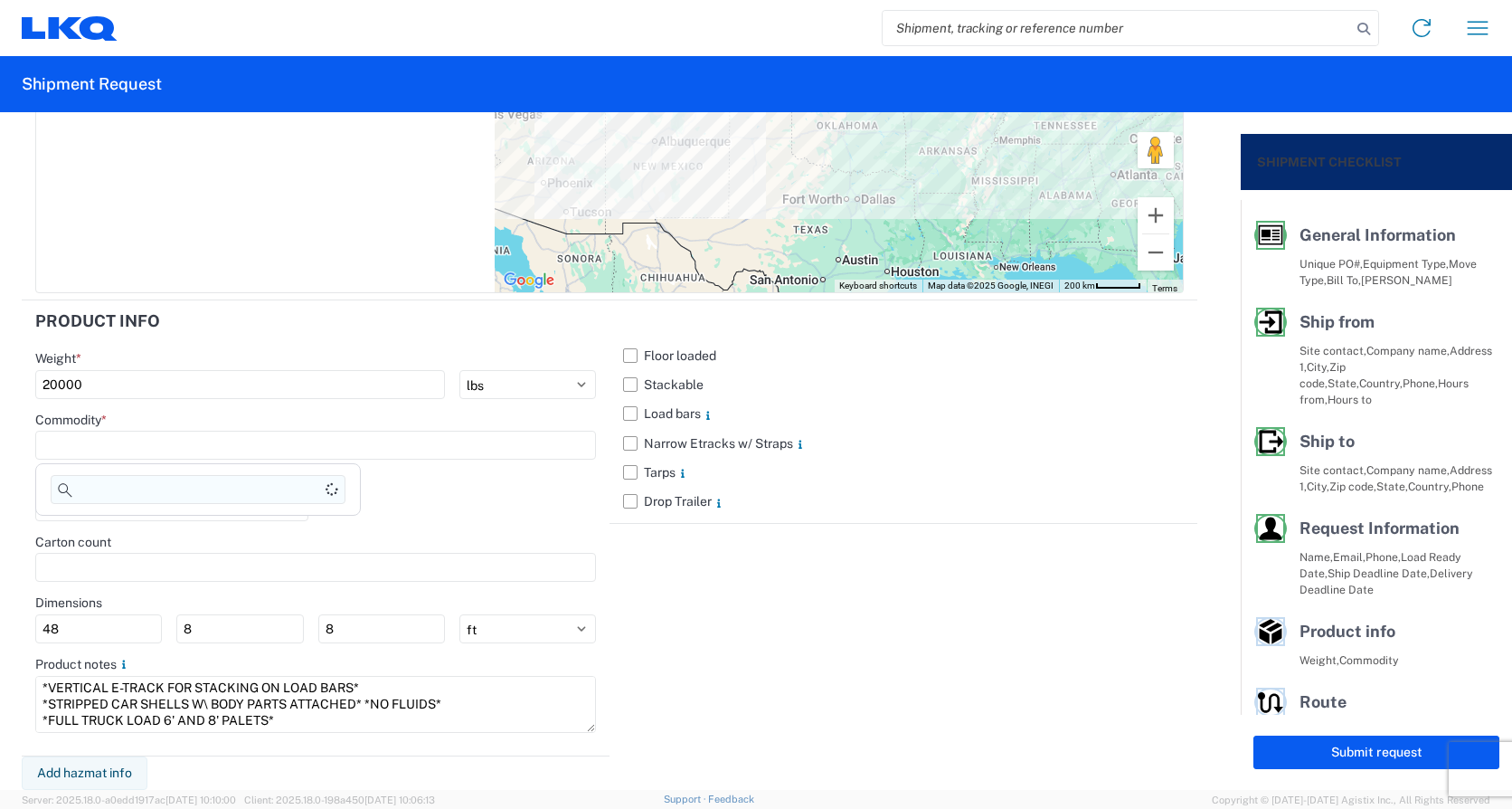
click at [114, 489] on input at bounding box center [198, 489] width 295 height 29
type input "g"
click at [133, 527] on div "General Auto Parts (dry)" at bounding box center [198, 526] width 316 height 29
type input "General Auto Parts (dry)"
click at [143, 502] on input "number" at bounding box center [171, 507] width 273 height 29
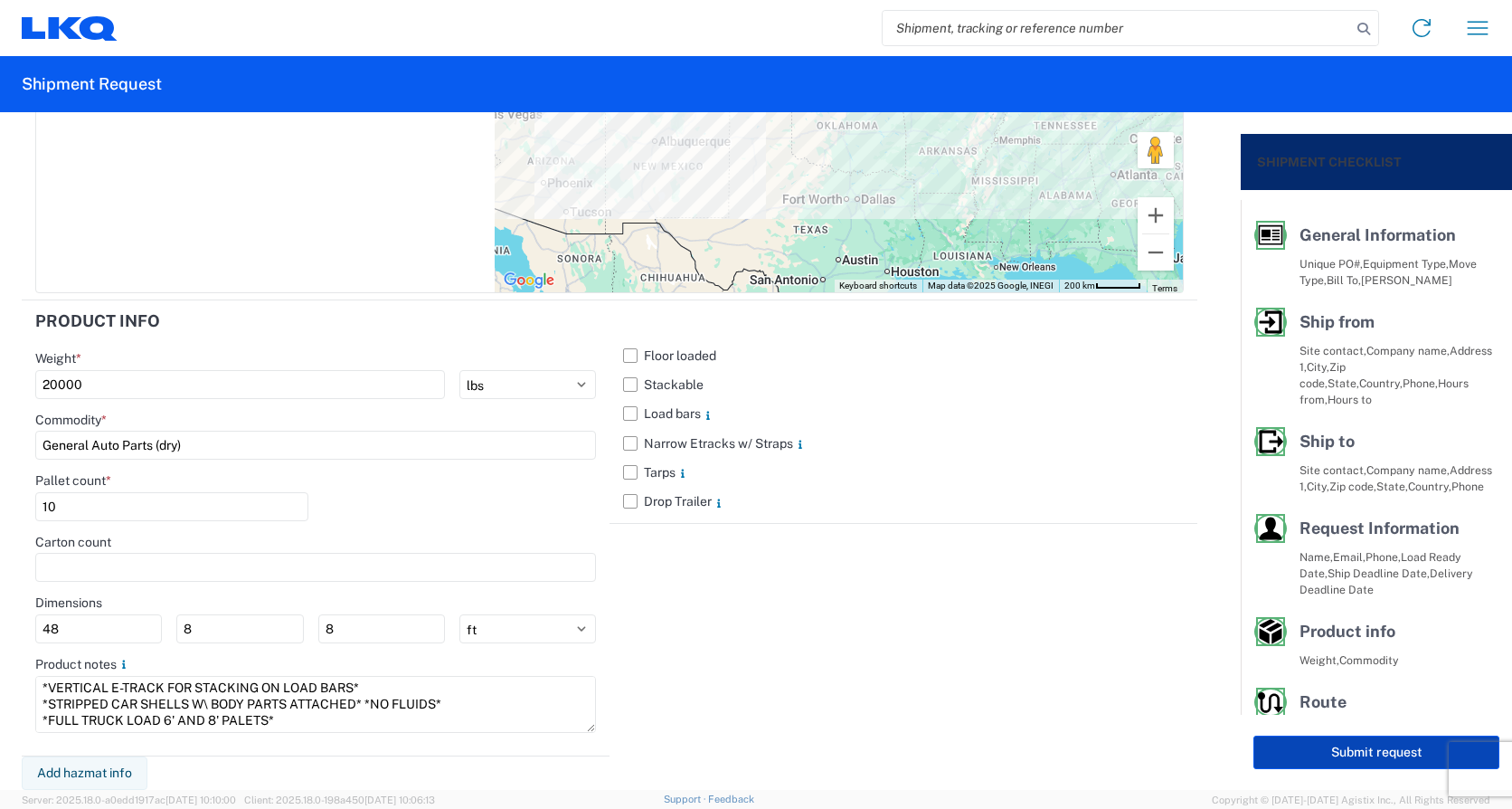
type input "10"
click at [1333, 749] on button "Submit request" at bounding box center [1375, 752] width 246 height 34
select select "MI"
select select "US"
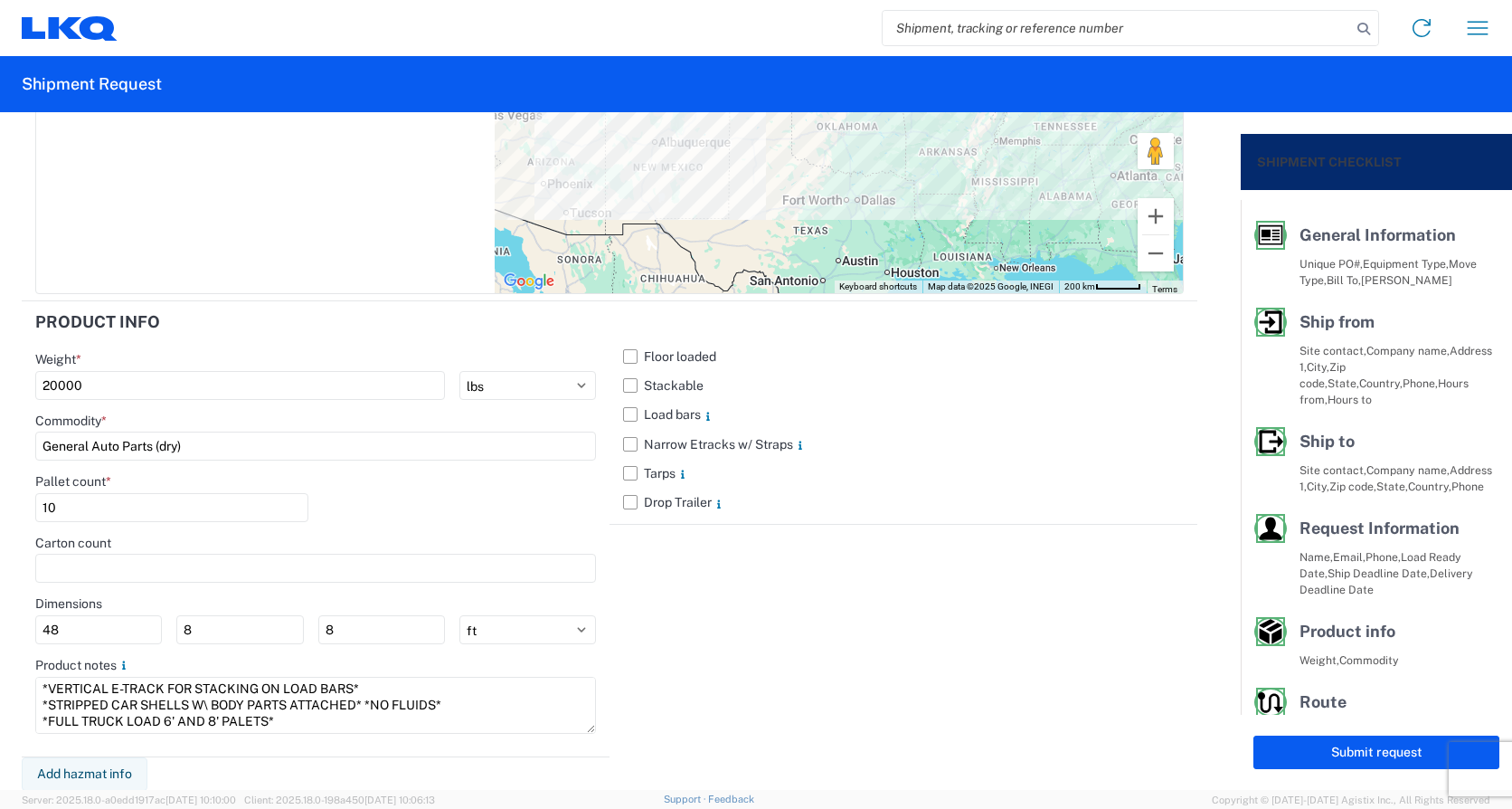
select select "US"
